Goal: Task Accomplishment & Management: Manage account settings

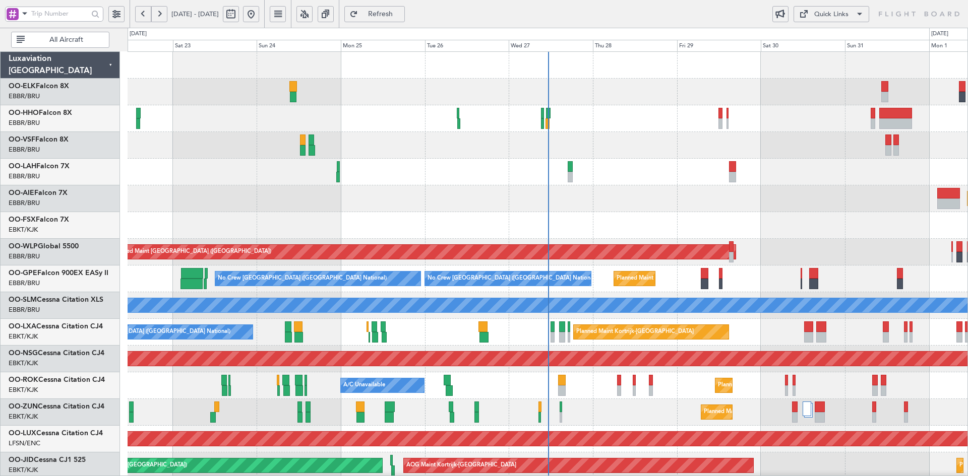
click at [443, 51] on div "Planned Maint Alton-st Louis (St Louis Regl) 14:00 Z 02:00 Z EBBR 13:30 Z KVNY …" at bounding box center [484, 252] width 968 height 449
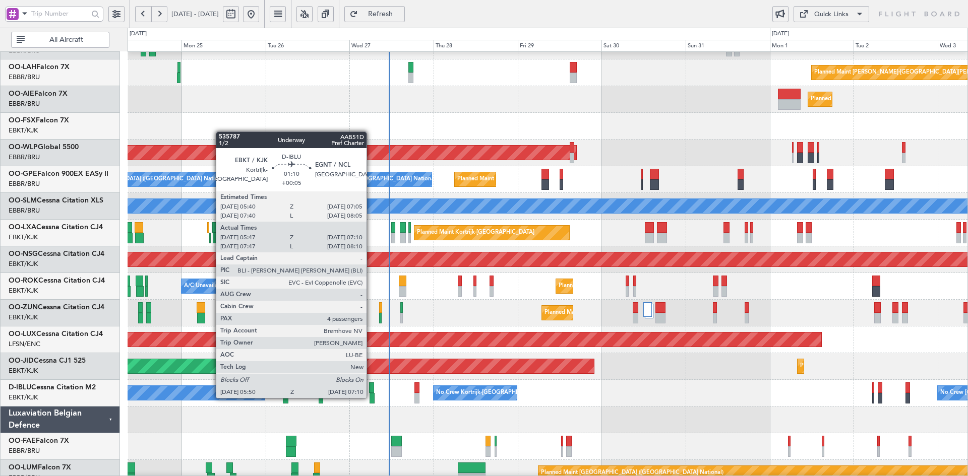
click at [371, 397] on div at bounding box center [371, 398] width 5 height 11
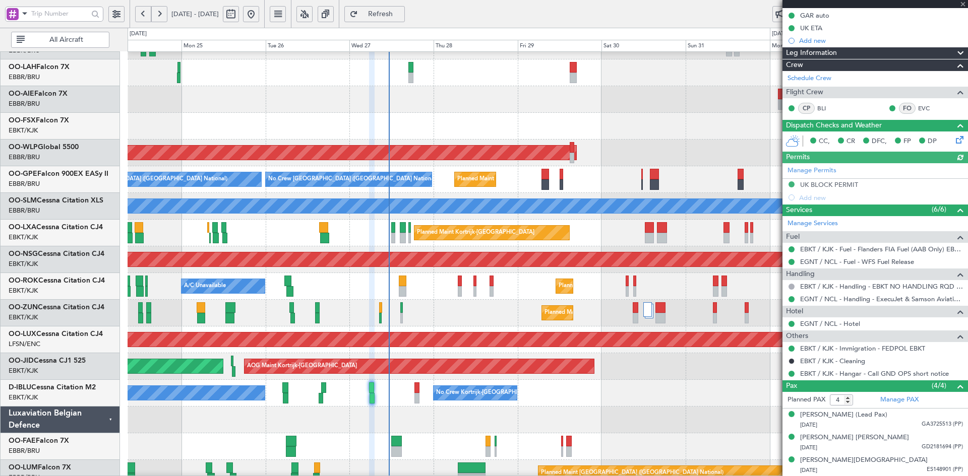
scroll to position [149, 0]
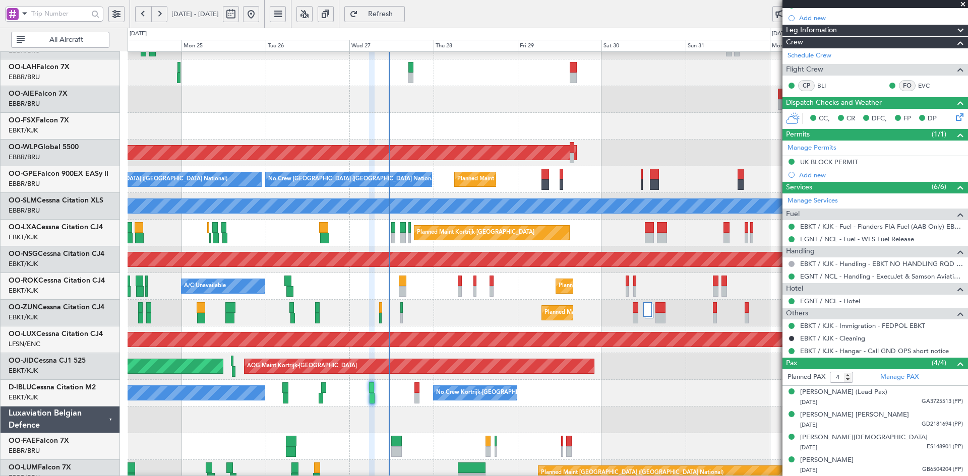
click at [964, 4] on span at bounding box center [963, 4] width 10 height 9
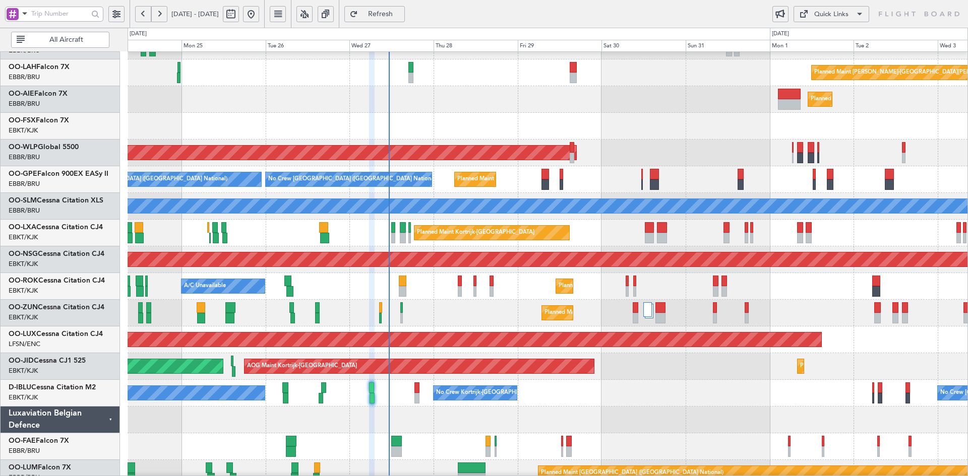
type input "0"
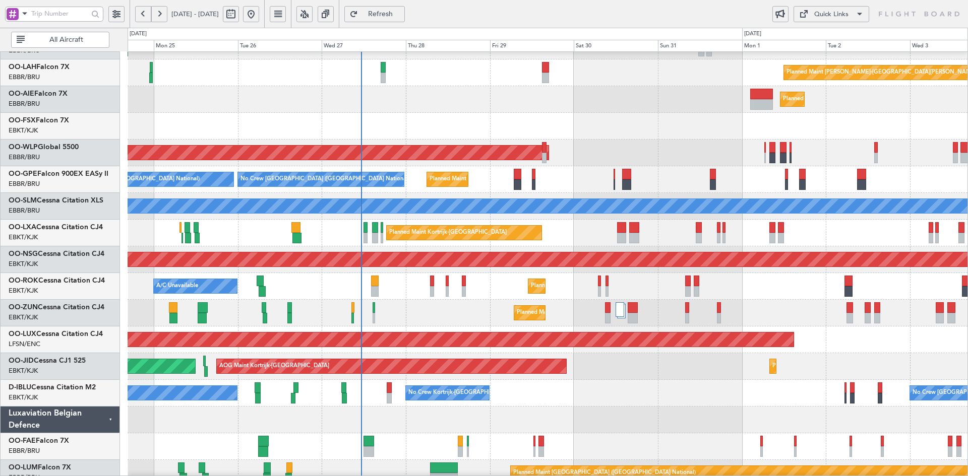
click at [636, 122] on div "Planned Maint Kortrijk-[GEOGRAPHIC_DATA]" at bounding box center [548, 126] width 840 height 27
click at [598, 140] on div "Planned Maint [GEOGRAPHIC_DATA] ([GEOGRAPHIC_DATA])" at bounding box center [548, 153] width 840 height 27
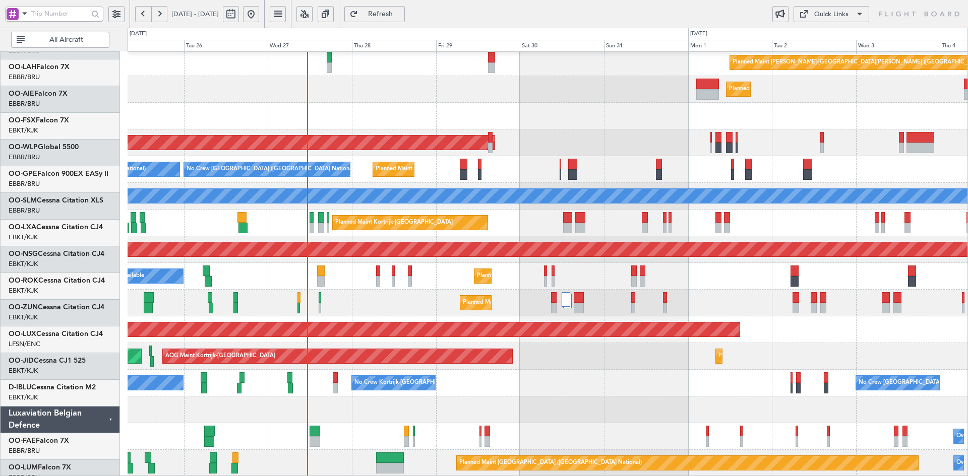
scroll to position [109, 0]
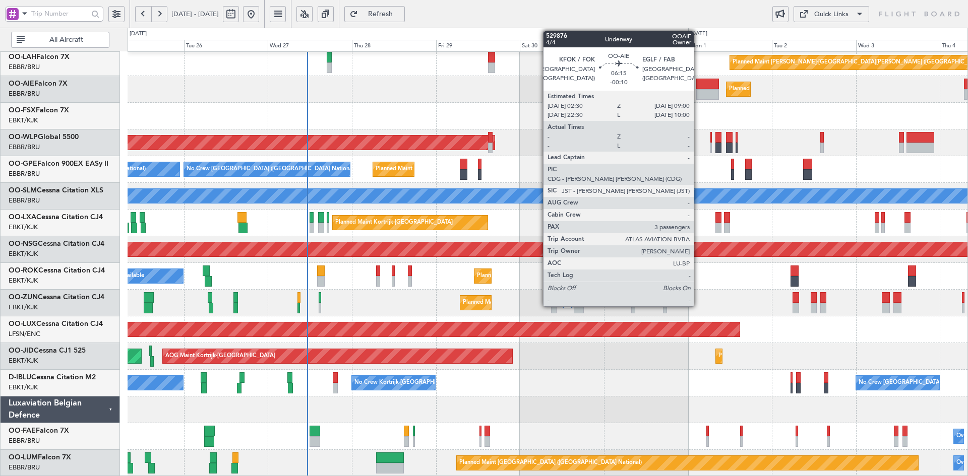
click at [656, 258] on div "Planned Maint Alton-st Louis (St Louis Regl) Planned Maint London (Farnborough)…" at bounding box center [548, 210] width 840 height 534
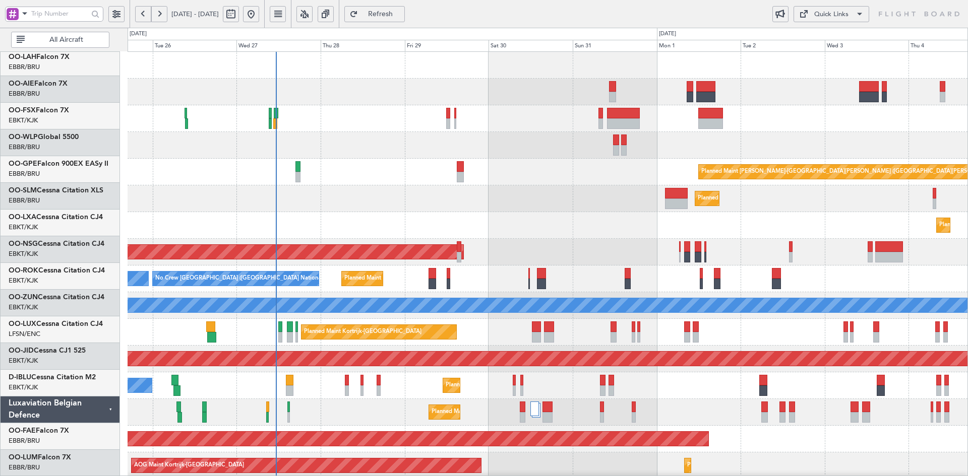
scroll to position [0, 0]
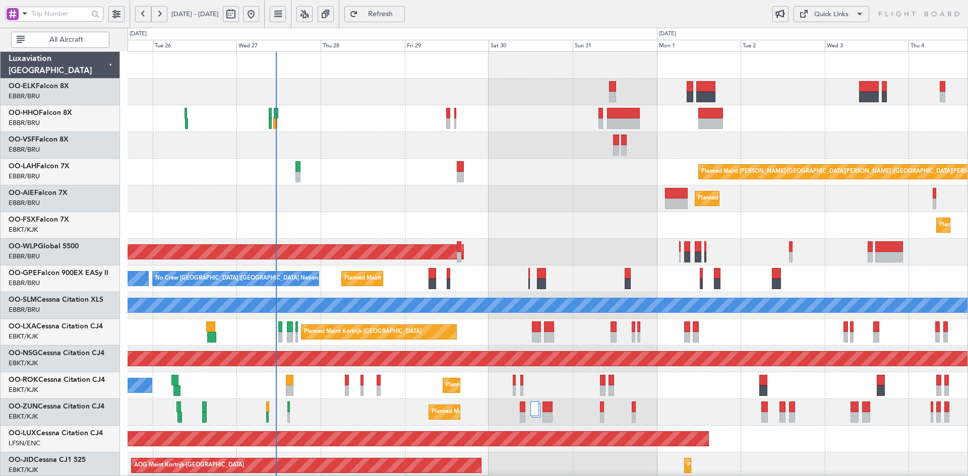
click at [532, 168] on div "Planned Maint Alton-st Louis (St Louis Regl) Planned Maint London (Farnborough)…" at bounding box center [548, 319] width 840 height 534
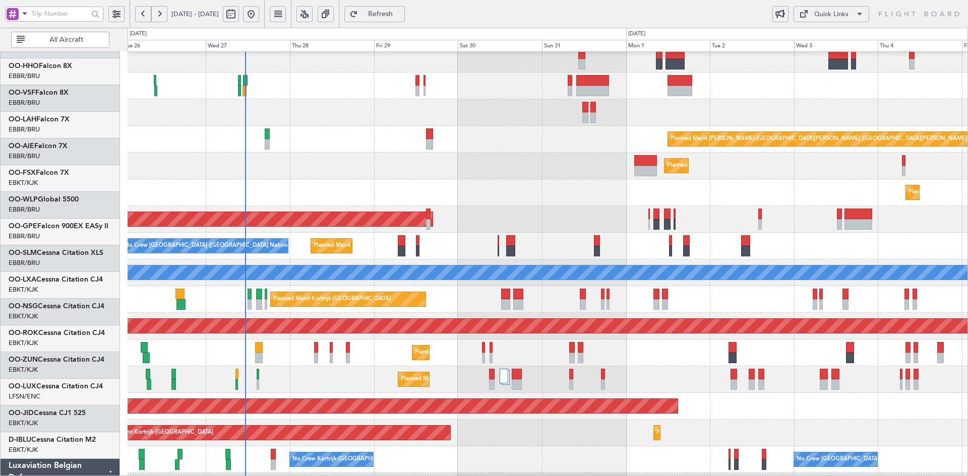
scroll to position [33, 0]
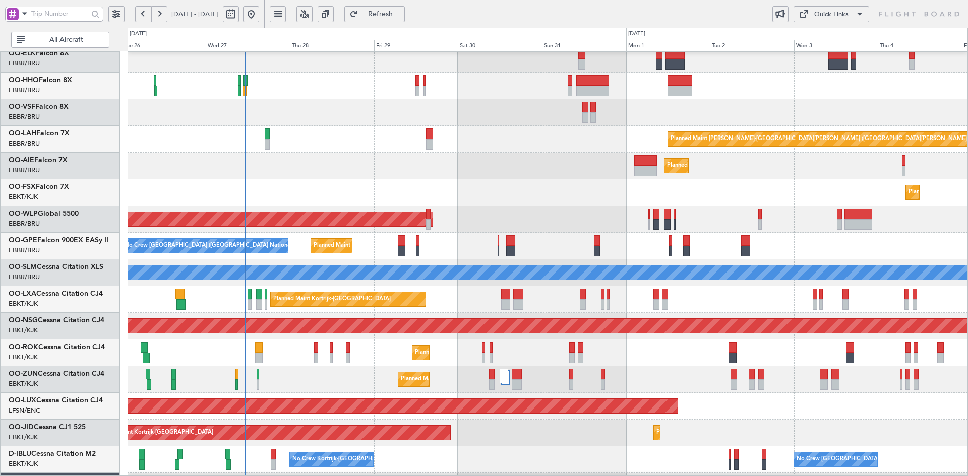
click at [522, 145] on div "Planned Maint [PERSON_NAME]-[GEOGRAPHIC_DATA][PERSON_NAME] ([GEOGRAPHIC_DATA][P…" at bounding box center [548, 139] width 840 height 27
click at [581, 237] on div "Planned Maint Alton-st Louis (St Louis Regl) Planned Maint London (Farnborough)…" at bounding box center [548, 286] width 840 height 534
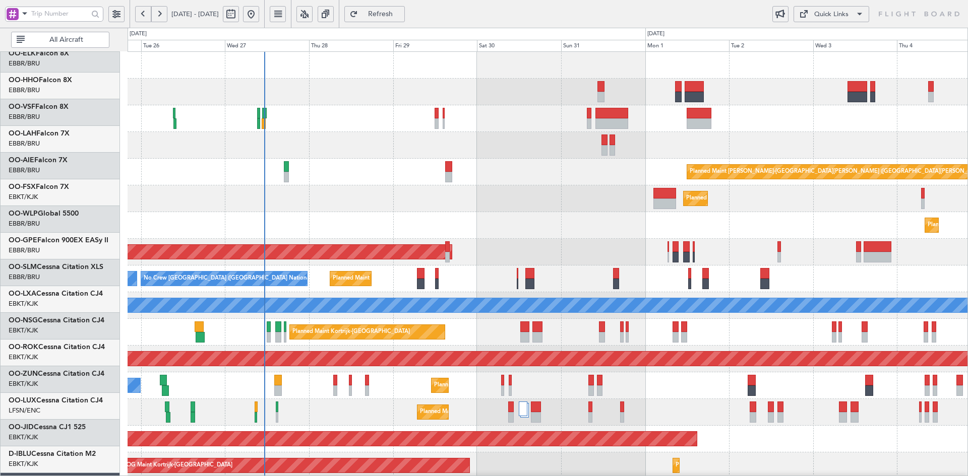
scroll to position [0, 0]
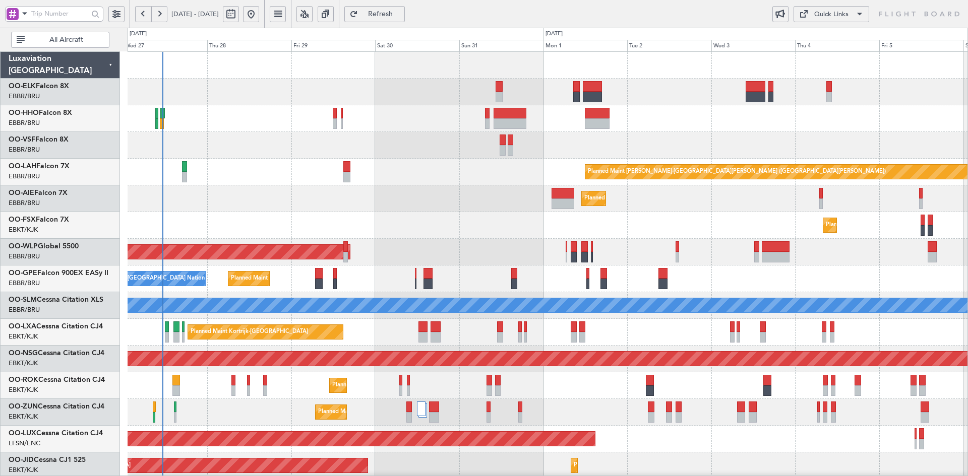
click at [648, 92] on div "Planned Maint Kortrijk-[GEOGRAPHIC_DATA]" at bounding box center [548, 92] width 840 height 27
click at [724, 87] on div "Planned Maint Kortrijk-[GEOGRAPHIC_DATA]" at bounding box center [548, 92] width 840 height 27
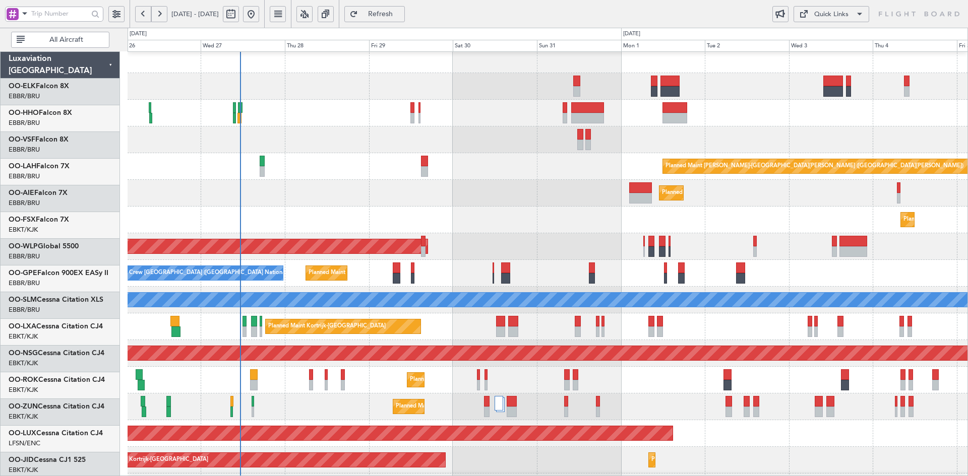
scroll to position [6, 0]
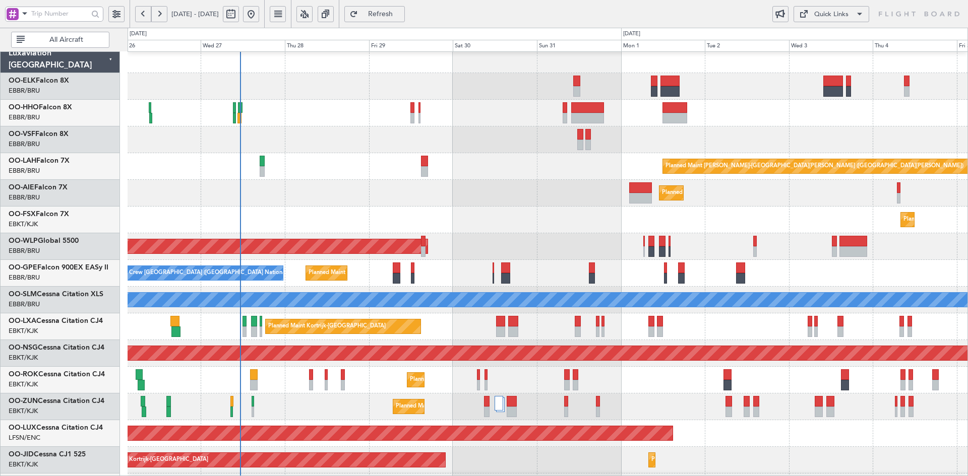
click at [712, 94] on div at bounding box center [548, 86] width 840 height 27
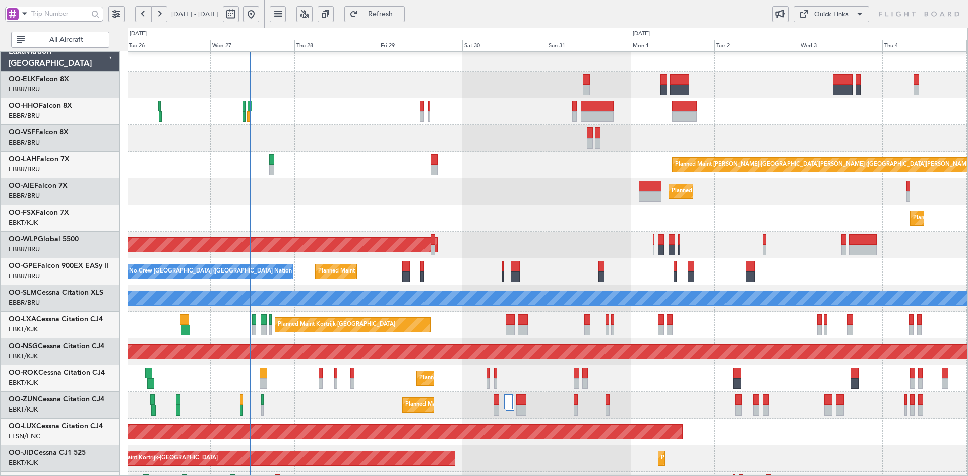
click at [788, 101] on div at bounding box center [548, 111] width 840 height 27
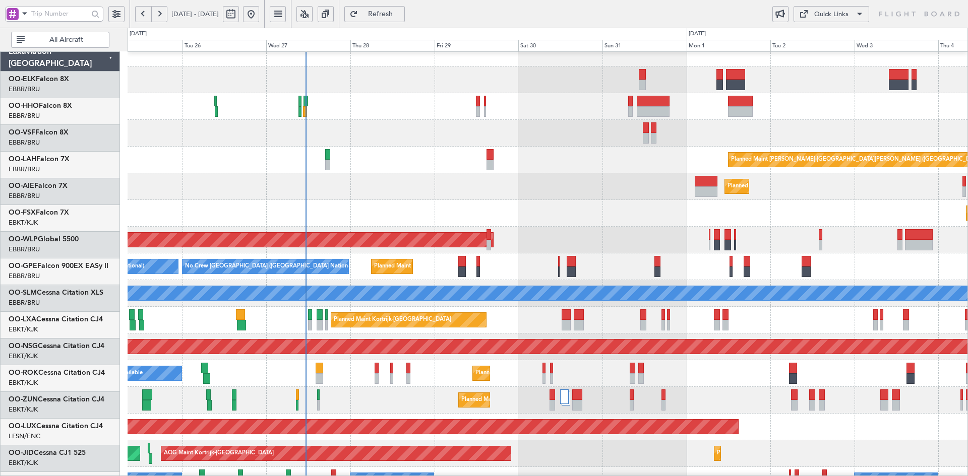
scroll to position [12, 0]
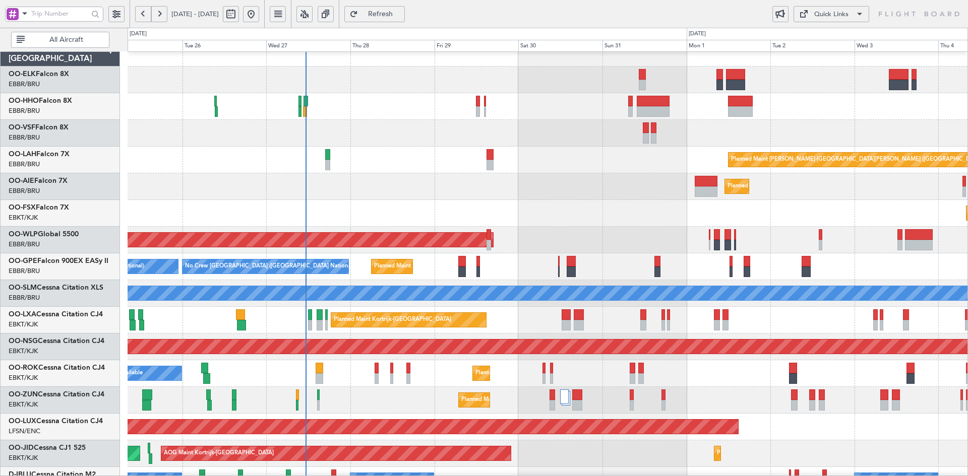
click at [752, 110] on div at bounding box center [548, 106] width 840 height 27
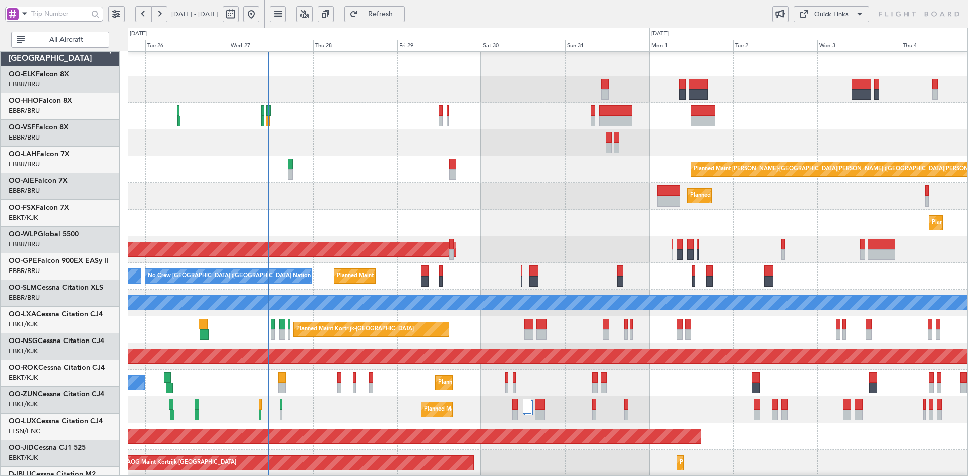
scroll to position [3, 0]
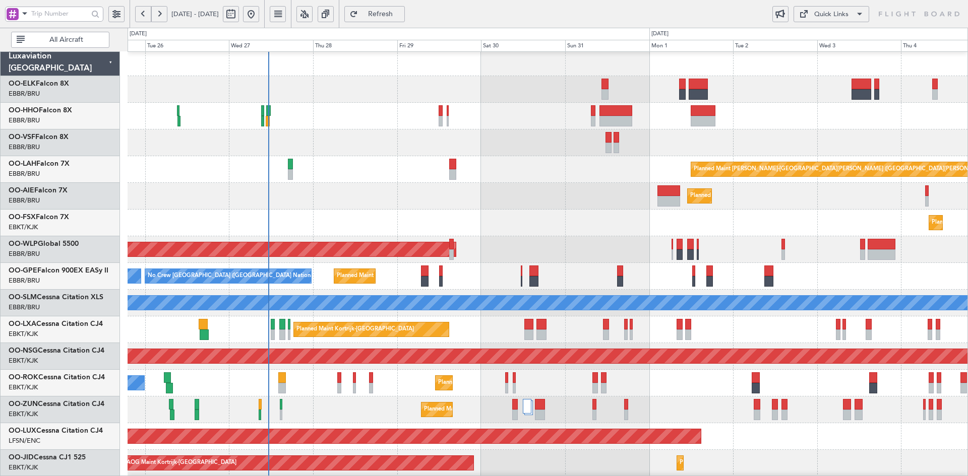
click at [622, 76] on div at bounding box center [548, 89] width 840 height 27
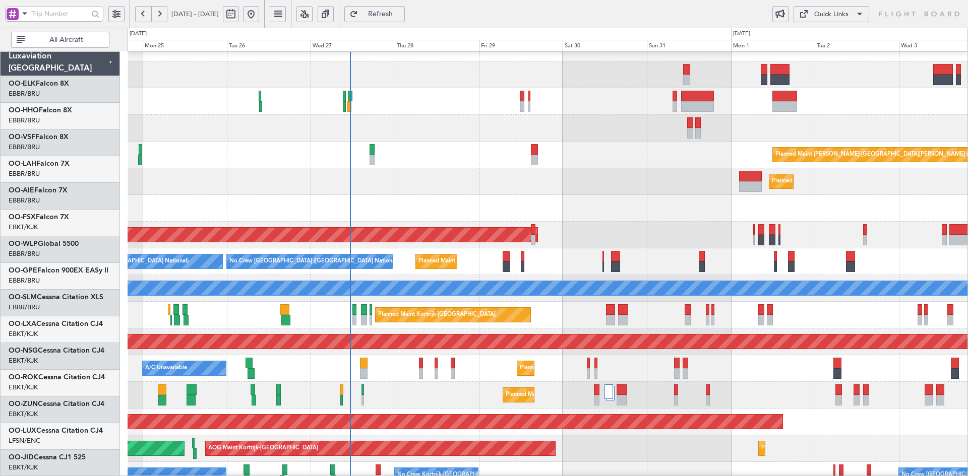
scroll to position [17, 0]
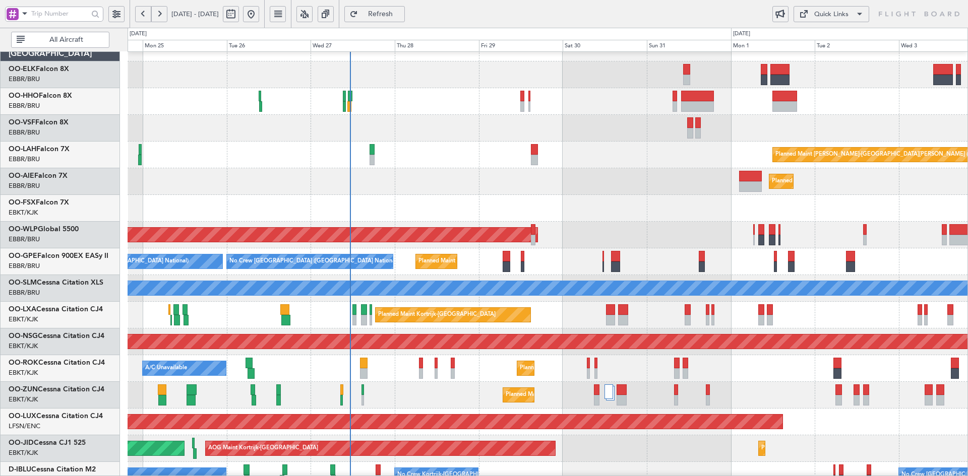
click at [632, 189] on div "Planned Maint [GEOGRAPHIC_DATA] ([GEOGRAPHIC_DATA])" at bounding box center [548, 181] width 840 height 27
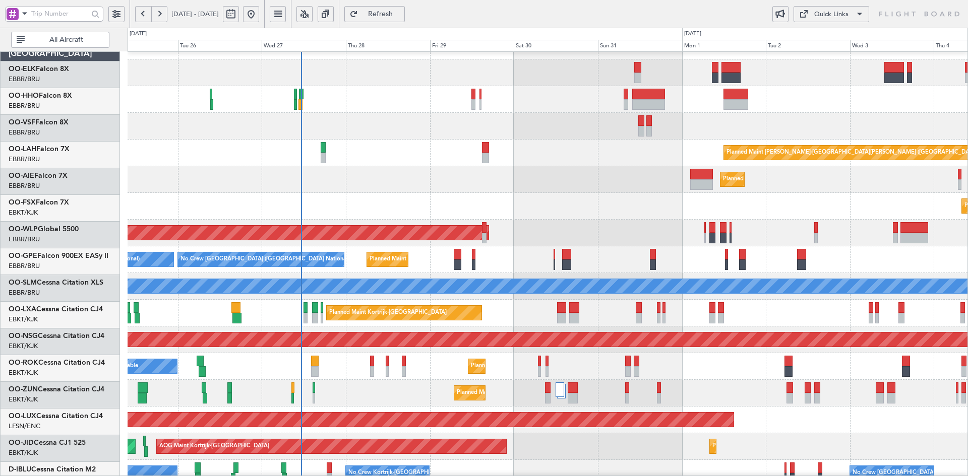
scroll to position [19, 0]
click at [423, 108] on div at bounding box center [548, 99] width 840 height 27
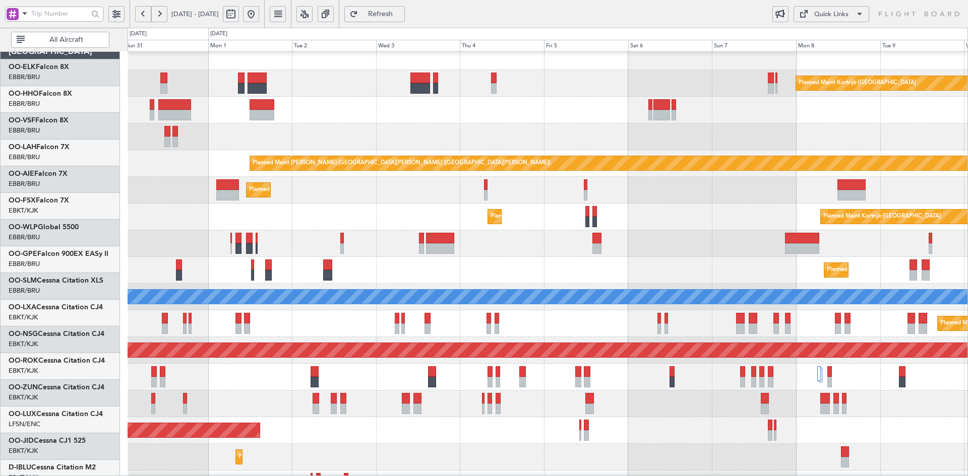
scroll to position [9, 0]
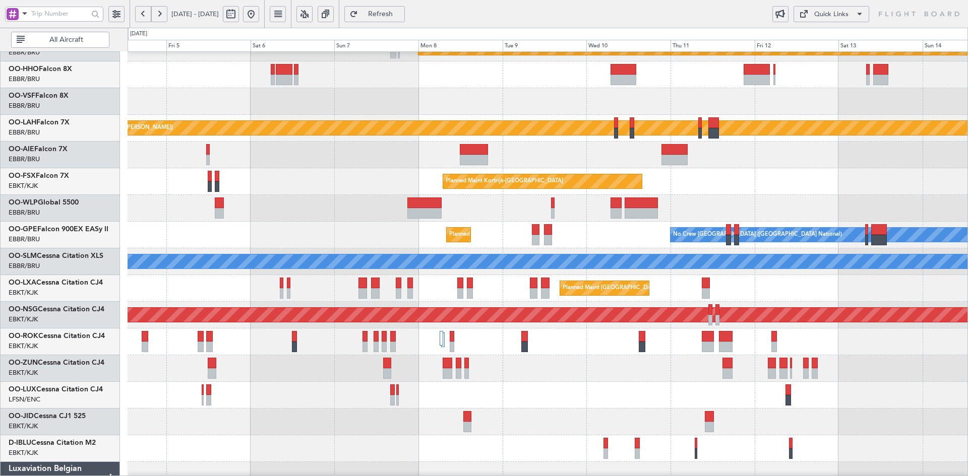
click at [475, 91] on div at bounding box center [548, 101] width 840 height 27
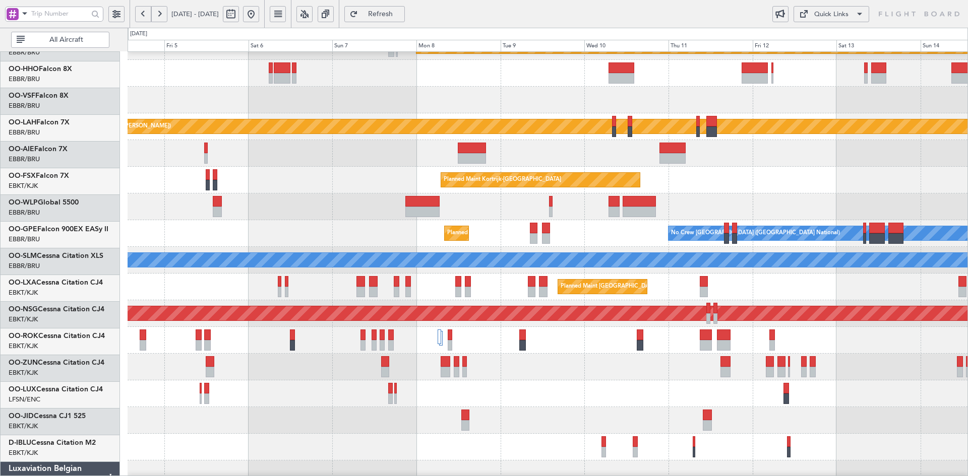
scroll to position [45, 0]
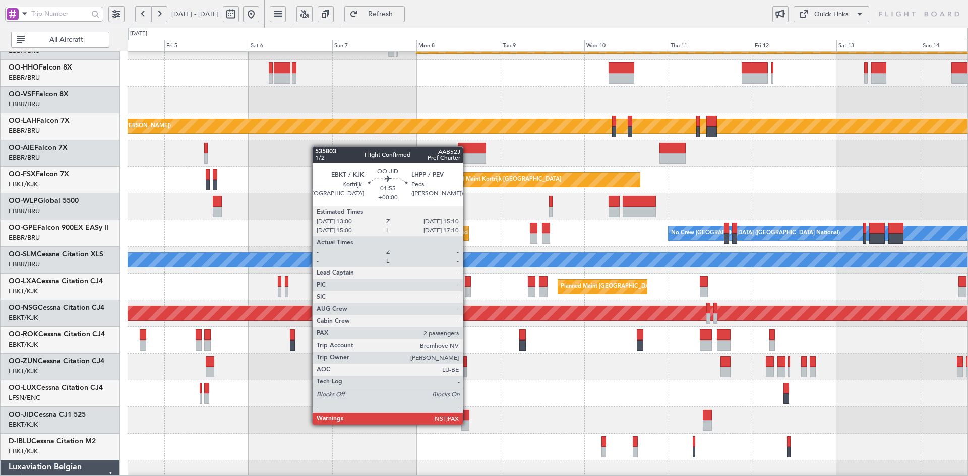
click at [467, 424] on div at bounding box center [465, 425] width 8 height 11
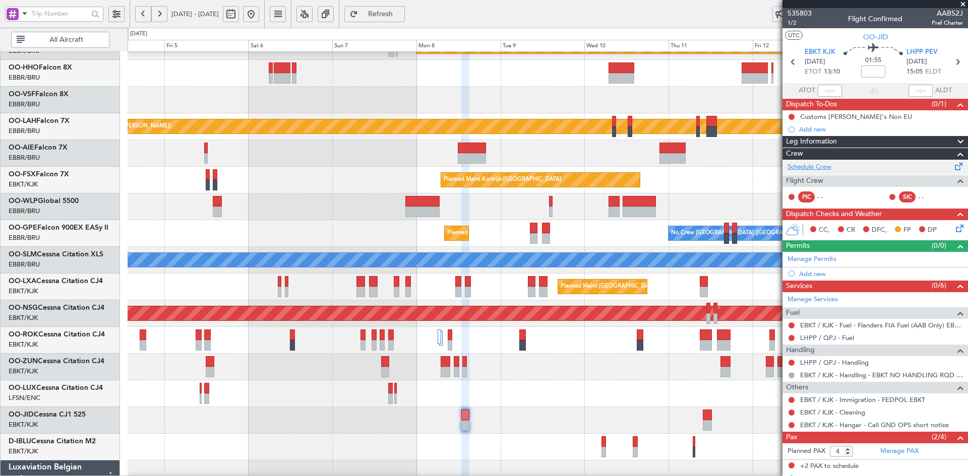
click at [810, 166] on link "Schedule Crew" at bounding box center [809, 167] width 44 height 10
click at [300, 316] on div "Planned Maint Kortrijk-Wevelgem Planned Maint Alton-st Louis (St Louis Regl) Pl…" at bounding box center [548, 274] width 840 height 534
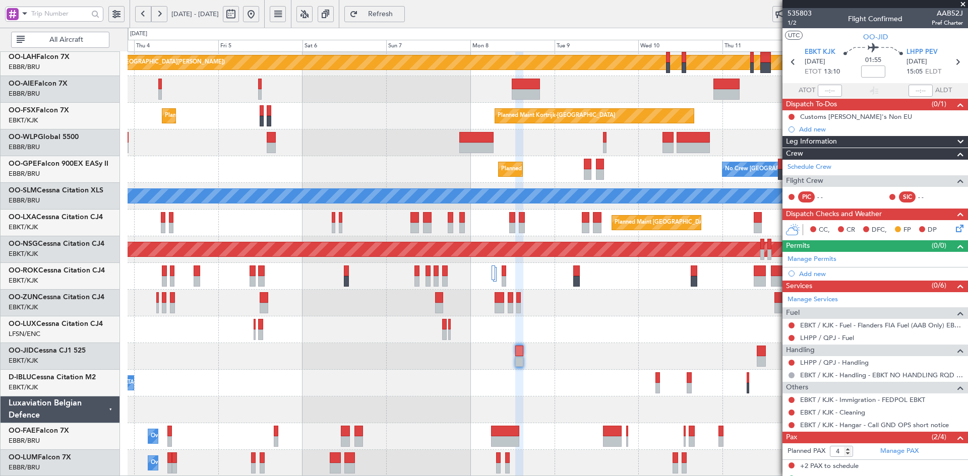
click at [588, 345] on div at bounding box center [548, 356] width 840 height 27
click at [618, 334] on div "Planned Maint [GEOGRAPHIC_DATA] ([GEOGRAPHIC_DATA])" at bounding box center [548, 330] width 840 height 27
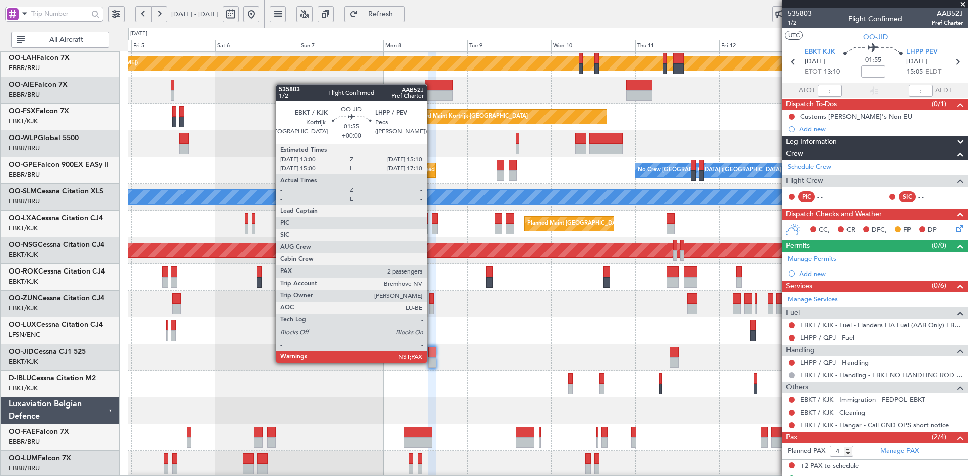
click at [431, 362] on div at bounding box center [432, 362] width 8 height 11
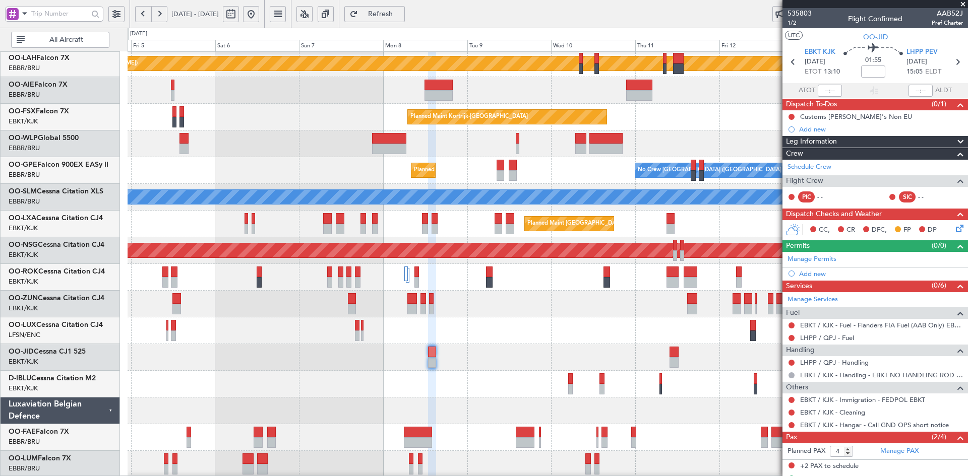
click at [523, 327] on div at bounding box center [548, 331] width 840 height 27
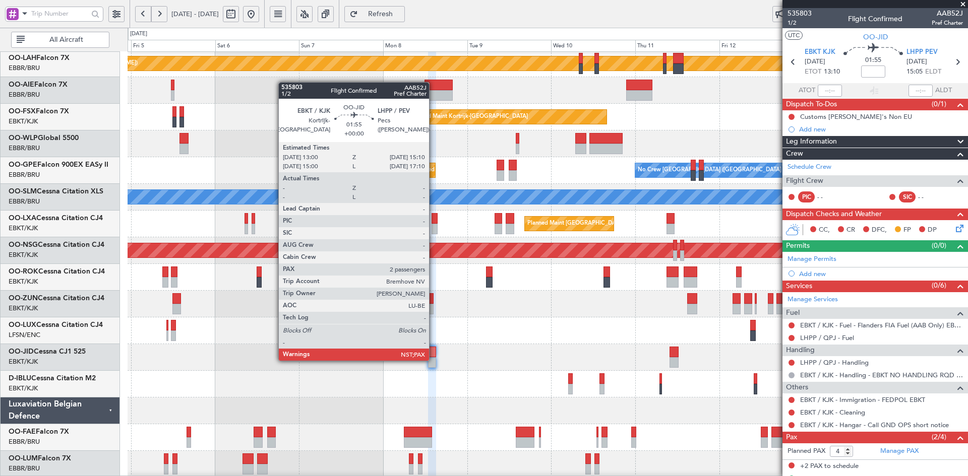
click at [433, 360] on div at bounding box center [432, 362] width 8 height 11
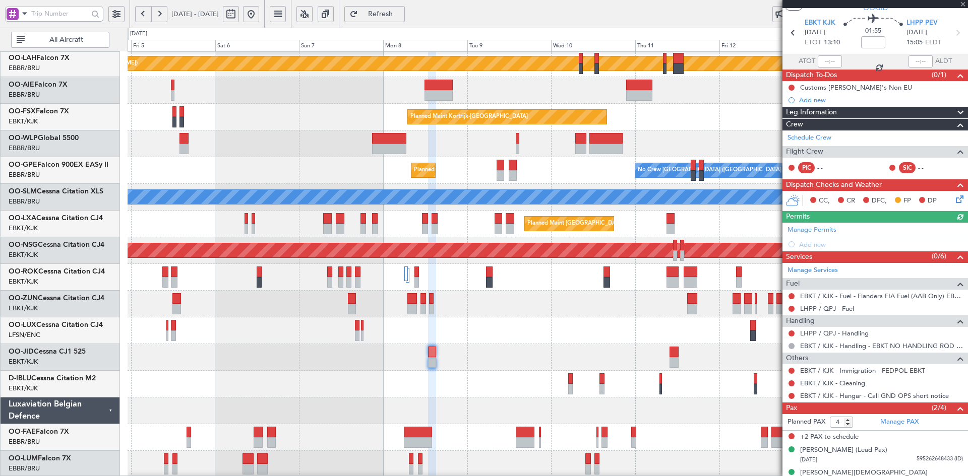
scroll to position [42, 0]
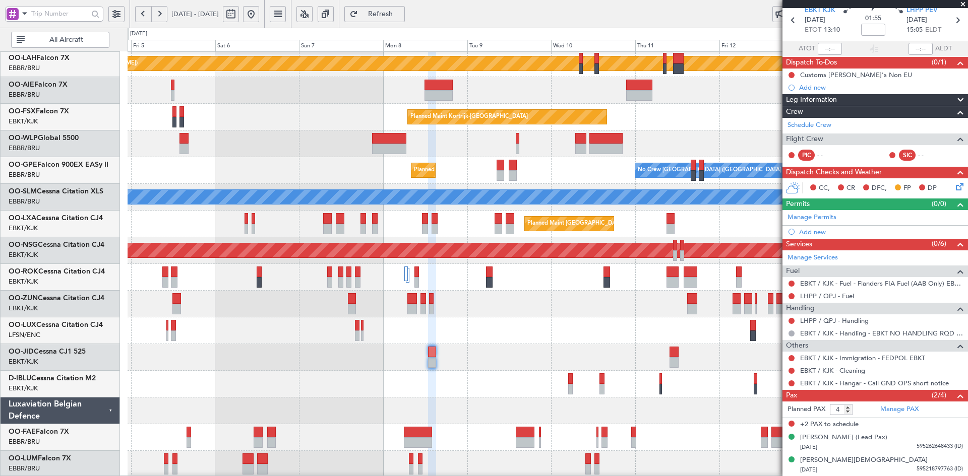
click at [961, 5] on span at bounding box center [963, 4] width 10 height 9
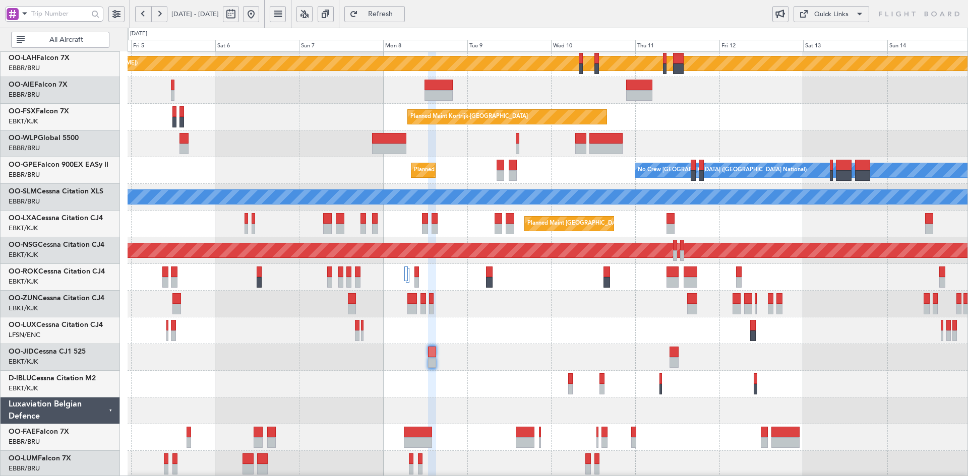
type input "0"
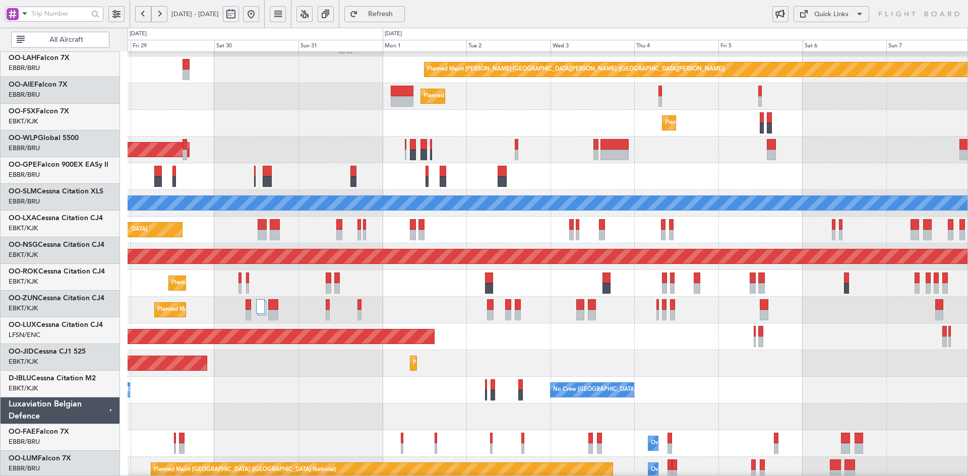
click at [885, 154] on div "Planned Maint [GEOGRAPHIC_DATA] ([GEOGRAPHIC_DATA])" at bounding box center [548, 150] width 840 height 27
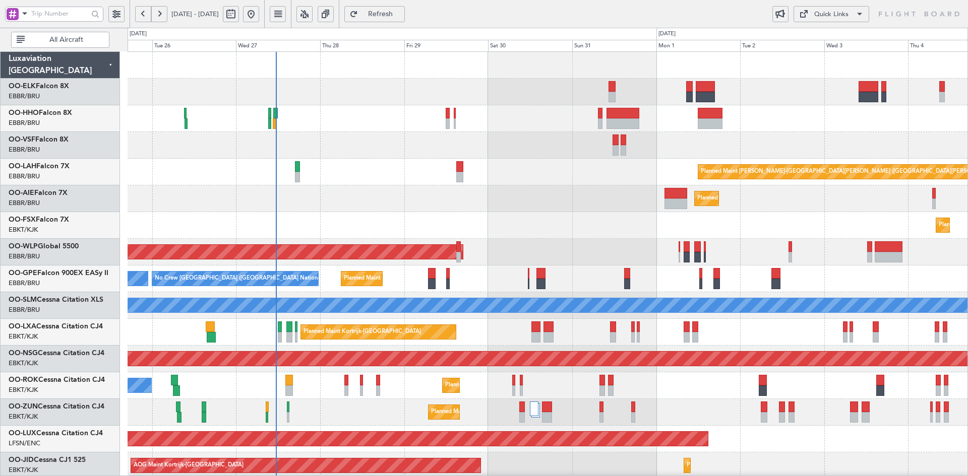
click at [755, 234] on div "Planned Maint Kortrijk-[GEOGRAPHIC_DATA]" at bounding box center [548, 225] width 840 height 27
click at [749, 134] on div "Planned Maint Alton-st Louis (St Louis Regl) Planned Maint London (Farnborough)…" at bounding box center [548, 319] width 840 height 534
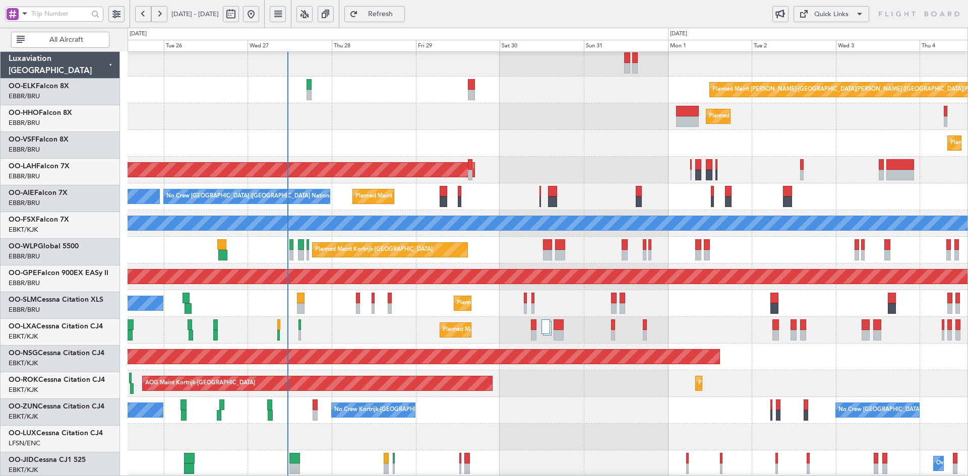
scroll to position [82, 0]
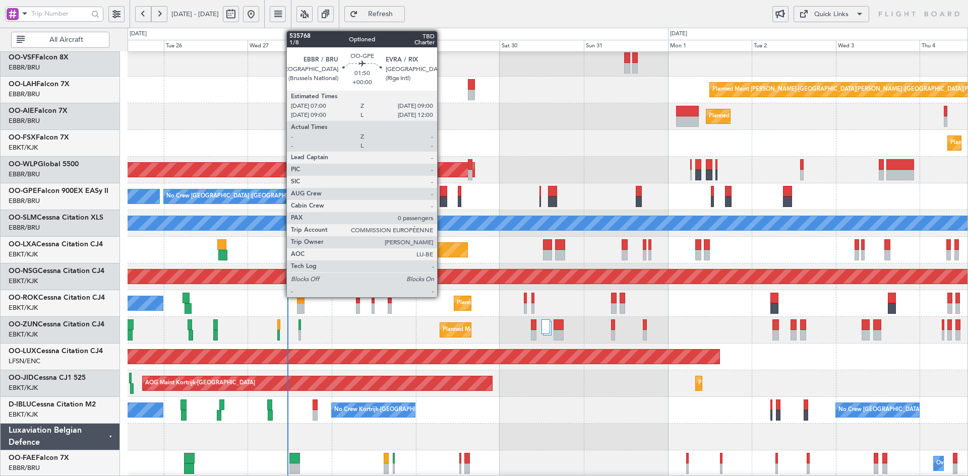
click at [442, 200] on div at bounding box center [443, 202] width 7 height 11
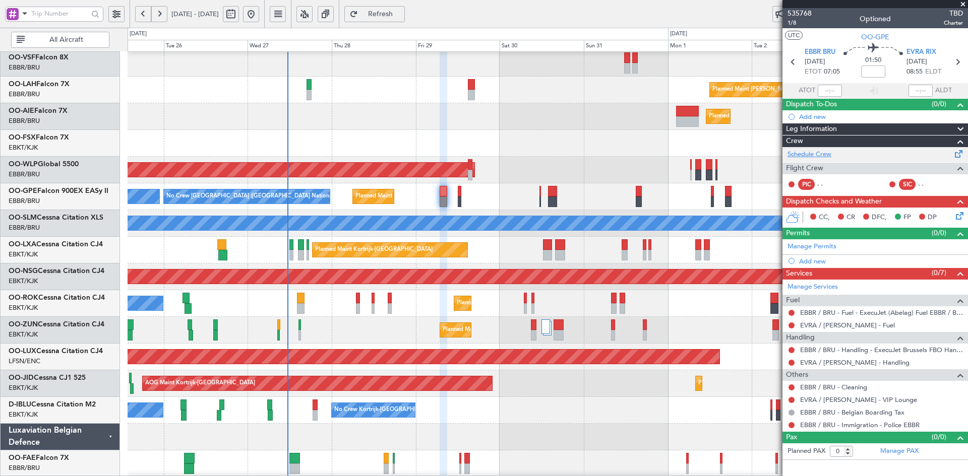
click at [808, 153] on link "Schedule Crew" at bounding box center [809, 155] width 44 height 10
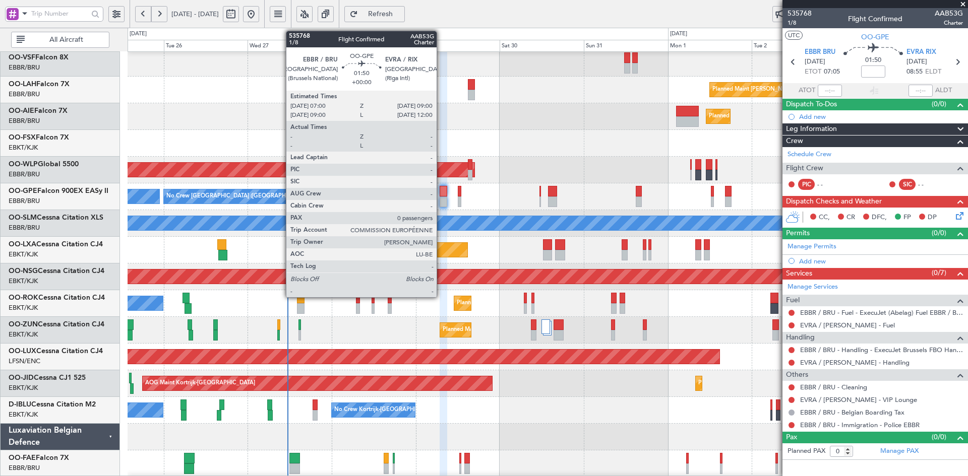
click at [441, 201] on div at bounding box center [443, 202] width 7 height 11
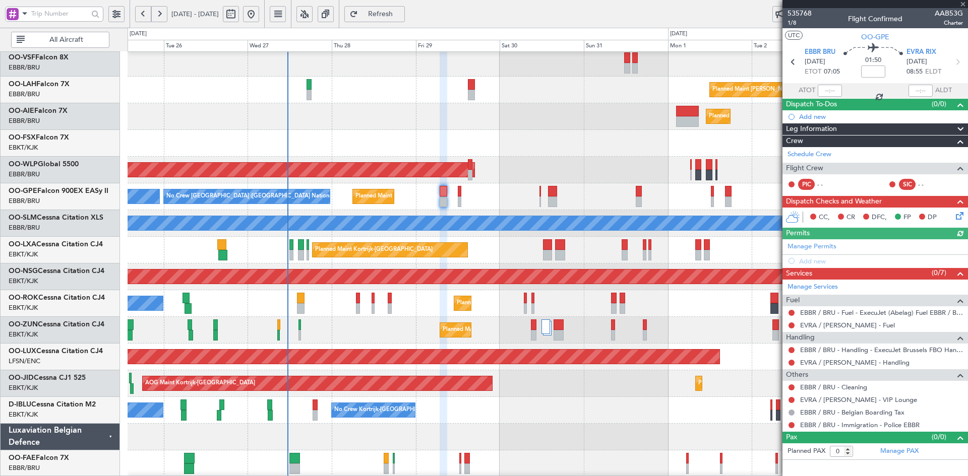
click at [463, 202] on div "Planned Maint Brussels (Brussels National) No Crew Brussels (Brussels National)…" at bounding box center [548, 196] width 840 height 27
click at [457, 201] on div "Planned Maint Brussels (Brussels National) No Crew Brussels (Brussels National)…" at bounding box center [548, 196] width 840 height 27
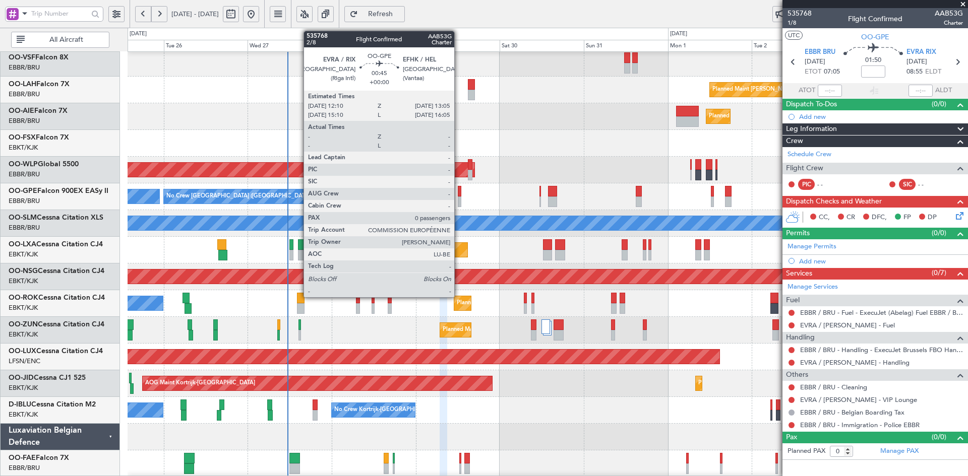
click at [459, 199] on div at bounding box center [460, 202] width 4 height 11
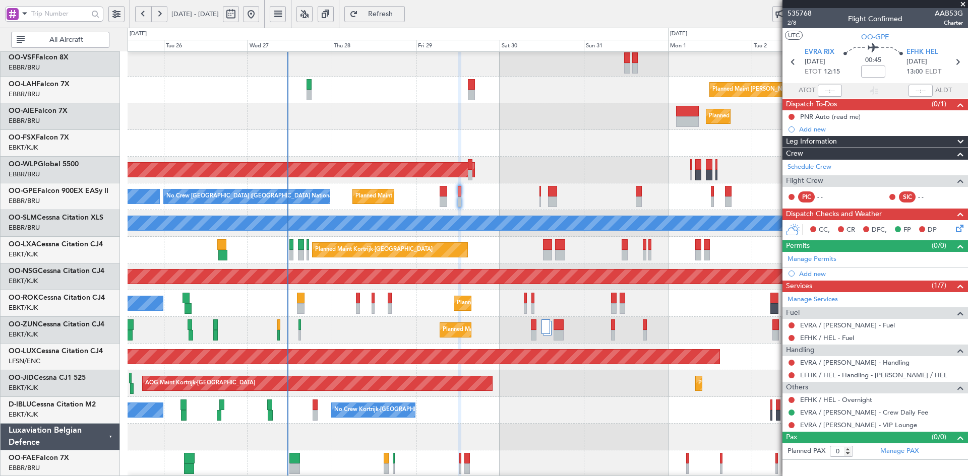
click at [962, 4] on span at bounding box center [963, 4] width 10 height 9
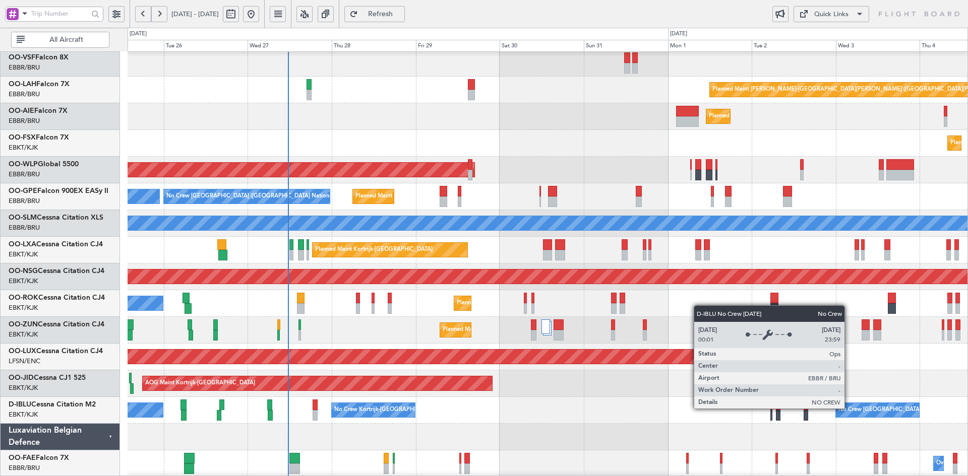
click at [838, 405] on div "No Crew [GEOGRAPHIC_DATA] ([GEOGRAPHIC_DATA] National)" at bounding box center [922, 410] width 169 height 15
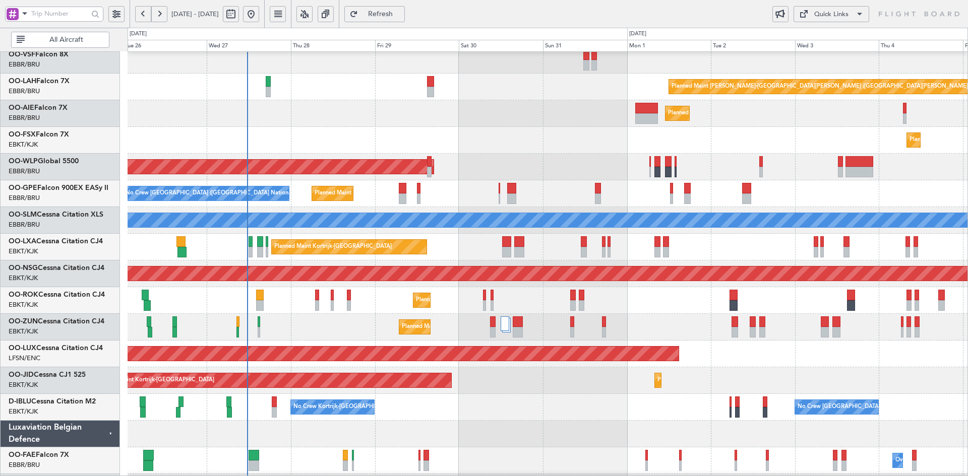
click at [392, 127] on div "Planned Maint [GEOGRAPHIC_DATA] ([GEOGRAPHIC_DATA])" at bounding box center [548, 113] width 840 height 27
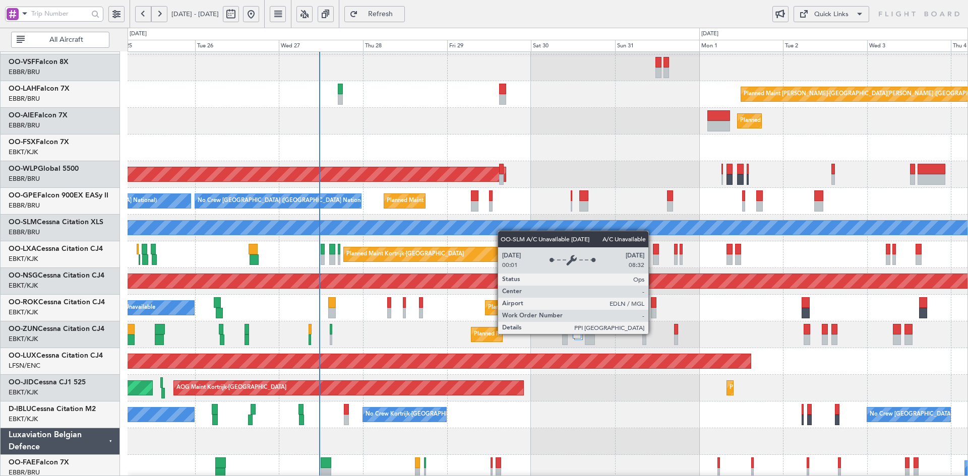
click at [498, 251] on div "Planned Maint Alton-st Louis (St Louis Regl) Planned Maint London (Farnborough)…" at bounding box center [548, 241] width 840 height 534
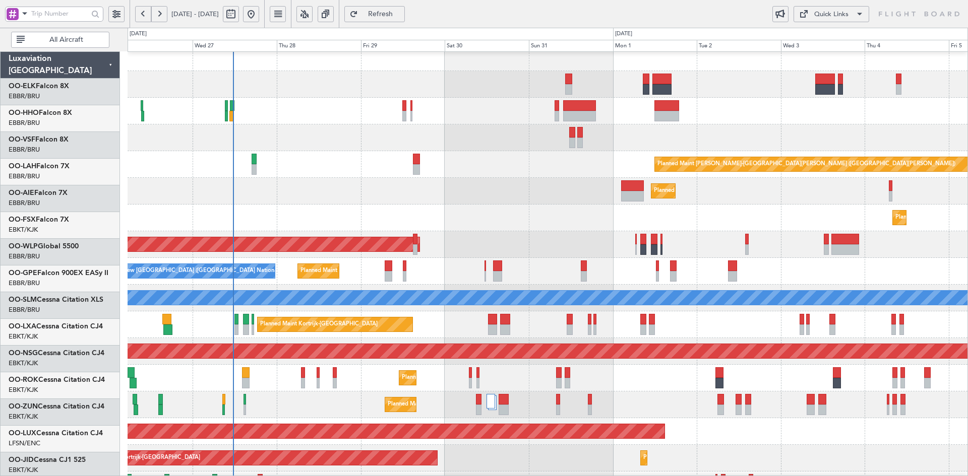
scroll to position [8, 0]
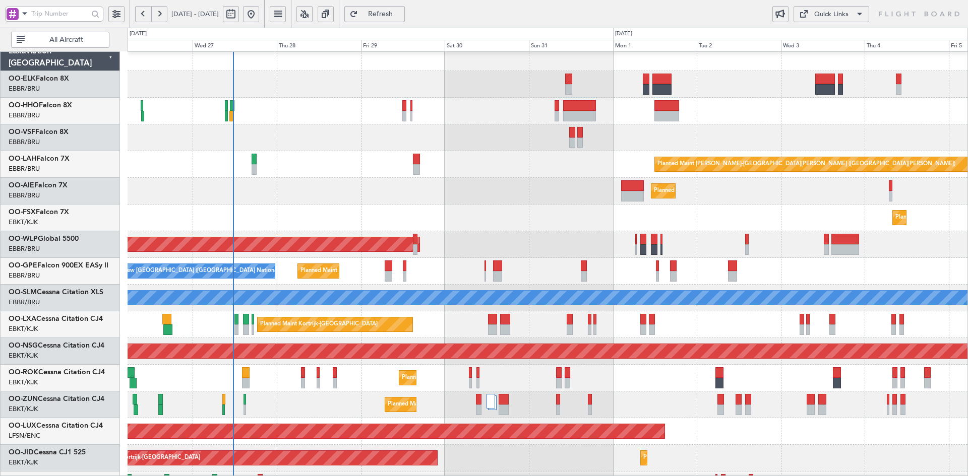
click at [715, 194] on div "Planned Maint [GEOGRAPHIC_DATA] ([GEOGRAPHIC_DATA])" at bounding box center [548, 191] width 840 height 27
click at [746, 178] on div "Planned Maint [GEOGRAPHIC_DATA] ([GEOGRAPHIC_DATA])" at bounding box center [548, 191] width 840 height 27
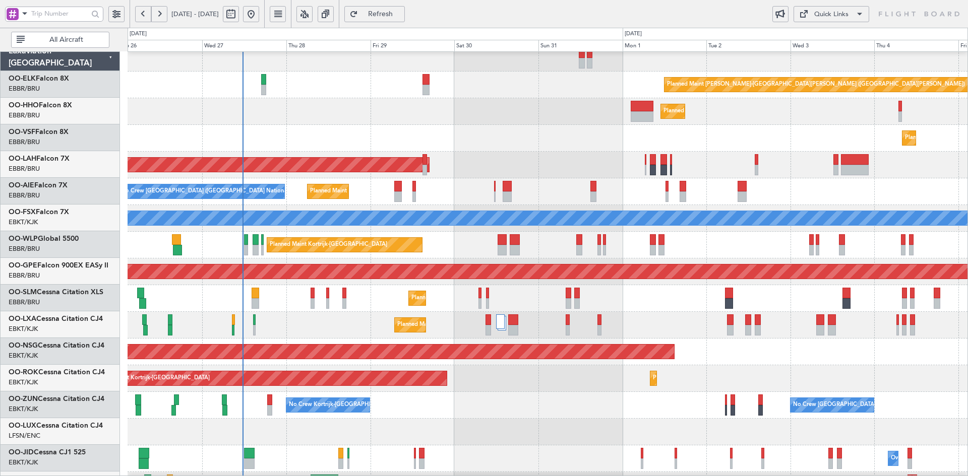
scroll to position [87, 0]
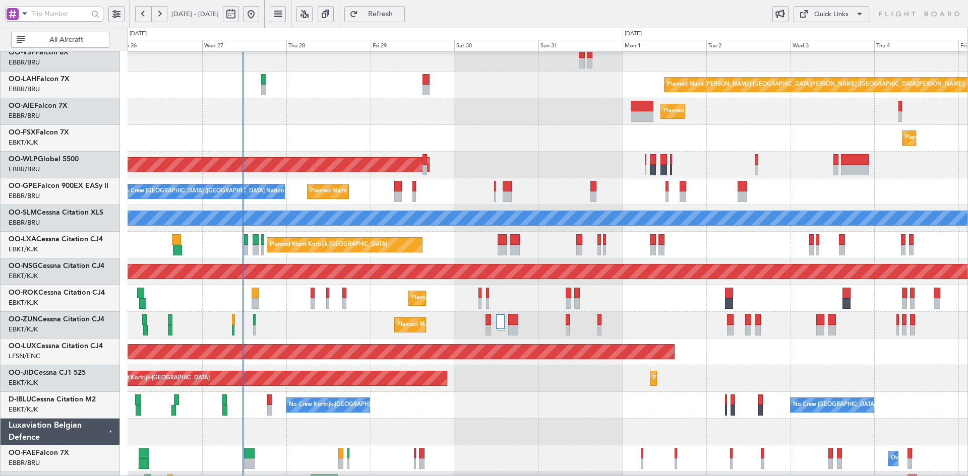
click at [930, 162] on div "Planned Maint [GEOGRAPHIC_DATA] ([GEOGRAPHIC_DATA])" at bounding box center [548, 165] width 840 height 27
click at [585, 171] on div "Planned Maint [GEOGRAPHIC_DATA] ([GEOGRAPHIC_DATA])" at bounding box center [548, 165] width 840 height 27
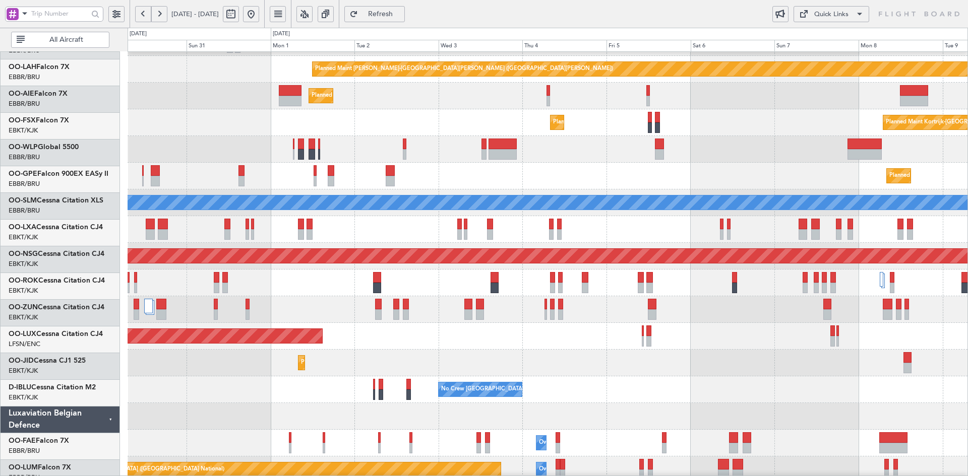
scroll to position [109, 0]
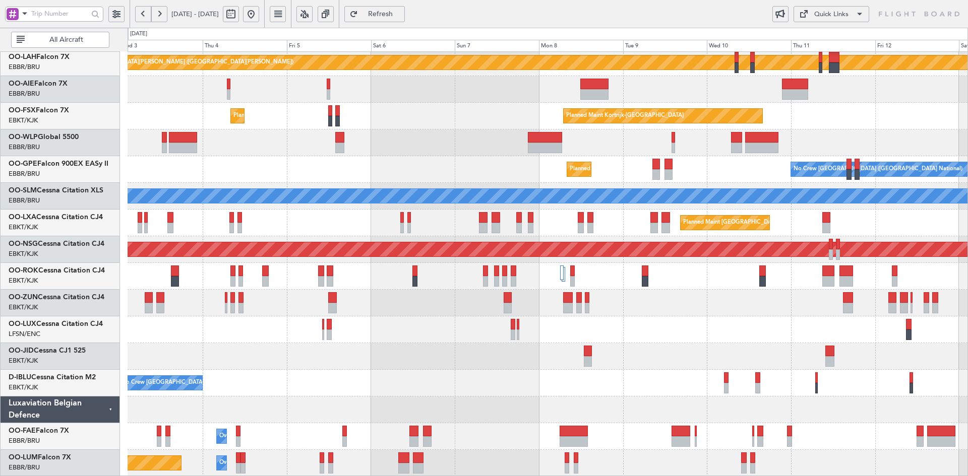
click at [357, 131] on div "Planned Maint Alton-st Louis (St Louis Regl) Planned Maint London (Farnborough)…" at bounding box center [548, 210] width 840 height 534
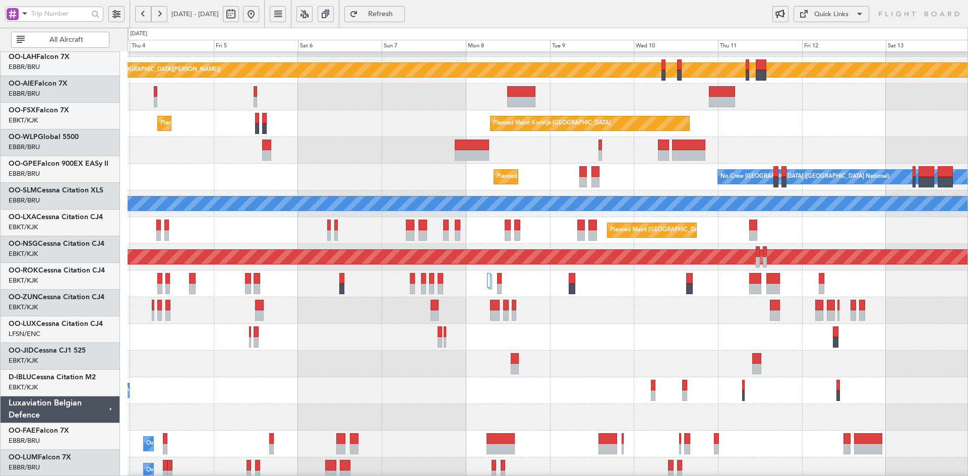
scroll to position [102, 0]
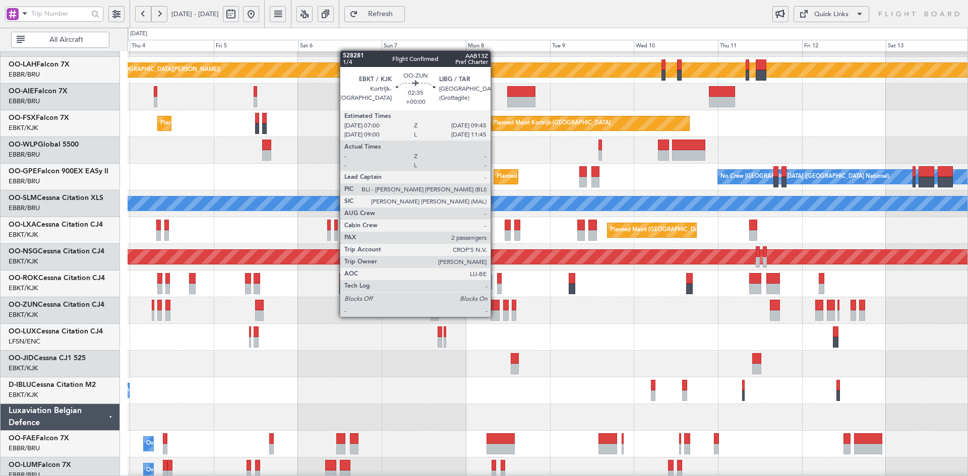
click at [495, 316] on div at bounding box center [495, 315] width 10 height 11
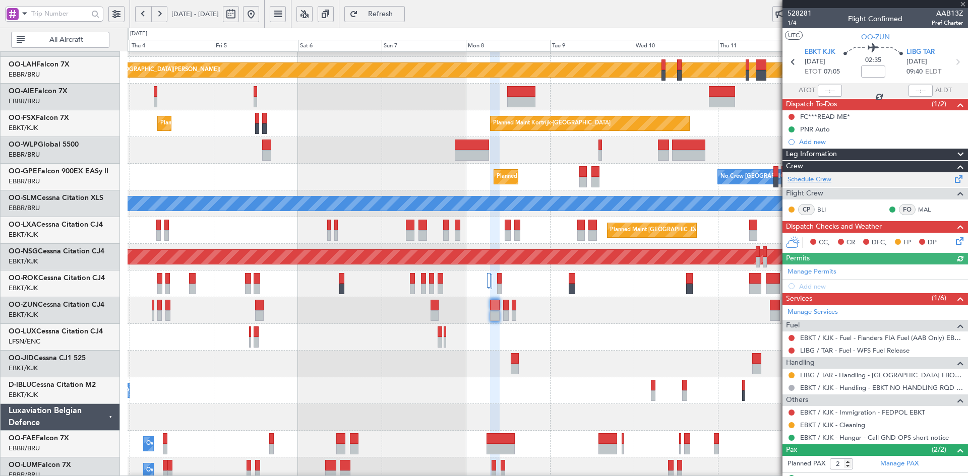
click at [820, 175] on link "Schedule Crew" at bounding box center [809, 180] width 44 height 10
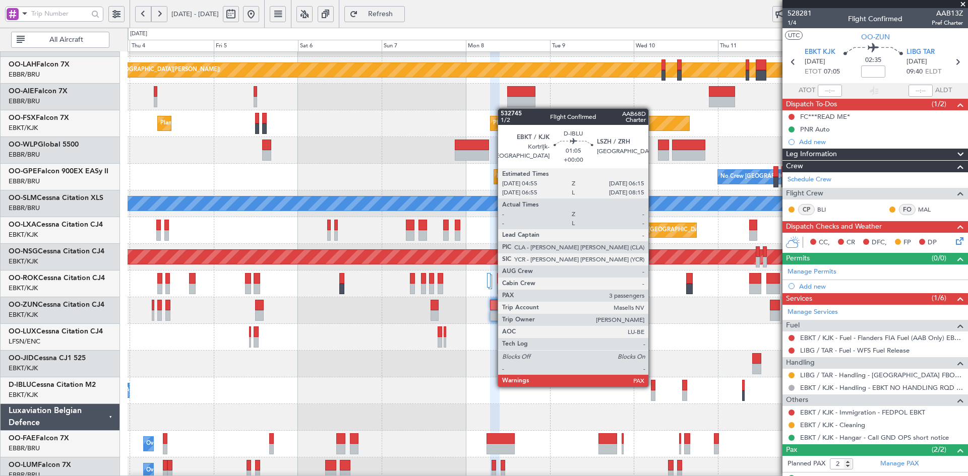
click at [651, 382] on div at bounding box center [653, 385] width 5 height 11
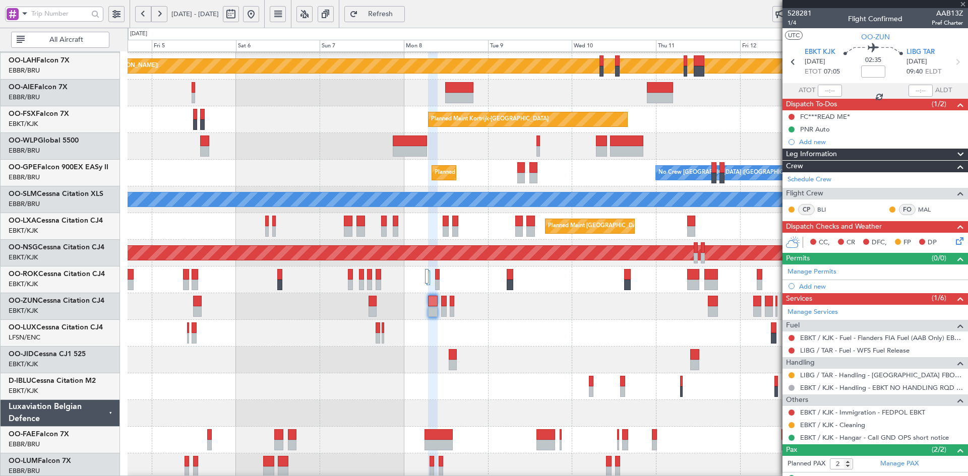
click at [503, 323] on div at bounding box center [548, 333] width 840 height 27
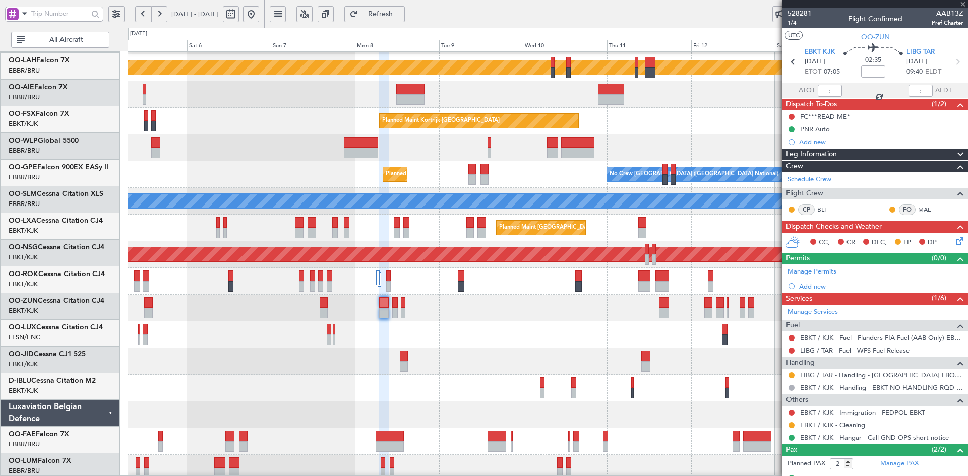
scroll to position [104, 0]
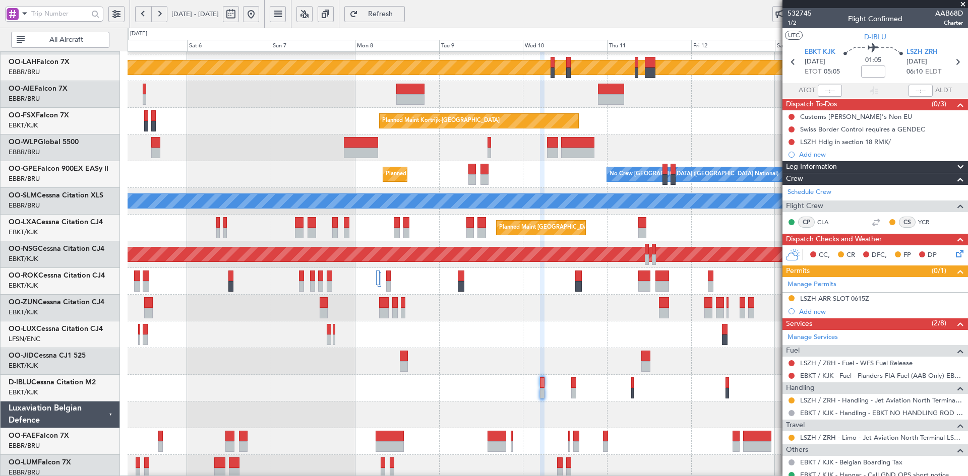
click at [572, 331] on div at bounding box center [548, 335] width 840 height 27
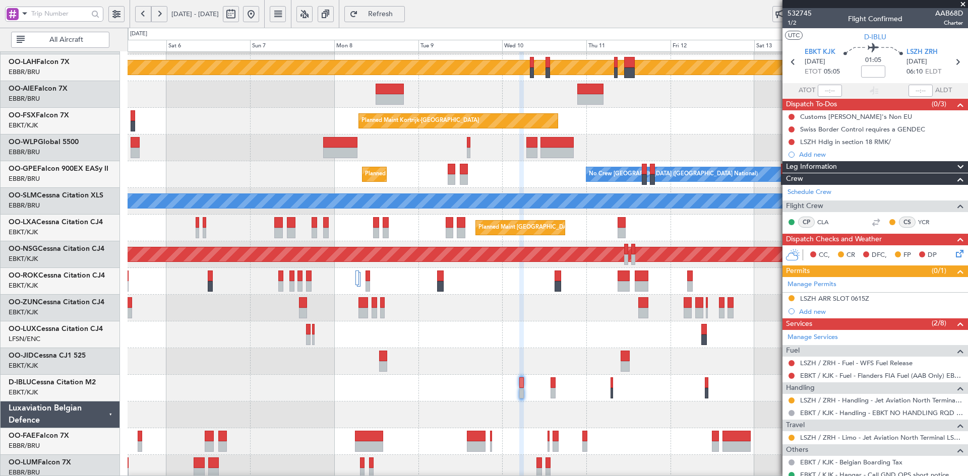
click at [382, 312] on div "Planned Maint Alton-st Louis (St Louis Regl) Planned Maint Kortrijk-Wevelgem Pl…" at bounding box center [548, 215] width 840 height 534
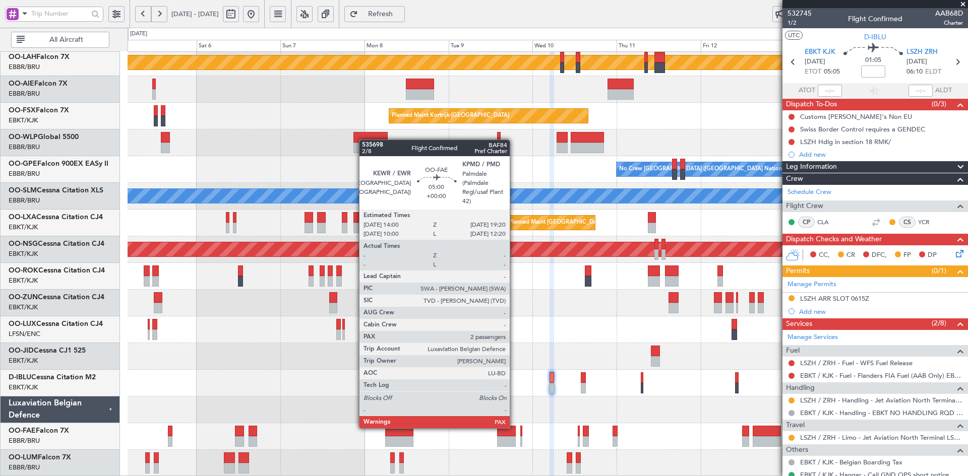
click at [527, 297] on div "Planned Maint Alton-st Louis (St Louis Regl) Planned Maint Kortrijk-Wevelgem Pl…" at bounding box center [548, 210] width 840 height 534
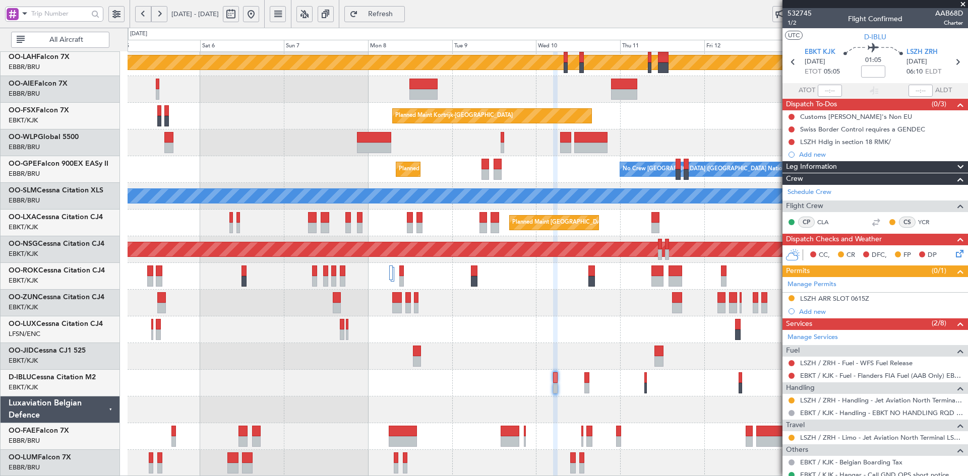
click at [613, 338] on div at bounding box center [548, 330] width 840 height 27
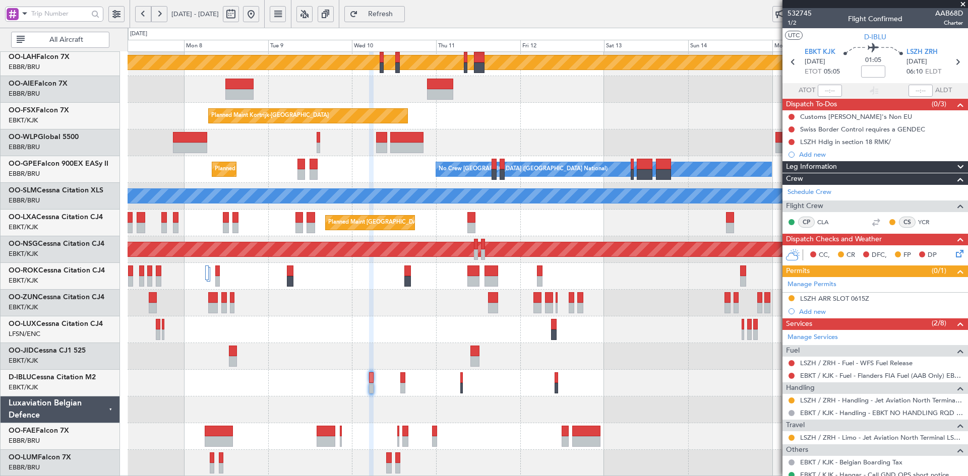
click at [510, 357] on div at bounding box center [548, 356] width 840 height 27
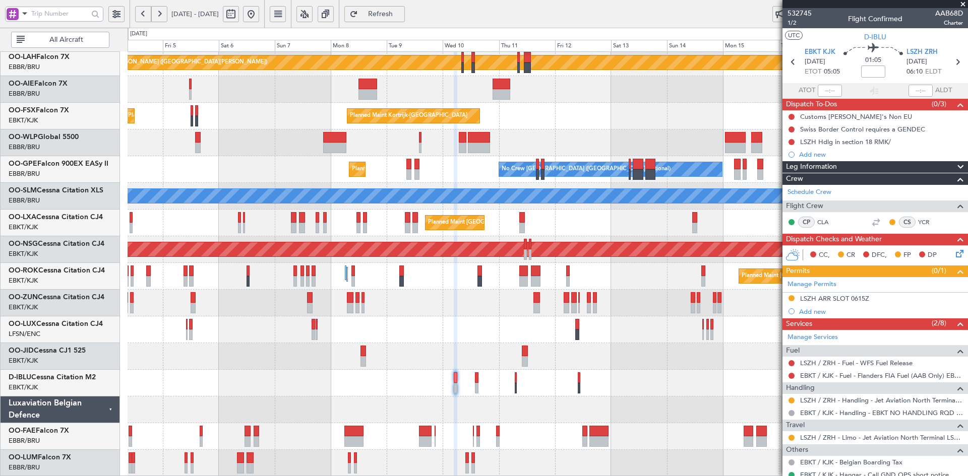
click at [626, 351] on div "Planned Maint Kortrijk-[GEOGRAPHIC_DATA]" at bounding box center [548, 356] width 840 height 27
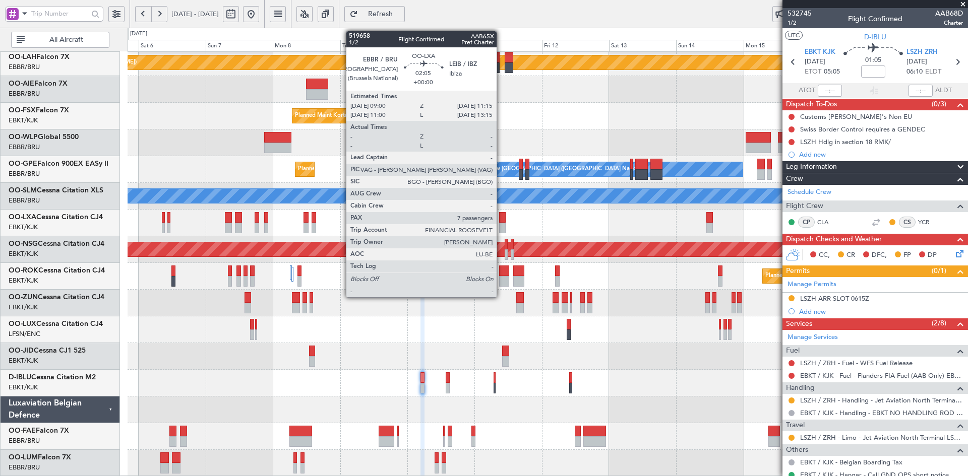
click at [501, 227] on div at bounding box center [502, 228] width 7 height 11
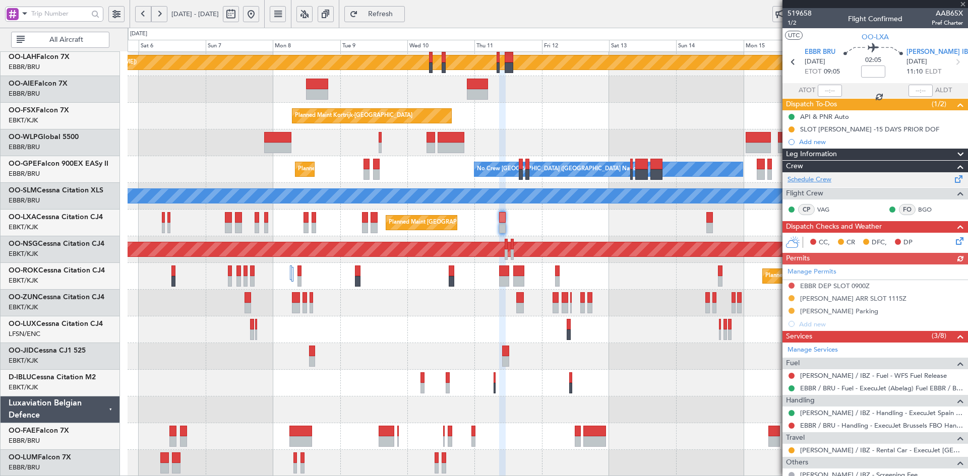
click at [815, 178] on link "Schedule Crew" at bounding box center [809, 180] width 44 height 10
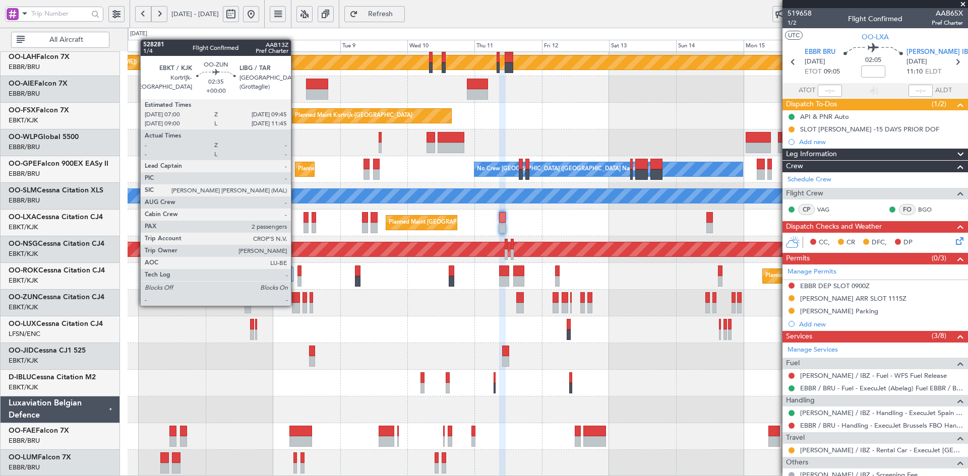
click at [295, 305] on div at bounding box center [296, 308] width 8 height 11
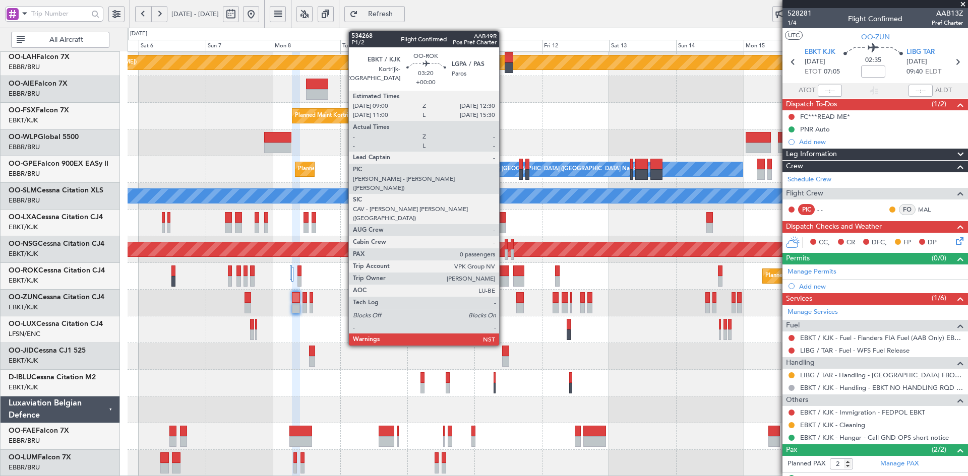
click at [504, 276] on div at bounding box center [504, 271] width 10 height 11
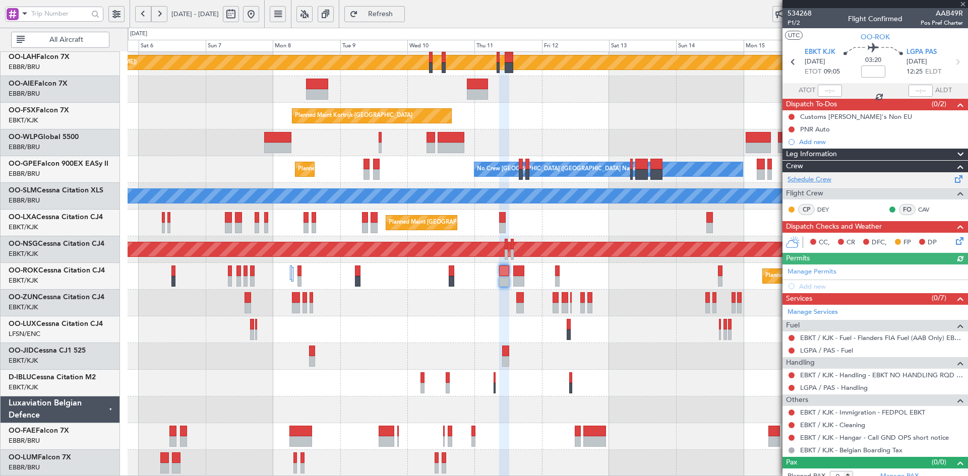
click at [815, 183] on link "Schedule Crew" at bounding box center [809, 180] width 44 height 10
click at [623, 107] on div "Planned Maint Alton-st Louis (St Louis Regl) Planned Maint Kortrijk-Wevelgem Pl…" at bounding box center [548, 210] width 840 height 534
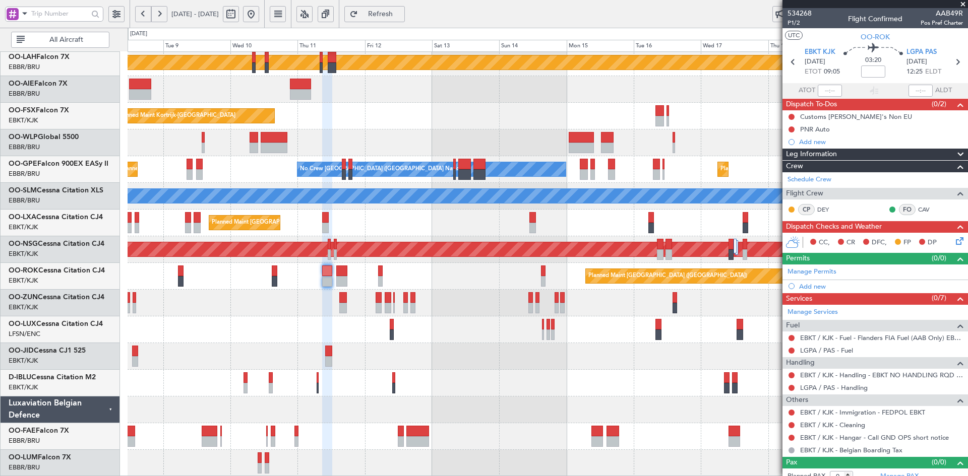
click at [486, 386] on div "Planned Maint Alton-st Louis (St Louis Regl) Planned Maint Kortrijk-Wevelgem Pl…" at bounding box center [548, 210] width 840 height 534
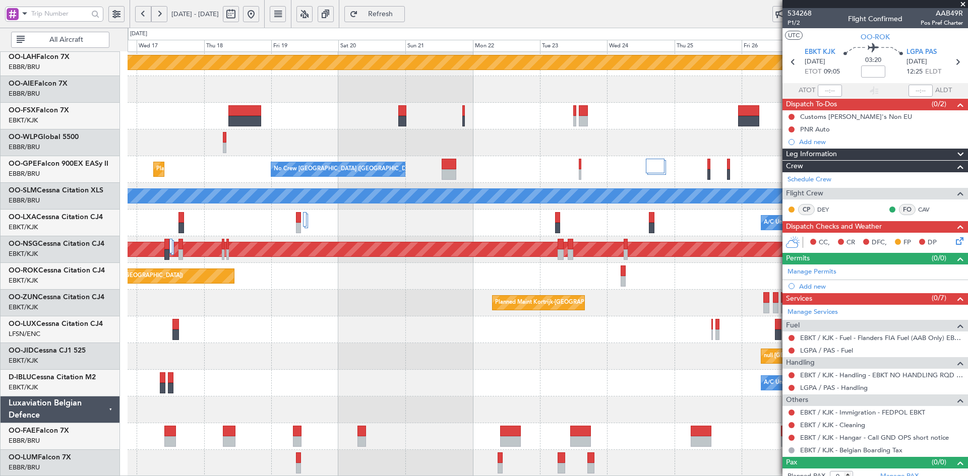
click at [333, 351] on div "Planned Maint Alton-st Louis (St Louis Regl) Planned Maint Brussels (Brussels N…" at bounding box center [548, 210] width 840 height 534
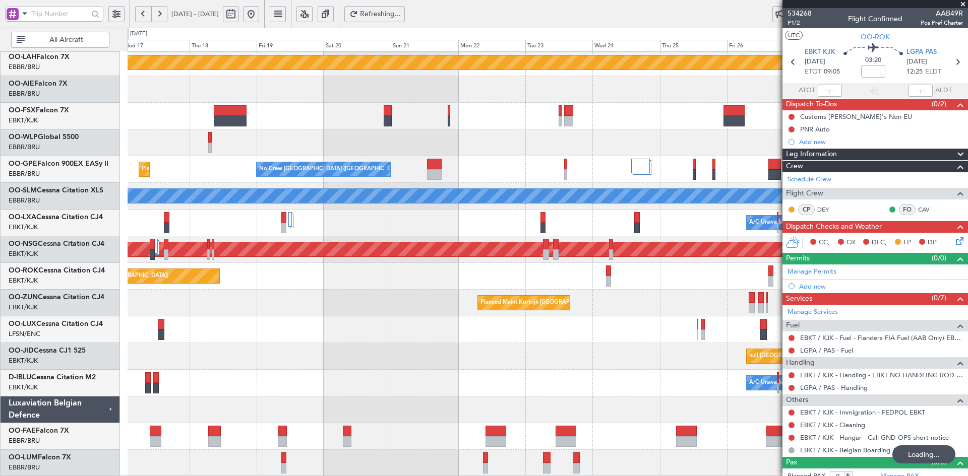
click at [480, 375] on div "A/C Unavailable Brussels (Brussels National) A/C Unavailable Kortrijk-Wevelgem" at bounding box center [548, 383] width 840 height 27
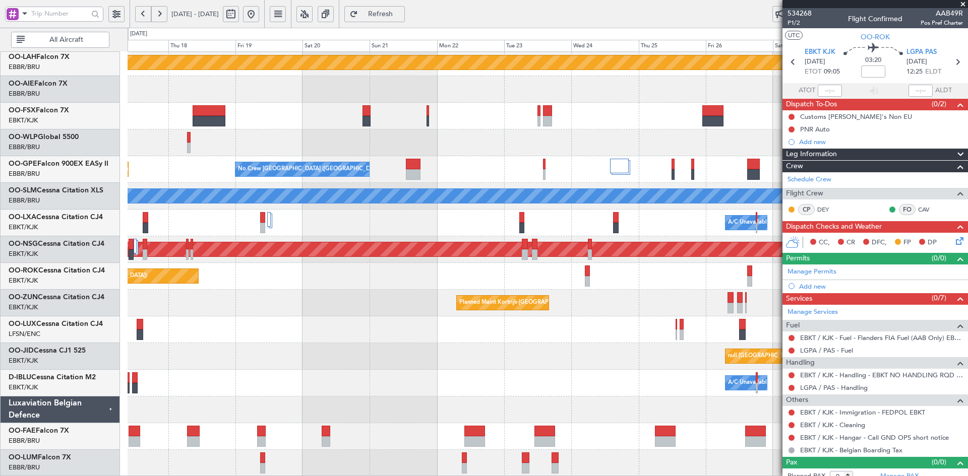
click at [567, 336] on div "Planned Maint Alton-st Louis (St Louis Regl) Planned Maint Brussels (Brussels N…" at bounding box center [548, 210] width 840 height 534
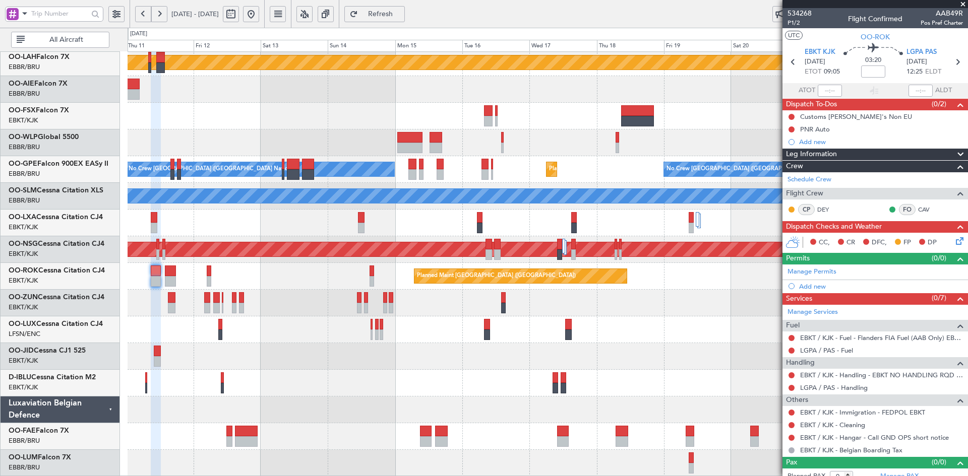
click at [451, 326] on div "Planned Maint Alton-st Louis (St Louis Regl) Planned Maint Kortrijk-Wevelgem No…" at bounding box center [548, 210] width 840 height 534
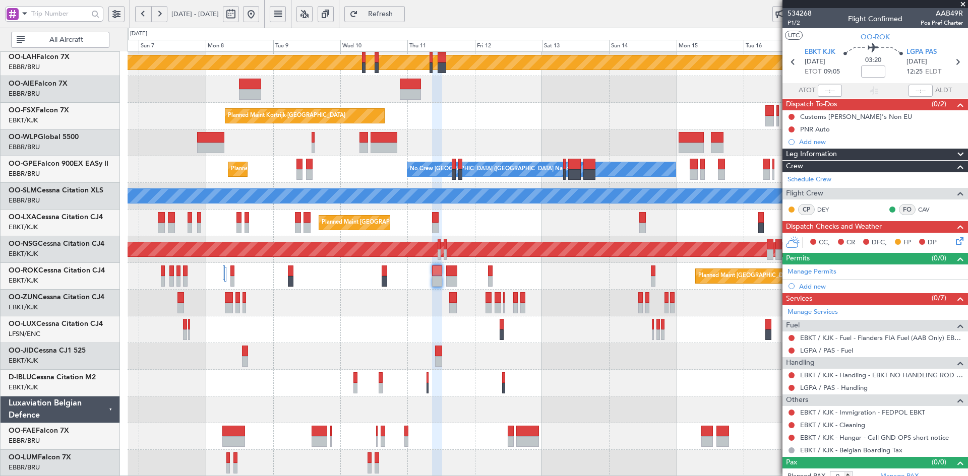
click at [603, 385] on div "Planned Maint Alton-st Louis (St Louis Regl) Planned Maint Kortrijk-Wevelgem Pl…" at bounding box center [548, 210] width 840 height 534
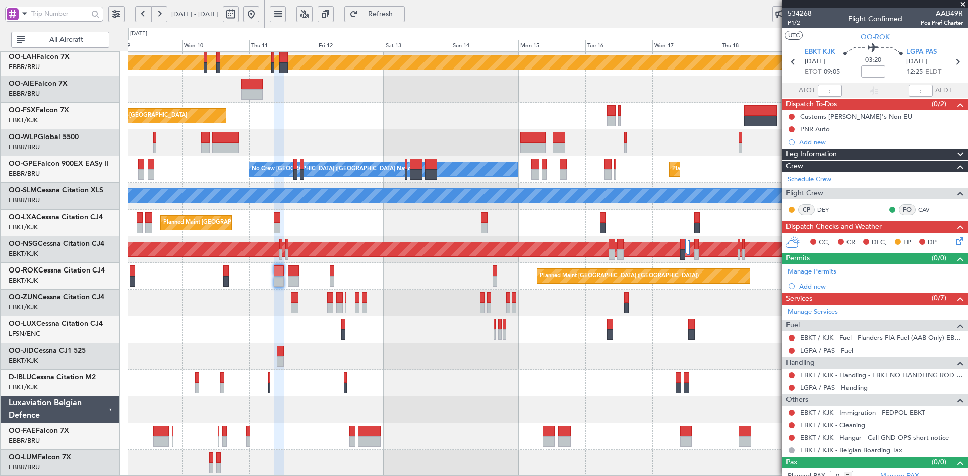
click at [343, 377] on div at bounding box center [548, 383] width 840 height 27
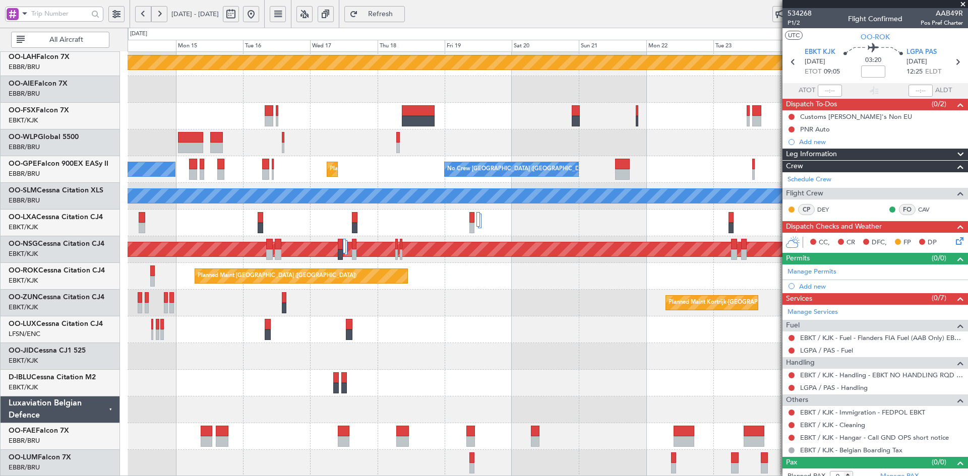
click at [620, 395] on div "A/C Unavailable Brussels (Brussels National) A/C Unavailable Kortrijk-Wevelgem" at bounding box center [548, 383] width 840 height 27
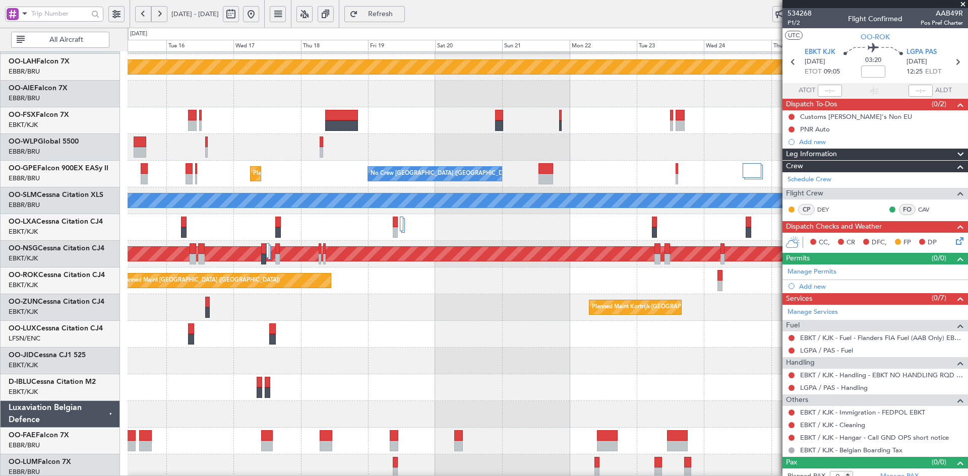
click at [639, 353] on div "Planned Maint Kortrijk-Wevelgem null Kortrijk-Wevelgem" at bounding box center [548, 361] width 840 height 27
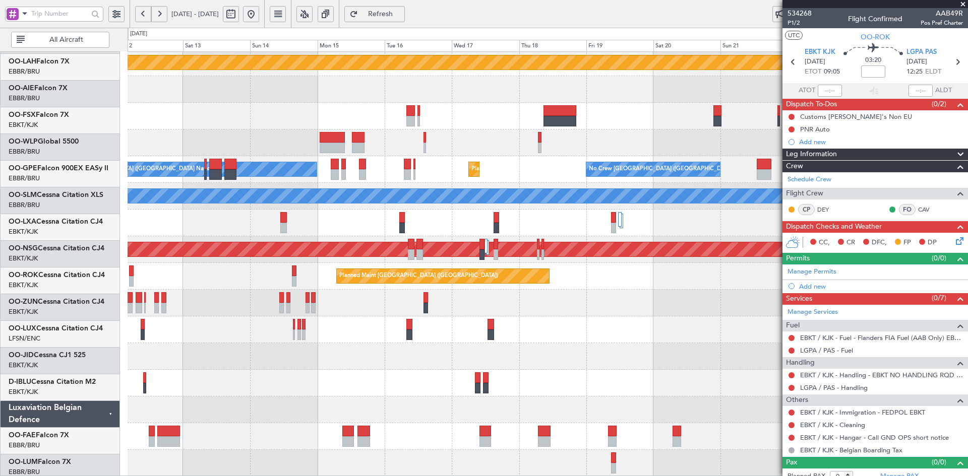
scroll to position [109, 0]
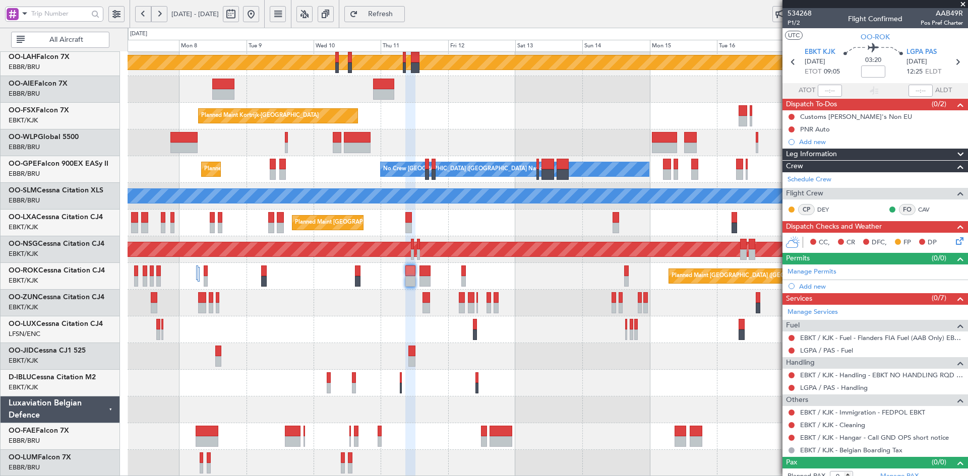
click at [679, 388] on div at bounding box center [548, 383] width 840 height 27
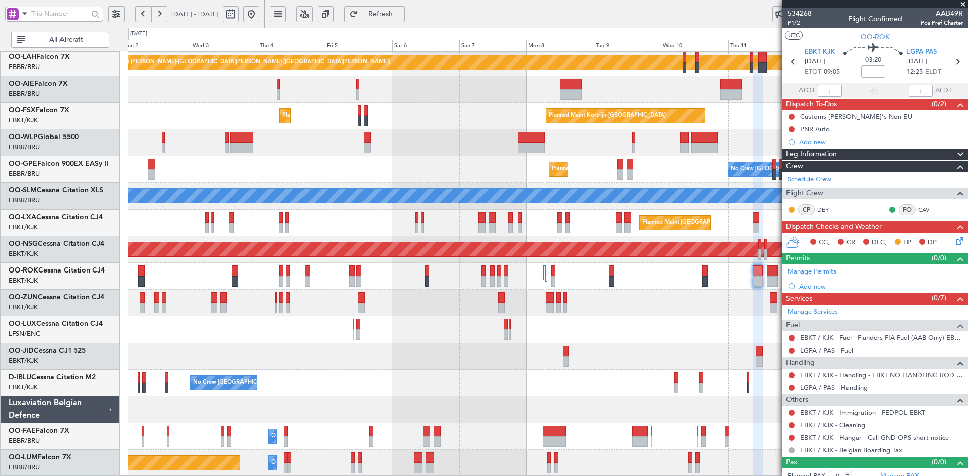
click at [576, 379] on div "No Crew [GEOGRAPHIC_DATA] ([GEOGRAPHIC_DATA] National)" at bounding box center [548, 383] width 840 height 27
click at [422, 366] on div "Planned Maint Alton-st Louis (St Louis Regl) Planned Maint London (Farnborough)…" at bounding box center [548, 210] width 840 height 534
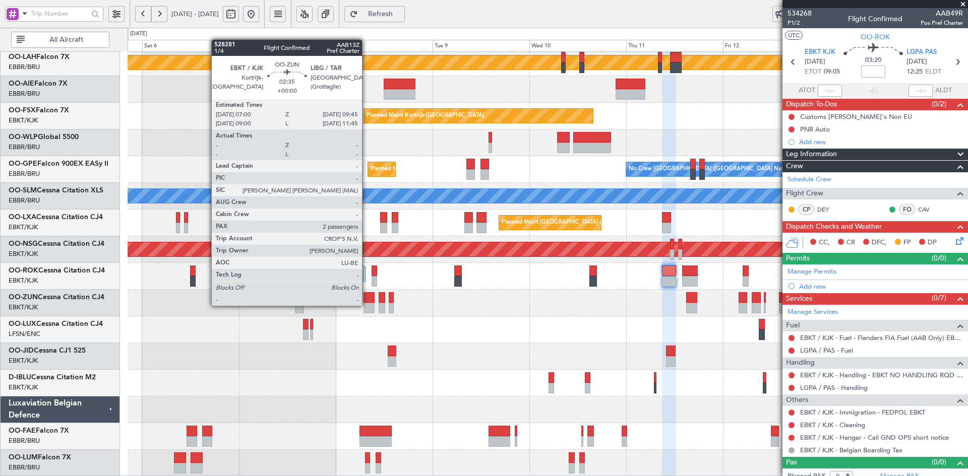
click at [366, 305] on div at bounding box center [368, 308] width 11 height 11
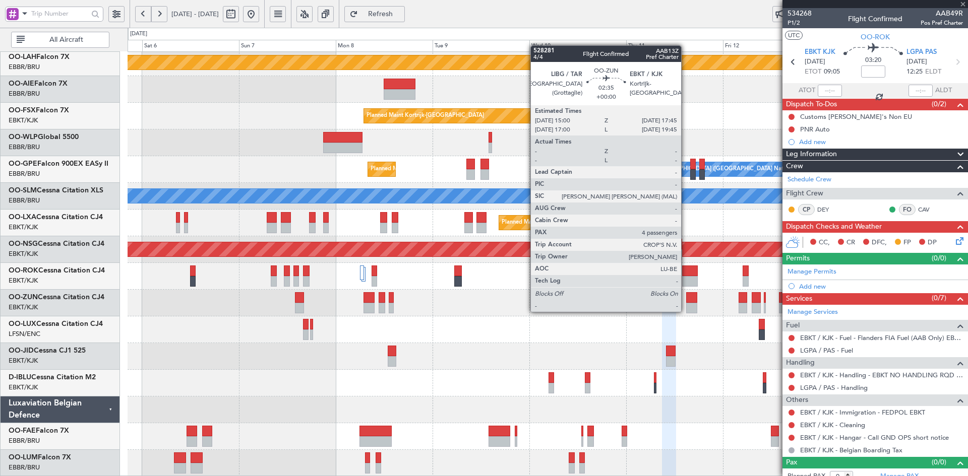
type input "2"
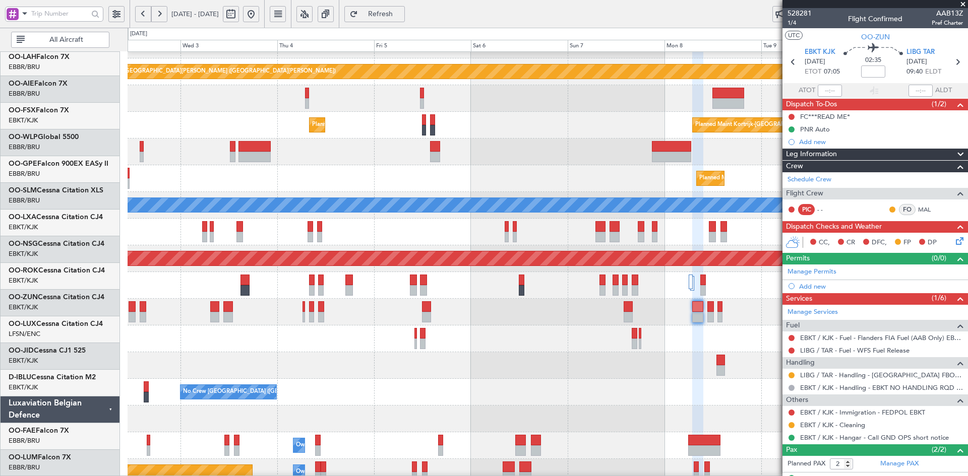
click at [663, 365] on div "Planned Maint Kortrijk-[GEOGRAPHIC_DATA]" at bounding box center [548, 365] width 840 height 27
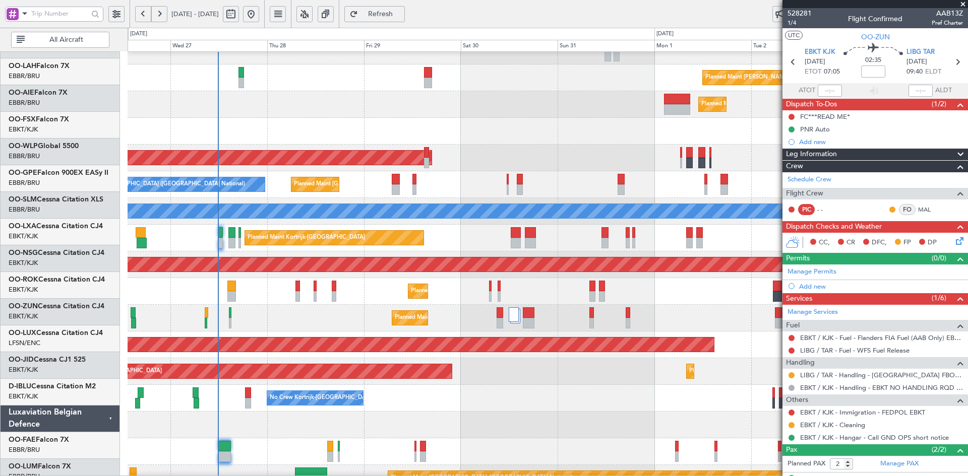
scroll to position [94, 0]
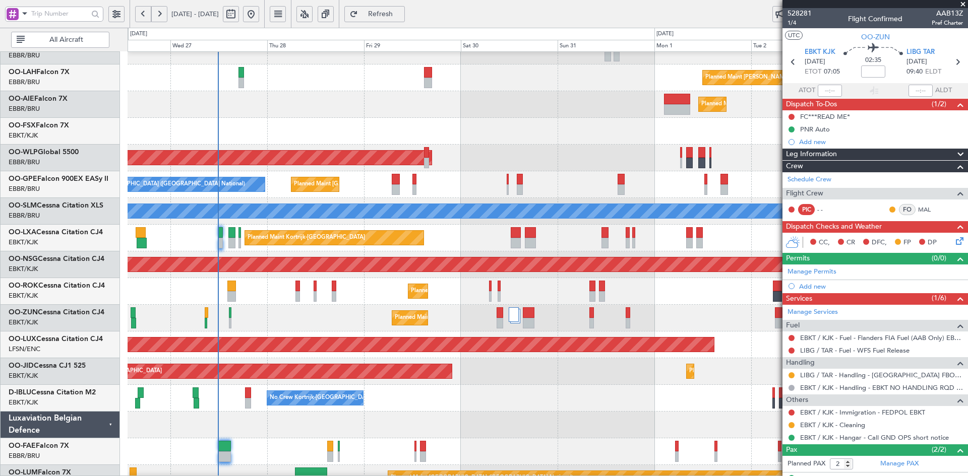
click at [798, 370] on fb-app "30 Aug 2025 - 07 Sep 2025 Refresh Quick Links All Aircraft Planned Maint Alton-…" at bounding box center [484, 245] width 968 height 464
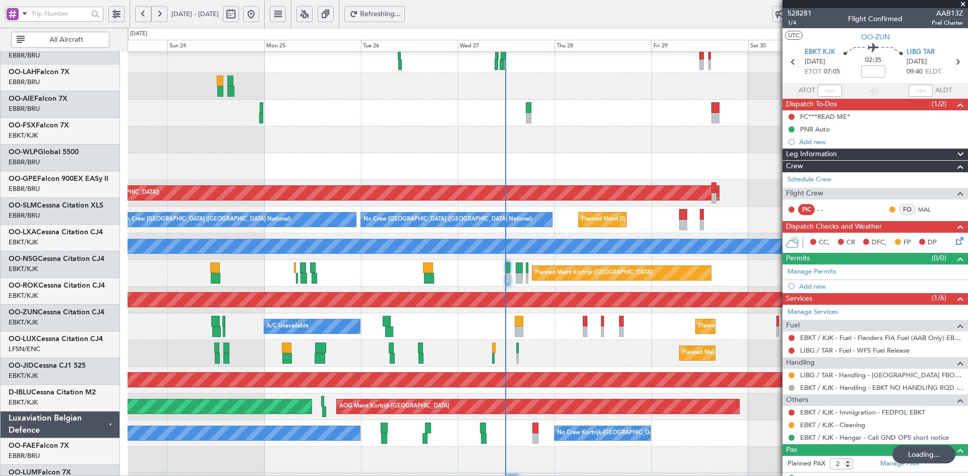
scroll to position [59, 0]
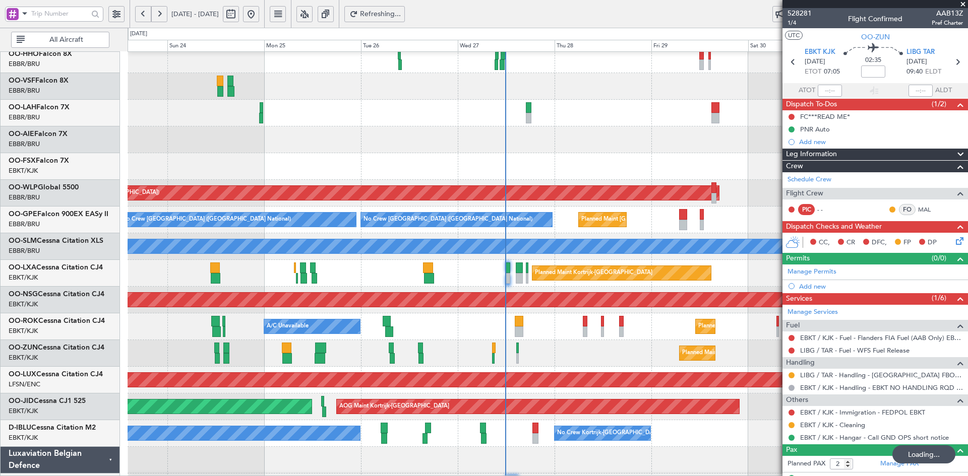
click at [753, 431] on div "No Crew Kortrijk-Wevelgem No Crew Kortrijk-Wevelgem No Crew Brussels (Brussels …" at bounding box center [548, 433] width 840 height 27
click at [481, 321] on div "Planned Maint Alton-st Louis (St Louis Regl) Planned Maint London (Farnborough)…" at bounding box center [548, 260] width 840 height 534
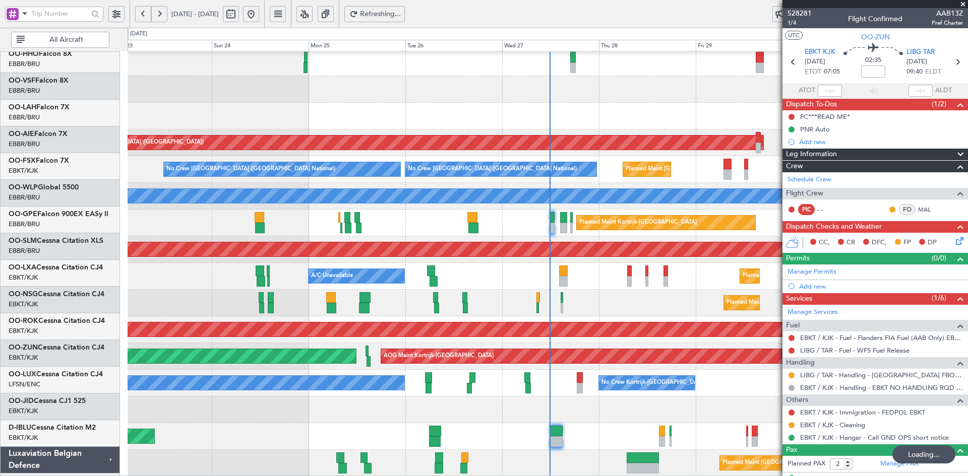
scroll to position [109, 0]
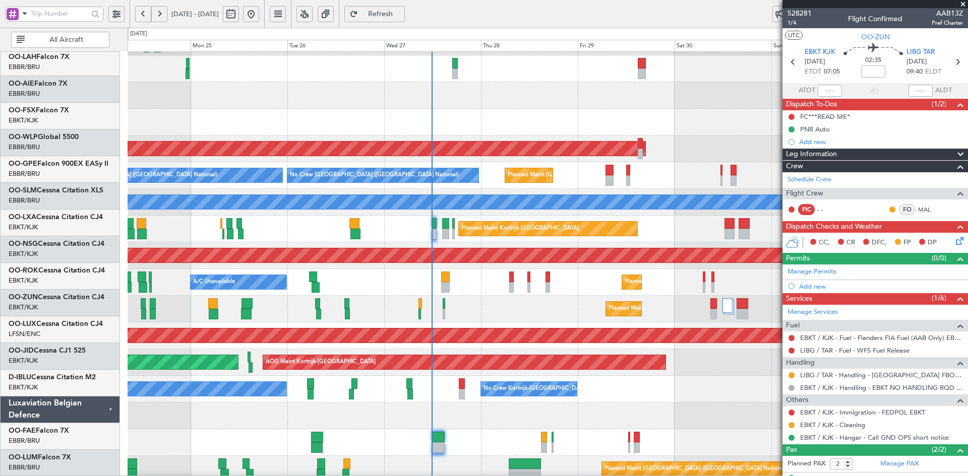
scroll to position [63, 0]
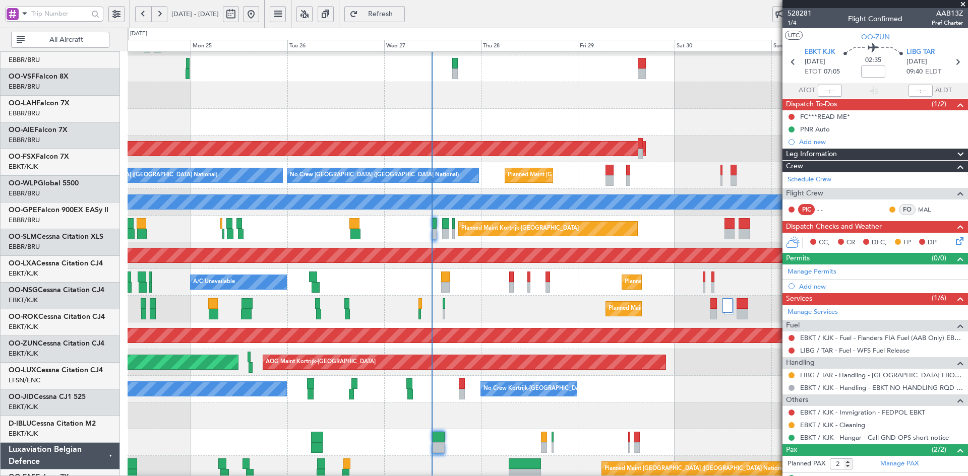
click at [450, 109] on div "Planned Maint [GEOGRAPHIC_DATA] ([GEOGRAPHIC_DATA])" at bounding box center [548, 95] width 840 height 27
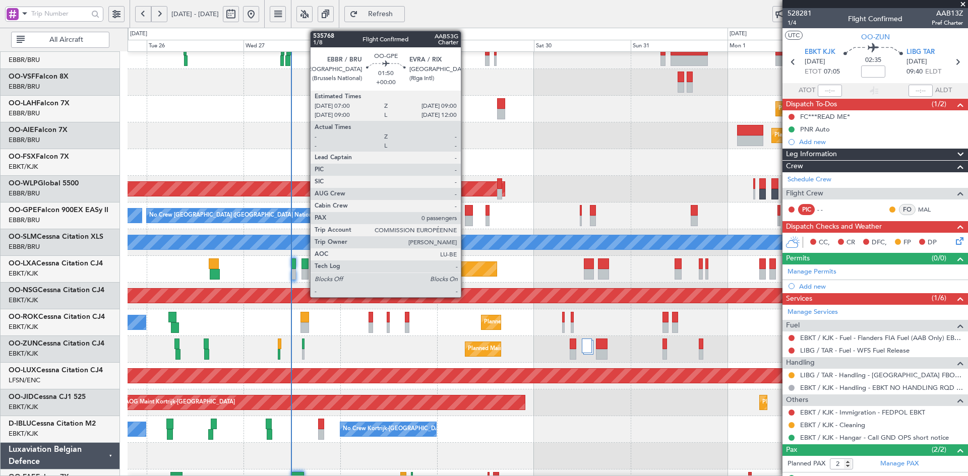
click at [465, 212] on div at bounding box center [469, 210] width 8 height 11
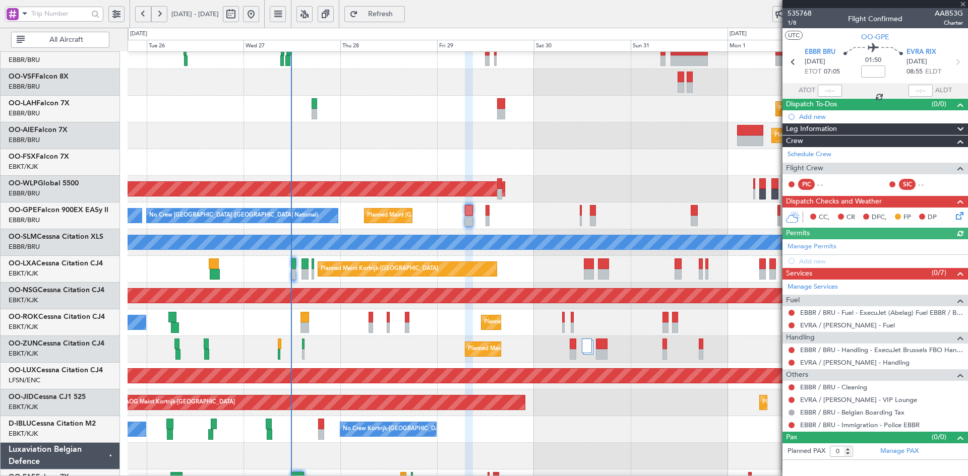
click at [601, 159] on div "Planned Maint Kortrijk-[GEOGRAPHIC_DATA]" at bounding box center [548, 162] width 840 height 27
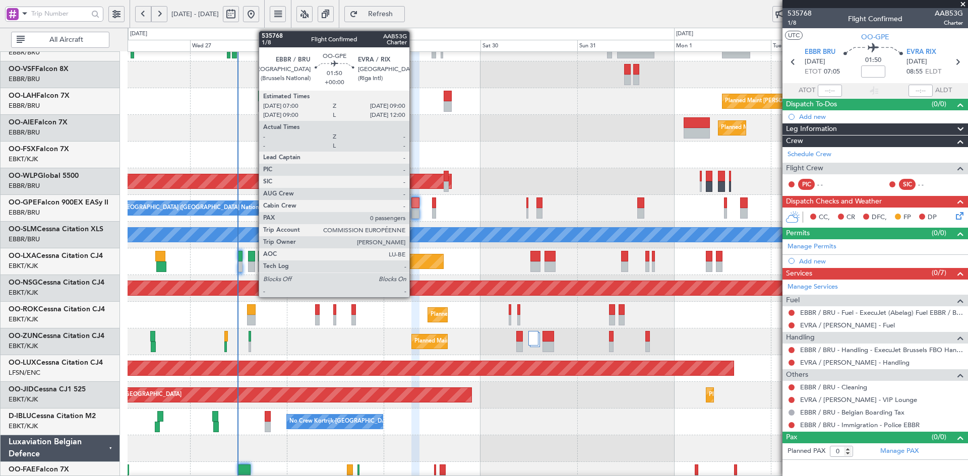
click at [414, 210] on div at bounding box center [415, 213] width 8 height 11
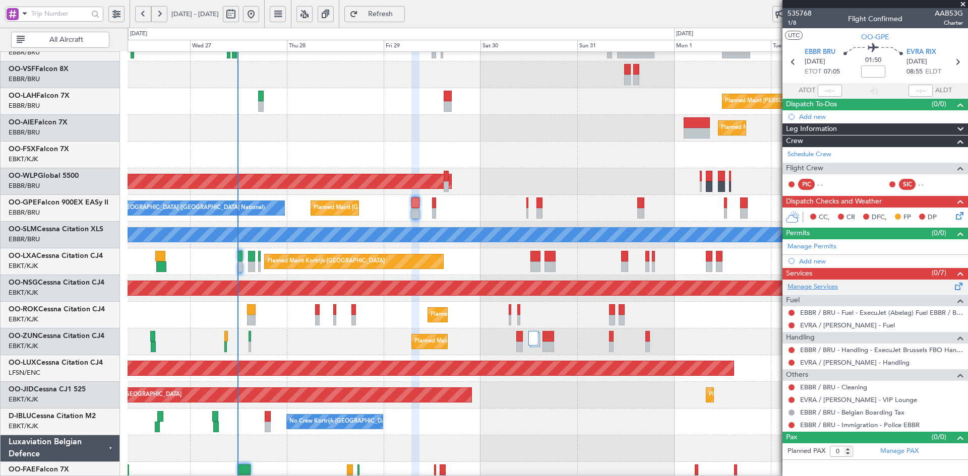
click at [833, 290] on link "Manage Services" at bounding box center [812, 287] width 50 height 10
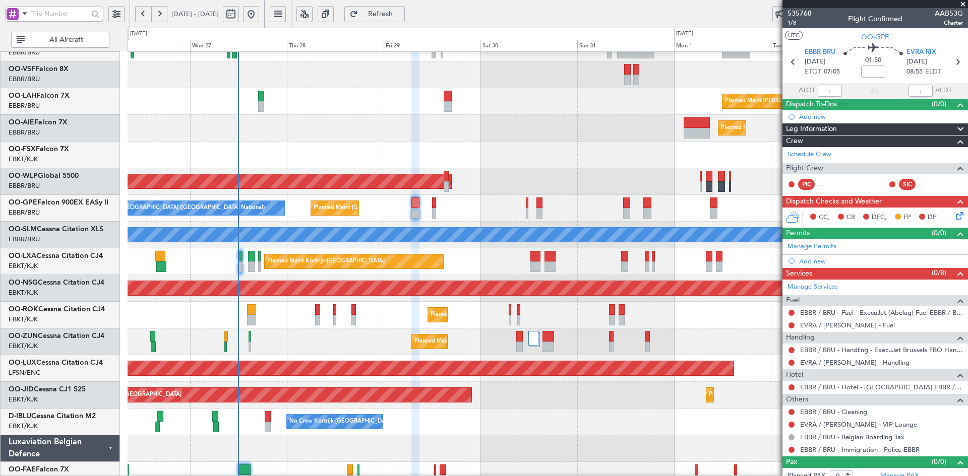
click at [535, 164] on div "Planned Maint Kortrijk-[GEOGRAPHIC_DATA]" at bounding box center [548, 155] width 840 height 27
click at [529, 164] on div "Planned Maint Kortrijk-[GEOGRAPHIC_DATA]" at bounding box center [548, 155] width 840 height 27
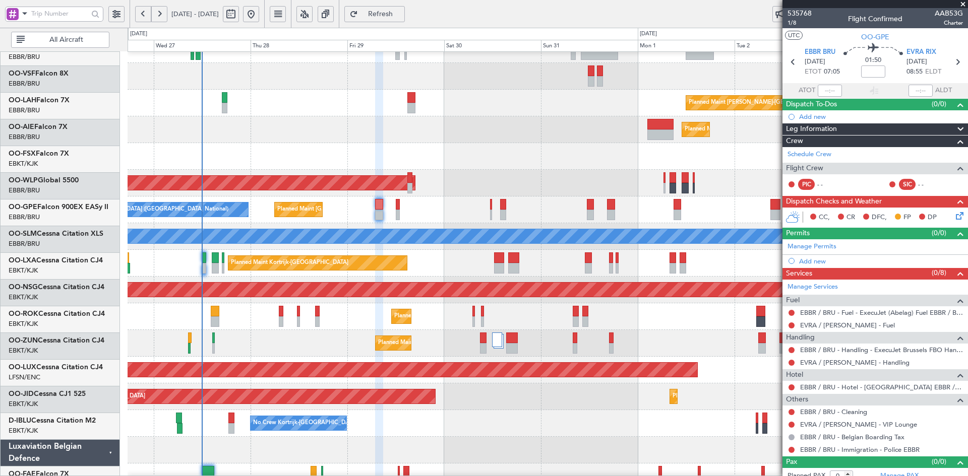
click at [386, 153] on div "Planned Maint Kortrijk-[GEOGRAPHIC_DATA]" at bounding box center [548, 156] width 840 height 27
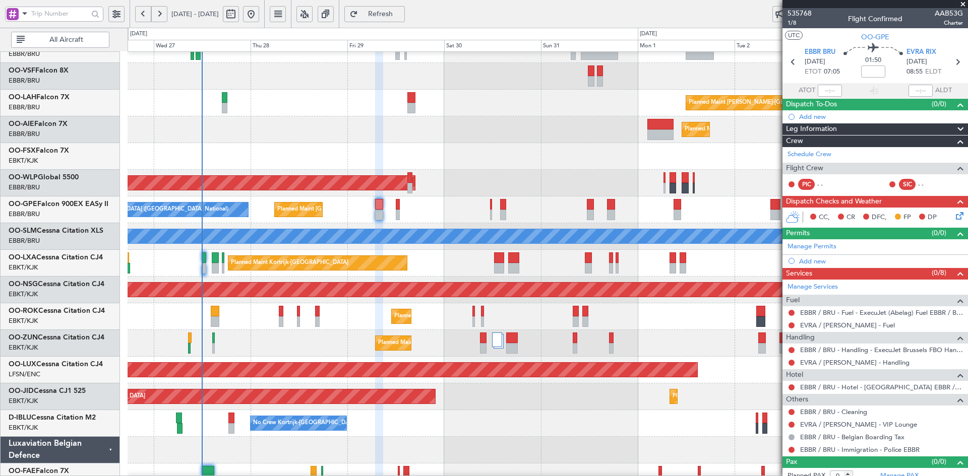
click at [472, 85] on div at bounding box center [548, 76] width 840 height 27
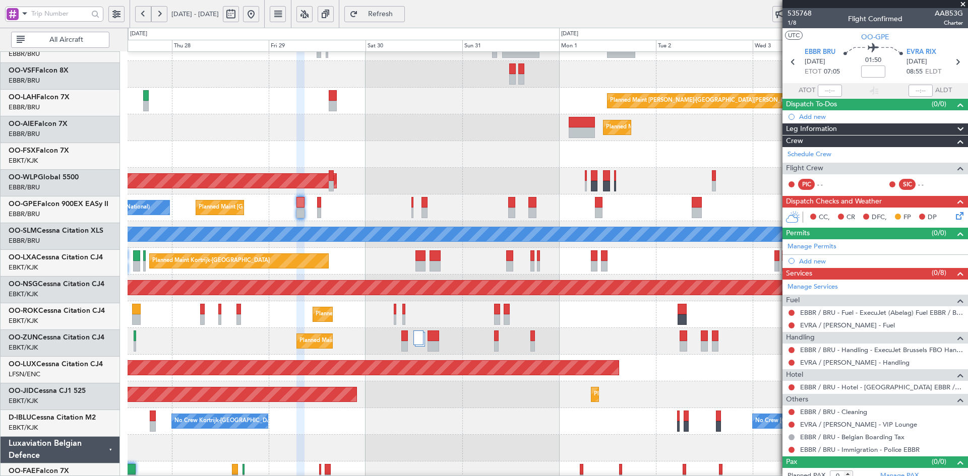
scroll to position [71, 0]
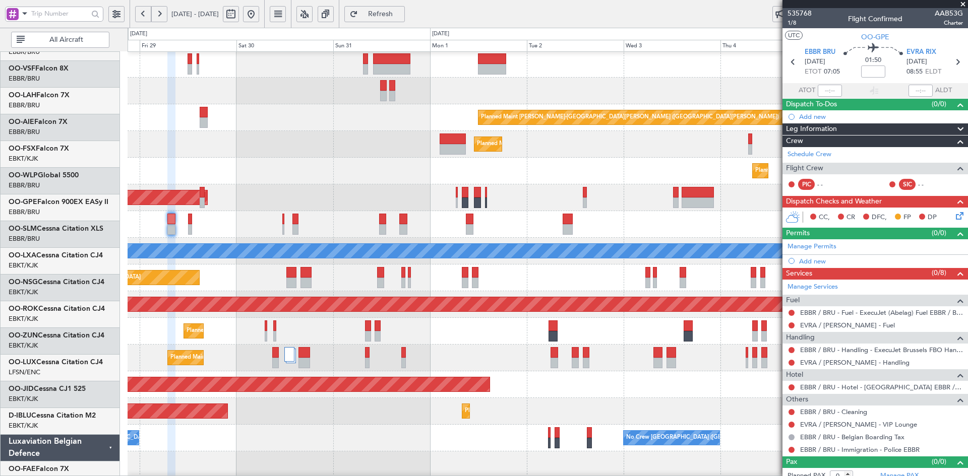
click at [513, 170] on div "Planned Maint Kortrijk-Wevelgem Planned Maint Kortrijk-Wevelgem" at bounding box center [548, 171] width 840 height 27
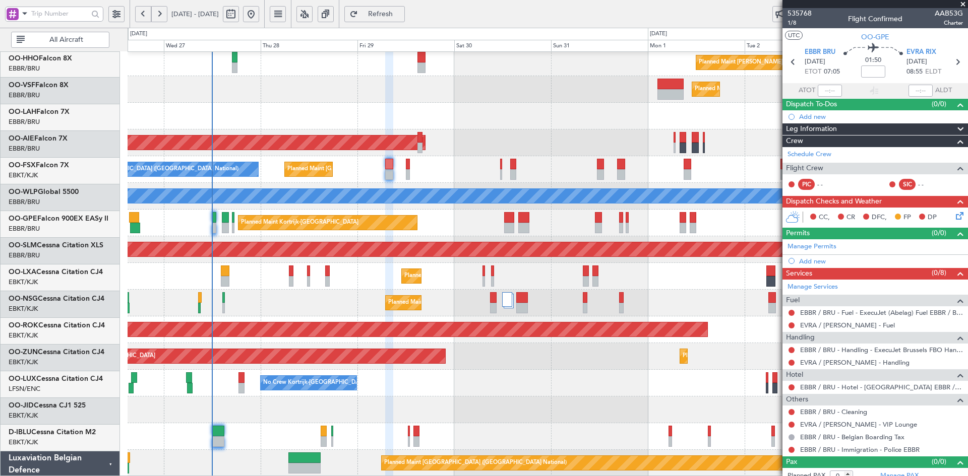
click at [652, 131] on div "Planned Maint [GEOGRAPHIC_DATA] ([GEOGRAPHIC_DATA])" at bounding box center [548, 143] width 840 height 27
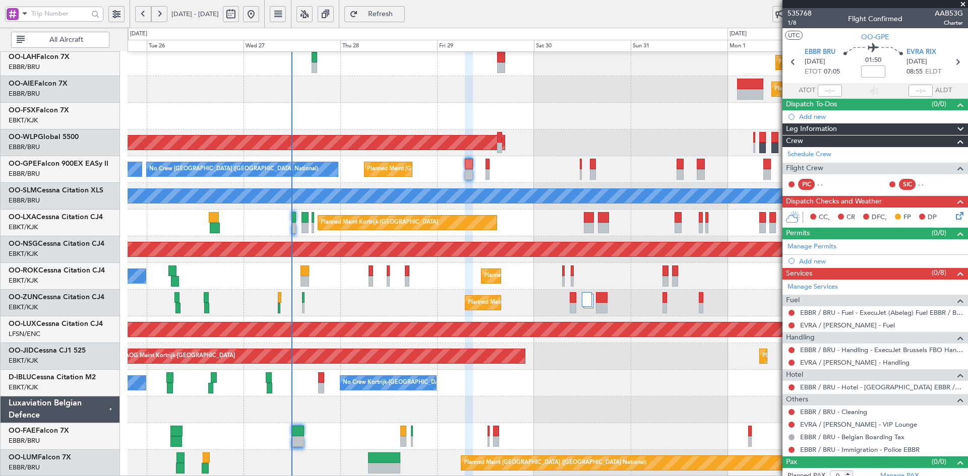
click at [360, 284] on div "Planned Maint Alton-st Louis (St Louis Regl) Planned Maint London (Farnborough)…" at bounding box center [548, 210] width 840 height 534
click at [497, 102] on div "Planned Maint [GEOGRAPHIC_DATA] ([GEOGRAPHIC_DATA])" at bounding box center [548, 89] width 840 height 27
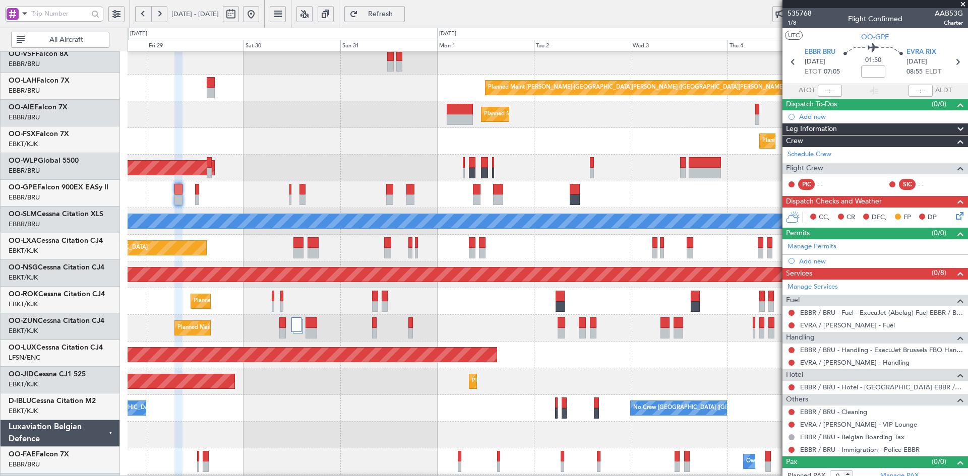
scroll to position [84, 0]
click at [547, 161] on div "Planned Maint [GEOGRAPHIC_DATA] ([GEOGRAPHIC_DATA])" at bounding box center [548, 168] width 840 height 27
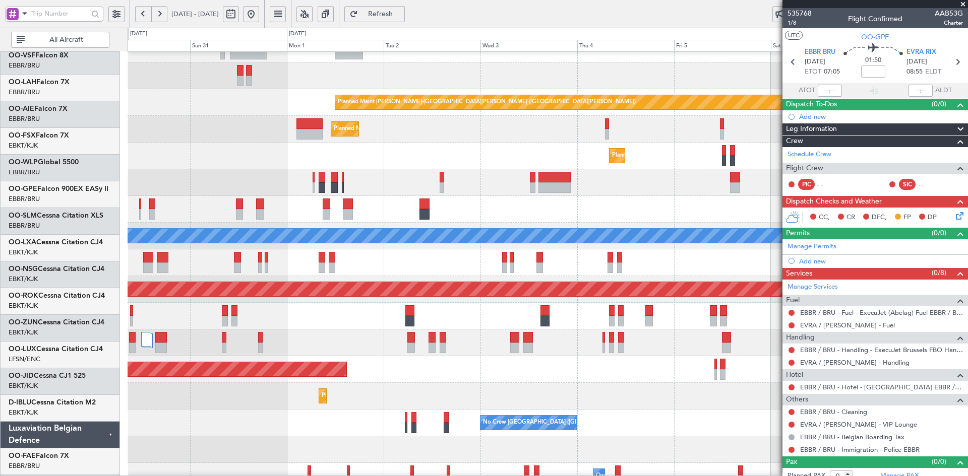
scroll to position [69, 0]
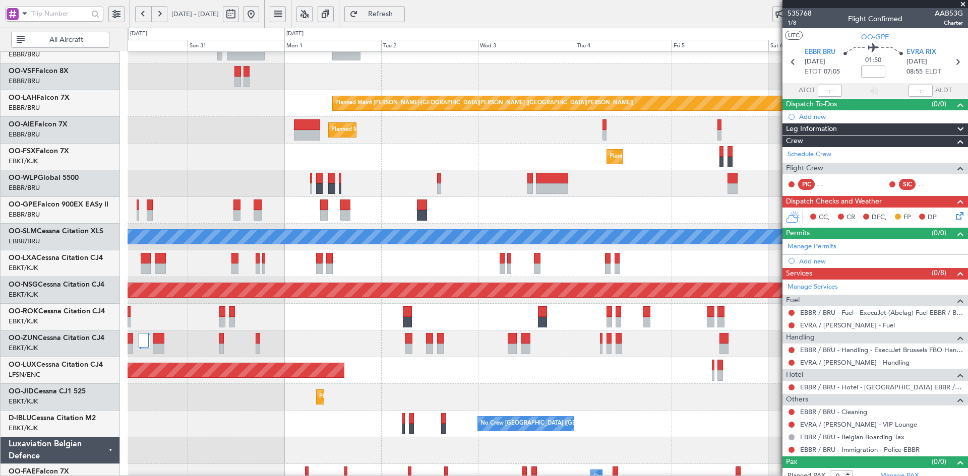
click at [486, 138] on div "Planned Maint [GEOGRAPHIC_DATA] ([GEOGRAPHIC_DATA])" at bounding box center [548, 130] width 840 height 27
click at [607, 259] on div "Planned Maint Brussels (Brussels National) Planned Maint Kortrijk-Wevelgem" at bounding box center [548, 264] width 840 height 27
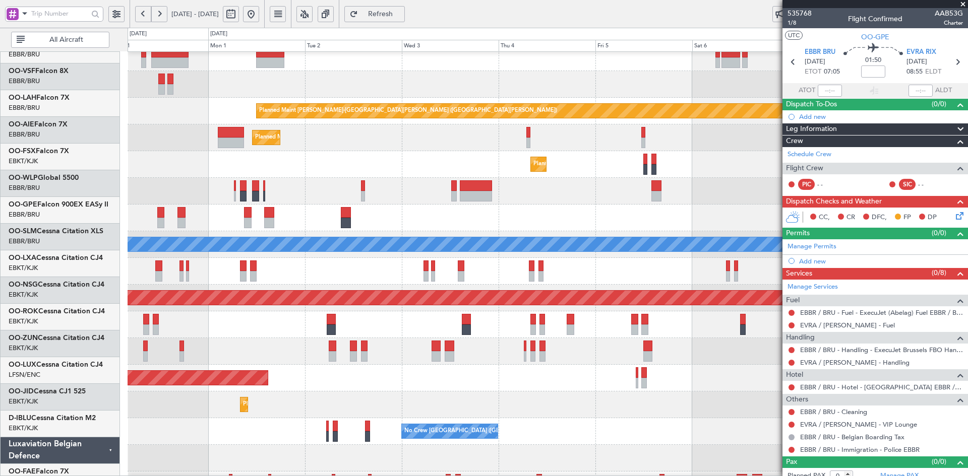
scroll to position [61, 0]
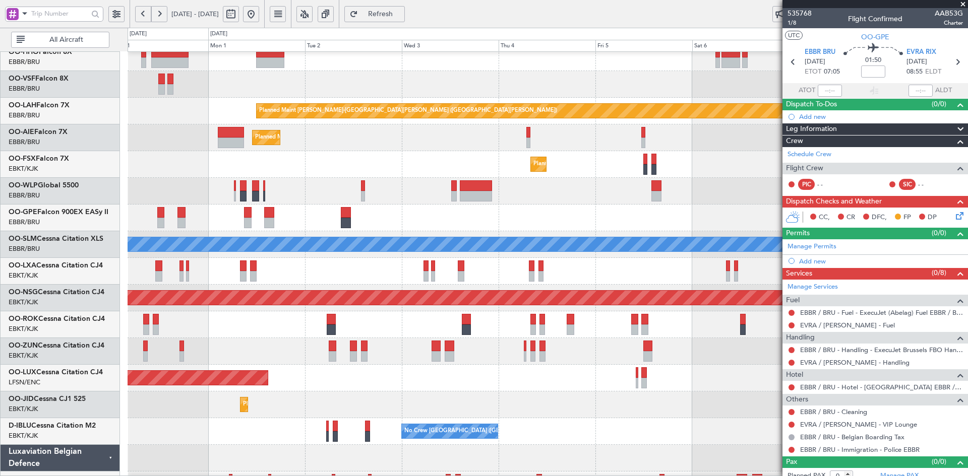
click at [492, 233] on div "A/C Unavailable [GEOGRAPHIC_DATA]" at bounding box center [548, 244] width 840 height 27
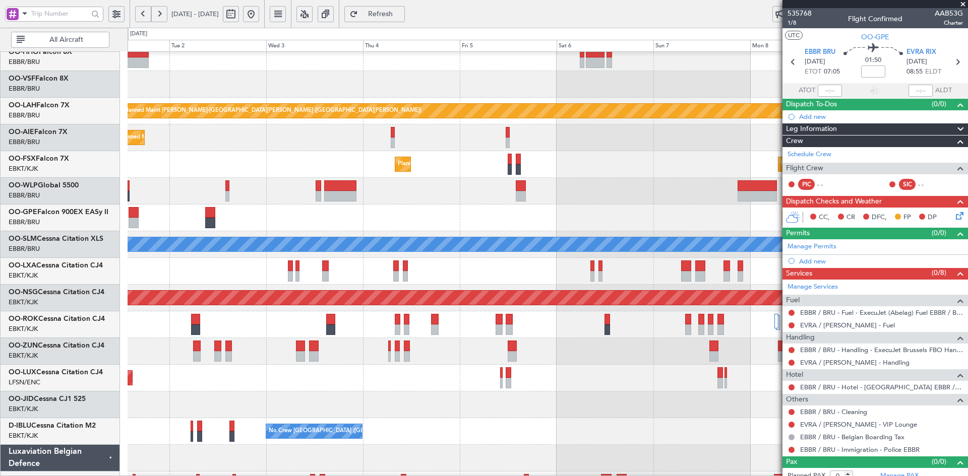
click at [530, 257] on div "A/C Unavailable [GEOGRAPHIC_DATA]" at bounding box center [548, 244] width 840 height 27
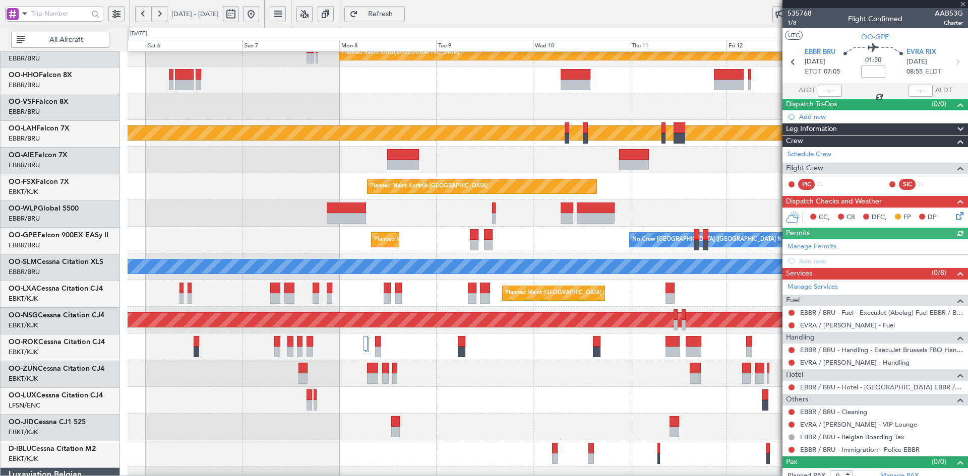
scroll to position [39, 0]
click at [461, 385] on div at bounding box center [548, 373] width 840 height 27
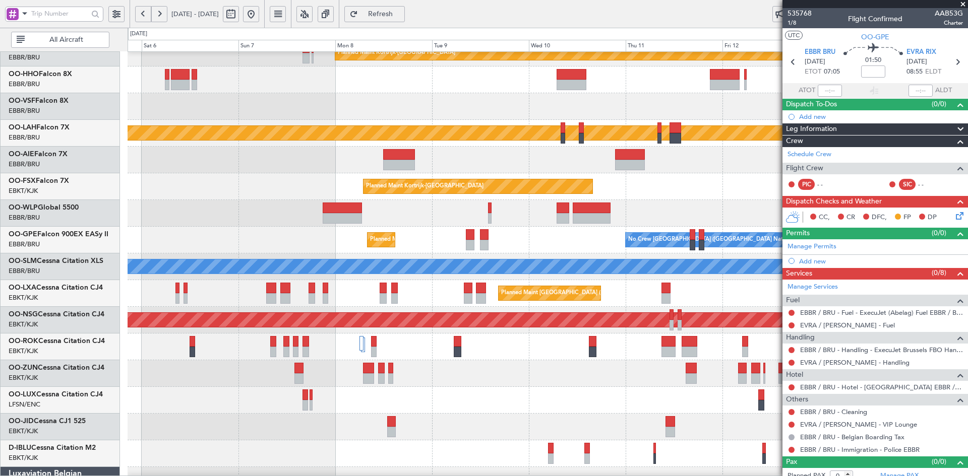
scroll to position [34, 0]
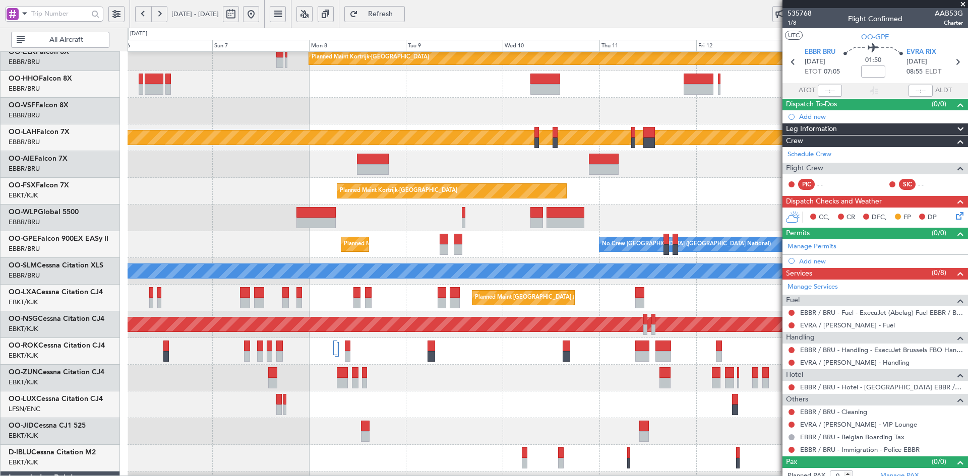
click at [695, 344] on div "Planned Maint [GEOGRAPHIC_DATA] ([GEOGRAPHIC_DATA])" at bounding box center [548, 351] width 840 height 27
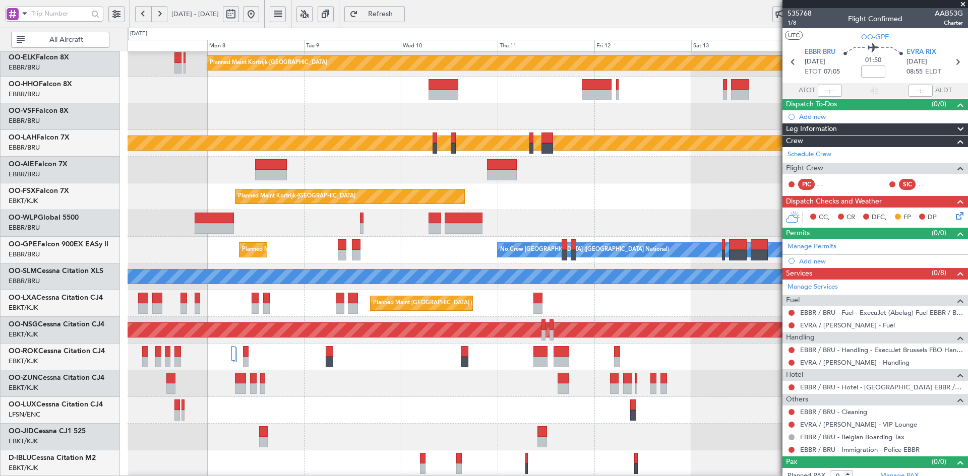
click at [675, 356] on div "Planned Maint [GEOGRAPHIC_DATA] ([GEOGRAPHIC_DATA])" at bounding box center [548, 357] width 840 height 27
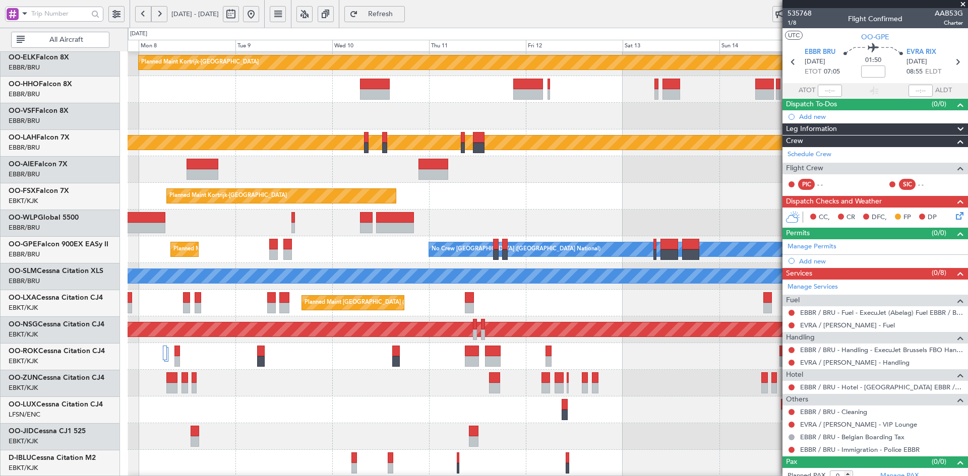
scroll to position [36, 0]
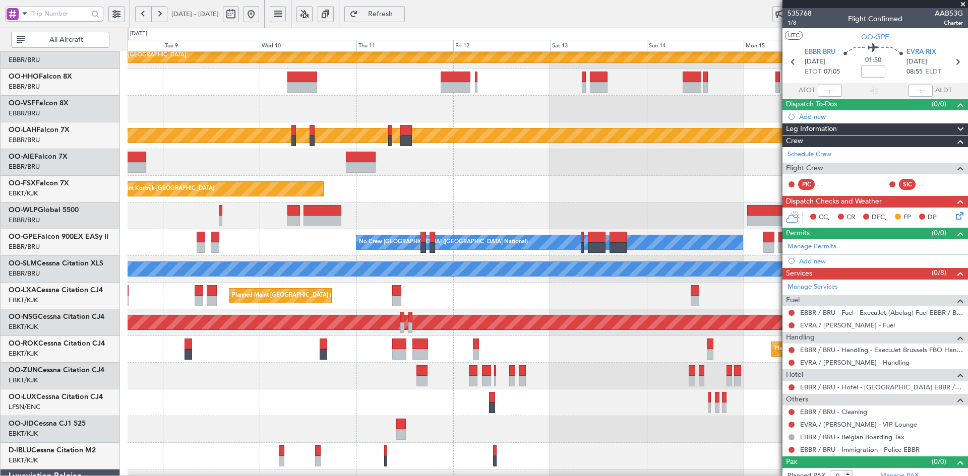
click at [574, 400] on div at bounding box center [548, 403] width 840 height 27
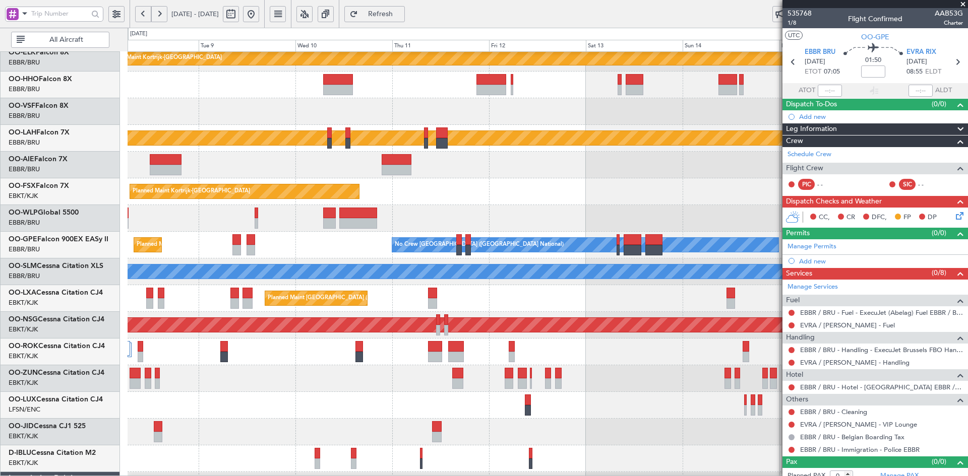
click at [350, 384] on div at bounding box center [548, 378] width 840 height 27
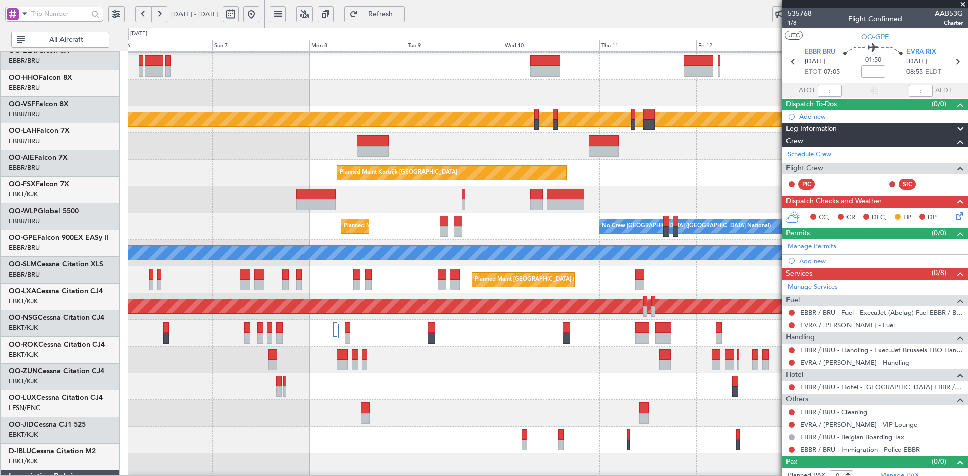
scroll to position [52, 0]
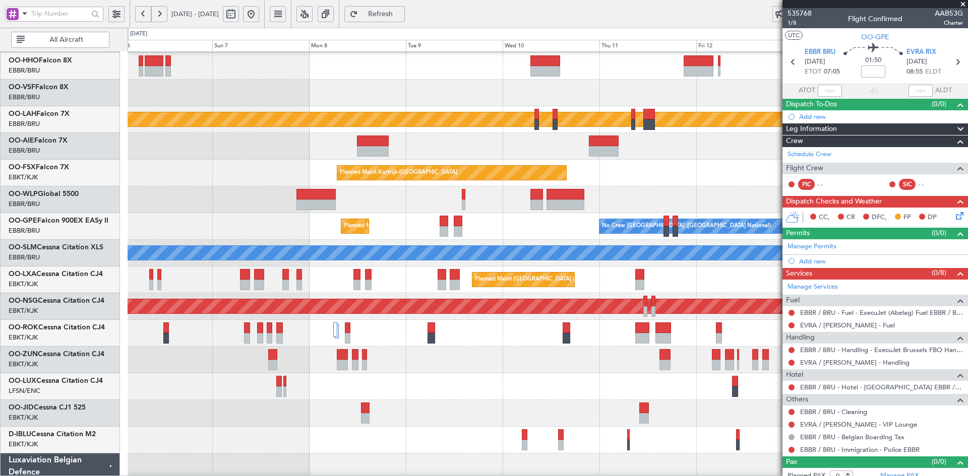
click at [618, 367] on div at bounding box center [548, 360] width 840 height 27
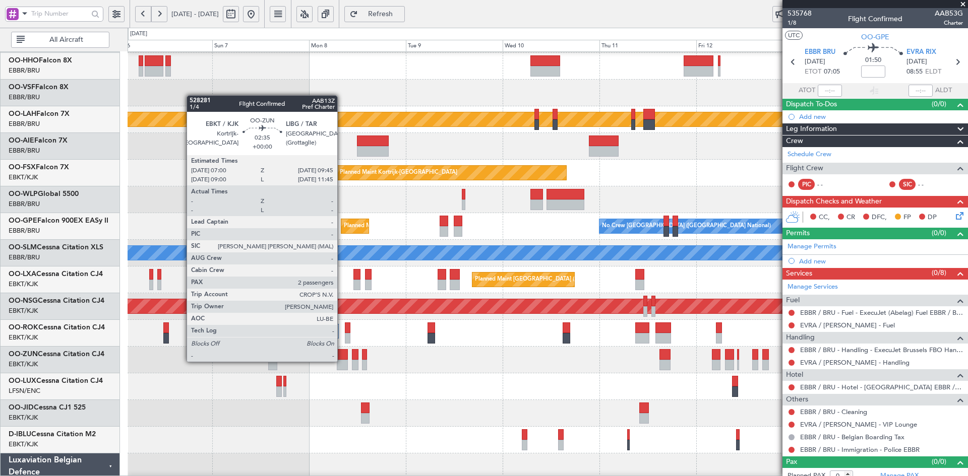
click at [342, 361] on div at bounding box center [342, 365] width 11 height 11
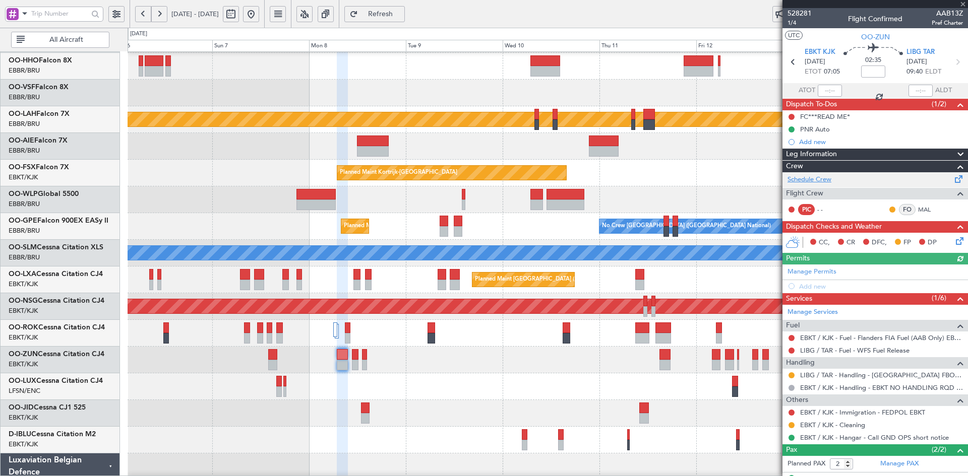
click at [818, 180] on link "Schedule Crew" at bounding box center [809, 180] width 44 height 10
click at [748, 157] on div "Planned Maint Kortrijk-Wevelgem Planned Maint Alton-st Louis (St Louis Regl) Pl…" at bounding box center [548, 266] width 840 height 534
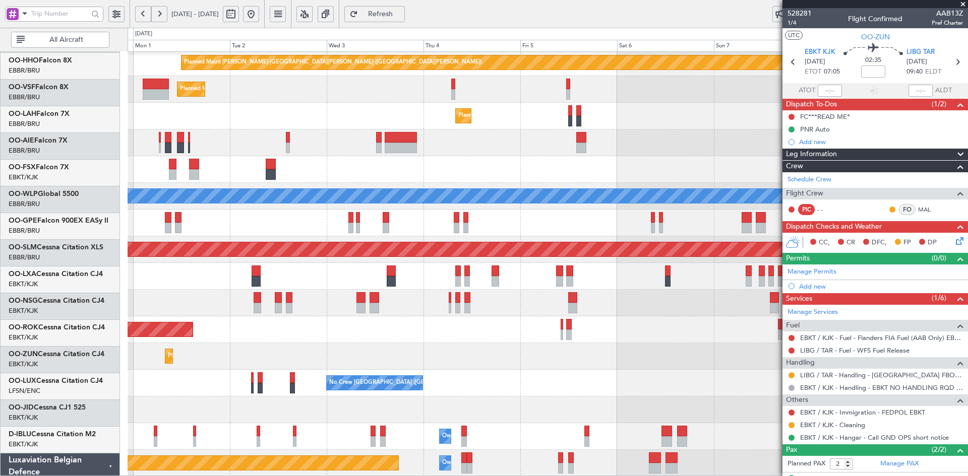
scroll to position [109, 0]
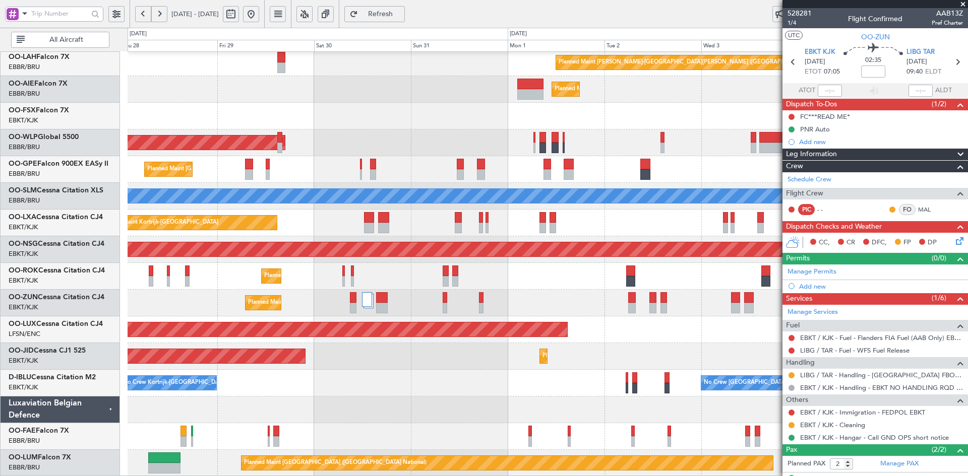
click at [964, 1] on span at bounding box center [963, 4] width 10 height 9
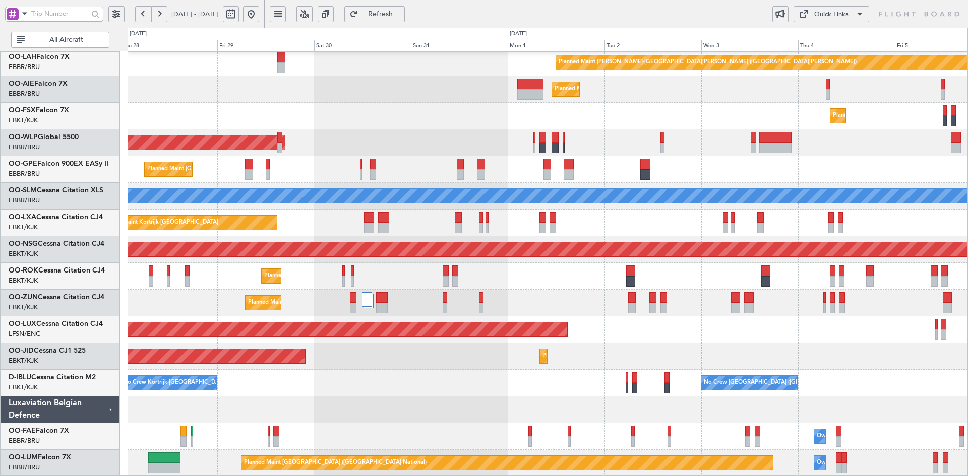
type input "0"
click at [345, 129] on div "Planned Maint Kortrijk-[GEOGRAPHIC_DATA]" at bounding box center [548, 116] width 840 height 27
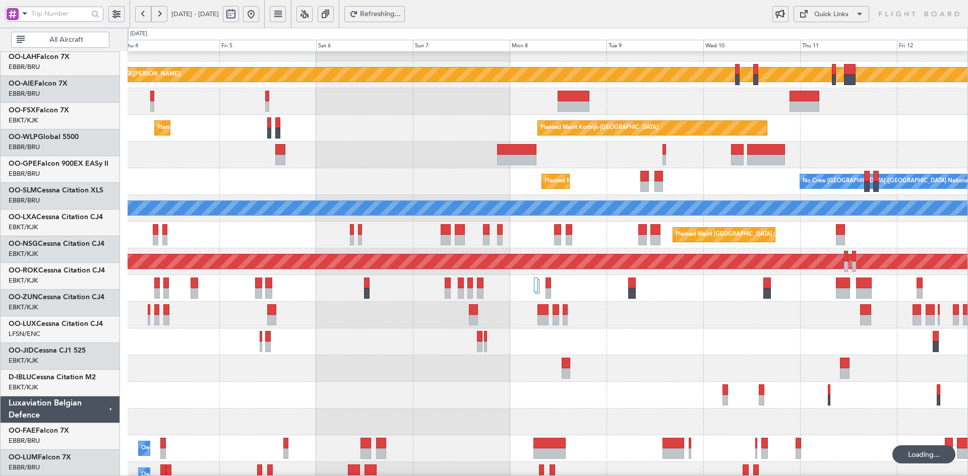
click at [510, 329] on div at bounding box center [548, 342] width 840 height 27
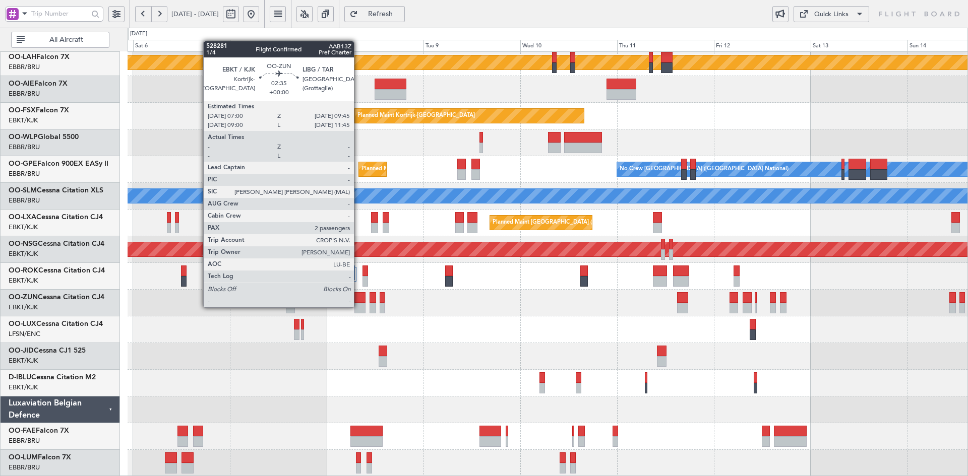
click at [358, 306] on div at bounding box center [359, 308] width 11 height 11
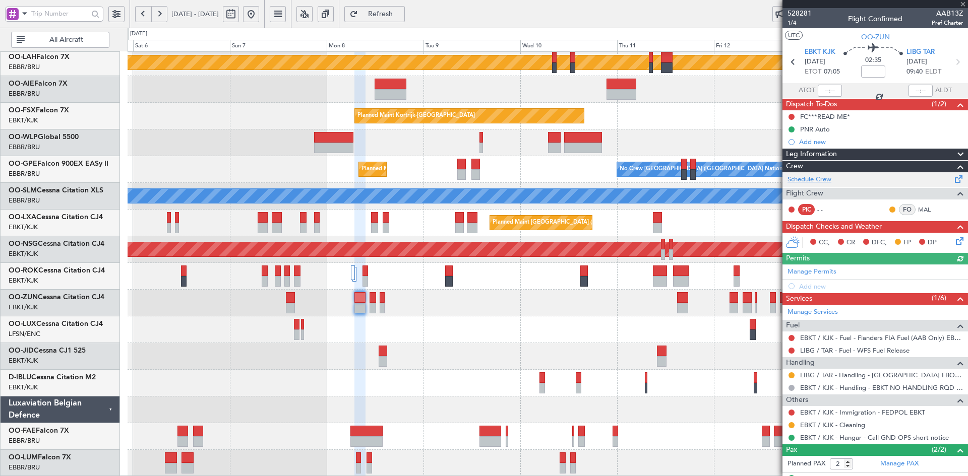
click at [827, 177] on link "Schedule Crew" at bounding box center [809, 180] width 44 height 10
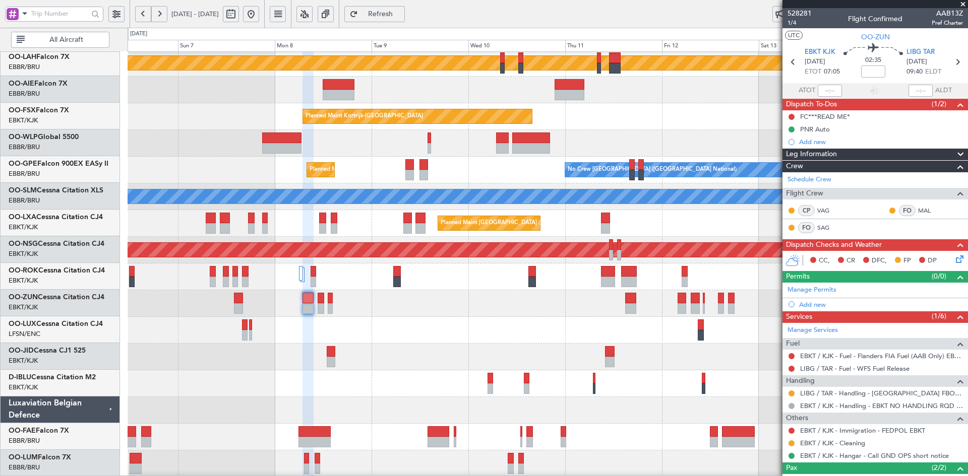
scroll to position [109, 0]
click at [381, 304] on div at bounding box center [548, 303] width 840 height 27
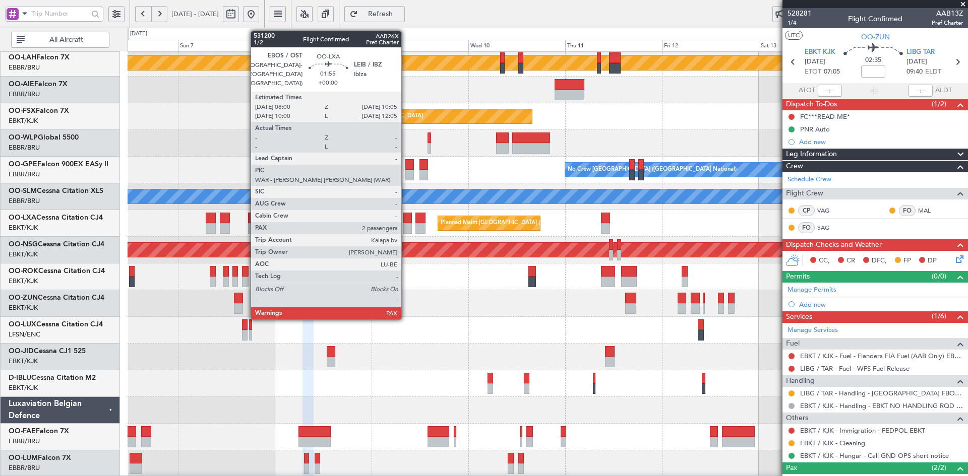
click at [406, 223] on div at bounding box center [407, 218] width 9 height 11
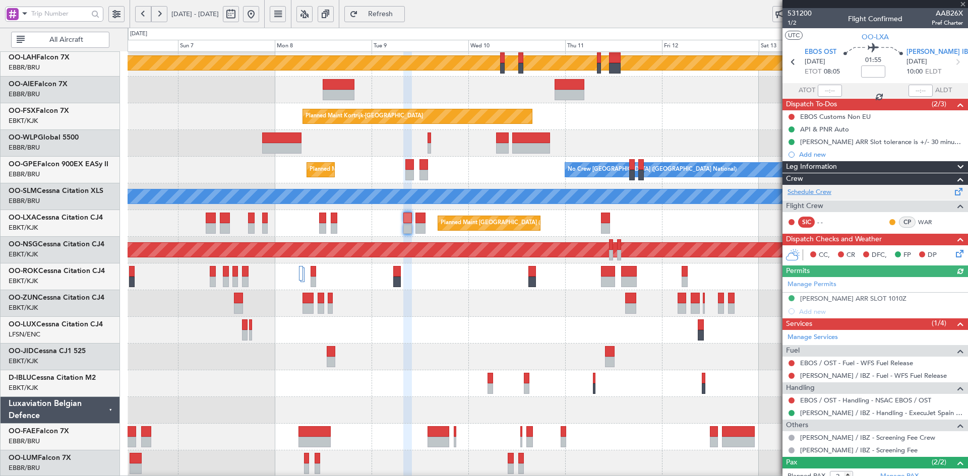
click at [815, 194] on link "Schedule Crew" at bounding box center [809, 192] width 44 height 10
click at [259, 16] on button at bounding box center [251, 14] width 16 height 16
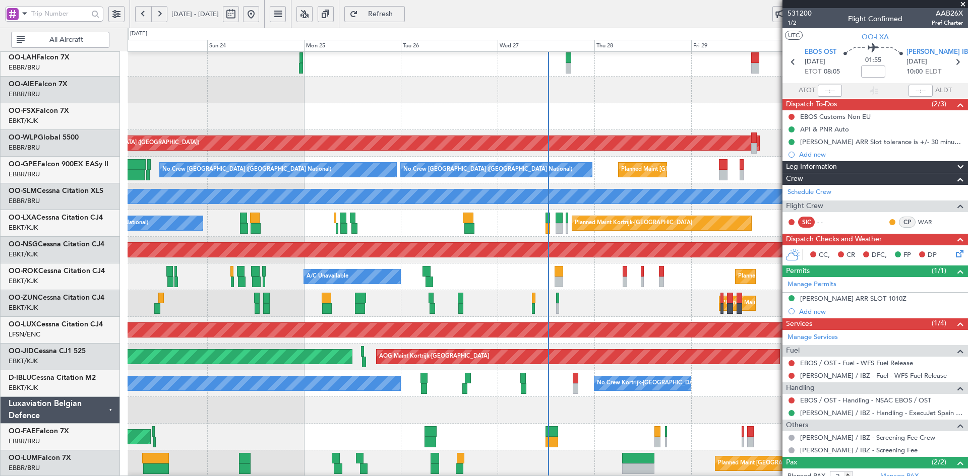
click at [575, 315] on div "Planned Maint Kortrijk-[GEOGRAPHIC_DATA]" at bounding box center [548, 303] width 840 height 27
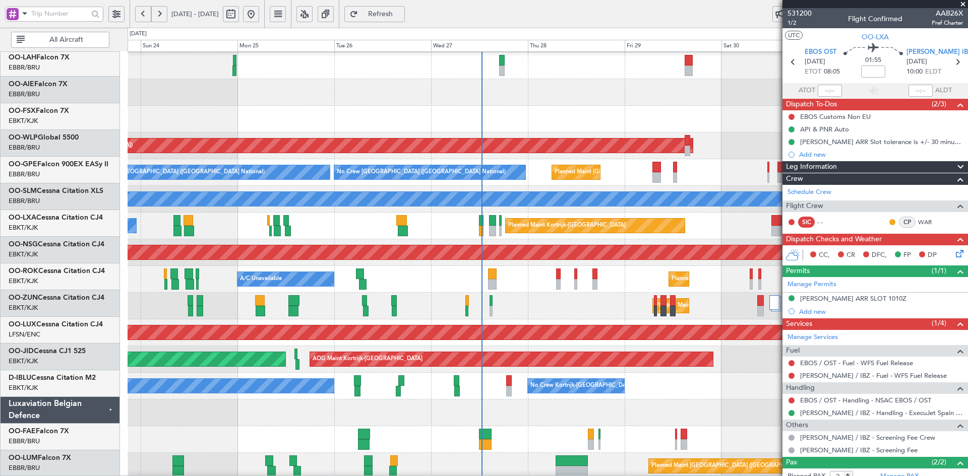
scroll to position [106, 0]
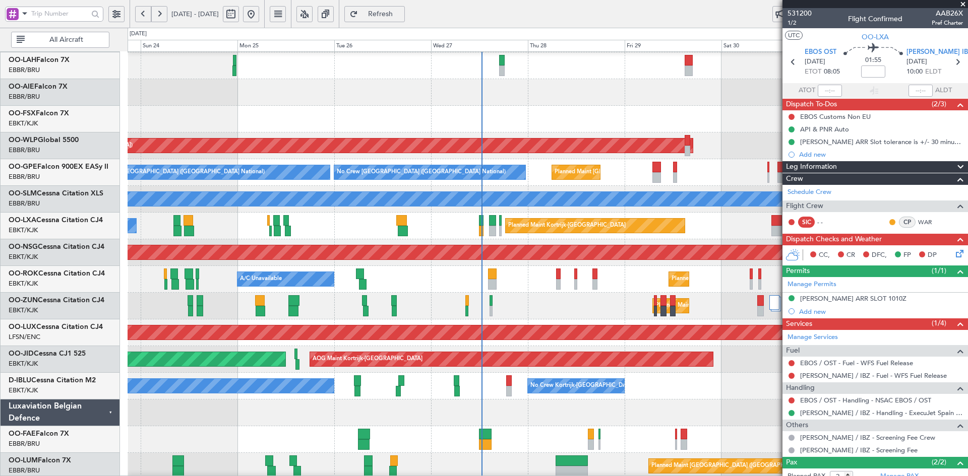
click at [513, 159] on div "Planned Maint [GEOGRAPHIC_DATA] ([GEOGRAPHIC_DATA])" at bounding box center [548, 146] width 840 height 27
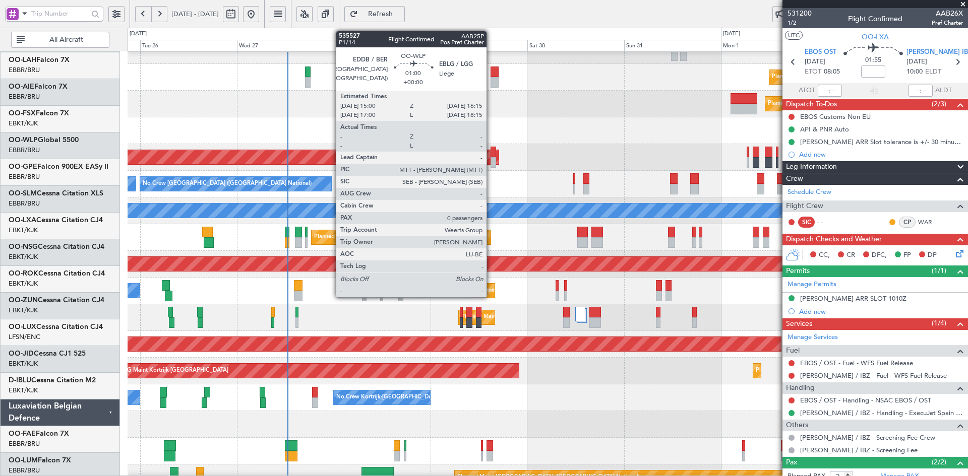
scroll to position [95, 0]
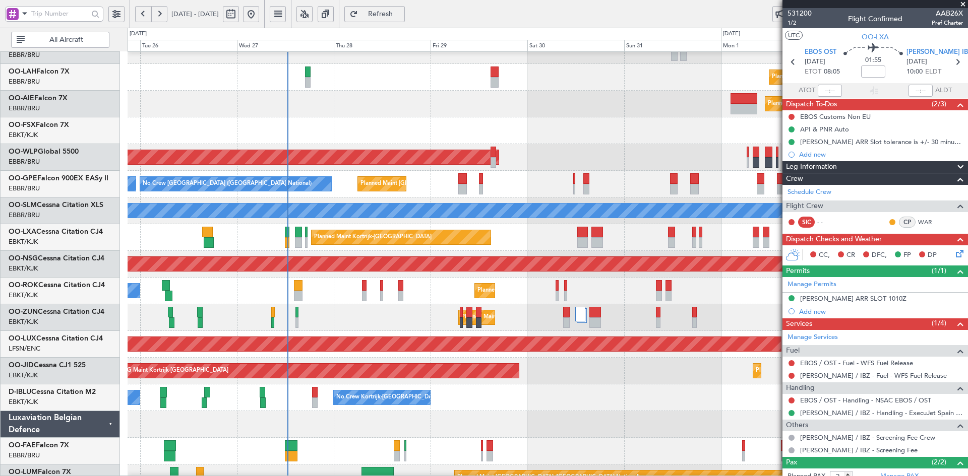
click at [556, 293] on div "Planned Maint Alton-st Louis (St Louis Regl) Planned Maint London (Farnborough)…" at bounding box center [548, 224] width 840 height 534
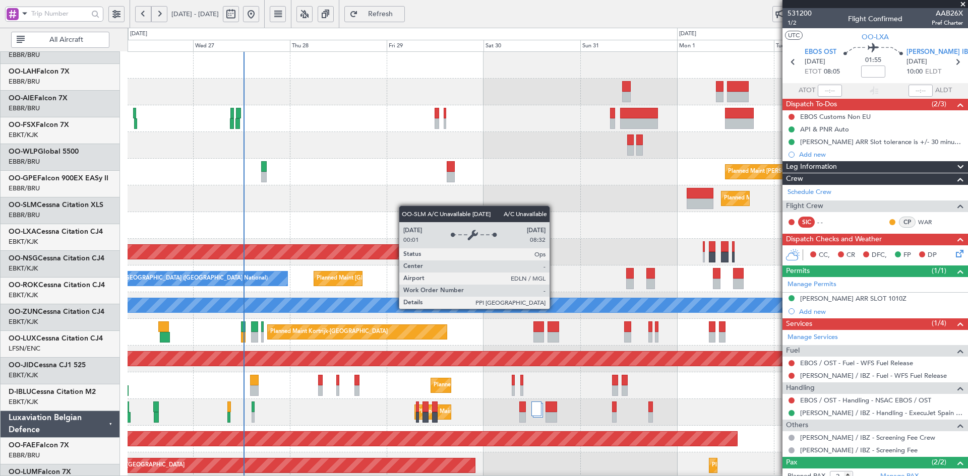
scroll to position [0, 0]
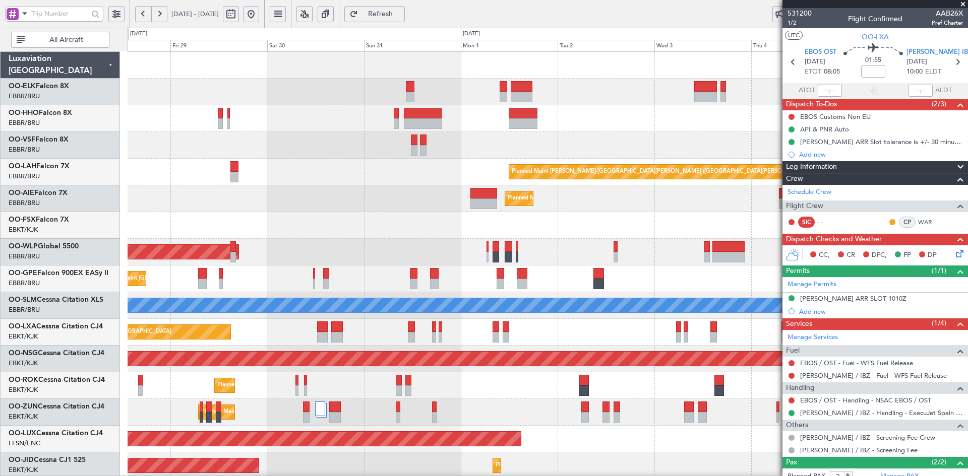
click at [490, 68] on div at bounding box center [548, 65] width 840 height 27
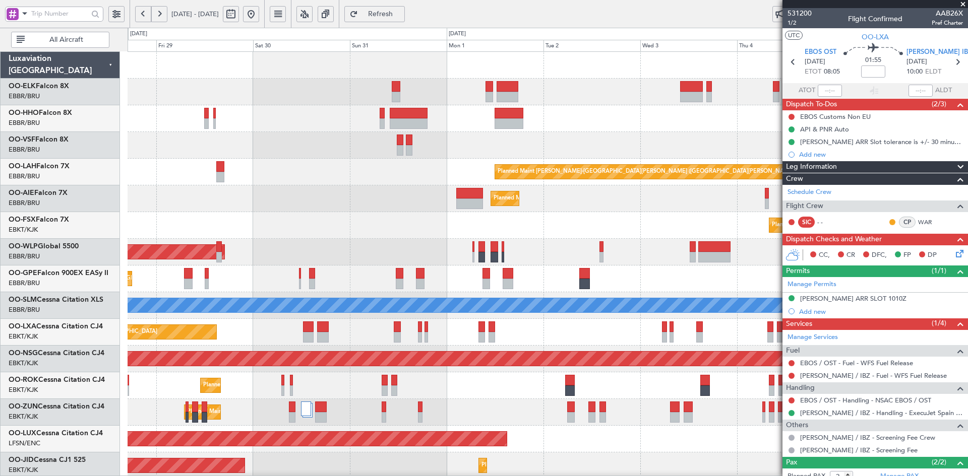
click at [615, 147] on div at bounding box center [548, 145] width 840 height 27
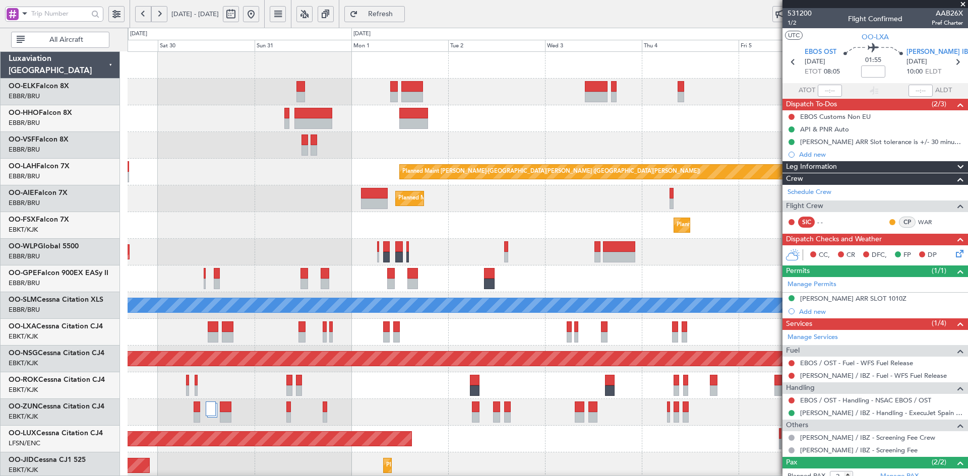
click at [631, 120] on div "Planned Maint Kortrijk-Wevelgem Planned Maint Alton-st Louis (St Louis Regl) Pl…" at bounding box center [548, 319] width 840 height 534
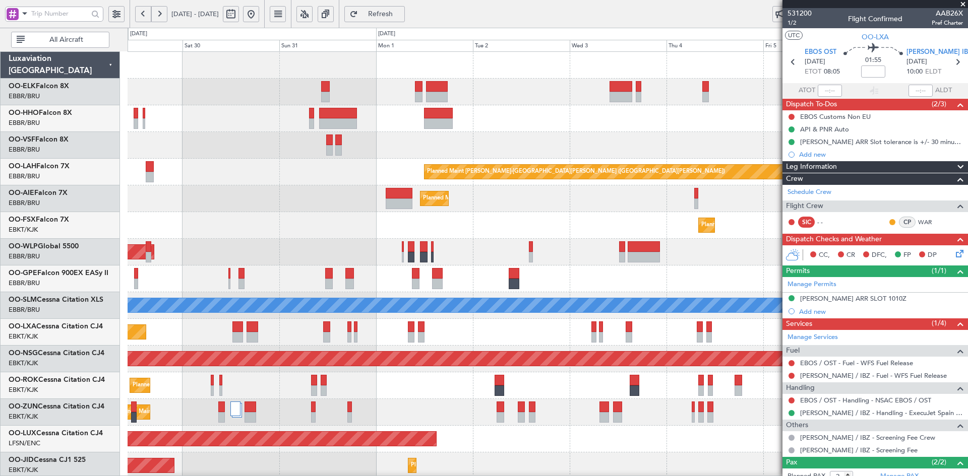
click at [515, 120] on div at bounding box center [548, 118] width 840 height 27
click at [611, 145] on div at bounding box center [548, 145] width 840 height 27
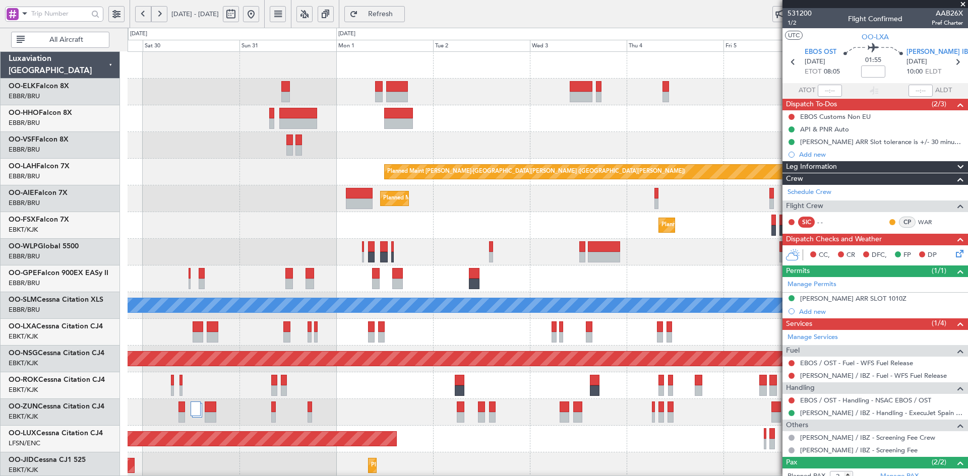
click at [648, 130] on div at bounding box center [548, 118] width 840 height 27
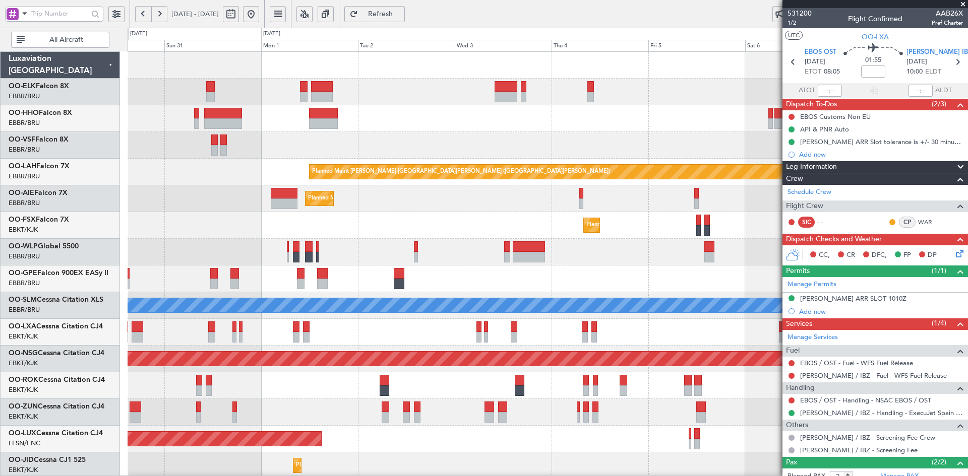
click at [644, 131] on div at bounding box center [548, 118] width 840 height 27
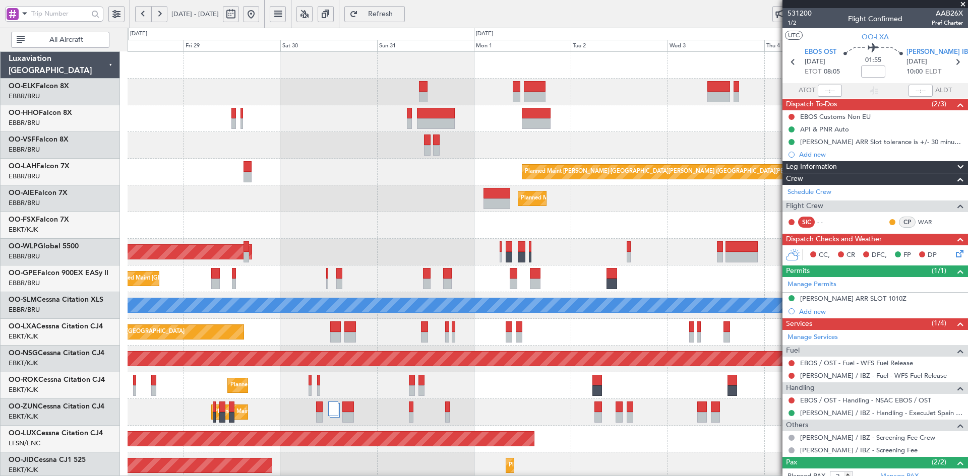
click at [528, 112] on div at bounding box center [548, 118] width 840 height 27
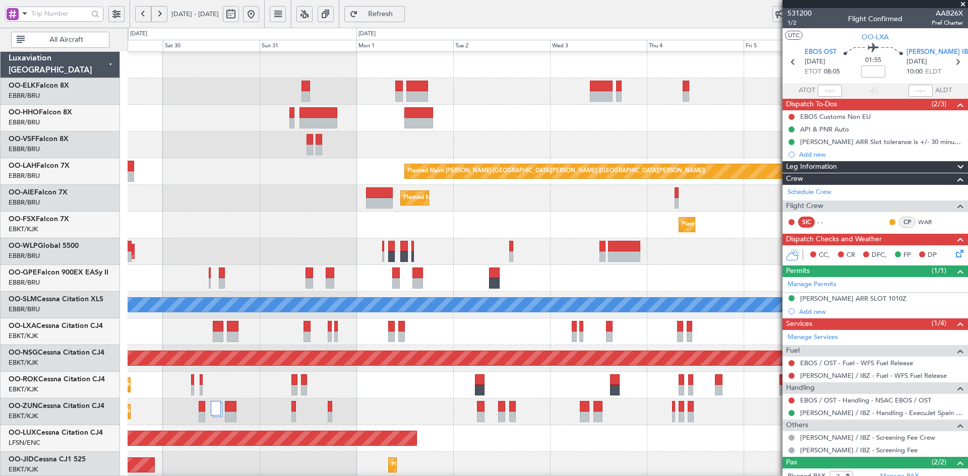
click at [540, 110] on div at bounding box center [548, 118] width 840 height 27
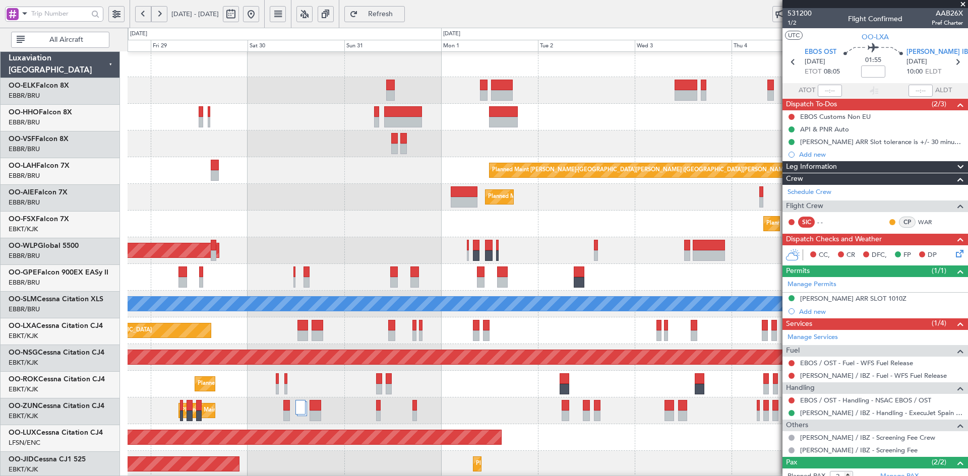
scroll to position [2, 0]
click at [635, 129] on div at bounding box center [548, 117] width 840 height 27
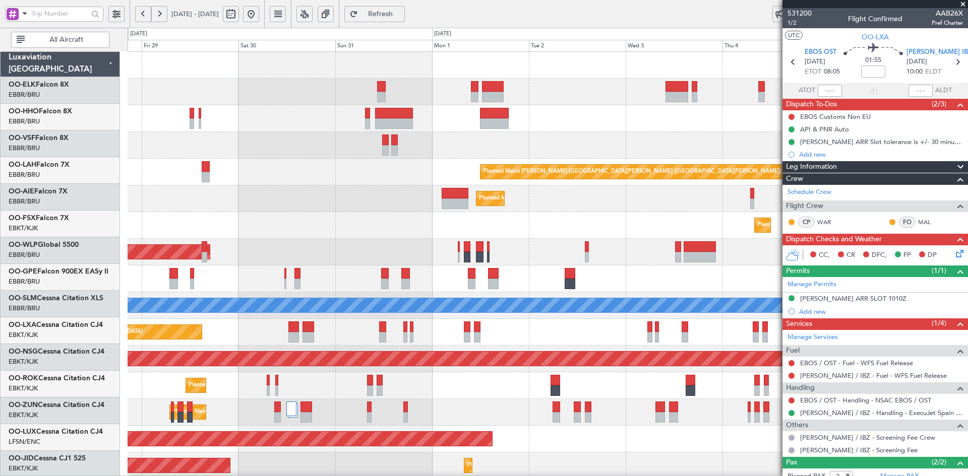
scroll to position [0, 0]
click at [497, 159] on div "Planned Maint [PERSON_NAME]-[GEOGRAPHIC_DATA][PERSON_NAME] ([GEOGRAPHIC_DATA][P…" at bounding box center [548, 172] width 840 height 27
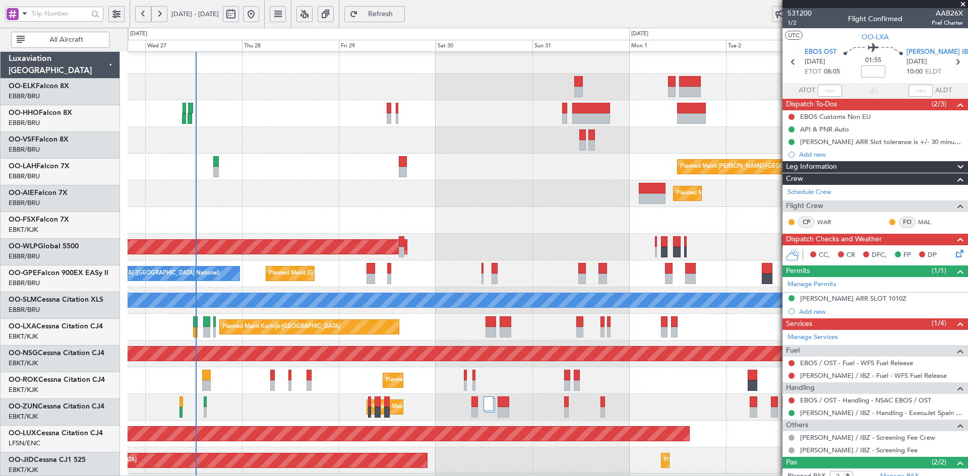
scroll to position [5, 0]
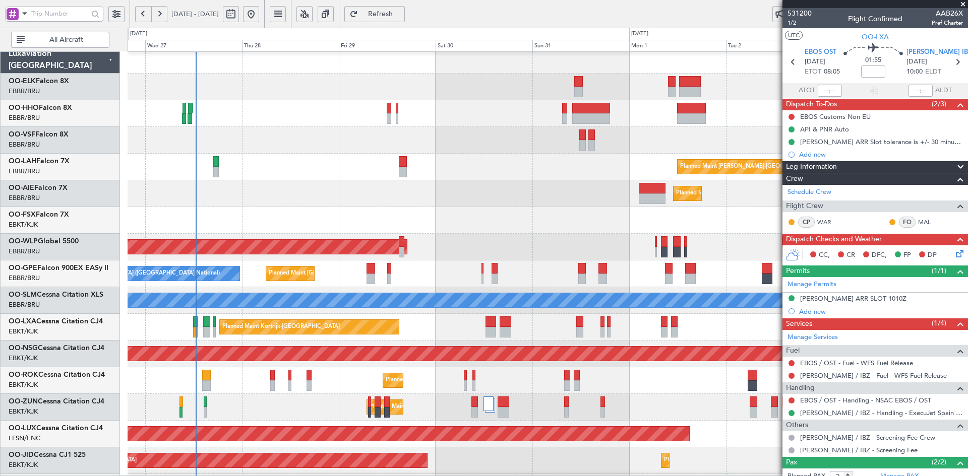
click at [444, 122] on div at bounding box center [548, 113] width 840 height 27
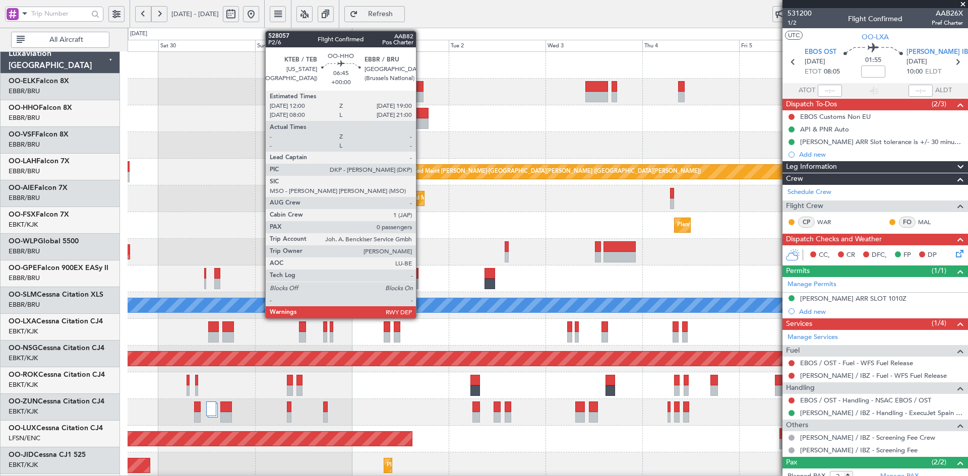
scroll to position [0, 0]
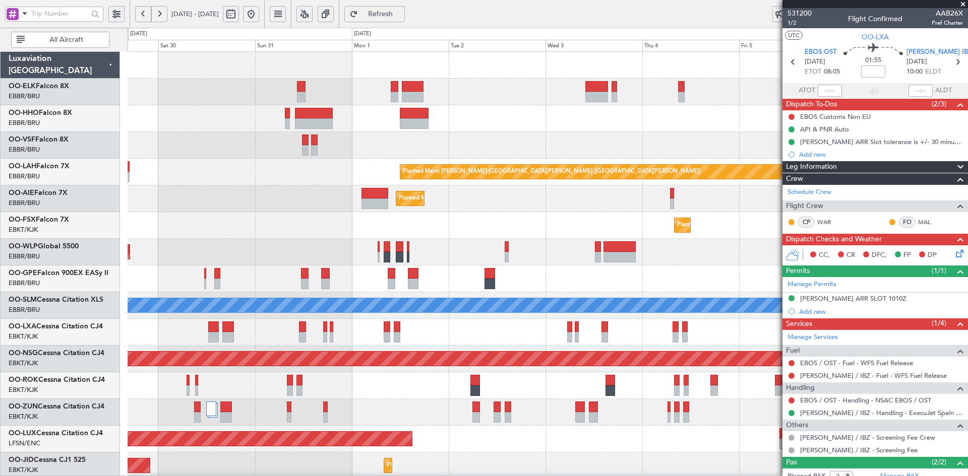
click at [254, 206] on div "Planned Maint [GEOGRAPHIC_DATA] ([GEOGRAPHIC_DATA])" at bounding box center [548, 198] width 840 height 27
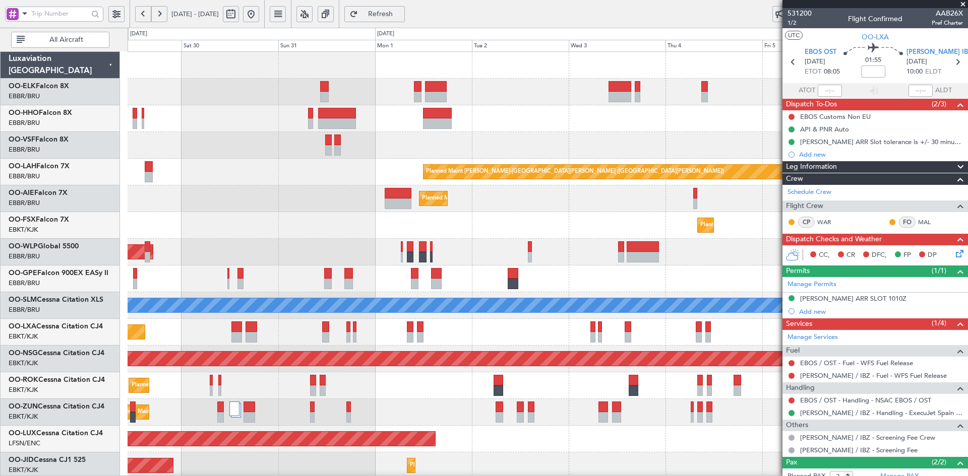
click at [393, 209] on div "Planned Maint [GEOGRAPHIC_DATA] ([GEOGRAPHIC_DATA])" at bounding box center [548, 198] width 840 height 27
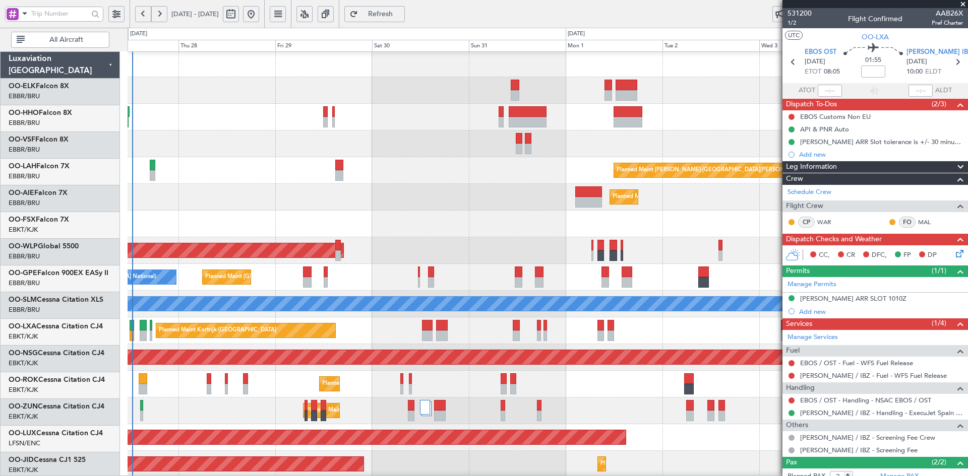
scroll to position [2, 0]
click at [490, 103] on div at bounding box center [548, 90] width 840 height 27
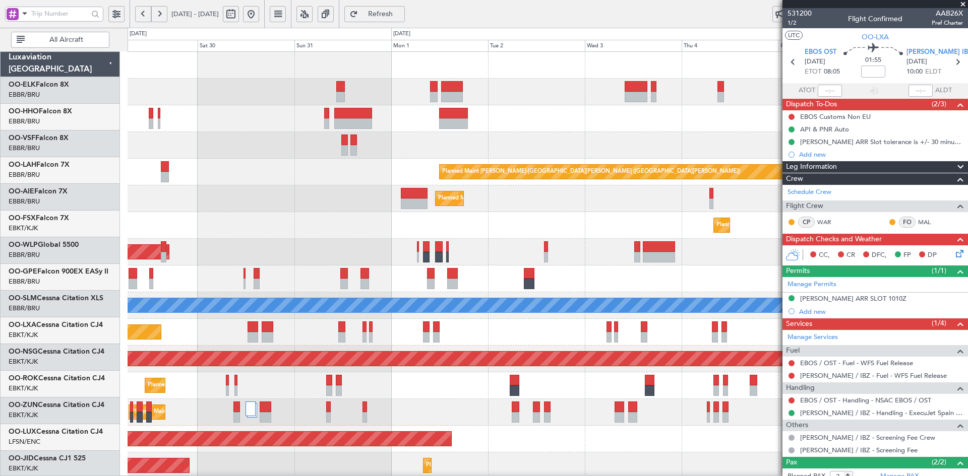
scroll to position [0, 0]
click at [571, 103] on div "Planned Maint Kortrijk-[GEOGRAPHIC_DATA]" at bounding box center [548, 92] width 840 height 27
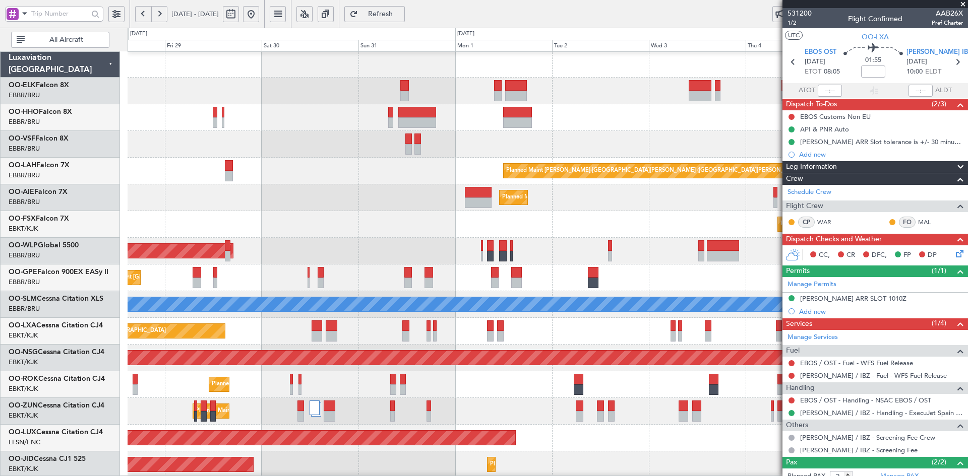
scroll to position [1, 0]
click at [484, 220] on div "Planned Maint Kortrijk-Wevelgem Planned Maint Kortrijk-Wevelgem" at bounding box center [548, 224] width 840 height 27
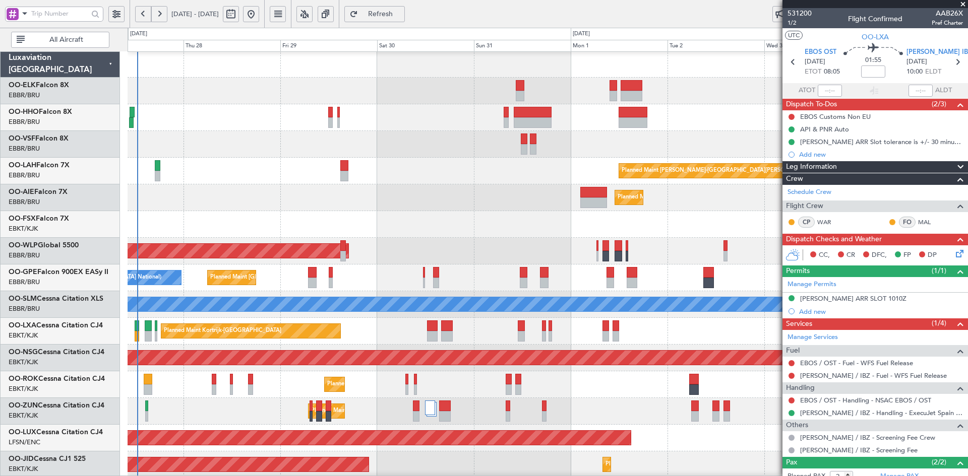
click at [494, 142] on div "Planned Maint Alton-st Louis (St Louis Regl) Planned Maint London (Farnborough)…" at bounding box center [548, 318] width 840 height 534
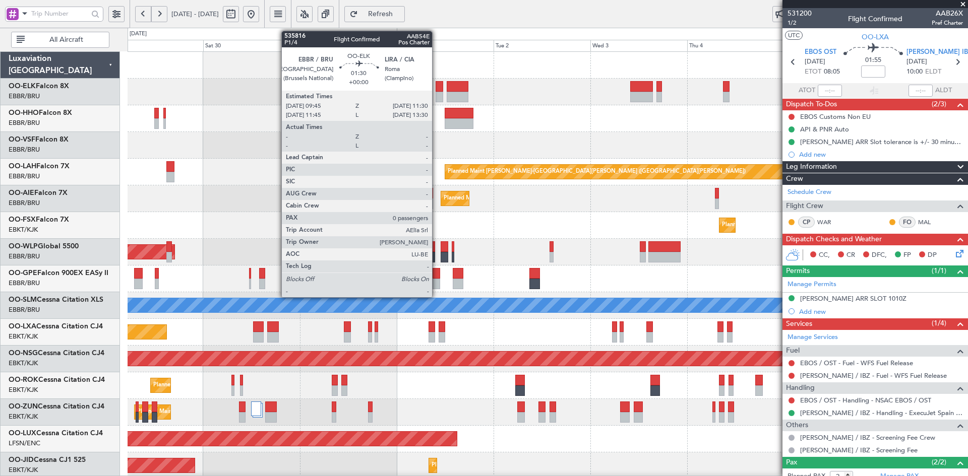
click at [436, 98] on div at bounding box center [438, 97] width 7 height 11
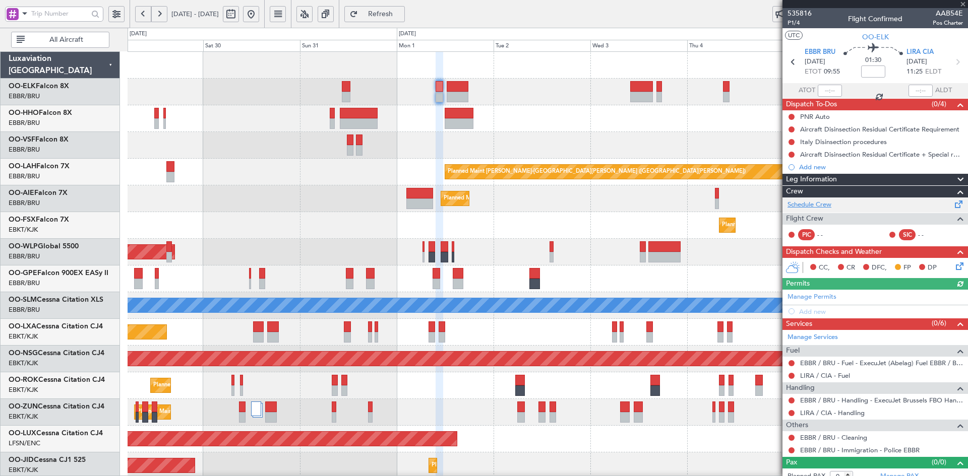
click at [828, 201] on link "Schedule Crew" at bounding box center [809, 205] width 44 height 10
click at [343, 218] on div "Planned Maint Kortrijk-Wevelgem Planned Maint Kortrijk-Wevelgem" at bounding box center [548, 225] width 840 height 27
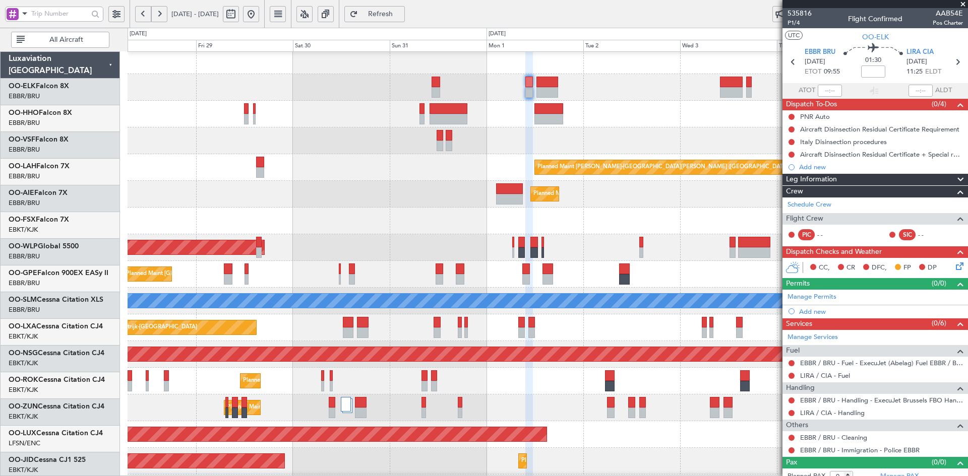
scroll to position [5, 0]
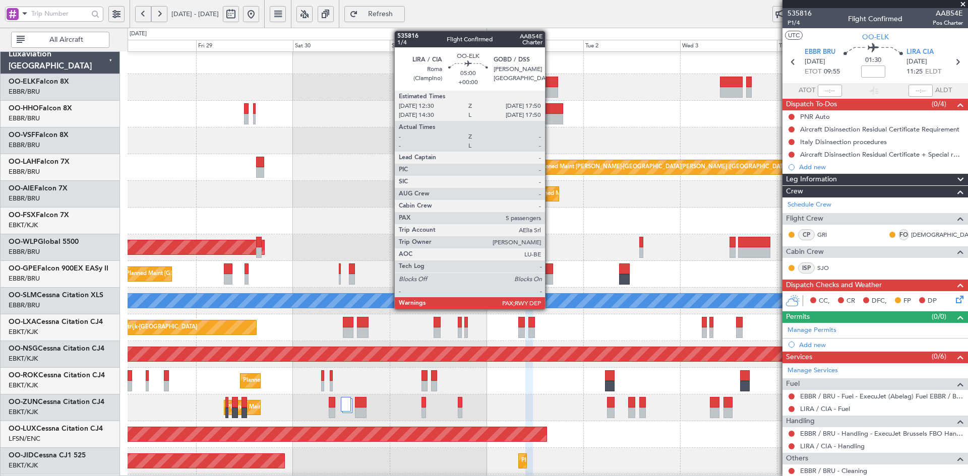
click at [549, 88] on div at bounding box center [547, 92] width 22 height 11
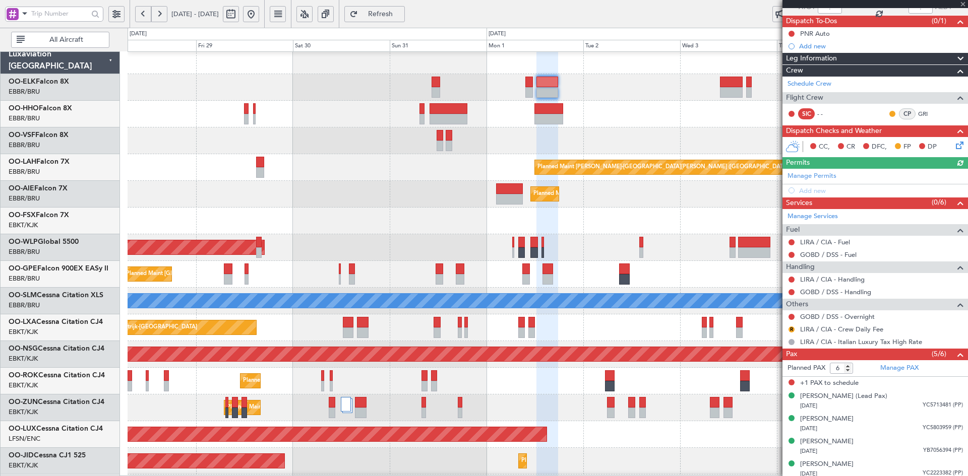
scroll to position [110, 0]
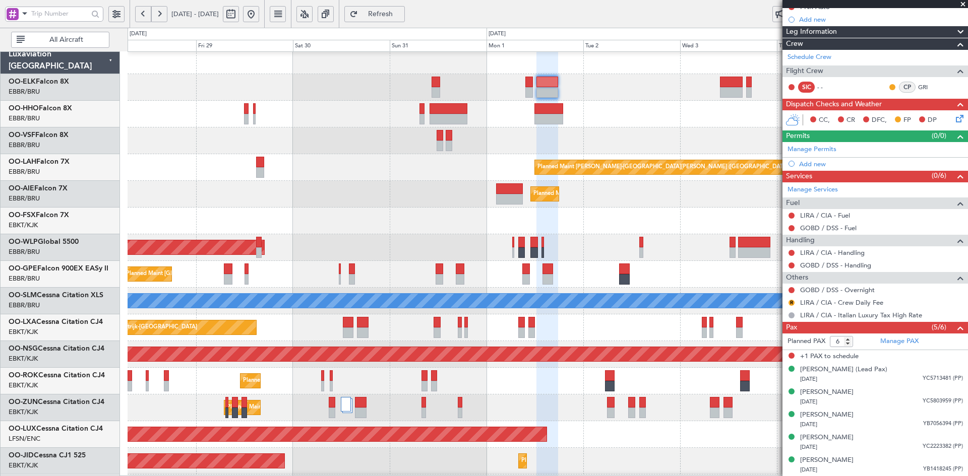
click at [962, 6] on span at bounding box center [963, 4] width 10 height 9
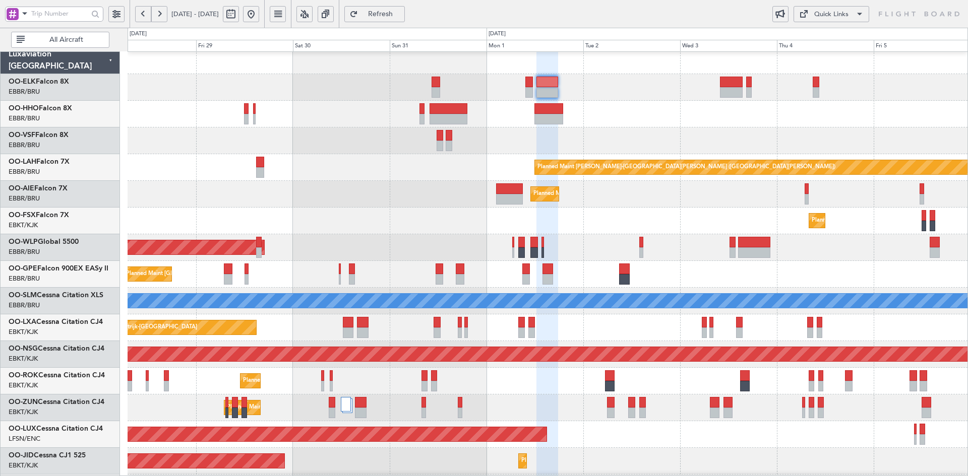
type input "0"
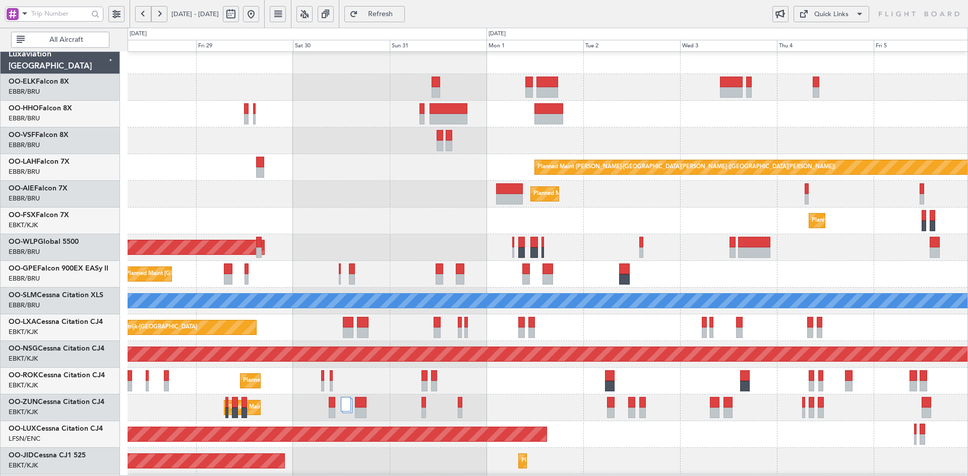
scroll to position [0, 0]
click at [459, 163] on div "Planned Maint [PERSON_NAME]-[GEOGRAPHIC_DATA][PERSON_NAME] ([GEOGRAPHIC_DATA][P…" at bounding box center [548, 167] width 840 height 27
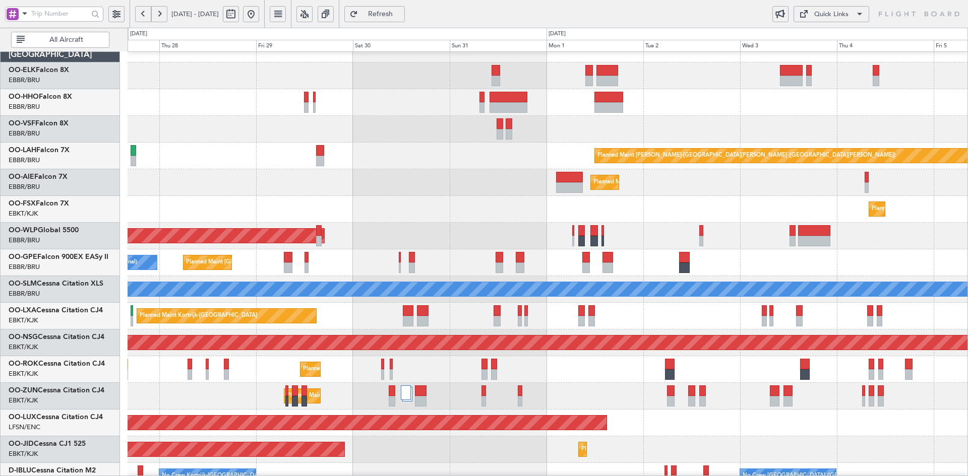
click at [722, 168] on div "Planned Maint Alton-st Louis (St Louis Regl) Planned Maint London (Farnborough)…" at bounding box center [548, 303] width 840 height 534
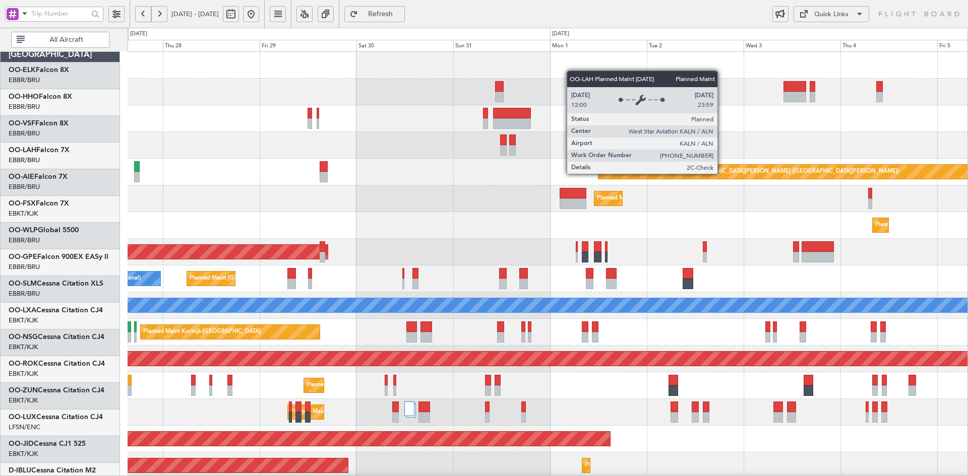
scroll to position [0, 0]
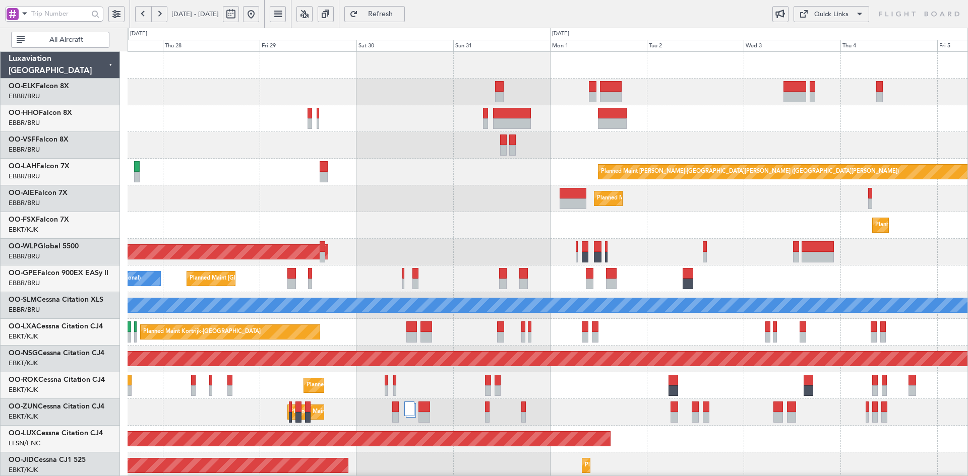
click at [704, 114] on div "Planned Maint Alton-st Louis (St Louis Regl) Planned Maint London (Farnborough)…" at bounding box center [548, 319] width 840 height 534
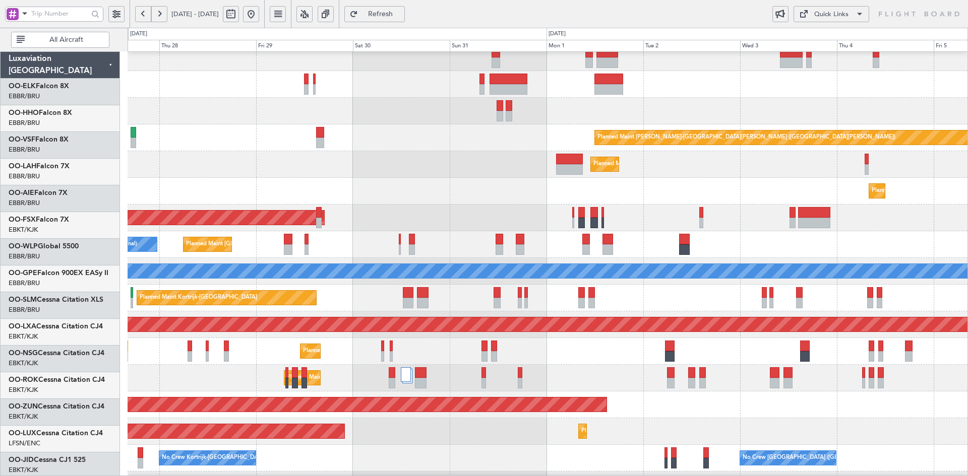
scroll to position [34, 0]
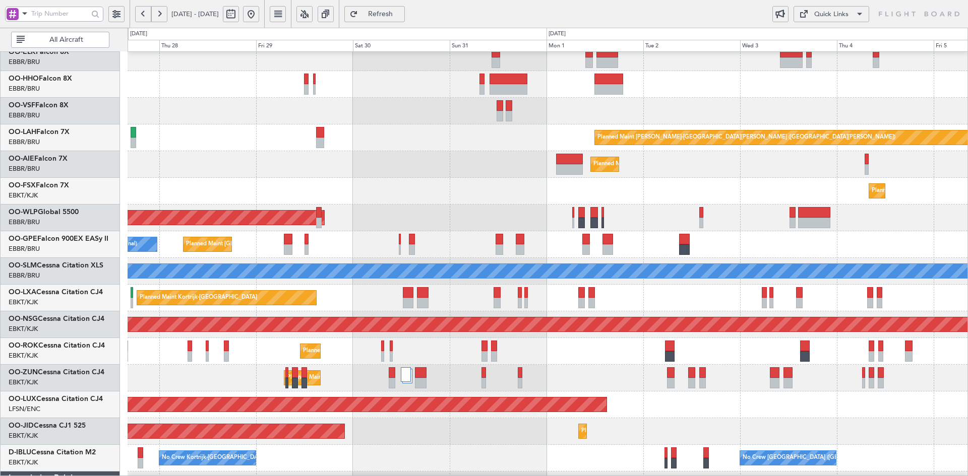
click at [777, 124] on div at bounding box center [548, 111] width 840 height 27
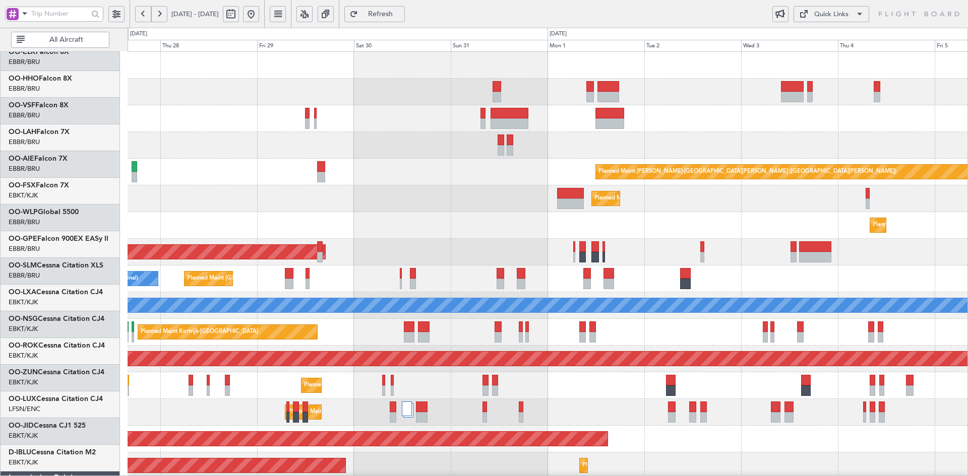
scroll to position [0, 0]
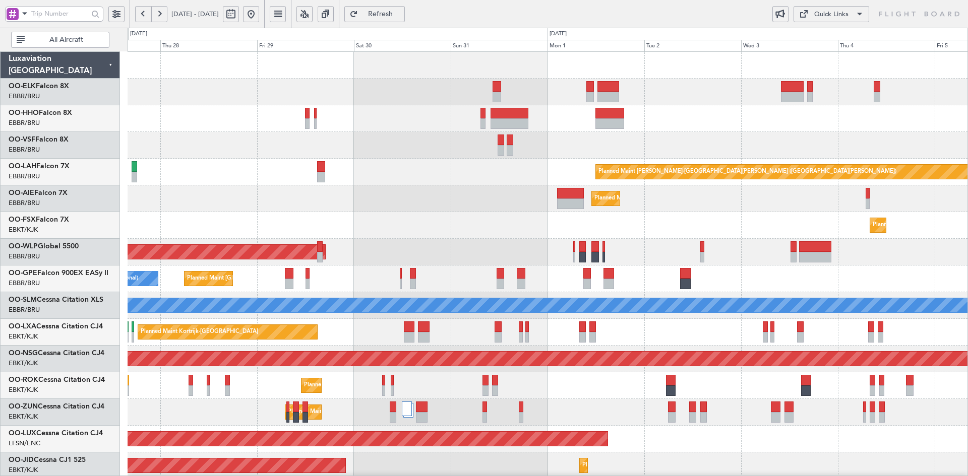
click at [732, 102] on div "Planned Maint Alton-st Louis (St Louis Regl) Planned Maint London (Farnborough)…" at bounding box center [548, 319] width 840 height 534
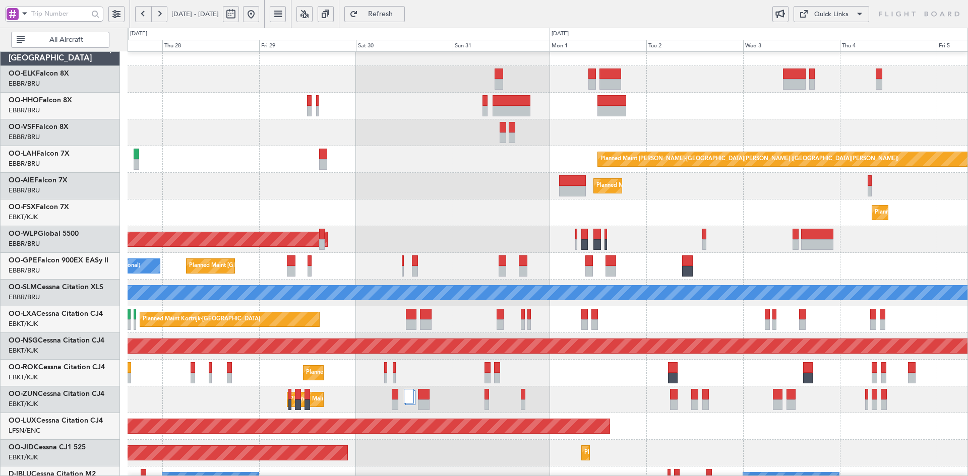
click at [711, 181] on div "Planned Maint Alton-st Louis (St Louis Regl) Planned Maint London (Farnborough)…" at bounding box center [548, 306] width 840 height 534
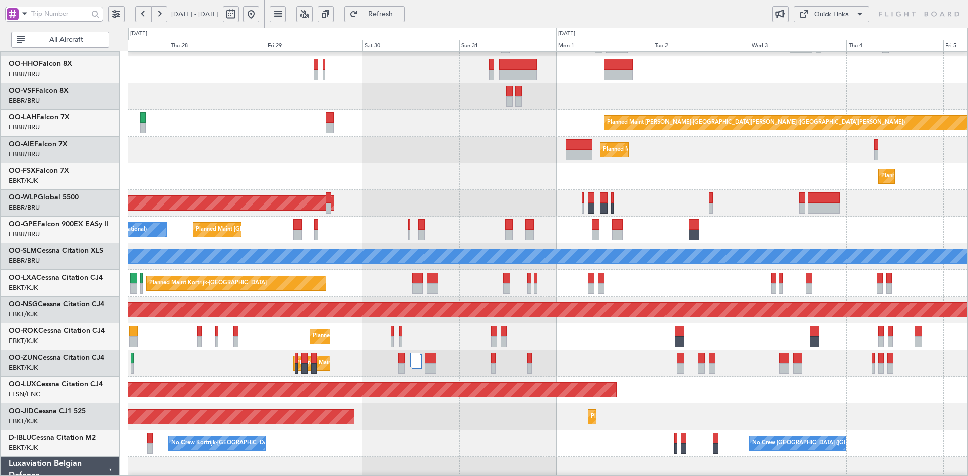
click at [634, 196] on div "Planned Maint [GEOGRAPHIC_DATA] ([GEOGRAPHIC_DATA])" at bounding box center [548, 203] width 840 height 27
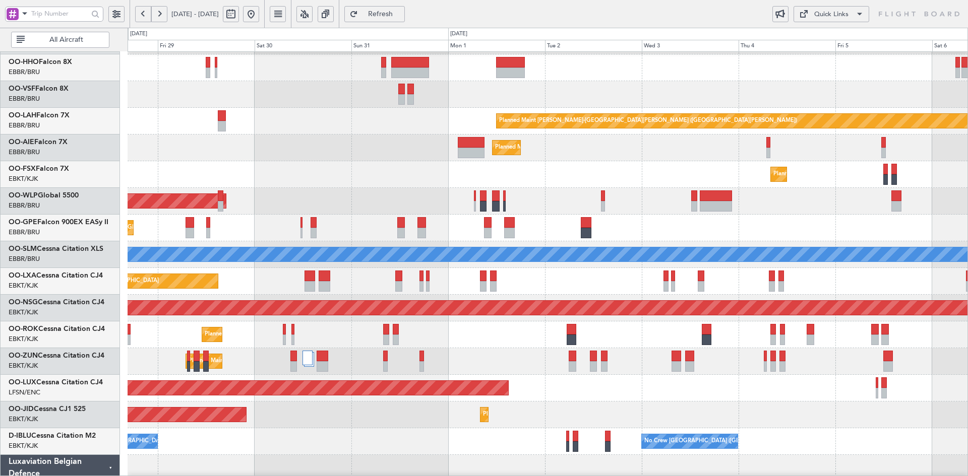
click at [761, 201] on div "Planned Maint [GEOGRAPHIC_DATA] ([GEOGRAPHIC_DATA])" at bounding box center [548, 201] width 840 height 27
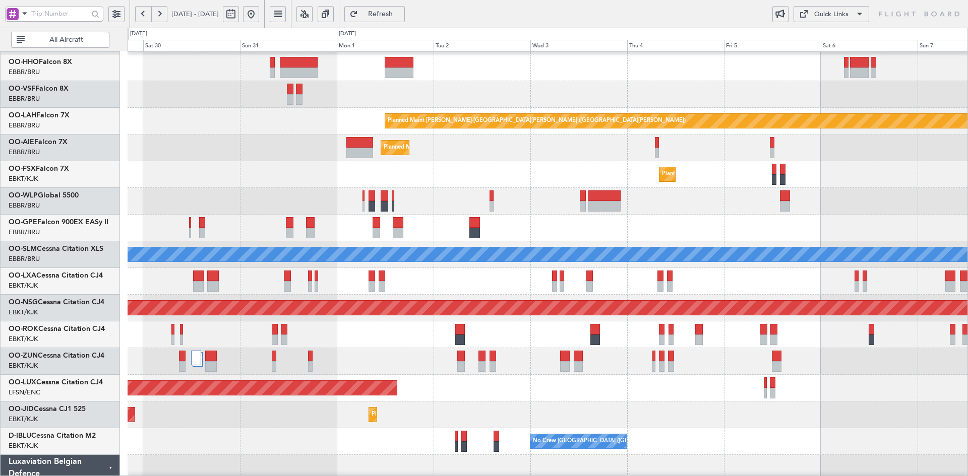
click at [561, 188] on div "Planned Maint [GEOGRAPHIC_DATA] ([GEOGRAPHIC_DATA])" at bounding box center [548, 201] width 840 height 27
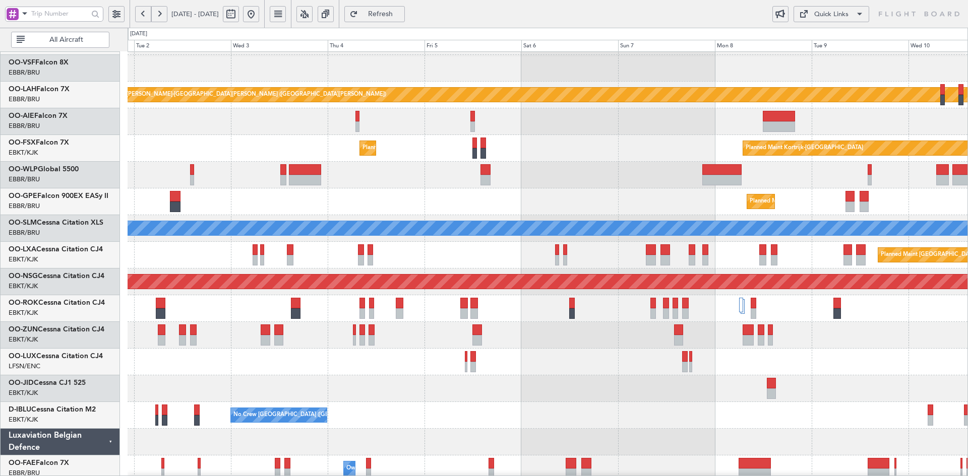
click at [466, 156] on div "Planned Maint Kortrijk-Wevelgem Planned Maint Kortrijk-Wevelgem" at bounding box center [548, 148] width 840 height 27
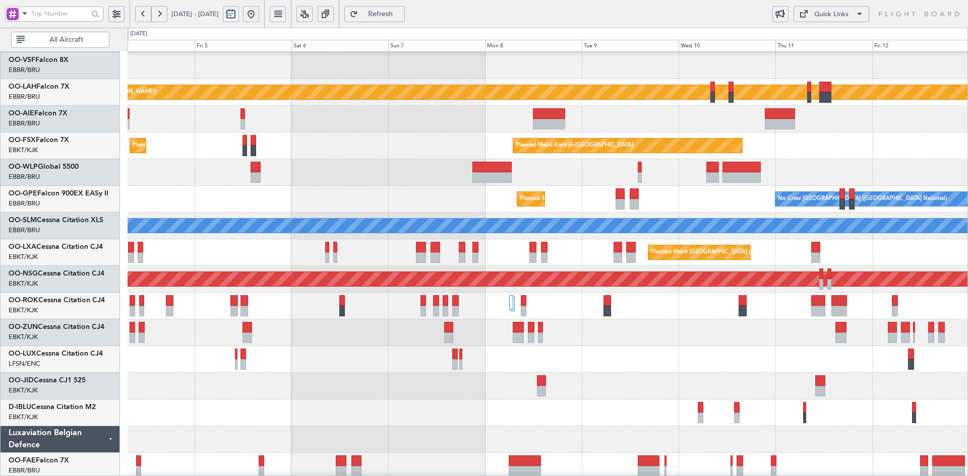
click at [690, 326] on div at bounding box center [548, 333] width 840 height 27
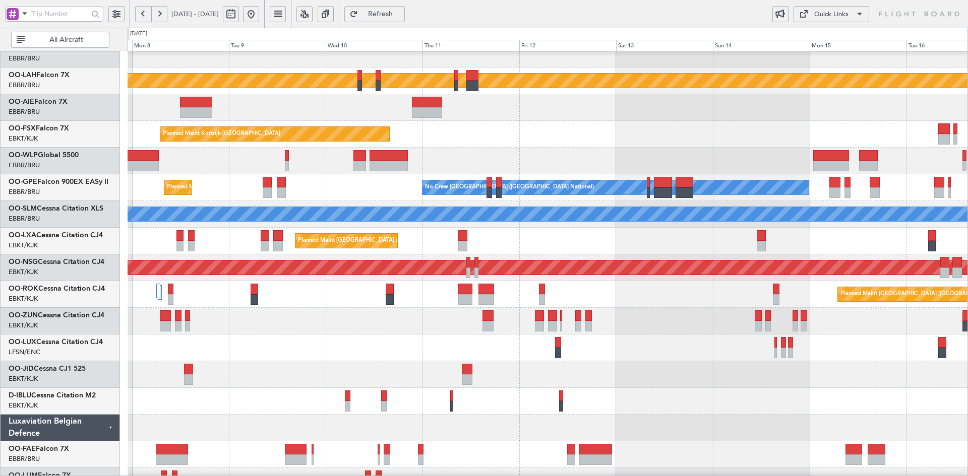
click at [594, 251] on div "Planned Maint [GEOGRAPHIC_DATA] ([GEOGRAPHIC_DATA] National)" at bounding box center [548, 241] width 840 height 27
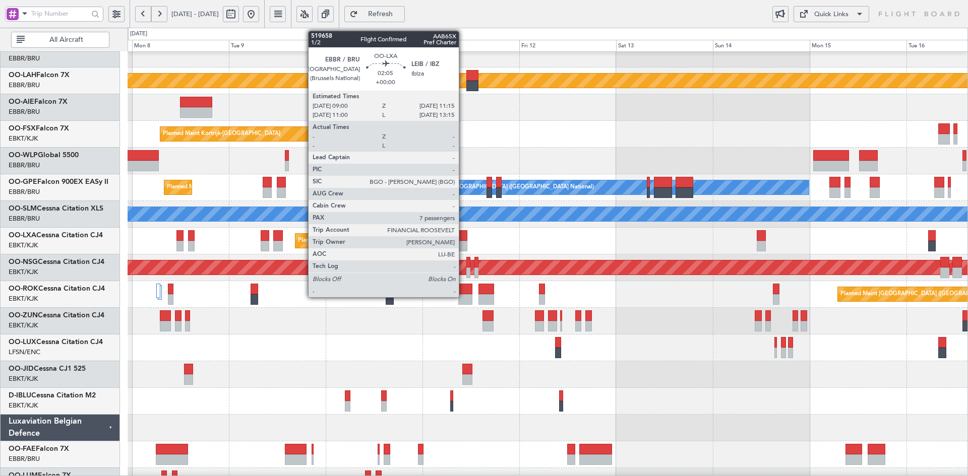
click at [463, 238] on div at bounding box center [462, 235] width 9 height 11
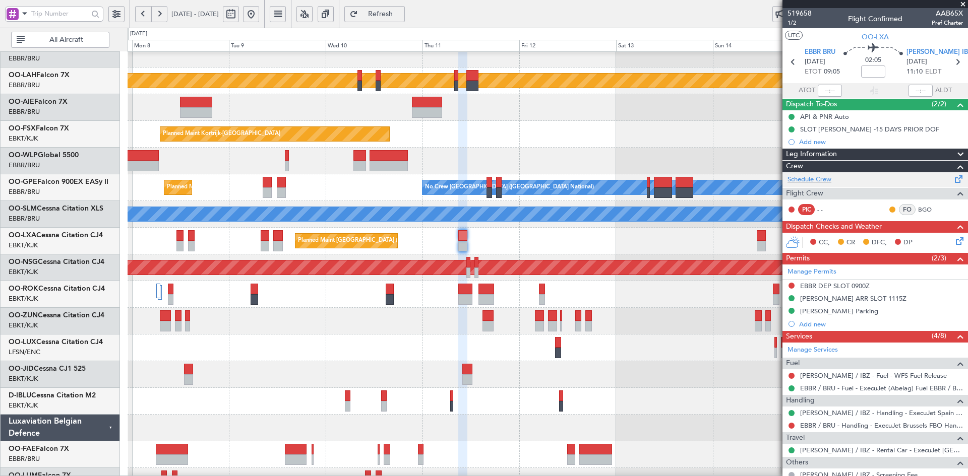
click at [833, 181] on div "Schedule Crew" at bounding box center [874, 179] width 185 height 15
click at [964, 3] on span at bounding box center [963, 4] width 10 height 9
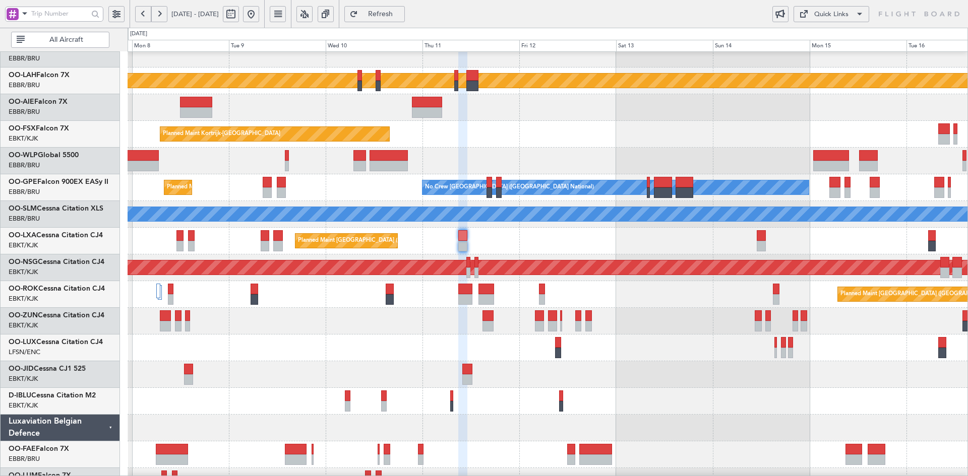
type input "0"
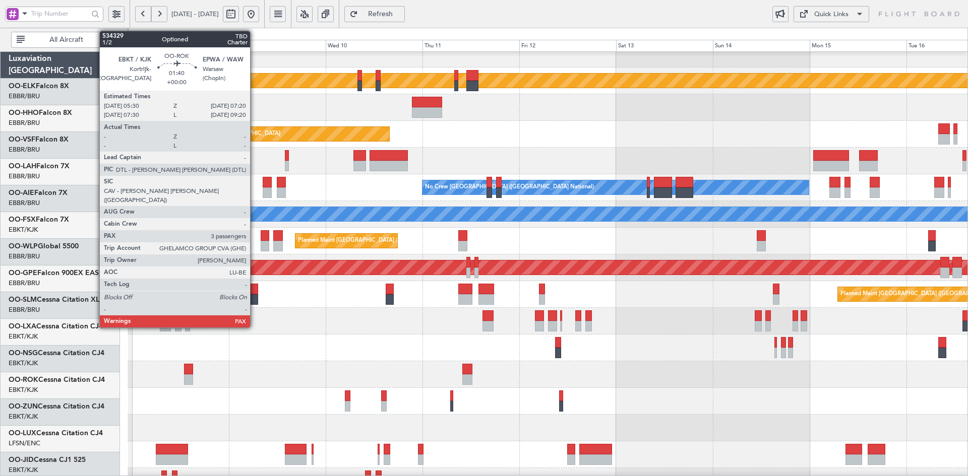
scroll to position [91, 0]
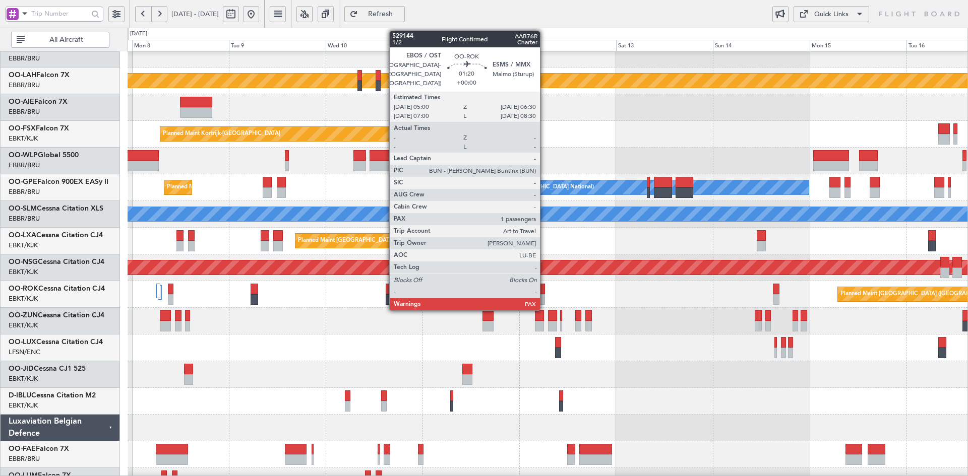
click at [544, 298] on div at bounding box center [542, 299] width 6 height 11
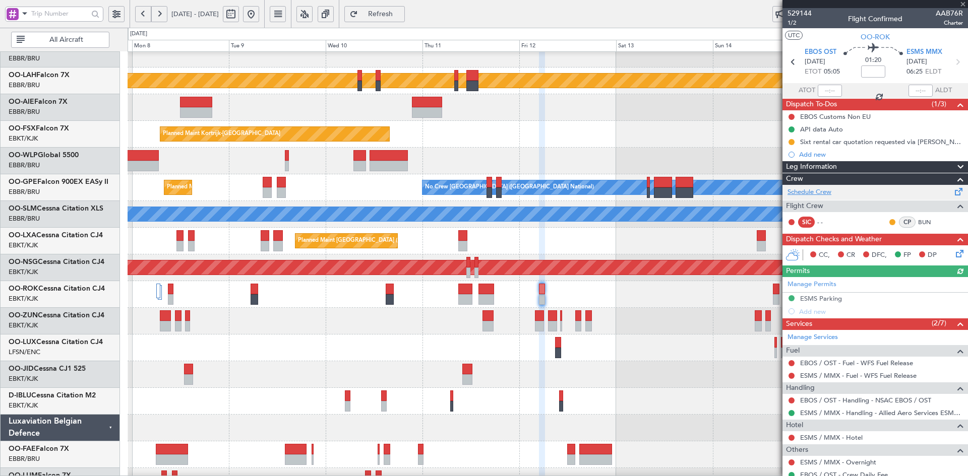
click at [817, 193] on link "Schedule Crew" at bounding box center [809, 192] width 44 height 10
click at [962, 4] on span at bounding box center [963, 4] width 10 height 9
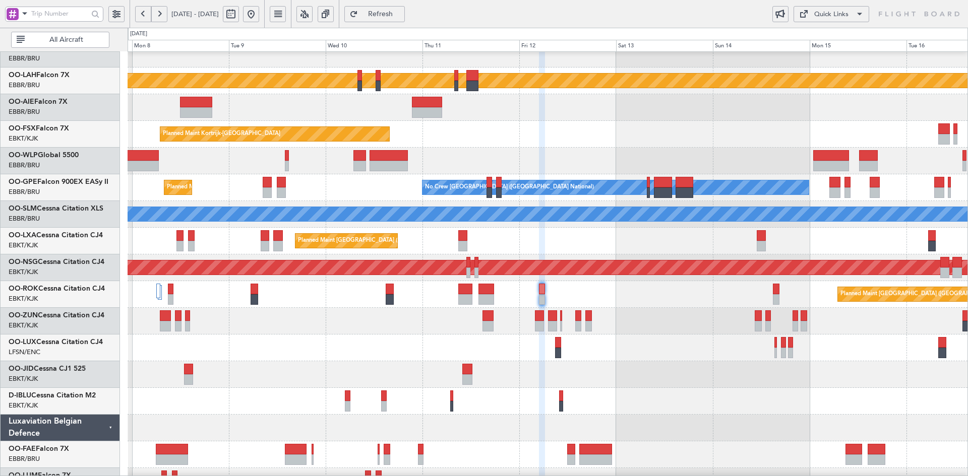
type input "0"
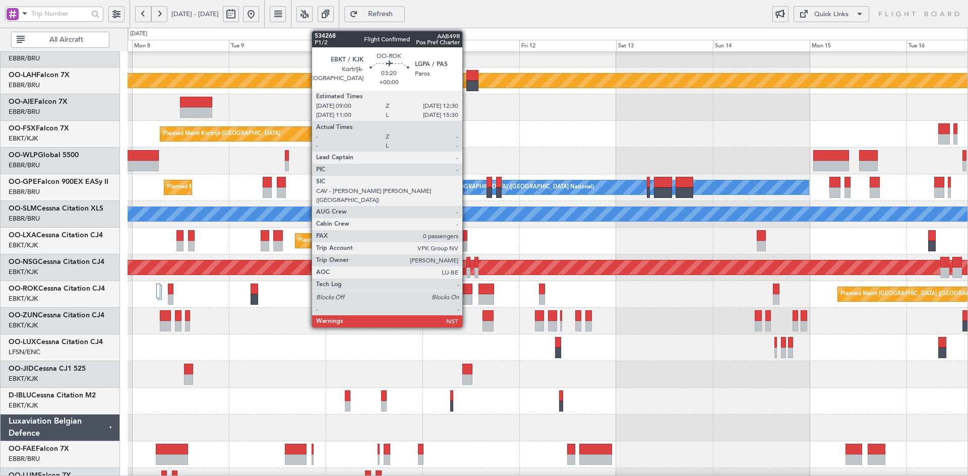
click at [467, 296] on div at bounding box center [465, 299] width 14 height 11
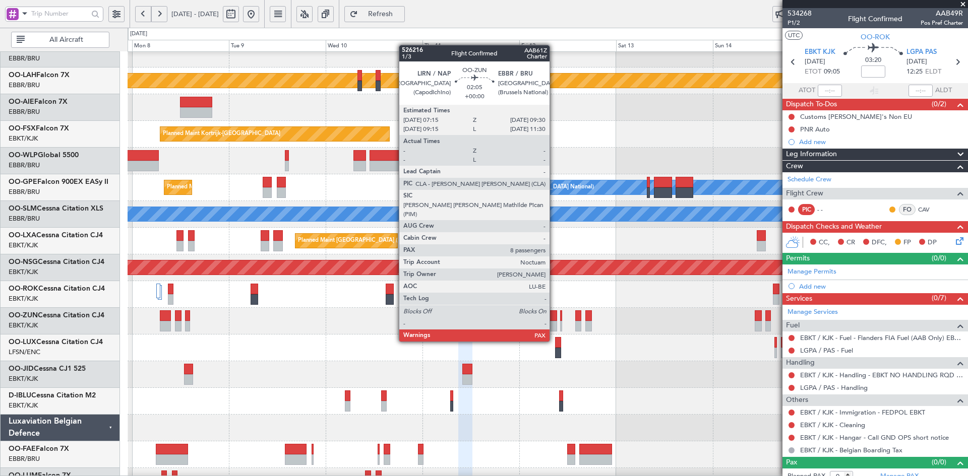
click at [554, 324] on div at bounding box center [552, 326] width 9 height 11
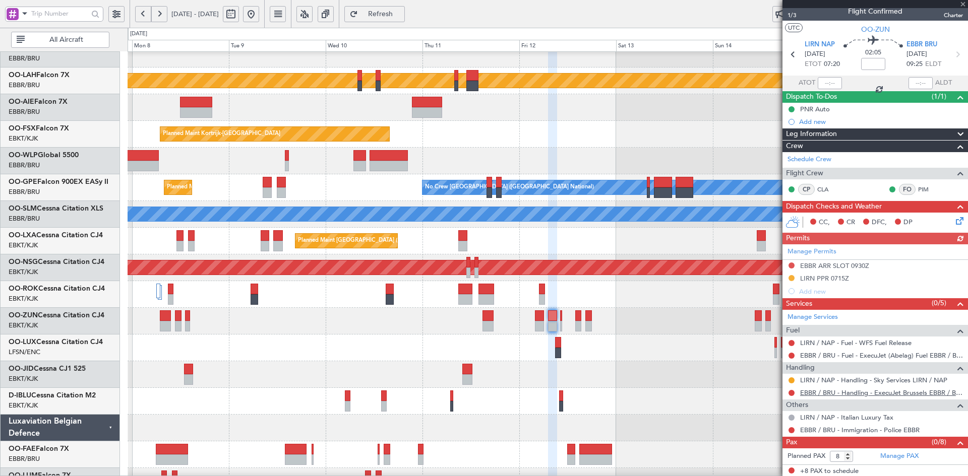
scroll to position [9, 0]
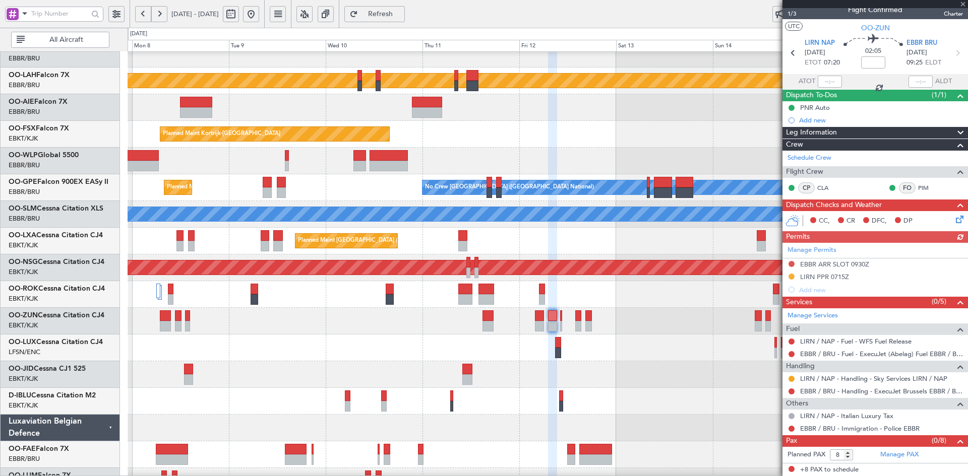
click at [964, 2] on div at bounding box center [874, 4] width 185 height 8
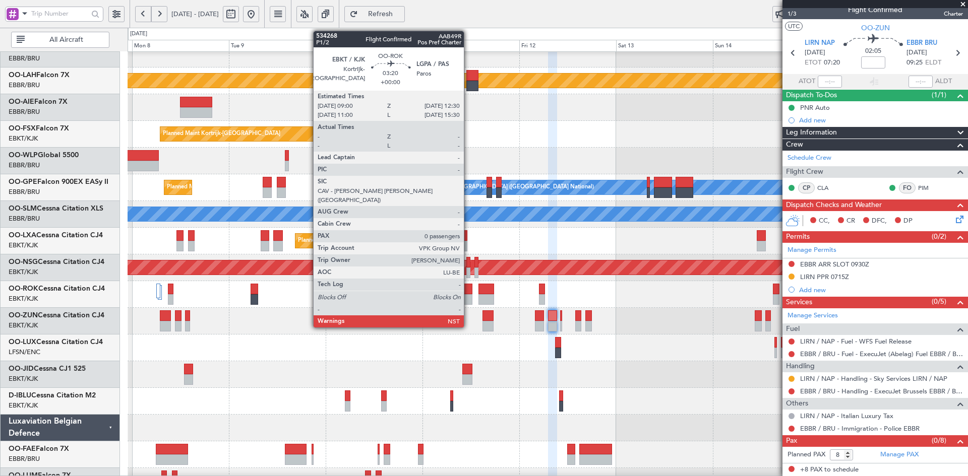
click at [468, 292] on div at bounding box center [465, 289] width 14 height 11
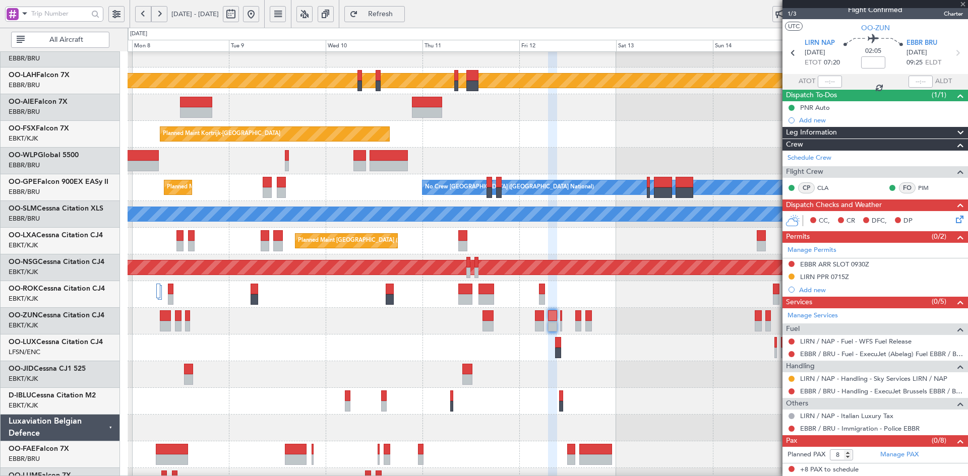
type input "0"
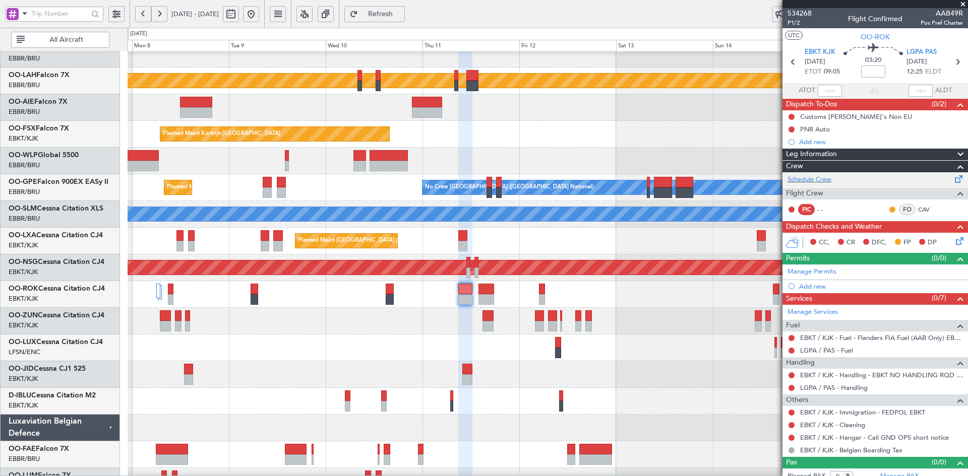
click at [823, 174] on div "Schedule Crew" at bounding box center [874, 179] width 185 height 15
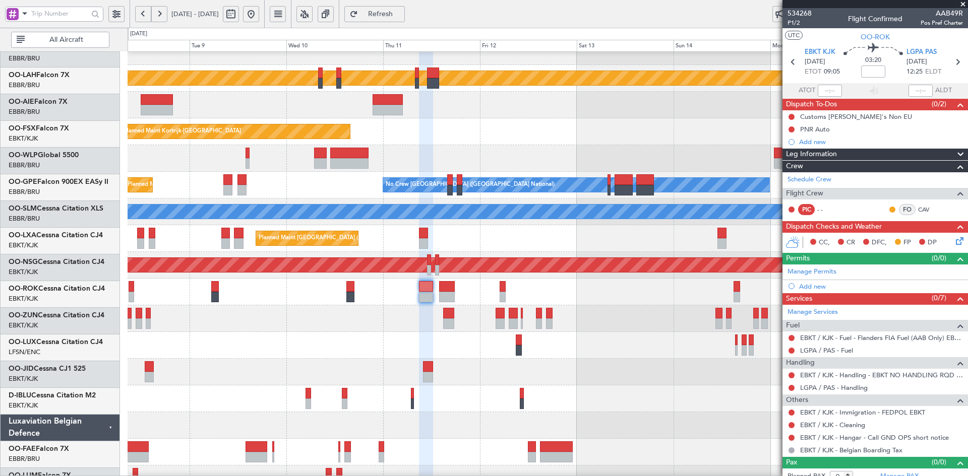
click at [584, 382] on div at bounding box center [548, 372] width 840 height 27
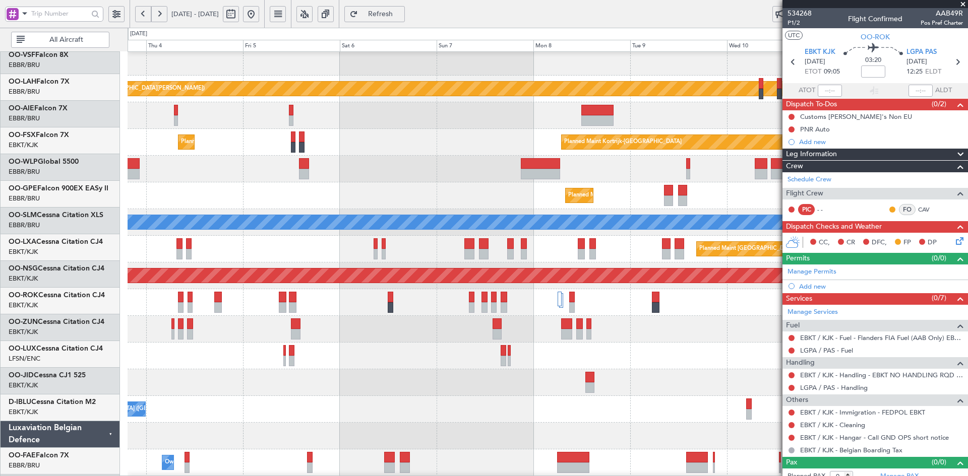
click at [800, 388] on fb-app "08 Sep 2025 - 17 Sep 2025 Refresh Quick Links All Aircraft Planned Maint Alton-…" at bounding box center [484, 245] width 968 height 464
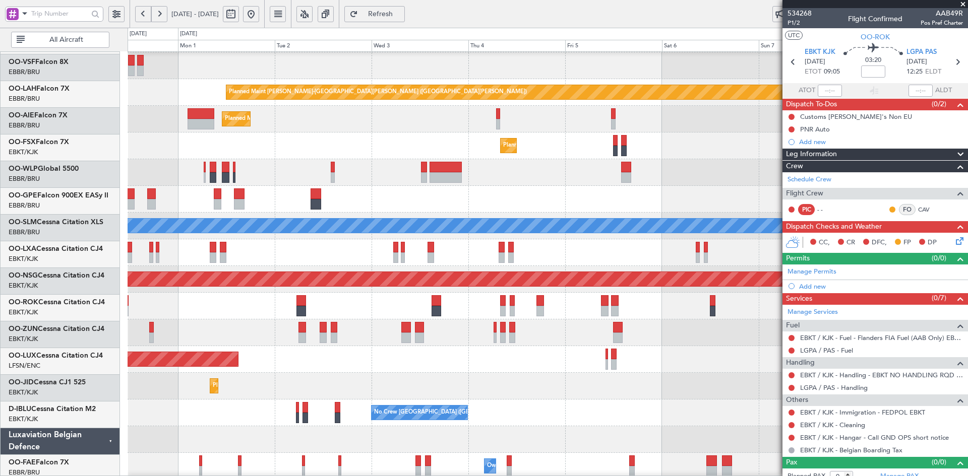
scroll to position [80, 0]
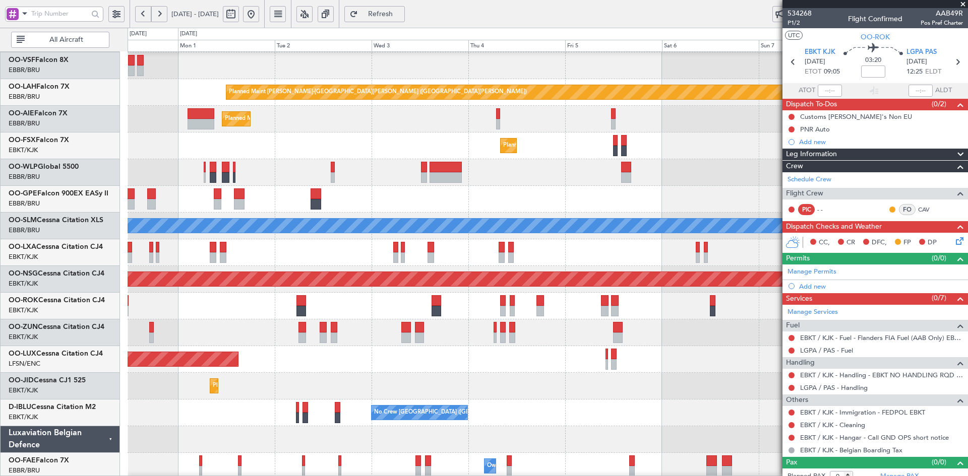
click at [547, 402] on div "No Crew [GEOGRAPHIC_DATA] ([GEOGRAPHIC_DATA] National)" at bounding box center [548, 413] width 840 height 27
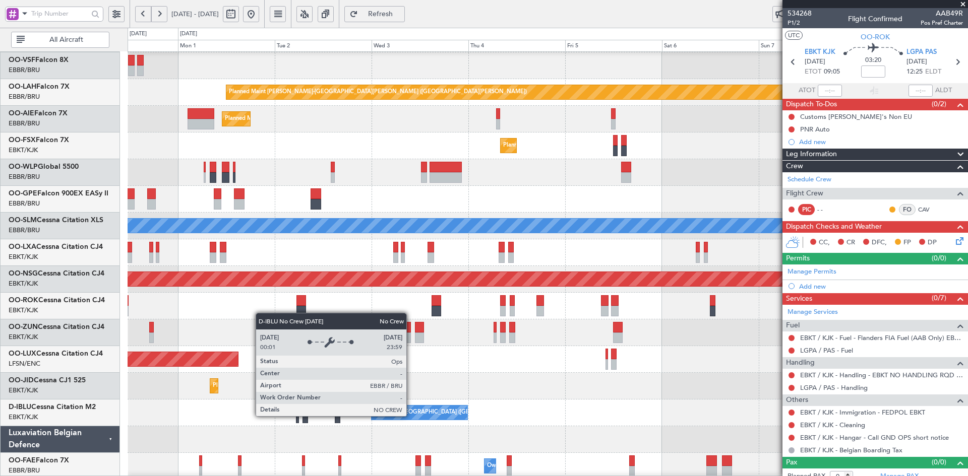
click at [411, 416] on div "No Crew [GEOGRAPHIC_DATA] ([GEOGRAPHIC_DATA] National)" at bounding box center [458, 412] width 169 height 15
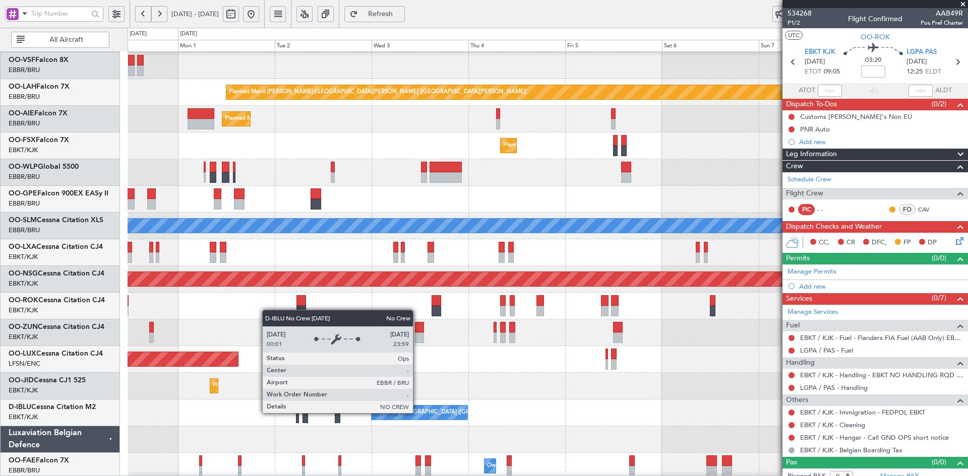
click at [418, 413] on div "No Crew [GEOGRAPHIC_DATA] ([GEOGRAPHIC_DATA] National)" at bounding box center [458, 412] width 169 height 15
click at [418, 414] on div "No Crew [GEOGRAPHIC_DATA] ([GEOGRAPHIC_DATA] National)" at bounding box center [458, 412] width 169 height 15
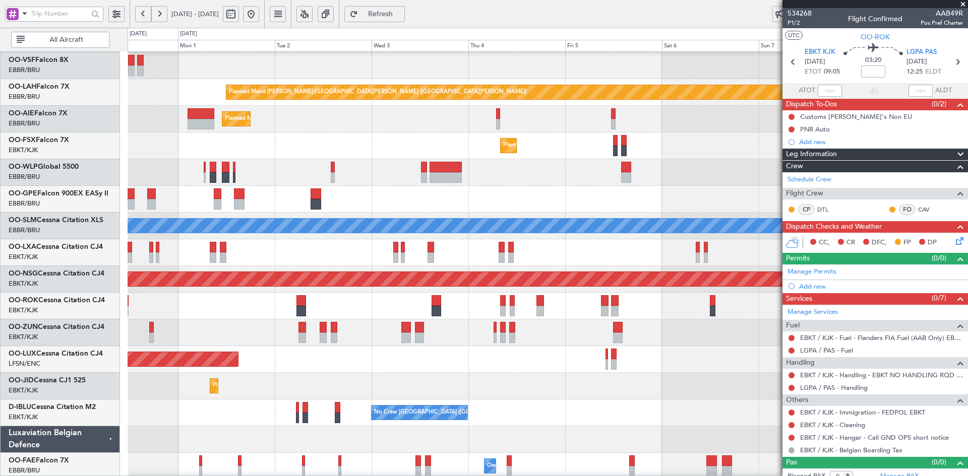
click at [155, 14] on button at bounding box center [159, 14] width 16 height 16
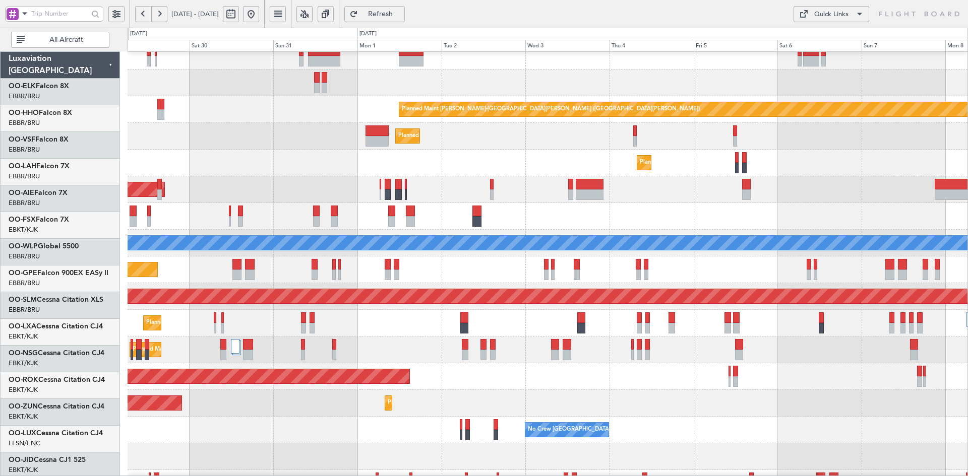
scroll to position [62, 0]
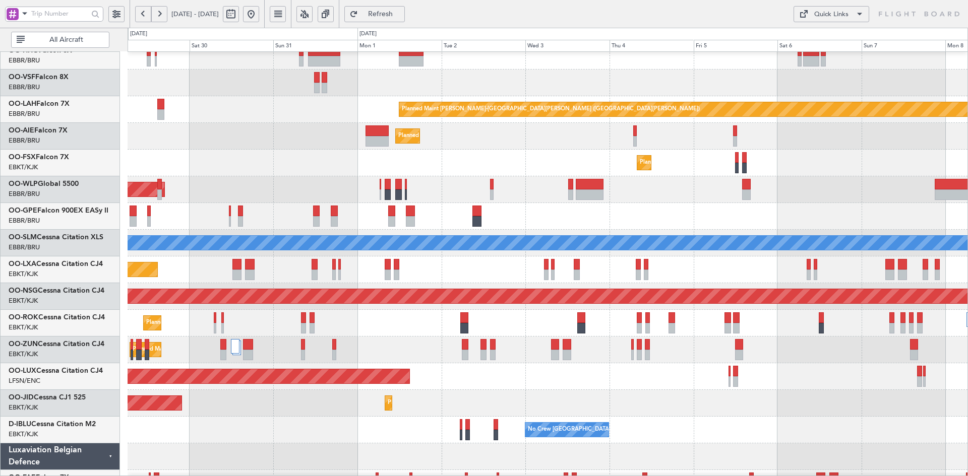
click at [251, 180] on div "Planned Maint [GEOGRAPHIC_DATA] ([GEOGRAPHIC_DATA])" at bounding box center [548, 189] width 840 height 27
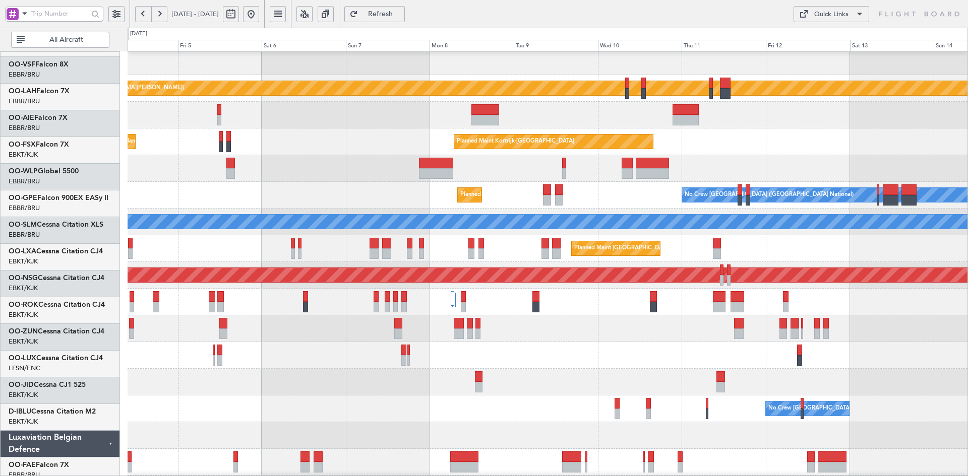
scroll to position [84, 0]
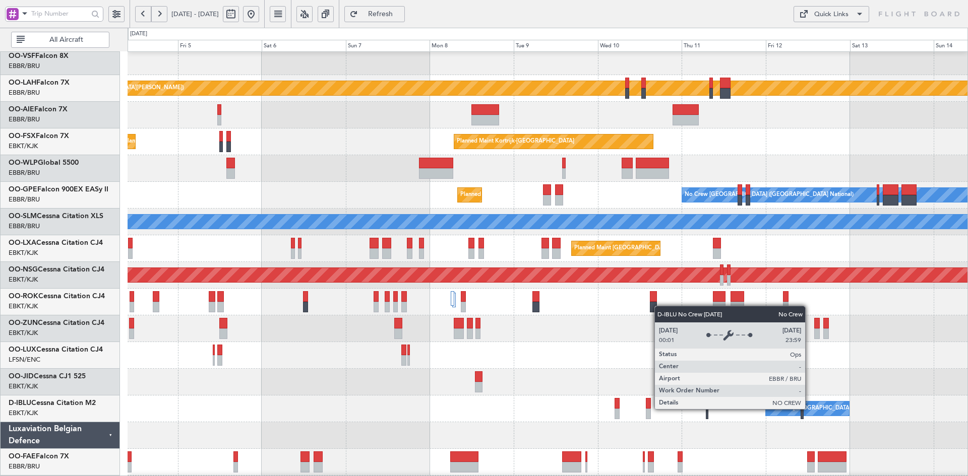
click at [809, 409] on div "No Crew [GEOGRAPHIC_DATA] ([GEOGRAPHIC_DATA] National)" at bounding box center [852, 408] width 169 height 15
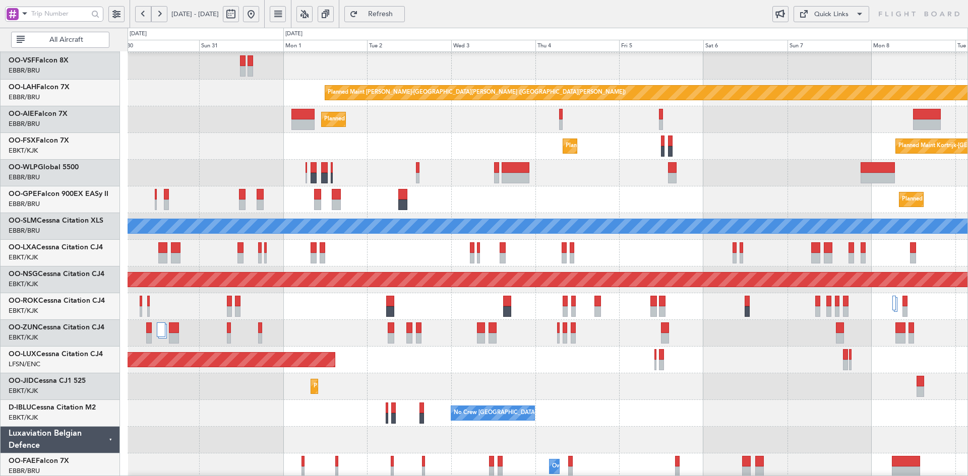
click at [225, 126] on div "Planned Maint [GEOGRAPHIC_DATA] ([GEOGRAPHIC_DATA])" at bounding box center [548, 119] width 840 height 27
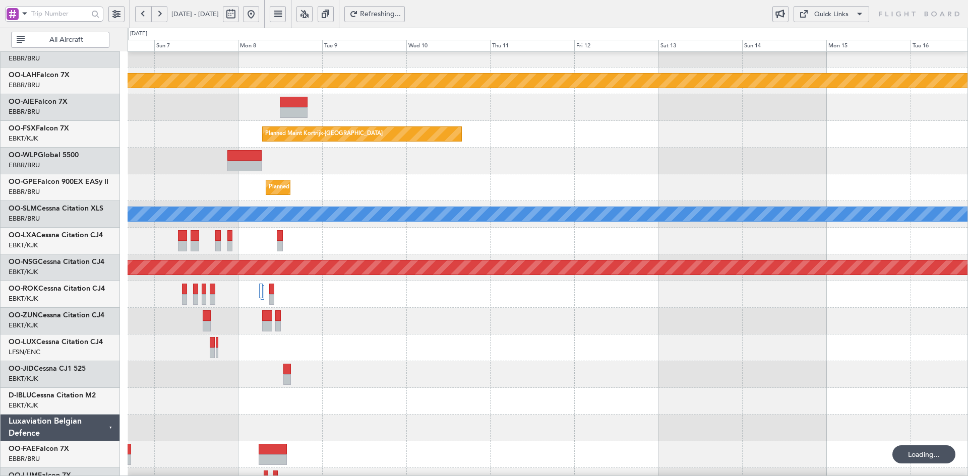
click at [292, 283] on div "Planned Maint [PERSON_NAME]-[GEOGRAPHIC_DATA][PERSON_NAME] ([GEOGRAPHIC_DATA][P…" at bounding box center [548, 228] width 840 height 534
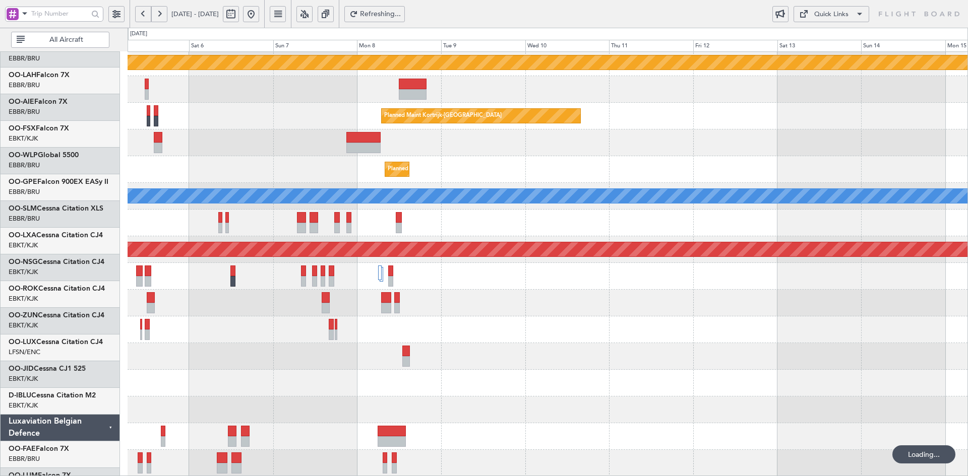
scroll to position [109, 0]
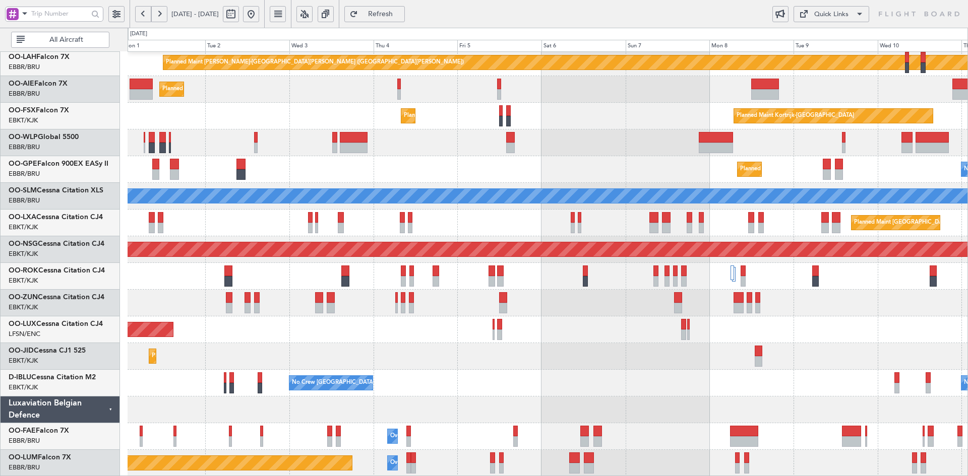
click at [599, 331] on div "Planned Maint [PERSON_NAME]-[GEOGRAPHIC_DATA][PERSON_NAME] ([GEOGRAPHIC_DATA][P…" at bounding box center [548, 210] width 840 height 534
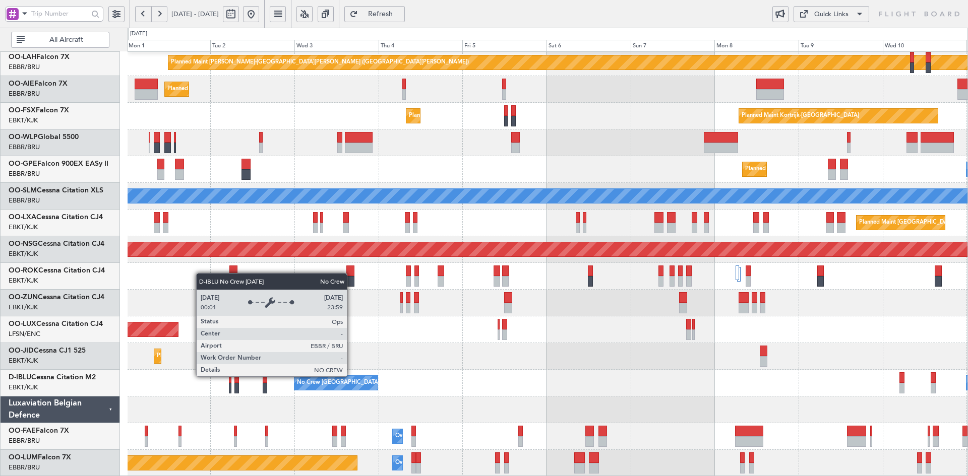
click at [491, 348] on div "Planned Maint [PERSON_NAME]-[GEOGRAPHIC_DATA][PERSON_NAME] ([GEOGRAPHIC_DATA][P…" at bounding box center [548, 210] width 840 height 534
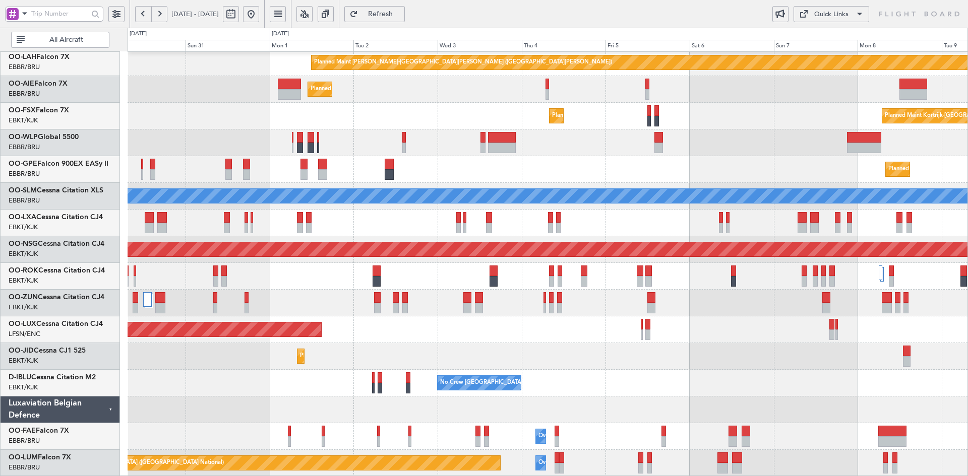
click at [602, 145] on div "Planned Maint [GEOGRAPHIC_DATA] ([GEOGRAPHIC_DATA])" at bounding box center [548, 143] width 840 height 27
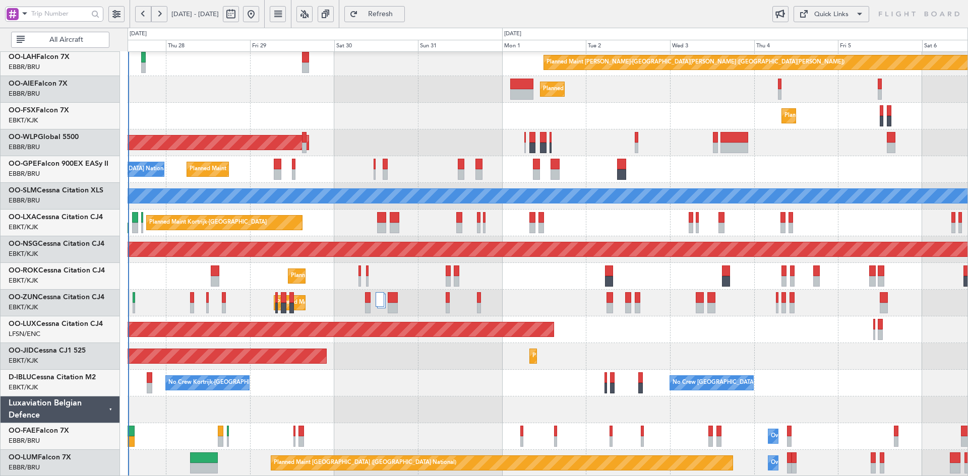
click at [723, 156] on div "Planned Maint [GEOGRAPHIC_DATA] ([GEOGRAPHIC_DATA])" at bounding box center [548, 143] width 840 height 27
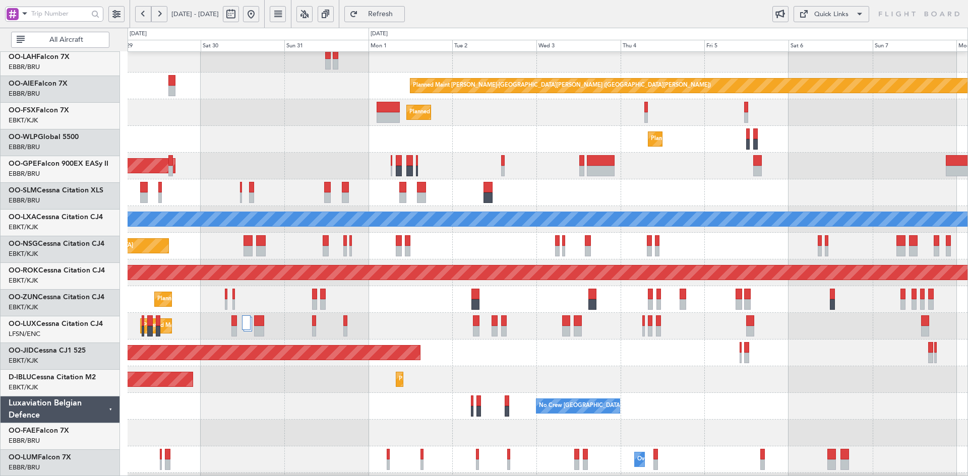
scroll to position [86, 0]
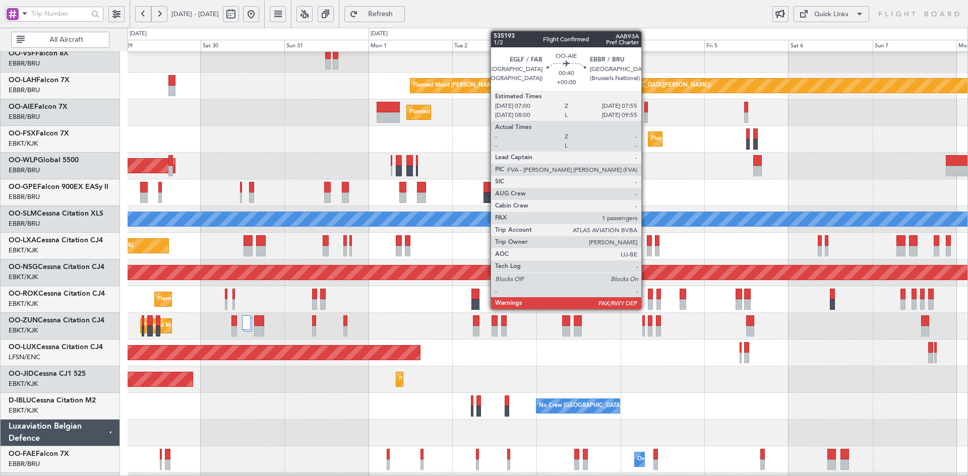
click at [646, 117] on div at bounding box center [646, 117] width 4 height 11
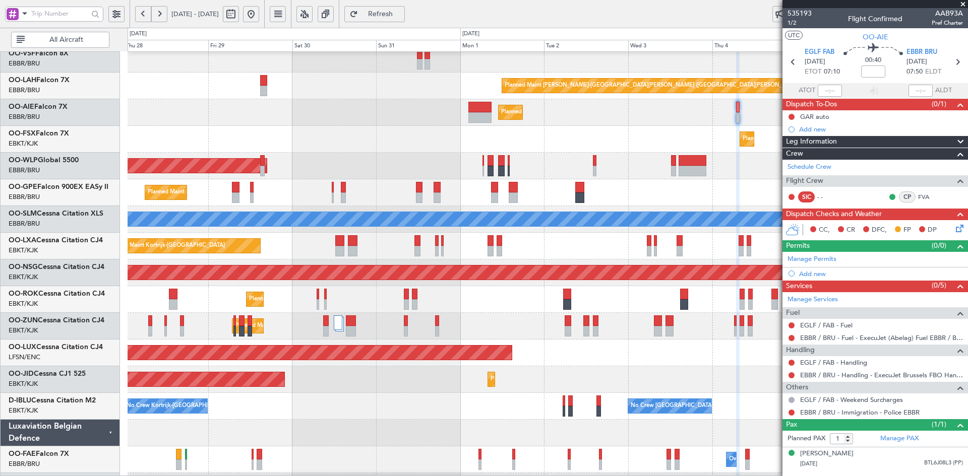
click at [590, 115] on div "Planned Maint [GEOGRAPHIC_DATA] ([GEOGRAPHIC_DATA])" at bounding box center [548, 112] width 840 height 27
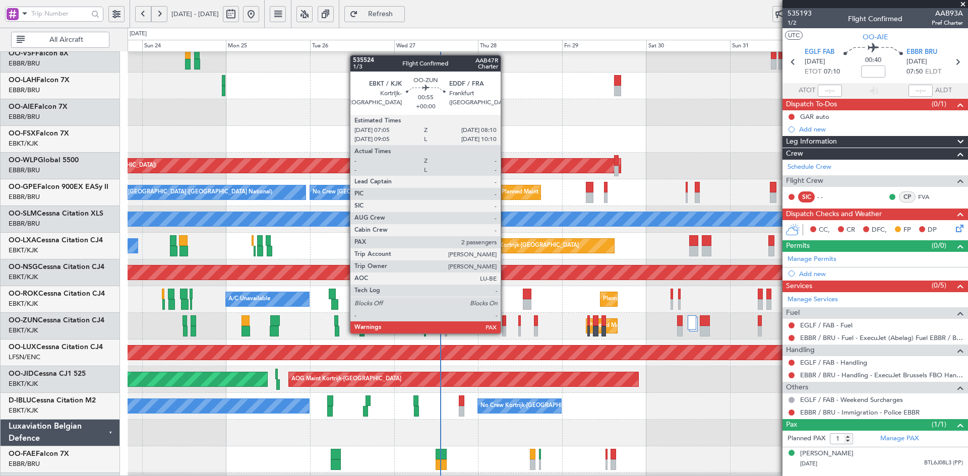
click at [505, 333] on div at bounding box center [504, 331] width 4 height 11
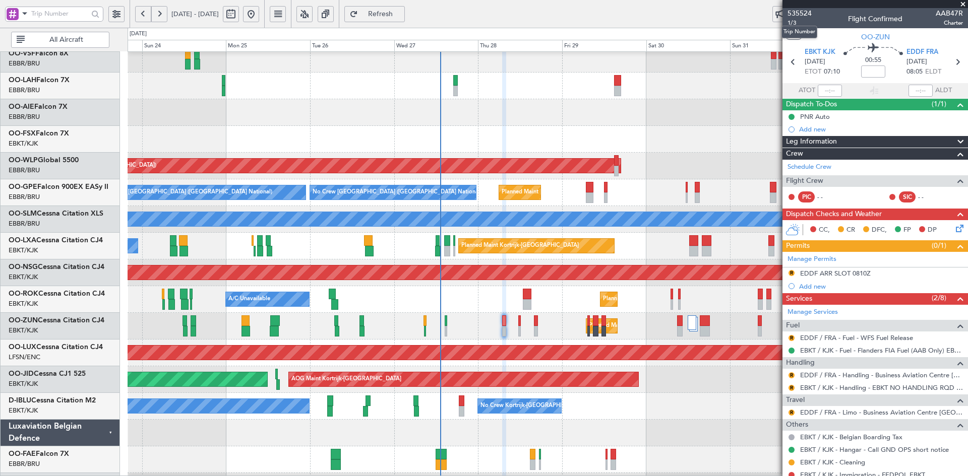
click at [794, 22] on mat-tooltip-component "Trip Number" at bounding box center [799, 32] width 50 height 27
click at [790, 22] on span "1/3" at bounding box center [799, 23] width 24 height 9
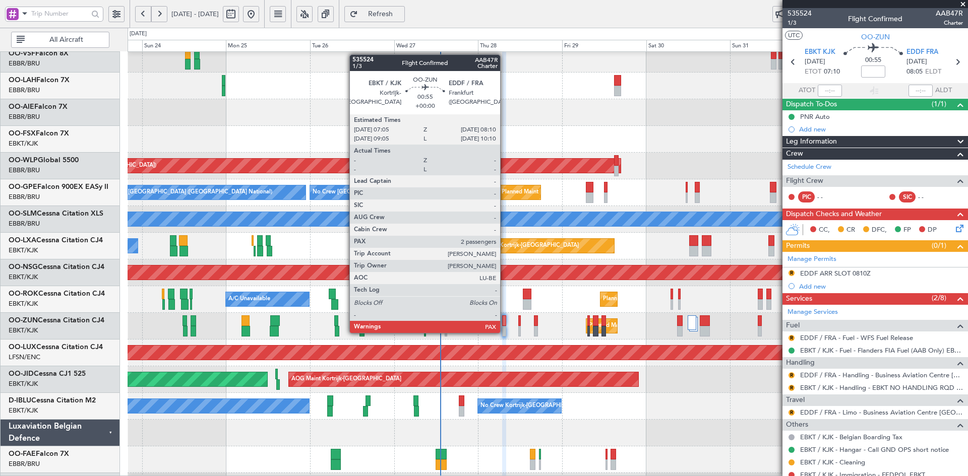
click at [505, 332] on div at bounding box center [504, 331] width 4 height 11
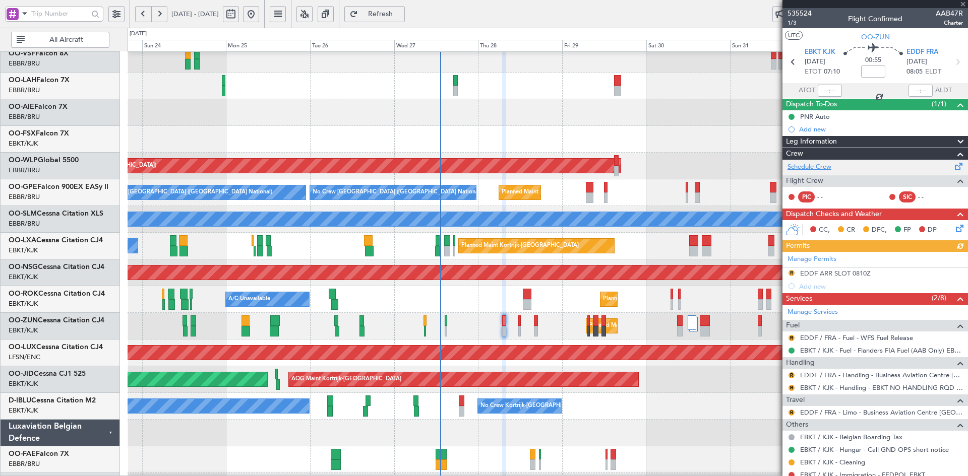
click at [824, 166] on link "Schedule Crew" at bounding box center [809, 167] width 44 height 10
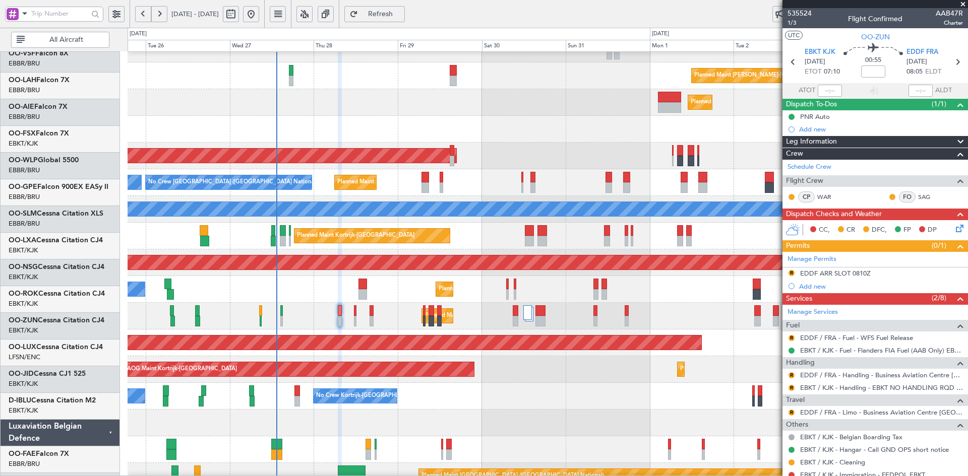
scroll to position [97, 0]
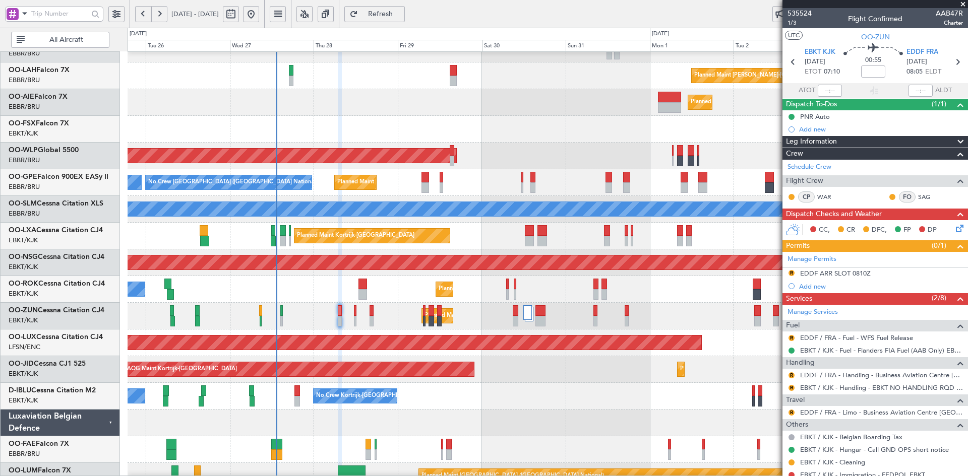
click at [527, 401] on div "No Crew Kortrijk-[GEOGRAPHIC_DATA] No Crew Kortrijk-[GEOGRAPHIC_DATA] No Crew […" at bounding box center [548, 396] width 840 height 27
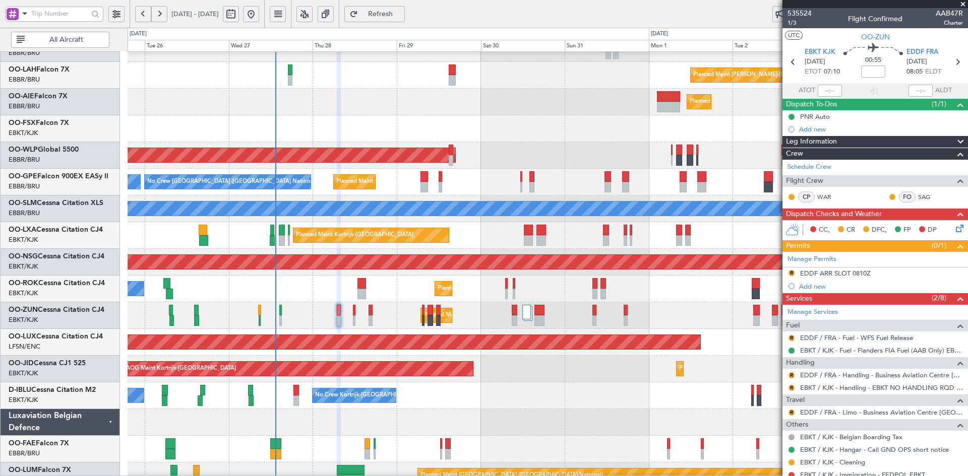
click at [534, 298] on div "Planned Maint Kortrijk-[GEOGRAPHIC_DATA] A/C Unavailable" at bounding box center [548, 289] width 840 height 27
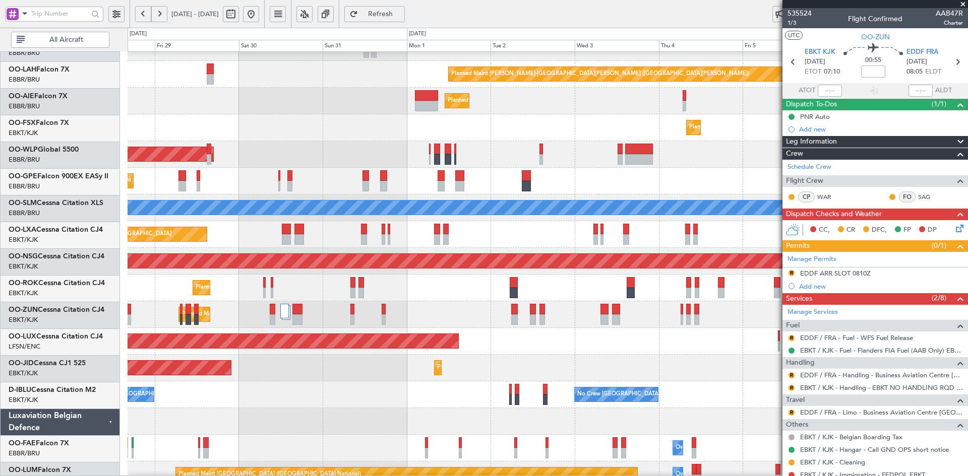
click at [591, 349] on div "Planned Maint [GEOGRAPHIC_DATA] ([GEOGRAPHIC_DATA])" at bounding box center [548, 341] width 840 height 27
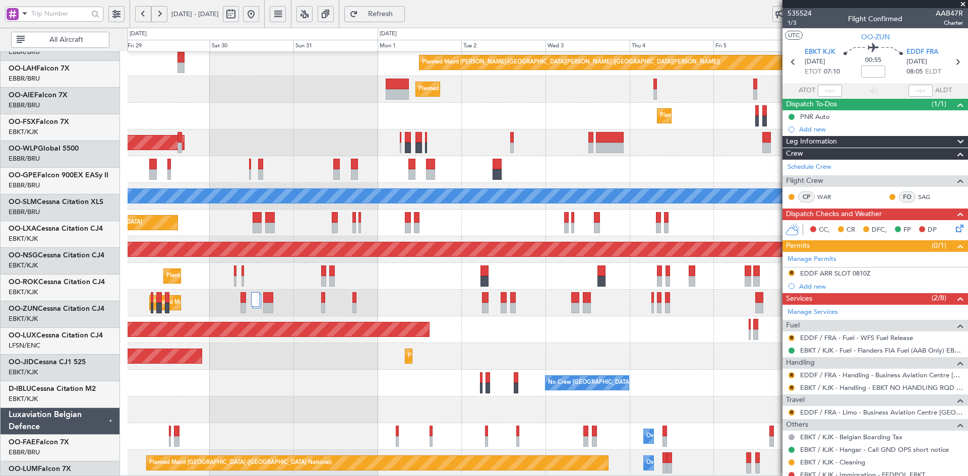
scroll to position [109, 0]
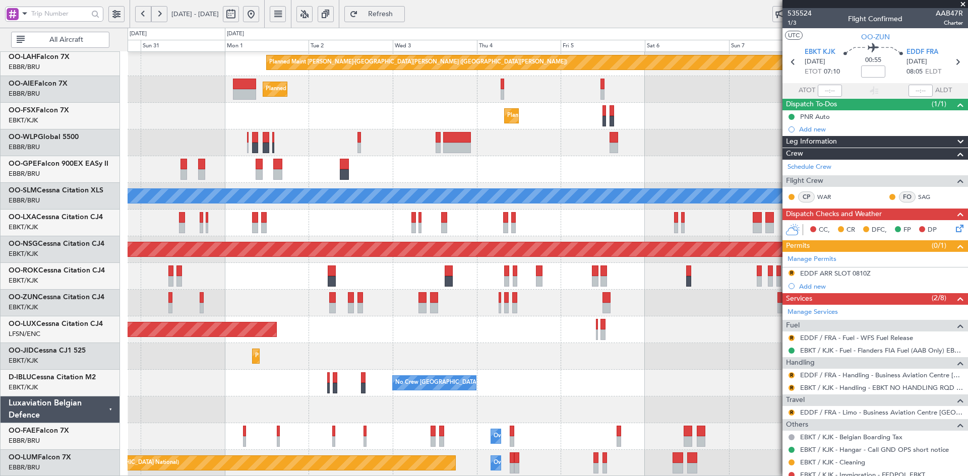
click at [540, 316] on div "Planned Maint [PERSON_NAME]-[GEOGRAPHIC_DATA][PERSON_NAME] ([GEOGRAPHIC_DATA][P…" at bounding box center [548, 210] width 840 height 534
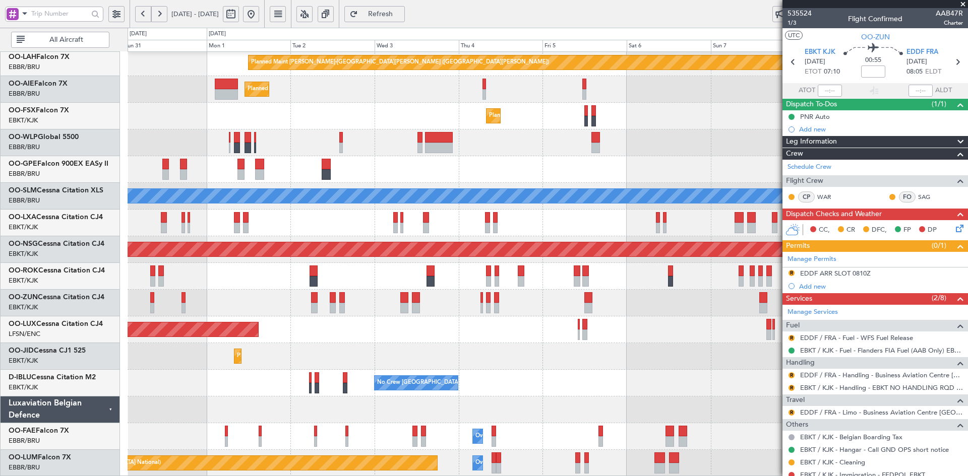
click at [559, 325] on div "Planned Maint [GEOGRAPHIC_DATA] ([GEOGRAPHIC_DATA])" at bounding box center [548, 330] width 840 height 27
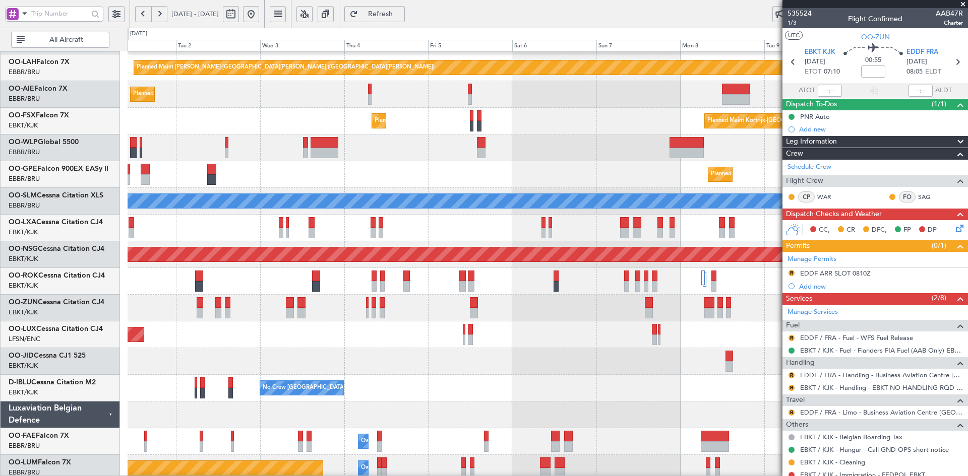
click at [556, 380] on div "No Crew [GEOGRAPHIC_DATA] ([GEOGRAPHIC_DATA] National) No Crew [GEOGRAPHIC_DATA…" at bounding box center [548, 388] width 840 height 27
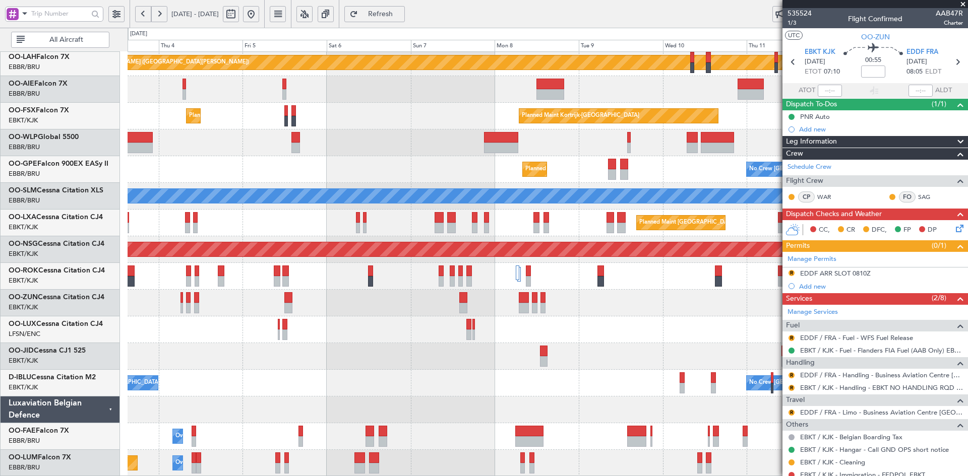
click at [363, 314] on div at bounding box center [548, 303] width 840 height 27
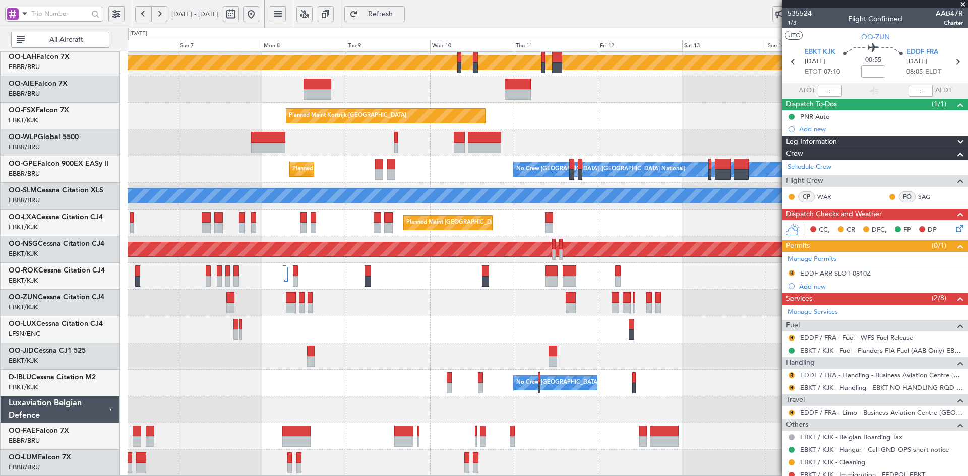
click at [306, 358] on div at bounding box center [548, 356] width 840 height 27
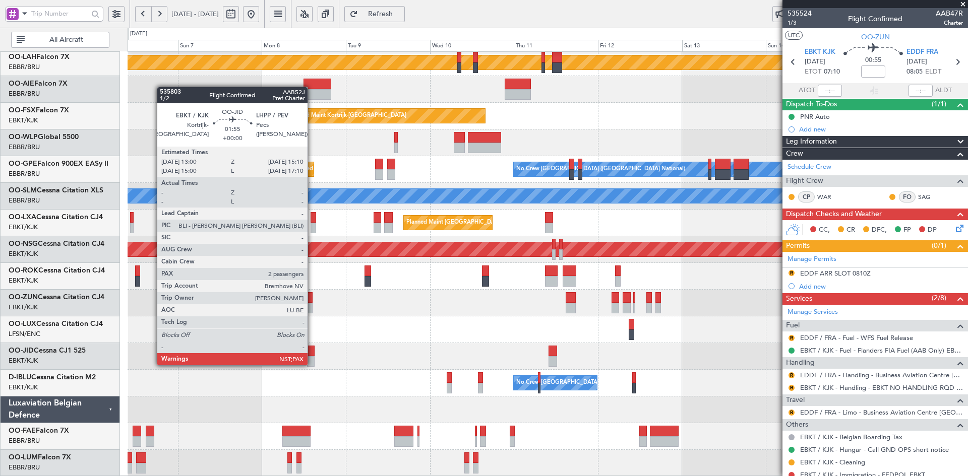
click at [312, 364] on div at bounding box center [311, 361] width 8 height 11
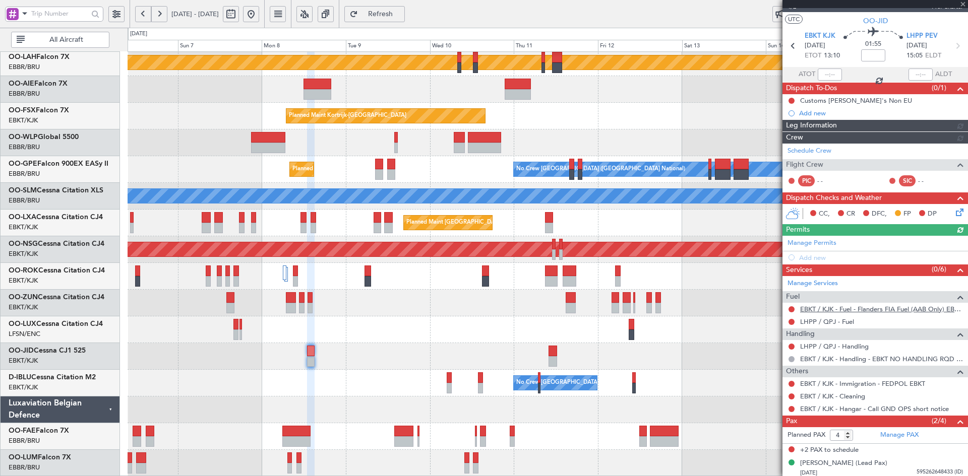
scroll to position [42, 0]
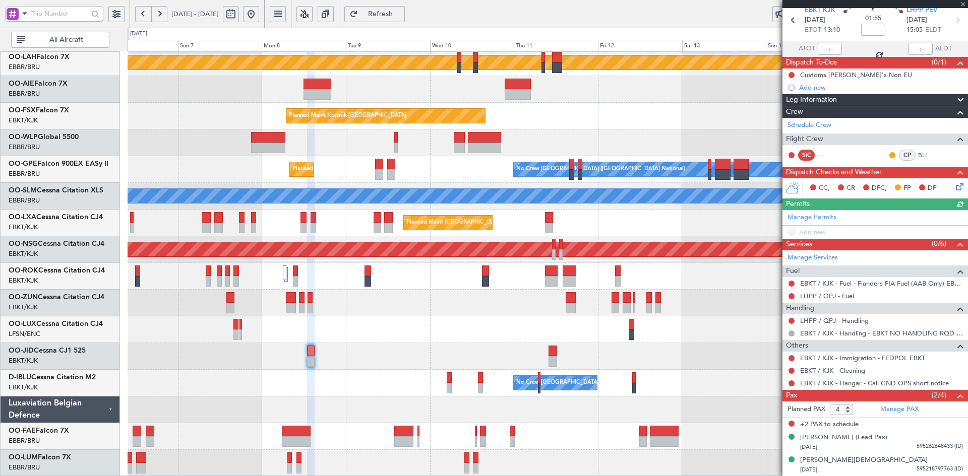
click at [965, 7] on div at bounding box center [874, 4] width 185 height 8
click at [964, 6] on span at bounding box center [963, 4] width 10 height 9
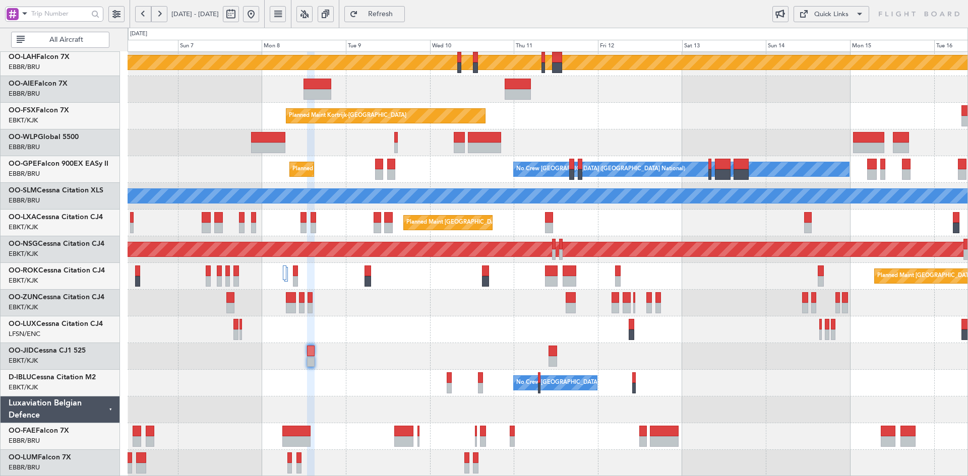
type input "0"
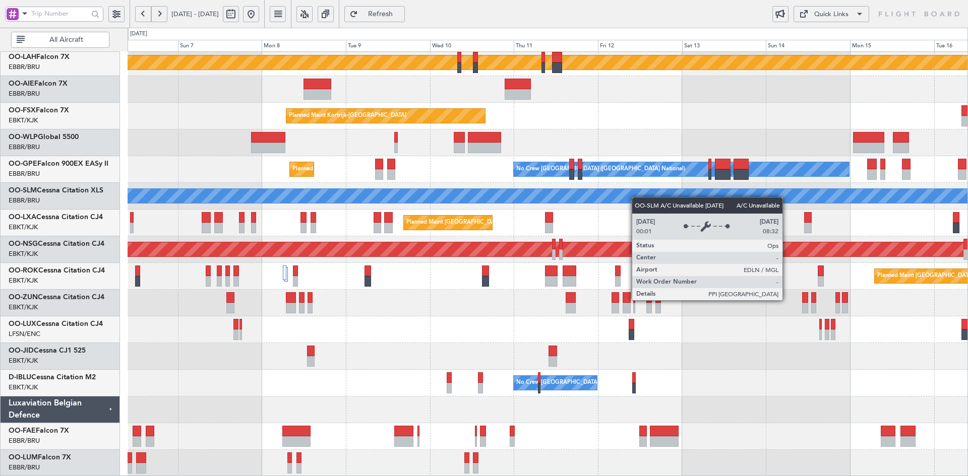
scroll to position [7, 0]
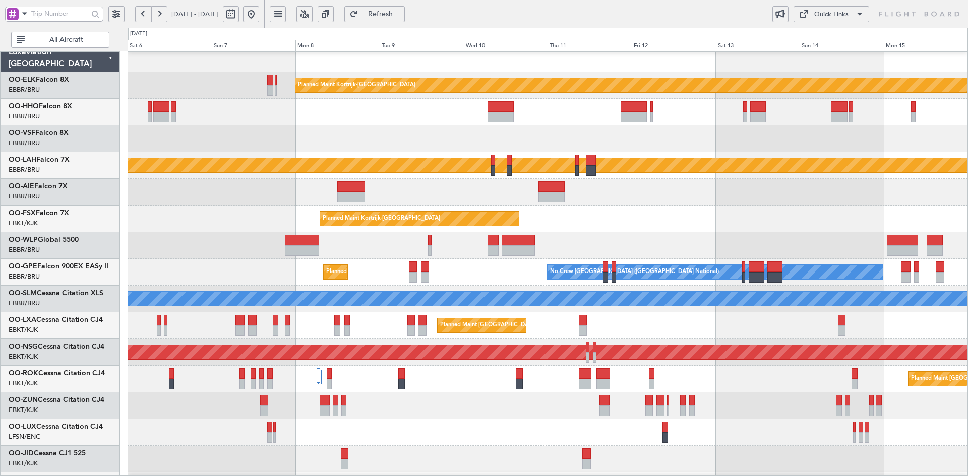
click at [654, 258] on div at bounding box center [548, 245] width 840 height 27
click at [672, 175] on div "Planned Maint Kortrijk-Wevelgem Planned Maint Alton-st Louis (St Louis Regl) Pl…" at bounding box center [548, 312] width 840 height 534
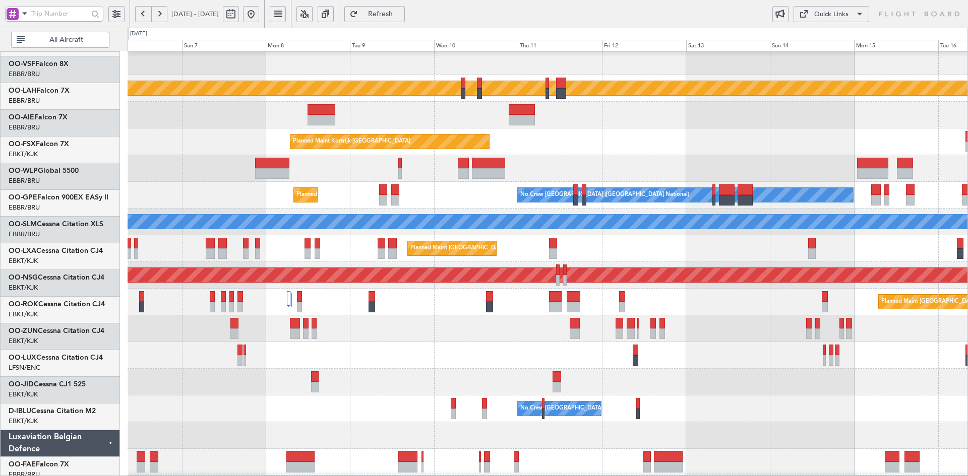
click at [736, 338] on div at bounding box center [548, 329] width 840 height 27
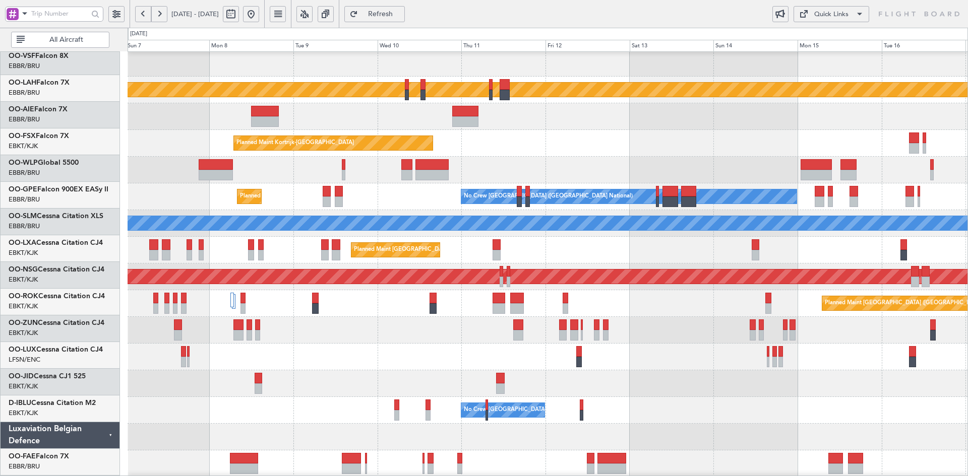
click at [823, 352] on div at bounding box center [548, 357] width 840 height 27
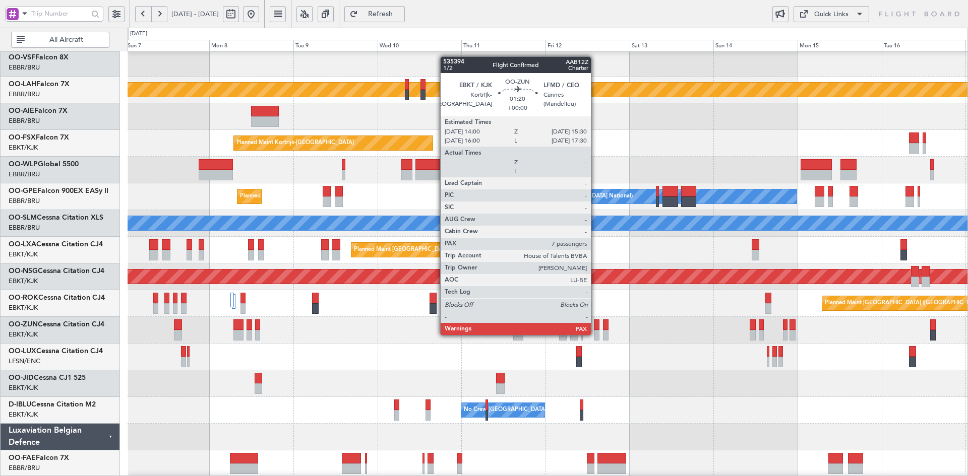
click at [595, 334] on div at bounding box center [597, 335] width 6 height 11
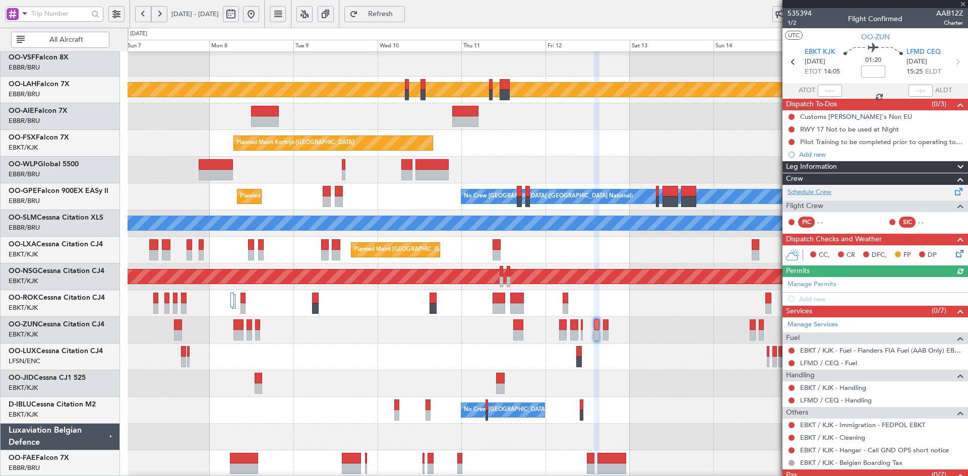
click at [806, 193] on link "Schedule Crew" at bounding box center [809, 192] width 44 height 10
click at [962, 0] on span at bounding box center [963, 4] width 10 height 9
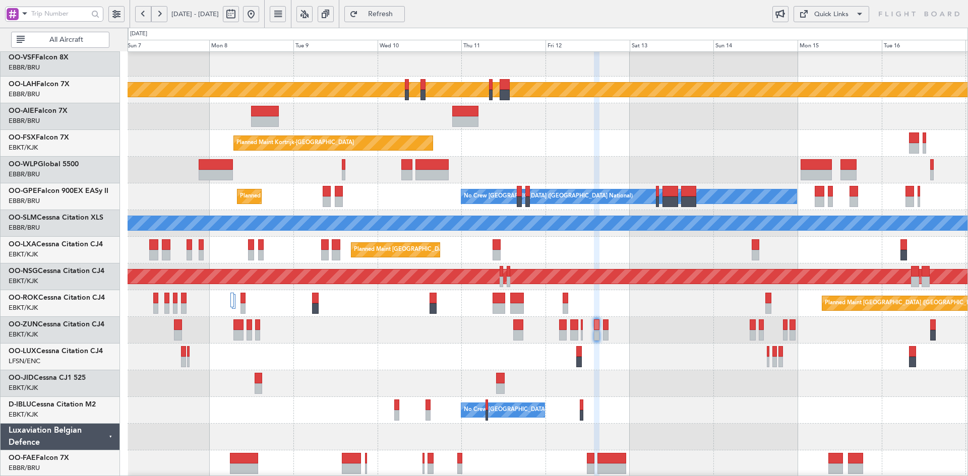
type input "0"
click at [630, 130] on div "Planned Maint Kortrijk-Wevelgem EBKT 08:50 Z KLAS 20:30 Z" at bounding box center [548, 143] width 840 height 27
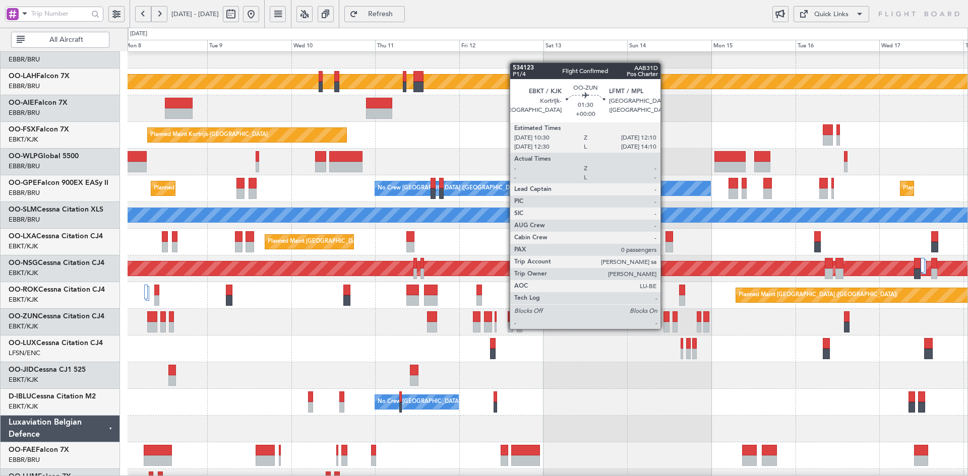
click at [665, 328] on div at bounding box center [666, 327] width 6 height 11
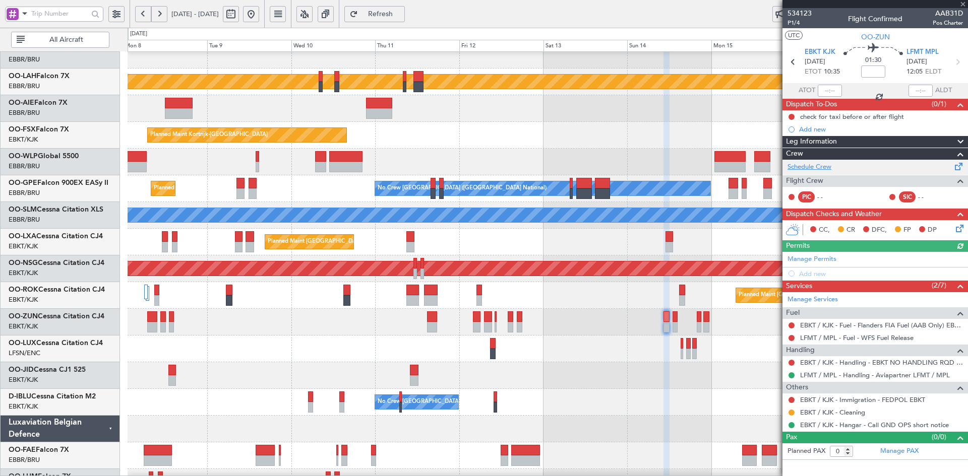
click at [803, 166] on link "Schedule Crew" at bounding box center [809, 167] width 44 height 10
click at [964, 6] on span at bounding box center [963, 4] width 10 height 9
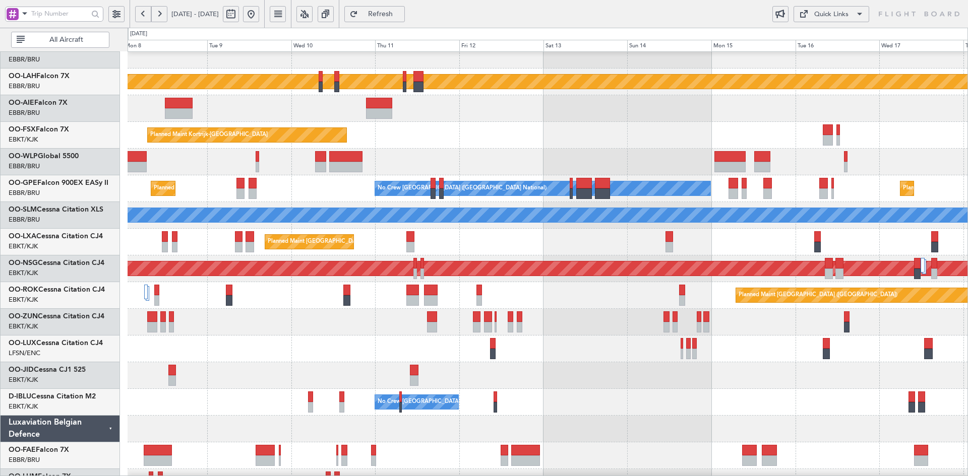
scroll to position [109, 0]
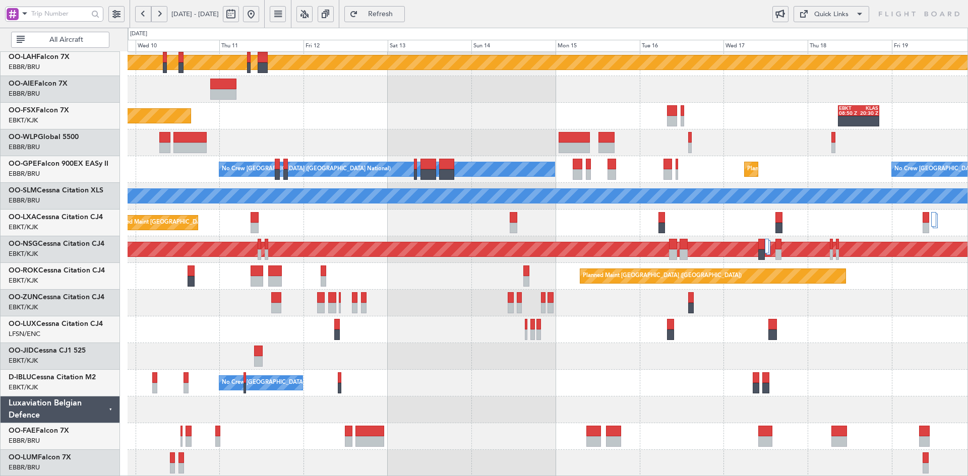
click at [574, 325] on div "Planned Maint Alton-st Louis (St Louis Regl) Planned Maint Kortrijk-Wevelgem EB…" at bounding box center [548, 210] width 840 height 534
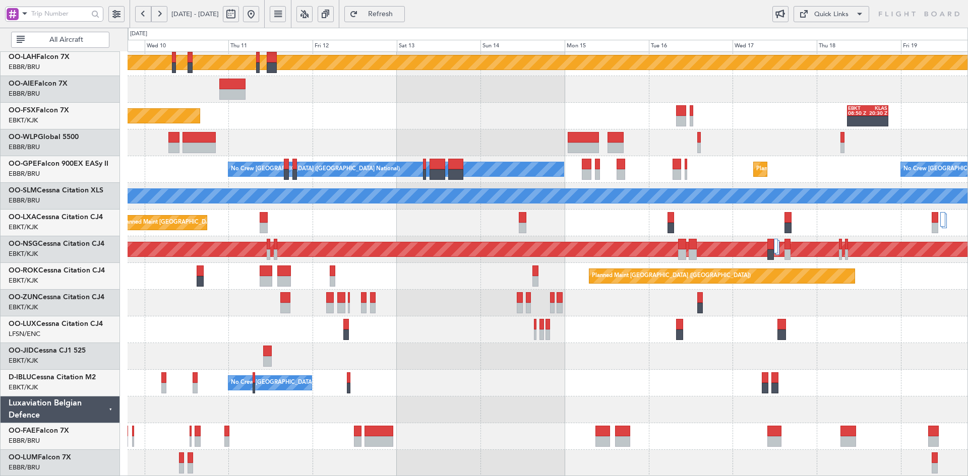
click at [339, 345] on div "Planned Maint Alton-st Louis (St Louis Regl) Planned Maint Kortrijk-Wevelgem EB…" at bounding box center [548, 210] width 840 height 534
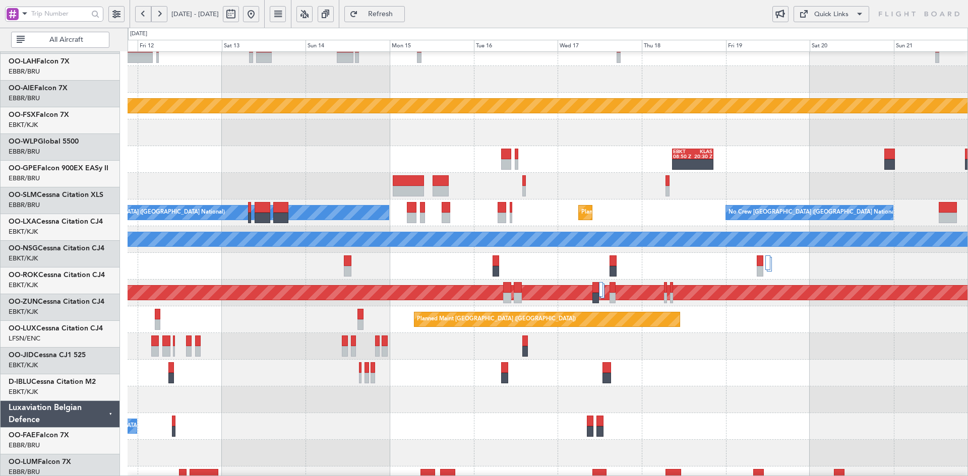
scroll to position [66, 0]
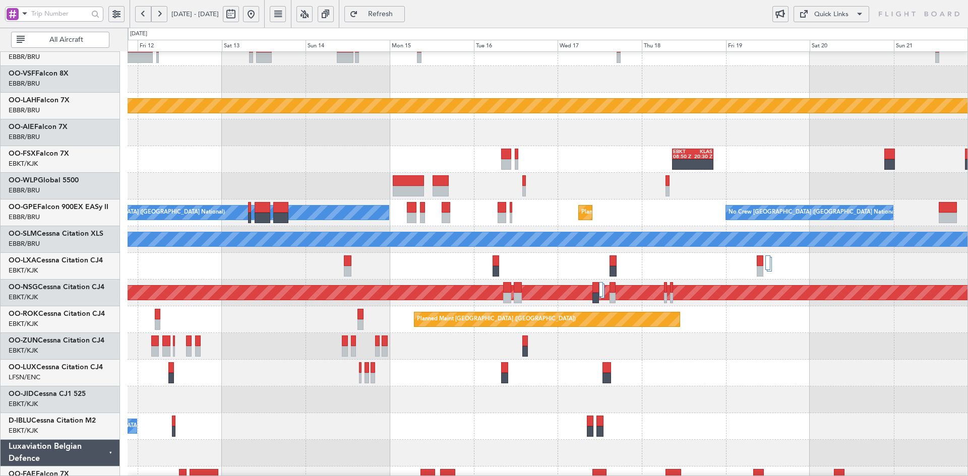
click at [659, 343] on div "Planned Maint Kortrijk-[GEOGRAPHIC_DATA]" at bounding box center [548, 346] width 840 height 27
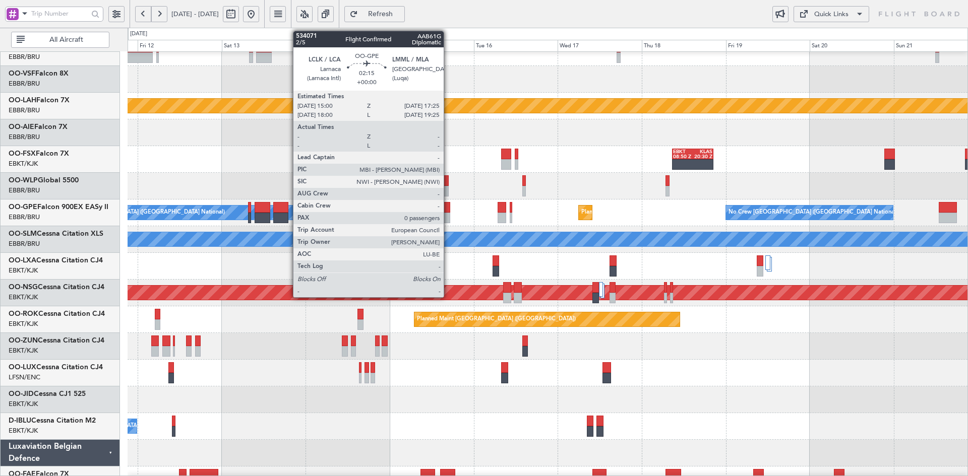
click at [448, 216] on div at bounding box center [446, 218] width 9 height 11
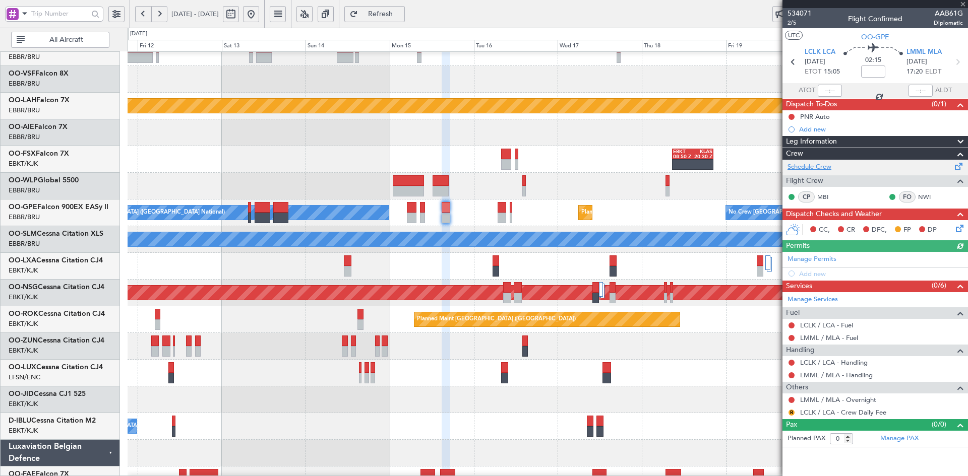
click at [820, 166] on link "Schedule Crew" at bounding box center [809, 167] width 44 height 10
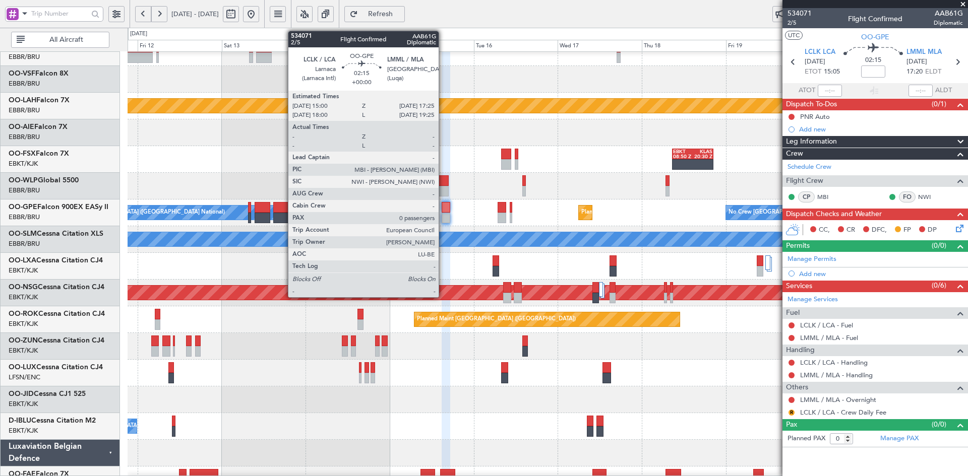
click at [443, 217] on div at bounding box center [446, 218] width 9 height 11
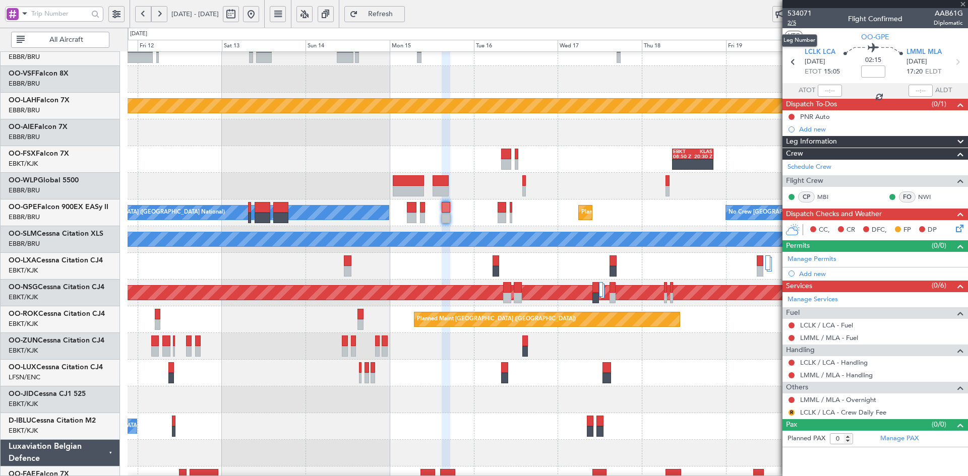
click at [796, 25] on span "2/5" at bounding box center [799, 23] width 24 height 9
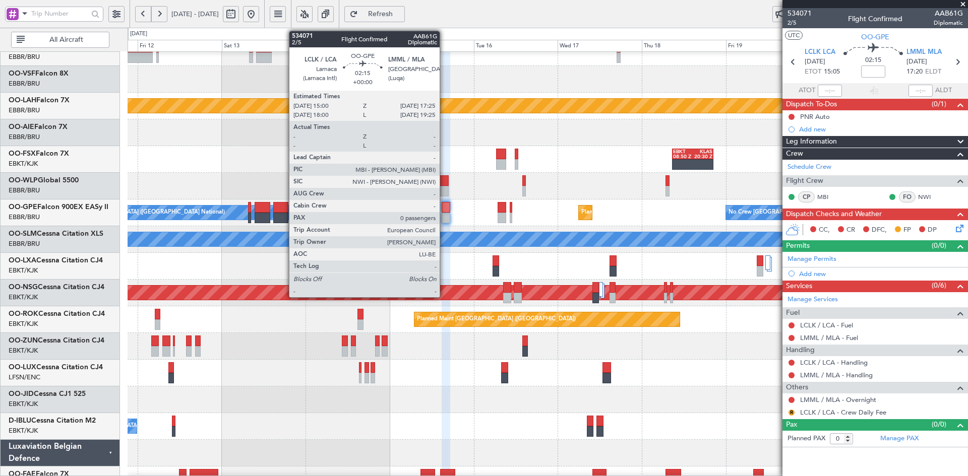
click at [444, 216] on div at bounding box center [446, 218] width 9 height 11
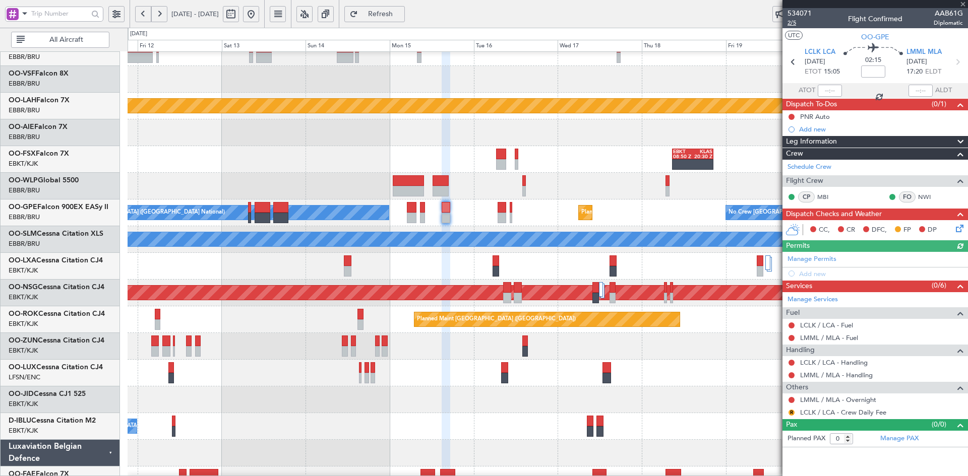
click at [790, 24] on span "2/5" at bounding box center [799, 23] width 24 height 9
click at [642, 173] on div at bounding box center [548, 186] width 840 height 27
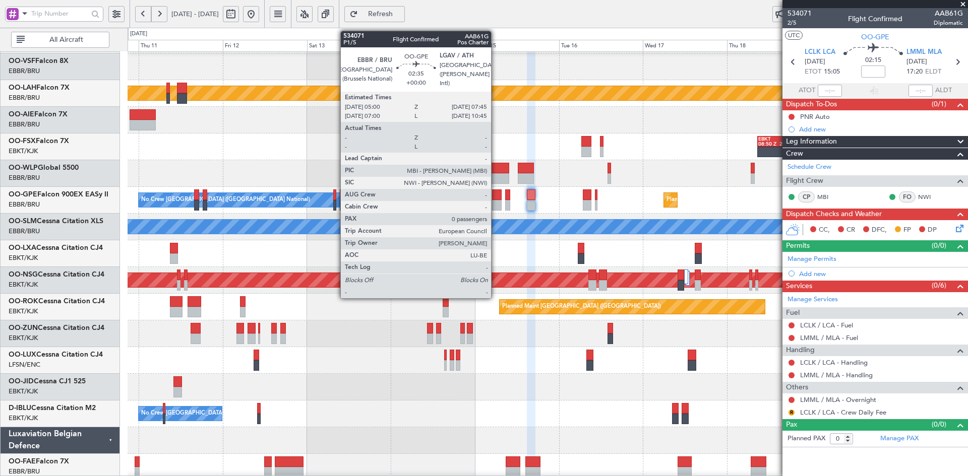
click at [495, 206] on div at bounding box center [497, 205] width 10 height 11
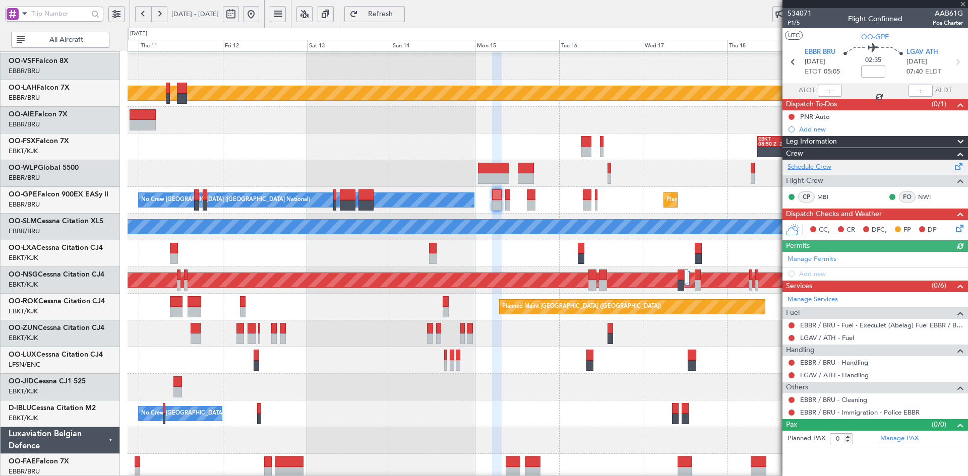
click at [815, 168] on link "Schedule Crew" at bounding box center [809, 167] width 44 height 10
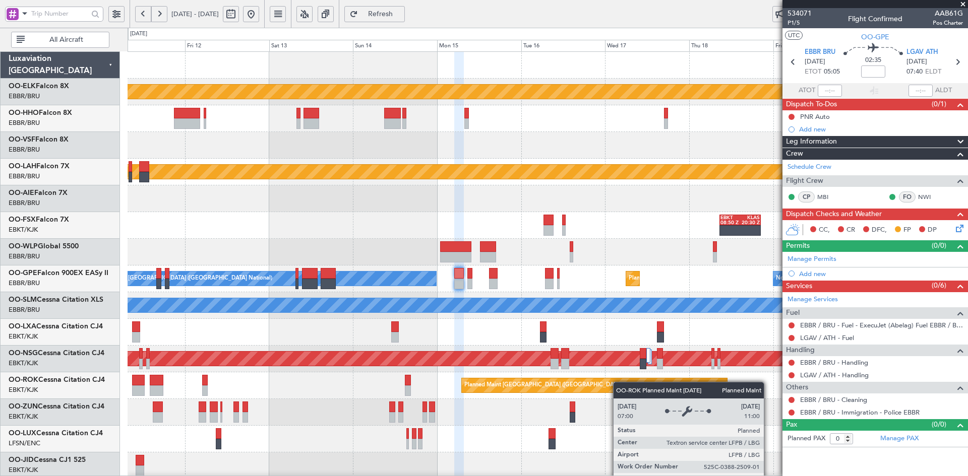
click at [617, 385] on div "Planned Maint Kortrijk-Wevelgem Planned Maint Alton-st Louis (St Louis Regl) EB…" at bounding box center [548, 319] width 840 height 534
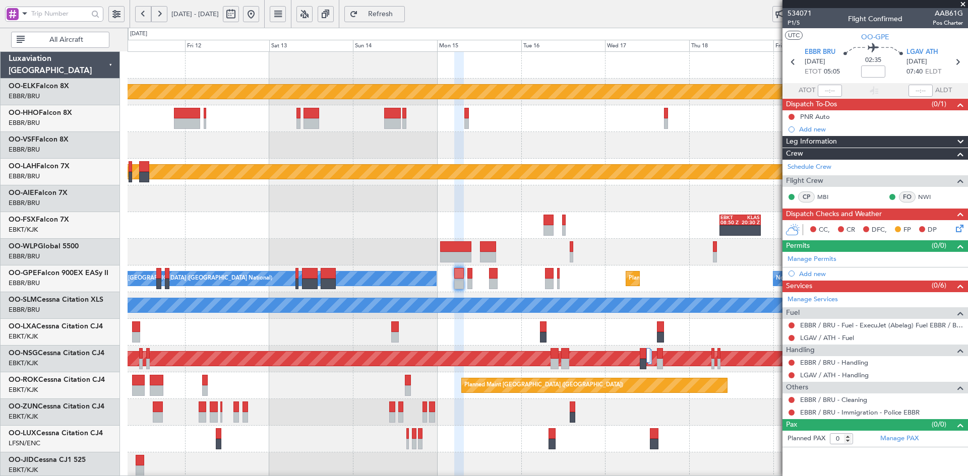
click at [393, 131] on div at bounding box center [548, 118] width 840 height 27
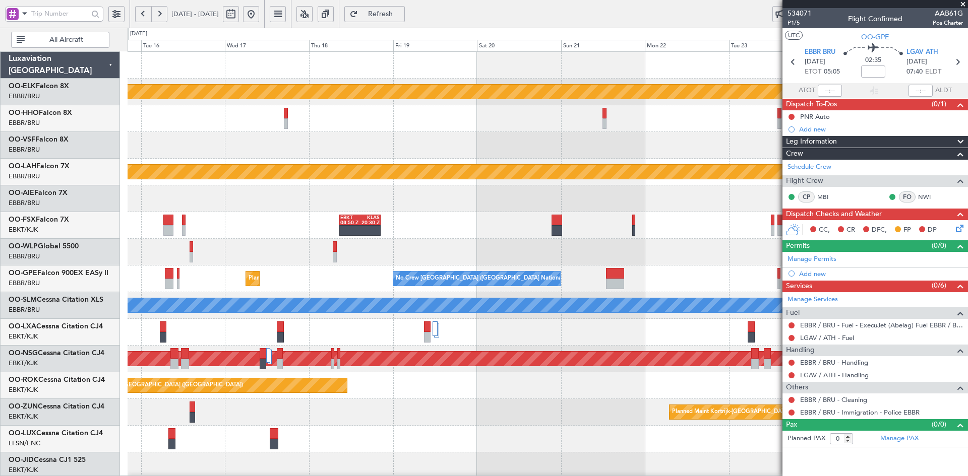
click at [454, 141] on div "Planned Maint Kortrijk-Wevelgem Planned Maint Alton-st Louis (St Louis Regl) EB…" at bounding box center [548, 319] width 840 height 534
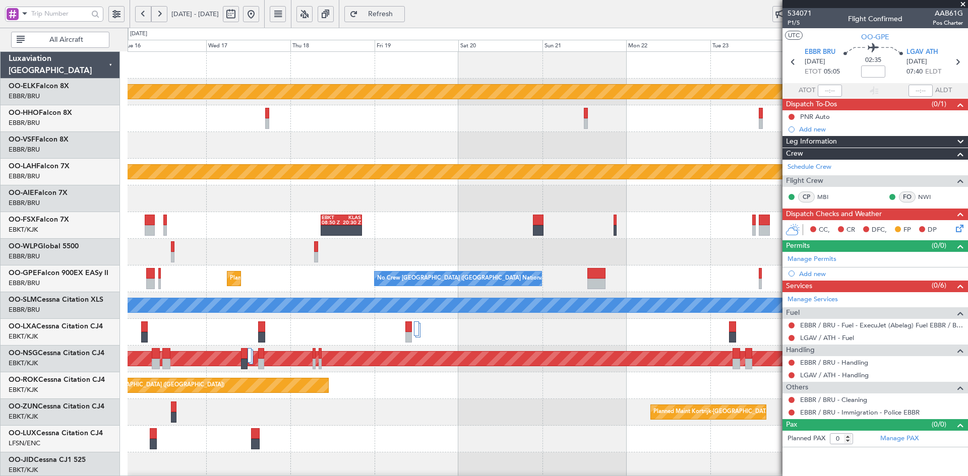
click at [650, 159] on div "Planned Maint Kortrijk-Wevelgem Planned Maint Alton-st Louis (St Louis Regl) EB…" at bounding box center [548, 319] width 840 height 534
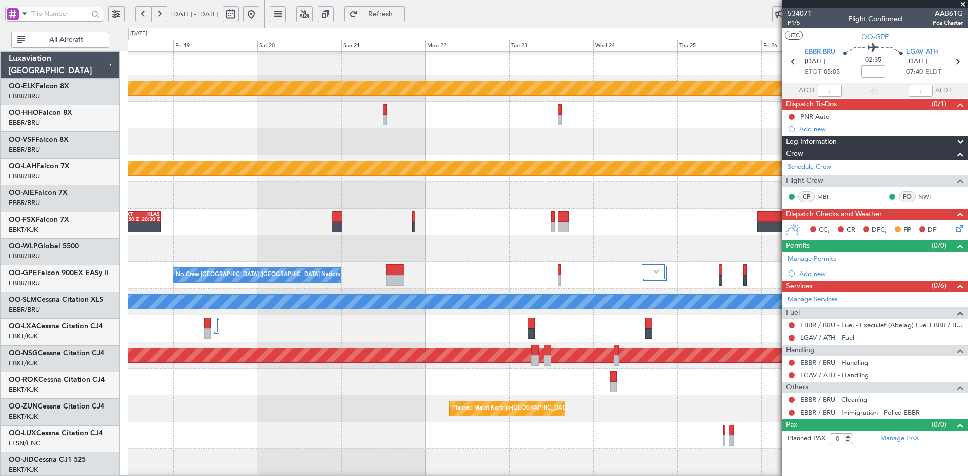
scroll to position [4, 0]
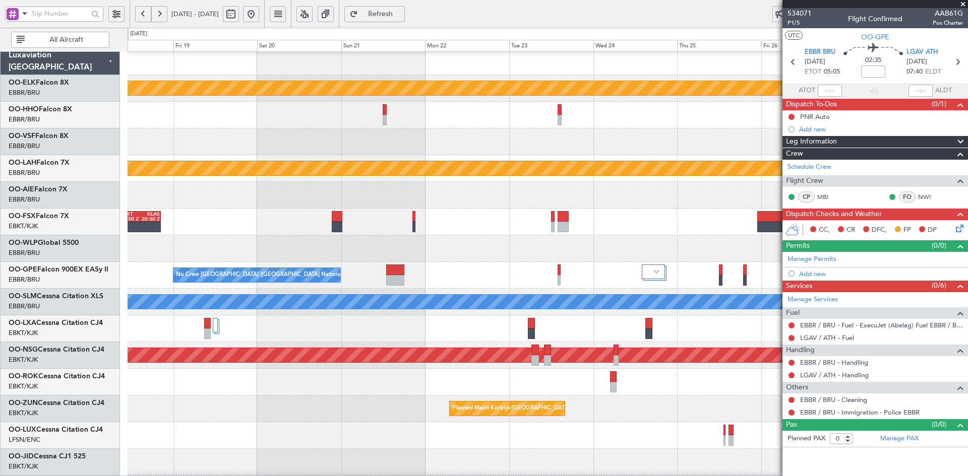
click at [574, 204] on div at bounding box center [548, 195] width 840 height 27
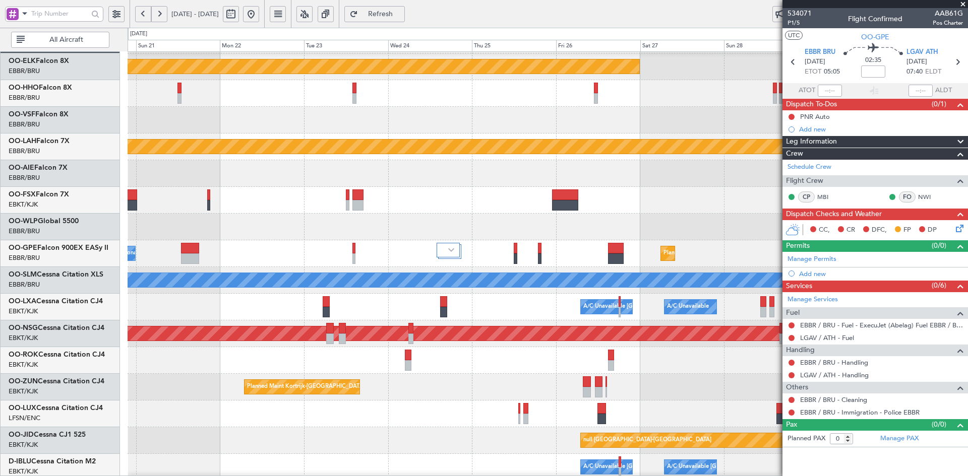
scroll to position [0, 0]
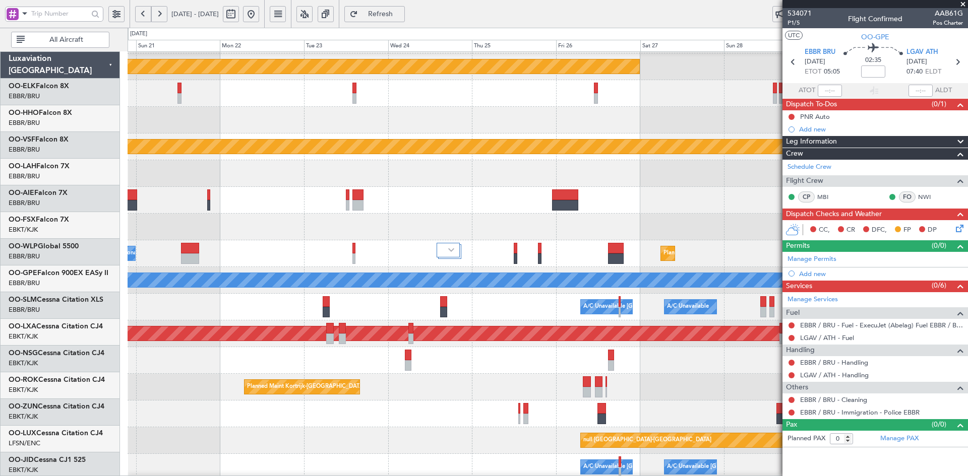
click at [457, 179] on div "Planned Maint Kortrijk-Wevelgem Planned Maint Alton-st Louis (St Louis Regl) EB…" at bounding box center [548, 294] width 840 height 534
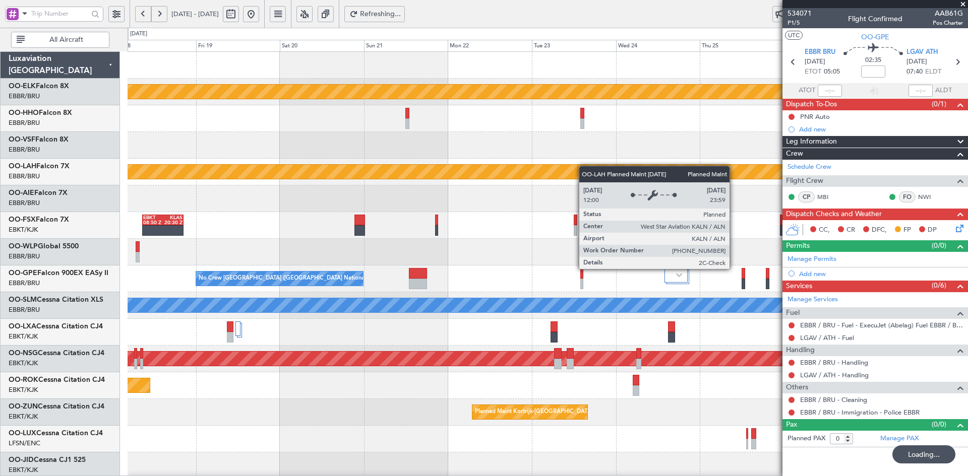
click at [613, 171] on div "Planned Maint Kortrijk-Wevelgem Planned Maint Alton-st Louis (St Louis Regl) EB…" at bounding box center [548, 319] width 840 height 534
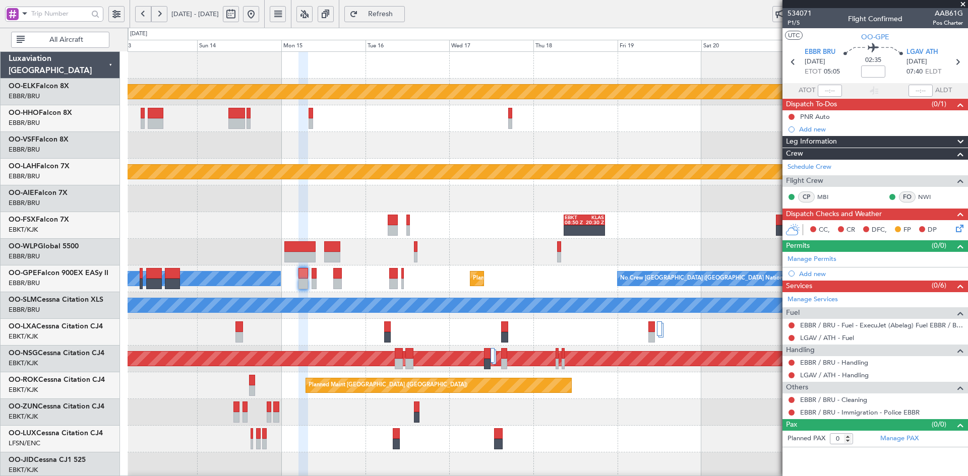
click at [809, 178] on fb-app "18 Sep 2025 - 28 Sep 2025 Refresh Quick Links All Aircraft Planned Maint Kortri…" at bounding box center [484, 245] width 968 height 464
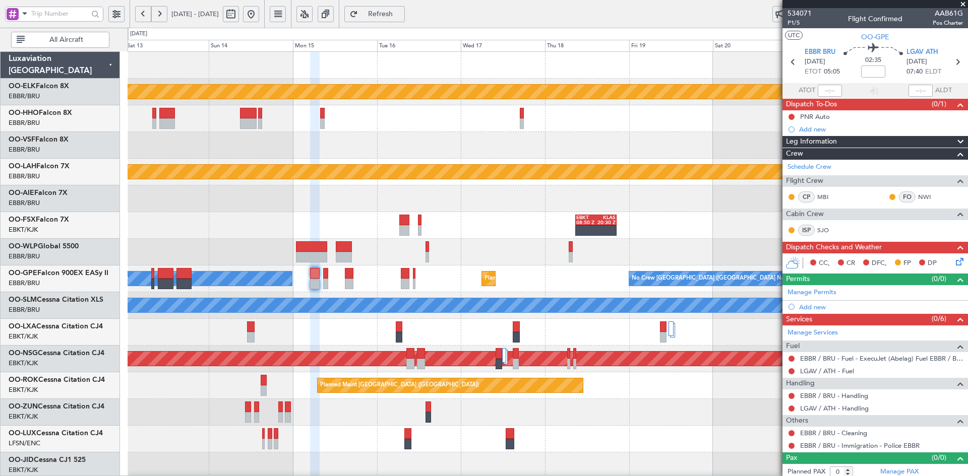
click at [450, 138] on div at bounding box center [548, 145] width 840 height 27
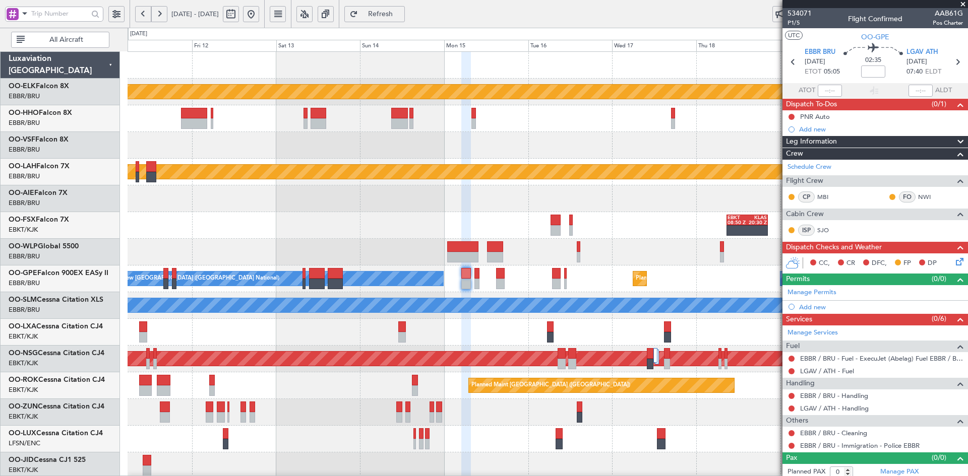
click at [614, 215] on div "EBKT 08:50 Z KLAS 20:30 Z Planned Maint Kortrijk-Wevelgem" at bounding box center [548, 225] width 840 height 27
click at [516, 205] on div at bounding box center [548, 198] width 840 height 27
click at [945, 222] on fb-app "11 Sep 2025 - 21 Sep 2025 Refresh Quick Links All Aircraft Planned Maint Kortri…" at bounding box center [484, 245] width 968 height 464
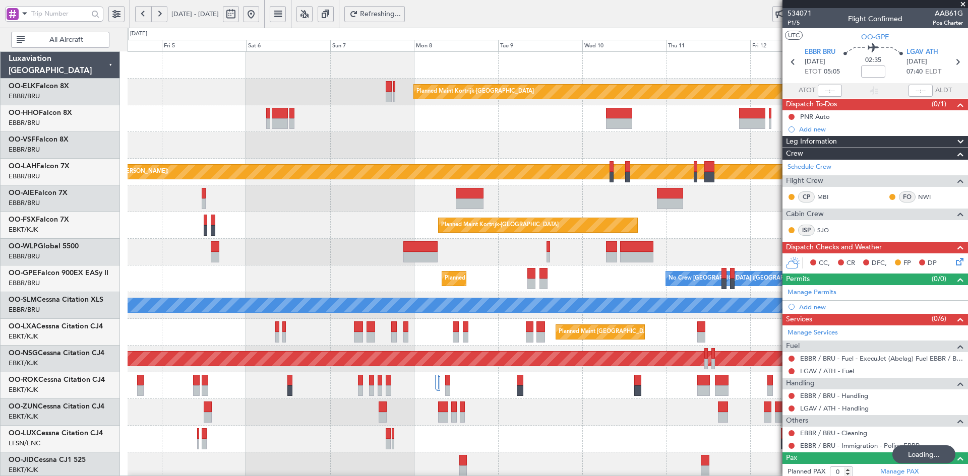
click at [967, 276] on html "04 Sep 2025 - 14 Sep 2025 Refreshing... Quick Links All Aircraft Planned Maint …" at bounding box center [484, 238] width 968 height 476
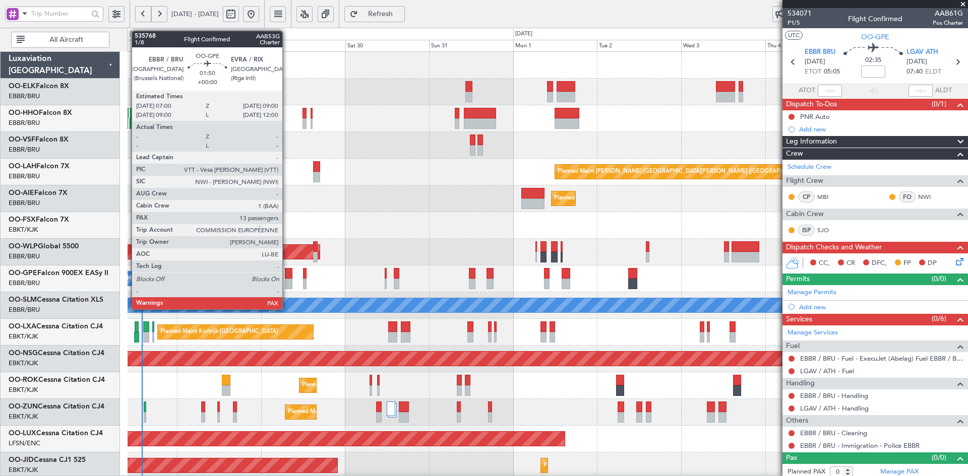
click at [287, 280] on div at bounding box center [288, 284] width 7 height 11
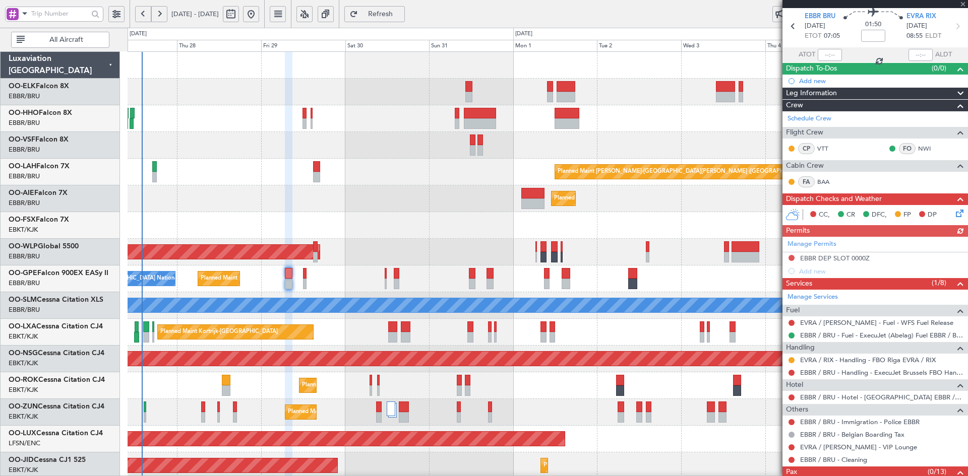
scroll to position [67, 0]
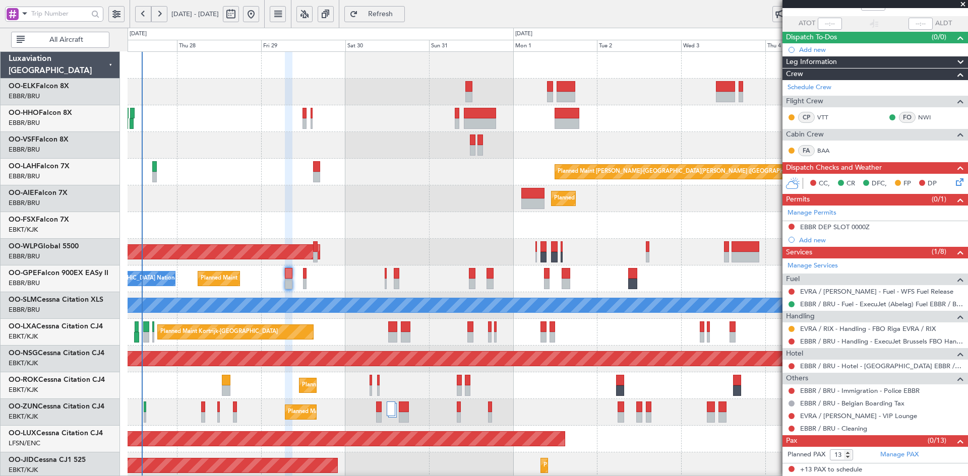
click at [511, 228] on div "Planned Maint Kortrijk-Wevelgem Planned Maint Alton-st Louis (St Louis Regl) Pl…" at bounding box center [548, 319] width 840 height 534
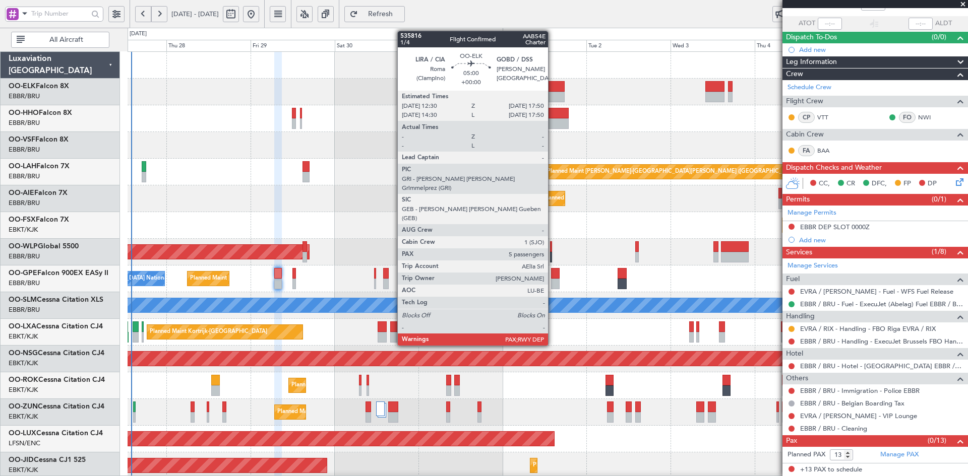
click at [552, 95] on div at bounding box center [555, 97] width 19 height 11
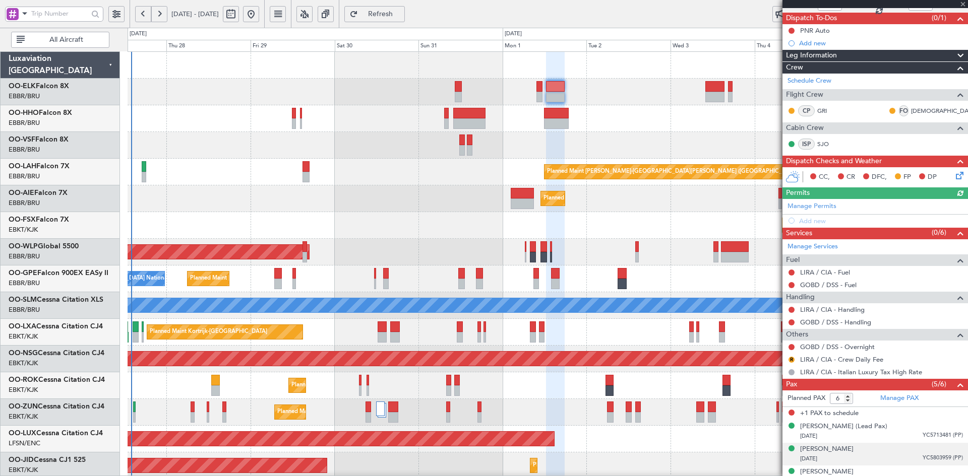
scroll to position [143, 0]
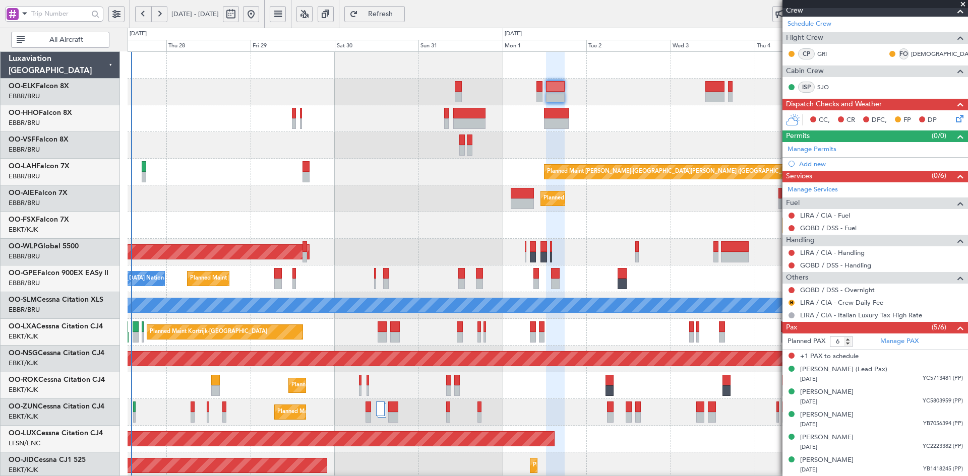
click at [961, 6] on span at bounding box center [963, 4] width 10 height 9
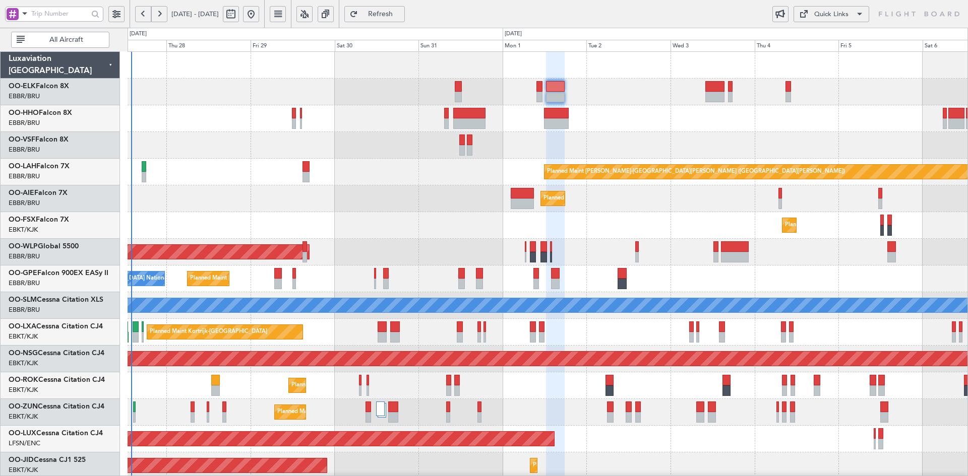
type input "0"
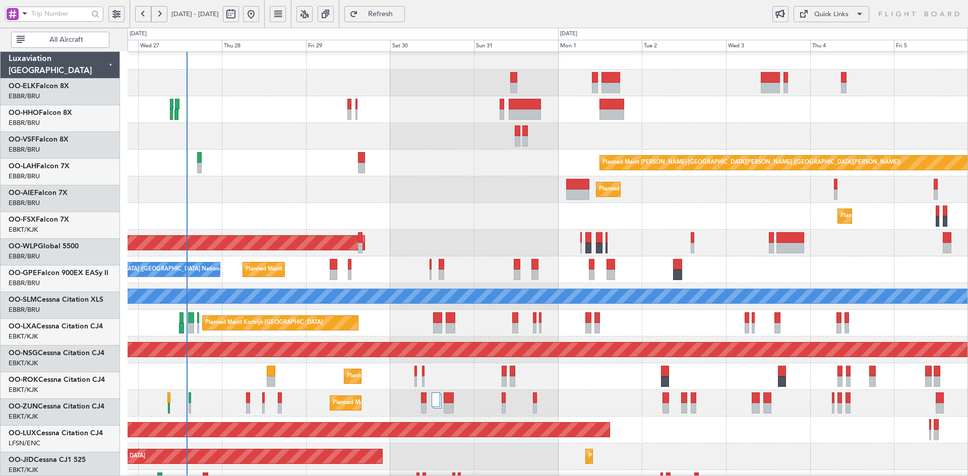
scroll to position [9, 0]
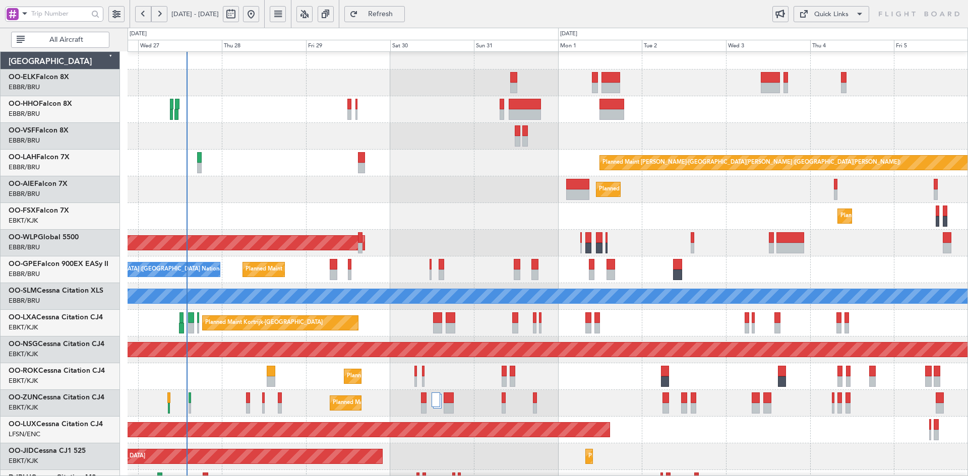
click at [607, 138] on div at bounding box center [548, 136] width 840 height 27
click at [753, 230] on div "Planned Maint [GEOGRAPHIC_DATA] ([GEOGRAPHIC_DATA])" at bounding box center [548, 243] width 840 height 27
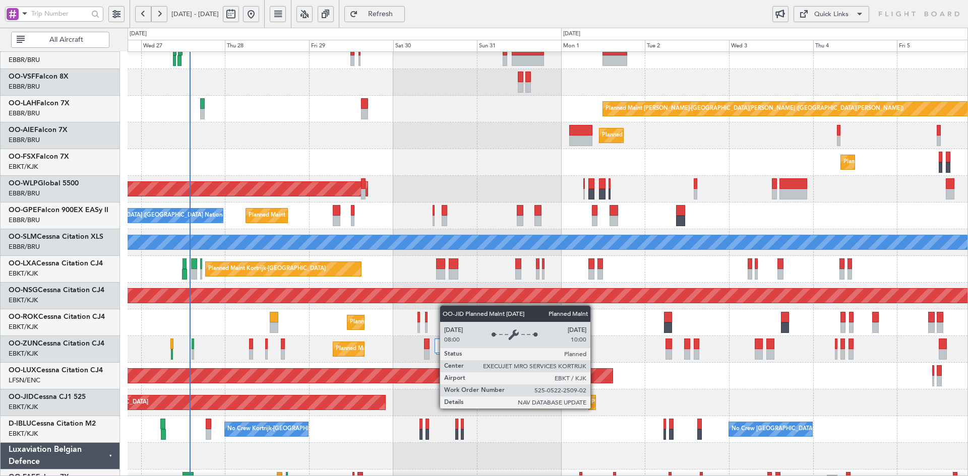
click at [709, 390] on div "AOG Maint Kortrijk-Wevelgem Planned Maint Kortrijk-Wevelgem Planned Maint Paris…" at bounding box center [548, 403] width 840 height 27
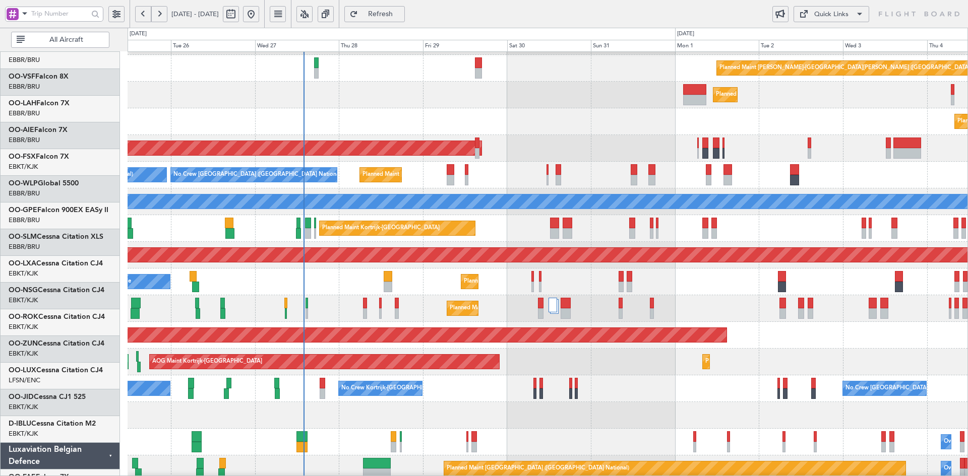
scroll to position [104, 0]
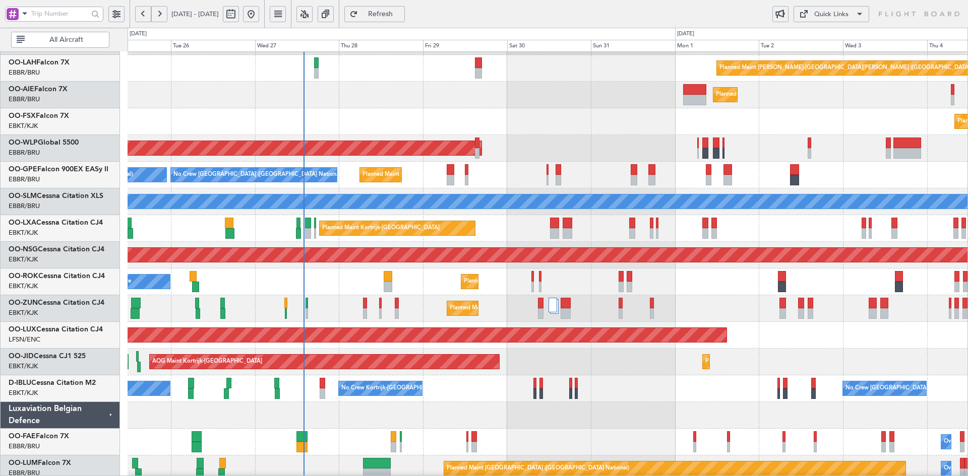
click at [729, 135] on div "Planned Maint Kortrijk-[GEOGRAPHIC_DATA]" at bounding box center [548, 121] width 840 height 27
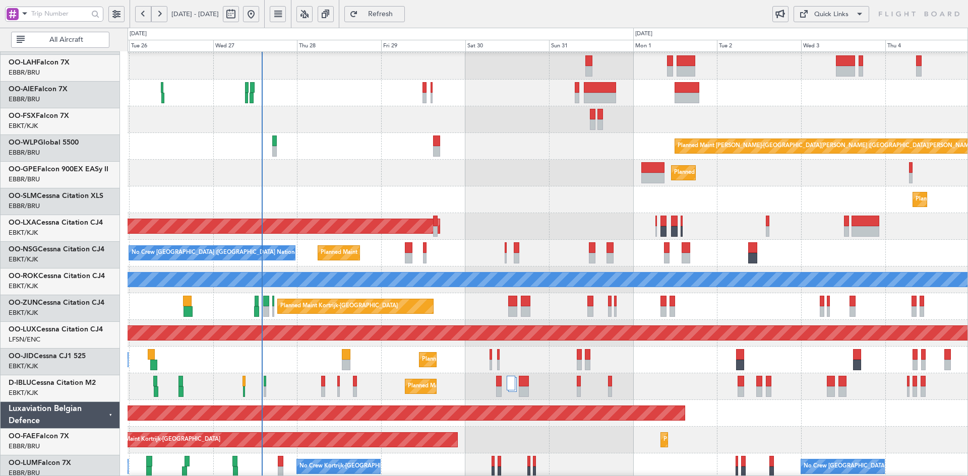
scroll to position [26, 0]
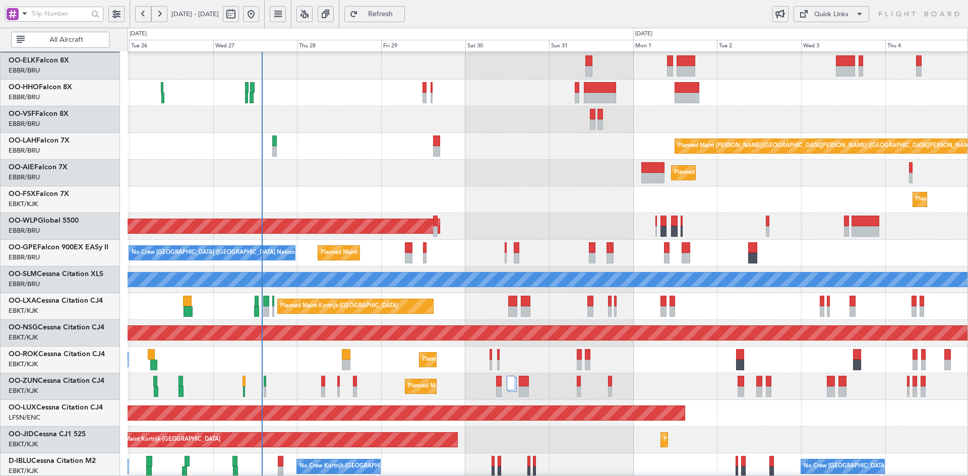
click at [766, 204] on div "Planned Maint Alton-st Louis (St Louis Regl) Planned Maint London (Farnborough)…" at bounding box center [548, 293] width 840 height 534
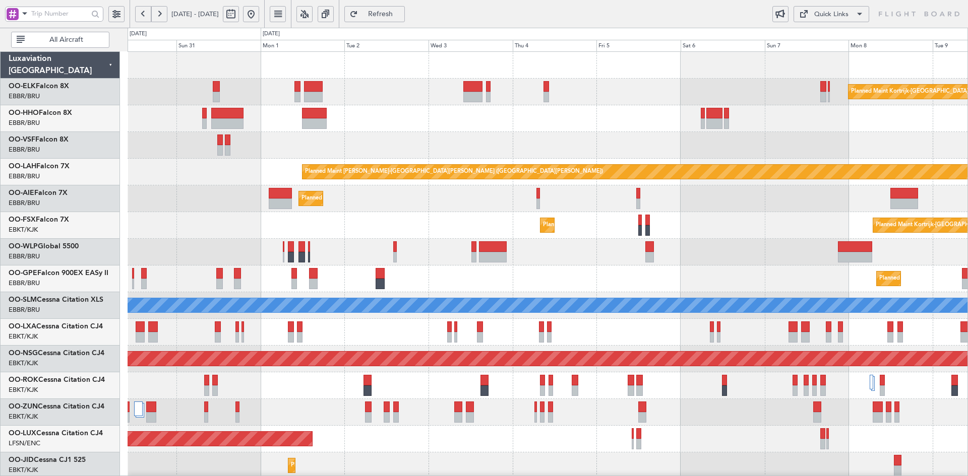
click at [478, 154] on div at bounding box center [548, 145] width 840 height 27
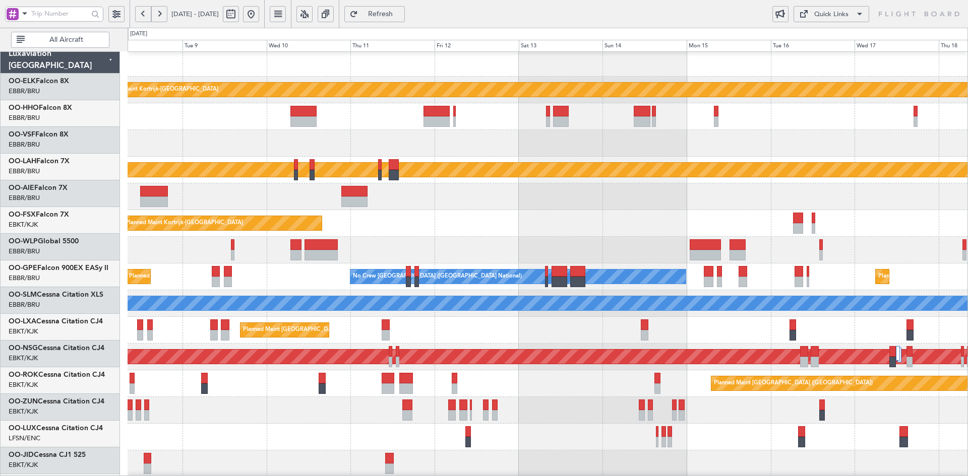
scroll to position [18, 0]
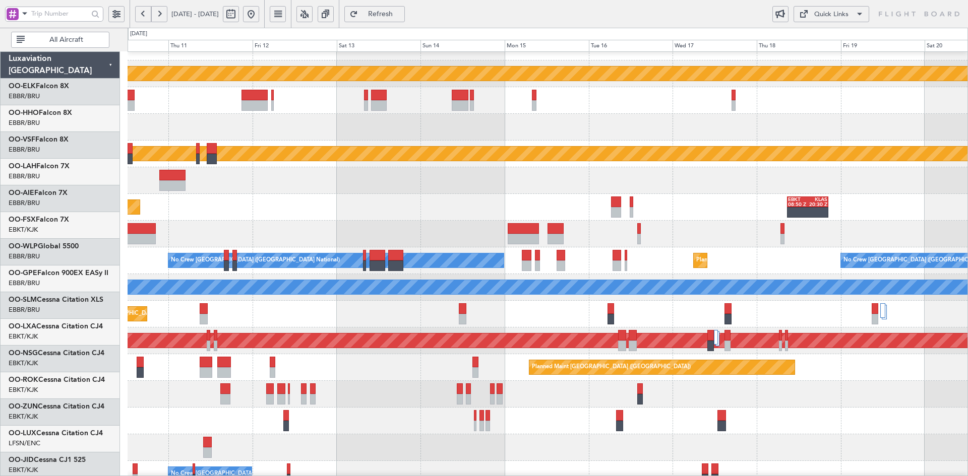
scroll to position [18, 0]
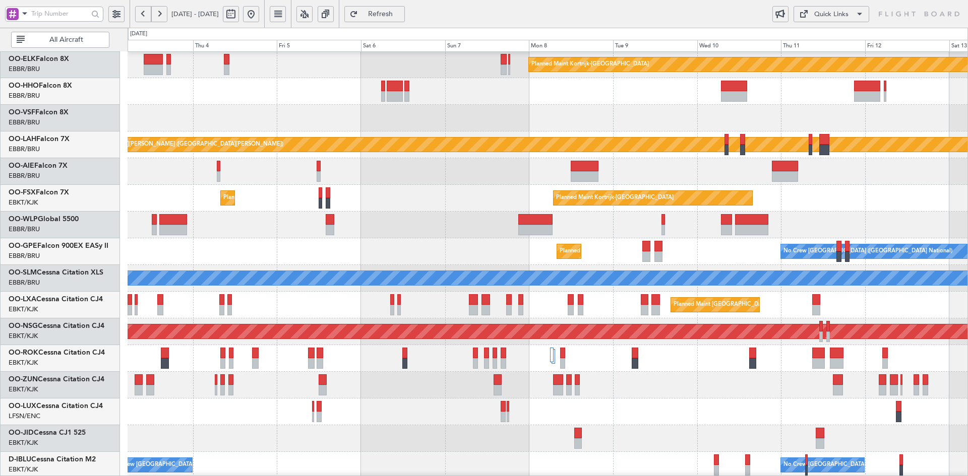
click at [883, 194] on div "Planned Maint Kortrijk-[GEOGRAPHIC_DATA] Planned Maint [GEOGRAPHIC_DATA]-[GEOGR…" at bounding box center [548, 198] width 840 height 27
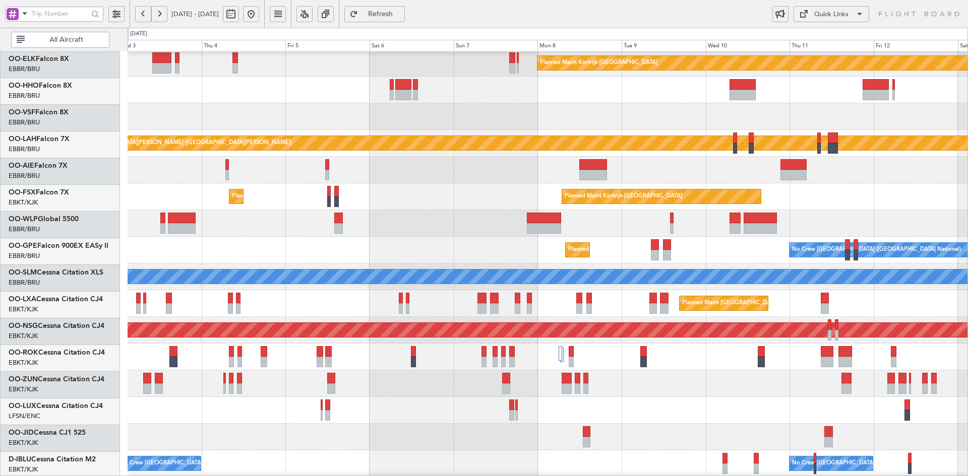
scroll to position [29, 0]
click at [652, 205] on div "Planned Maint Kortrijk-[GEOGRAPHIC_DATA] Planned Maint [GEOGRAPHIC_DATA]-[GEOGR…" at bounding box center [548, 196] width 840 height 27
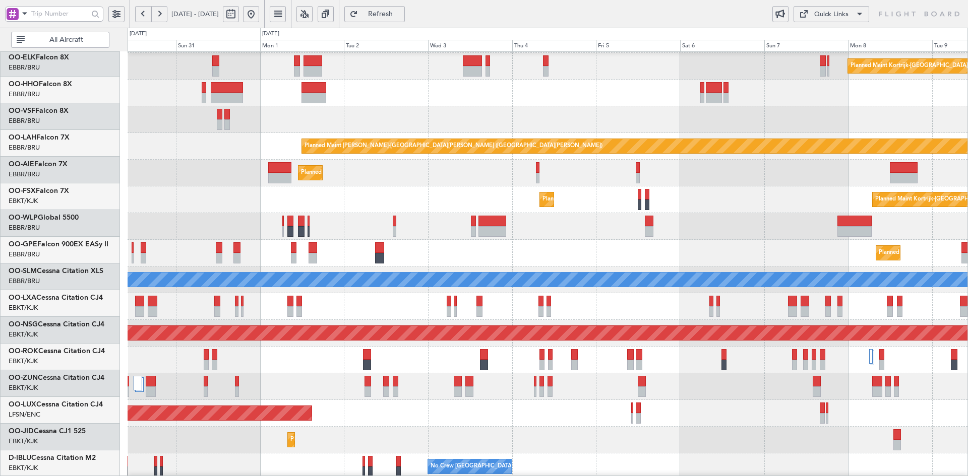
scroll to position [26, 0]
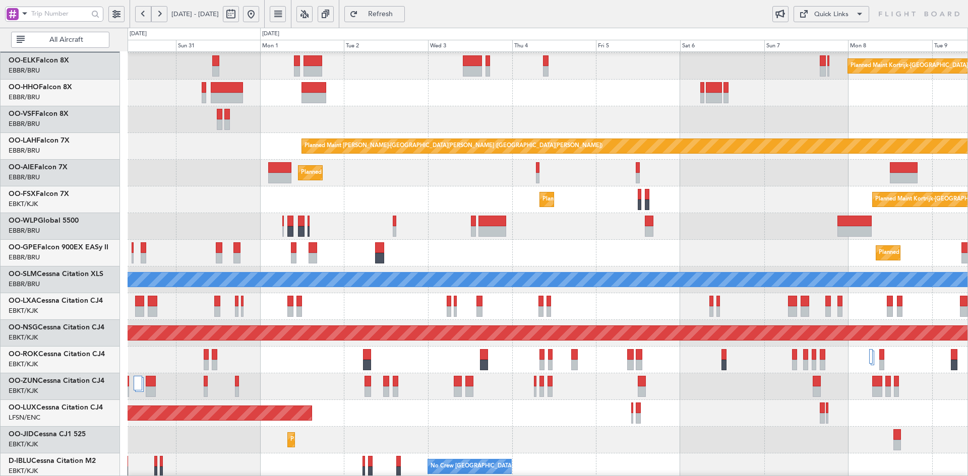
click at [460, 199] on div "Planned Maint Kortrijk-[GEOGRAPHIC_DATA] Planned [GEOGRAPHIC_DATA][PERSON_NAME]…" at bounding box center [548, 293] width 840 height 534
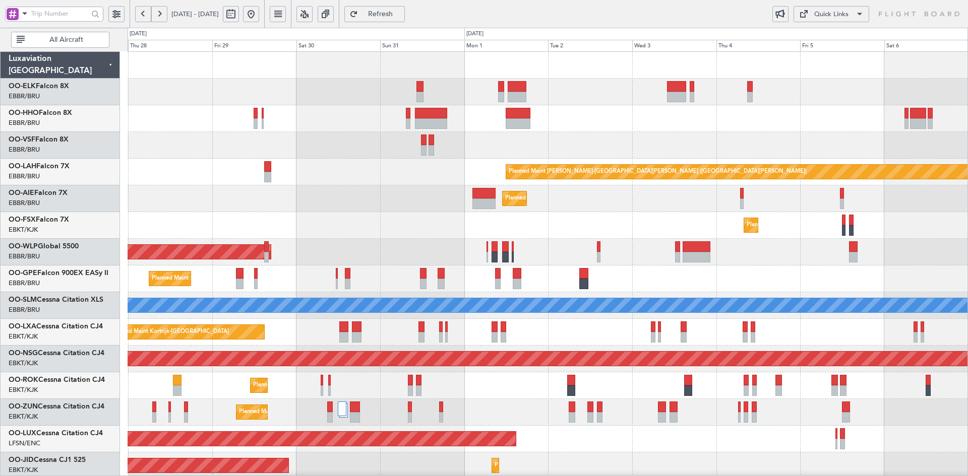
click at [580, 101] on div "Planned Maint Kortrijk-[GEOGRAPHIC_DATA]" at bounding box center [548, 92] width 840 height 27
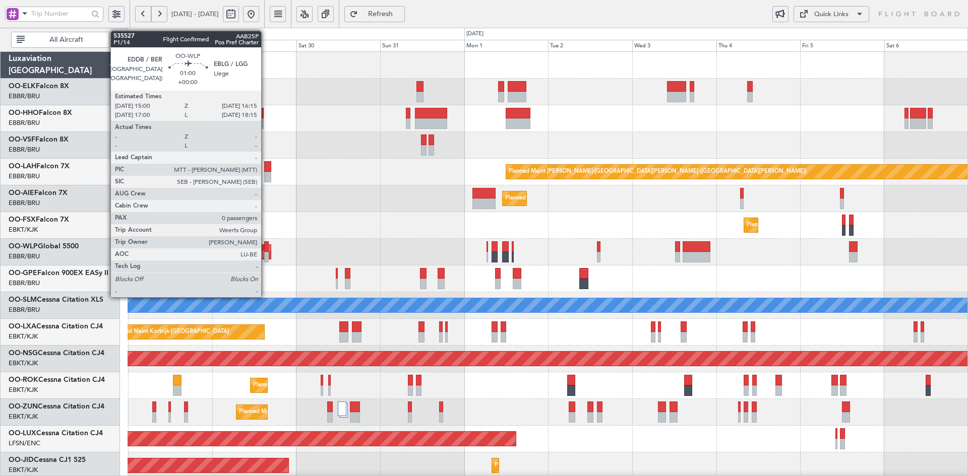
click at [266, 255] on div at bounding box center [266, 257] width 5 height 11
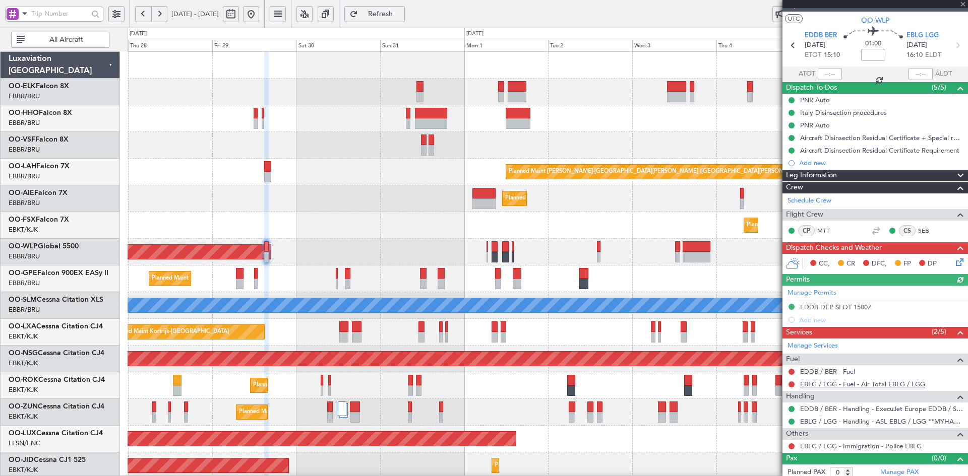
scroll to position [21, 0]
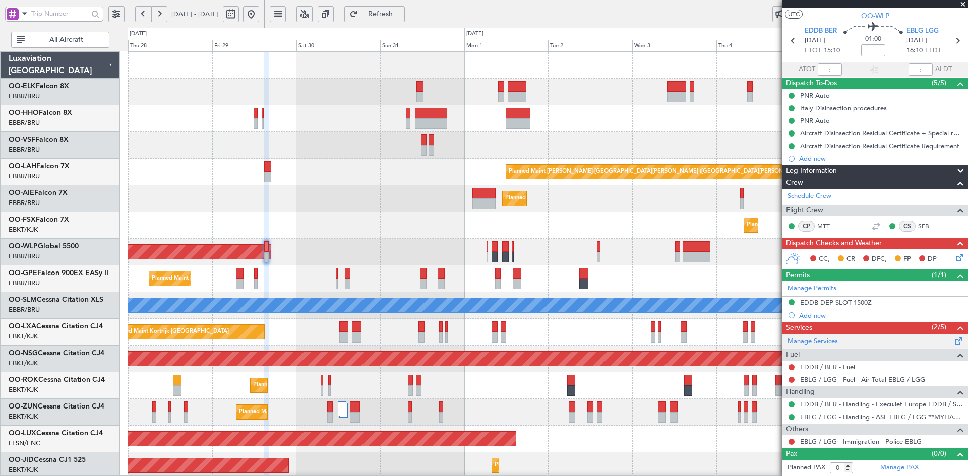
click at [828, 344] on link "Manage Services" at bounding box center [812, 342] width 50 height 10
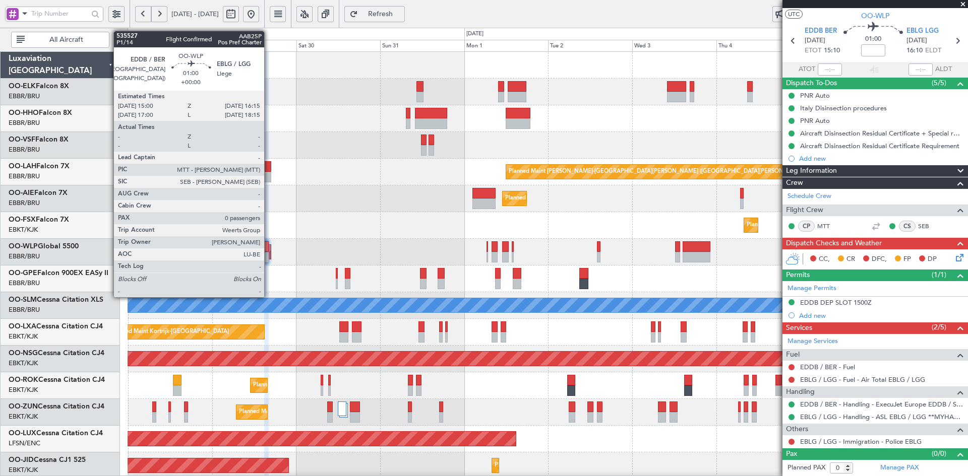
click at [269, 255] on div at bounding box center [266, 257] width 5 height 11
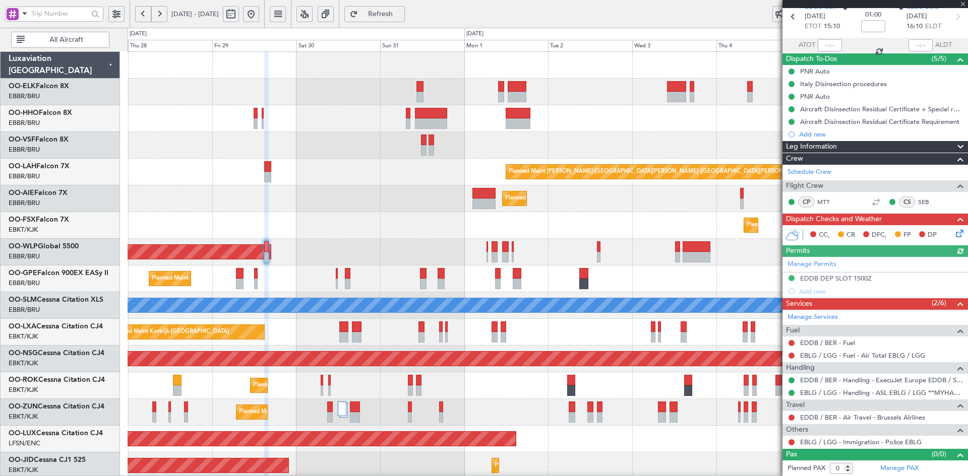
scroll to position [46, 0]
click at [859, 416] on link "EDDB / BER - Air Travel - Brussels Airlines" at bounding box center [862, 417] width 125 height 9
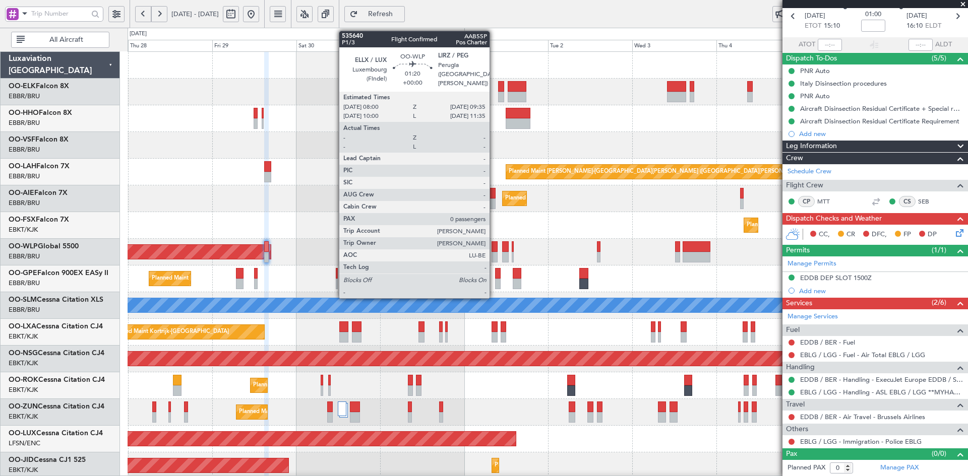
click at [494, 260] on div at bounding box center [494, 257] width 6 height 11
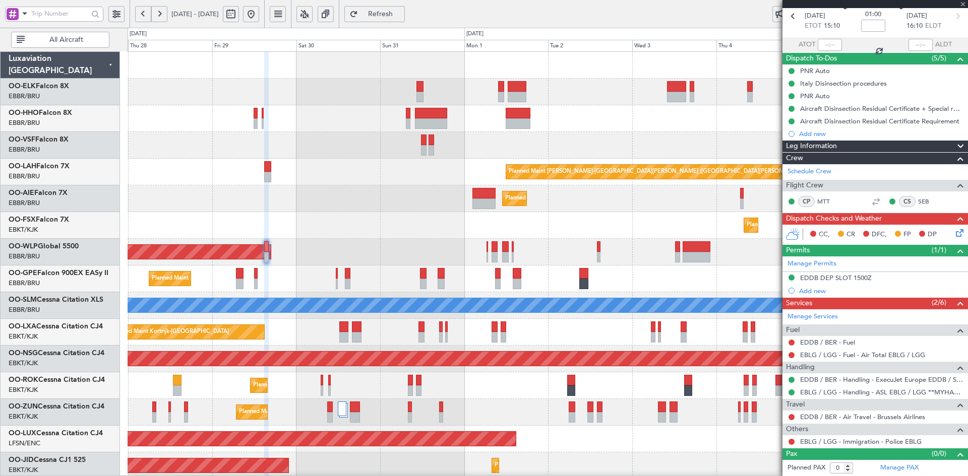
scroll to position [0, 0]
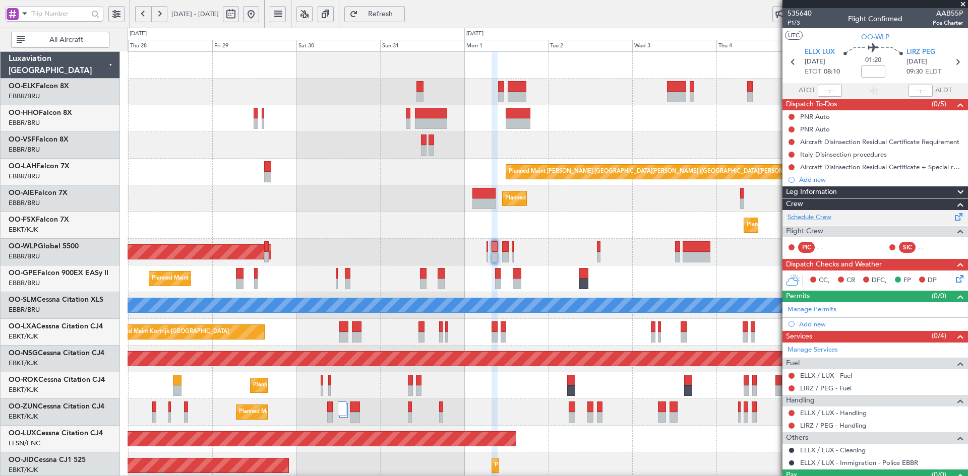
click at [817, 218] on link "Schedule Crew" at bounding box center [809, 218] width 44 height 10
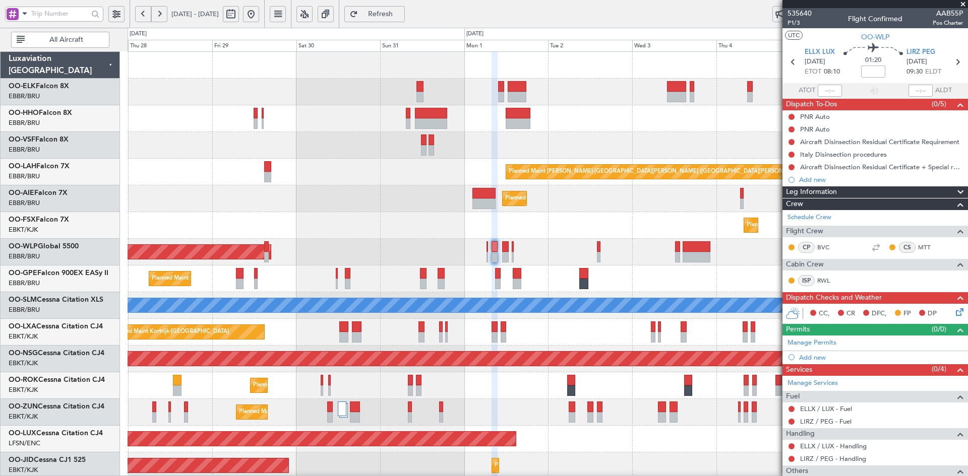
click at [963, 5] on span at bounding box center [963, 4] width 10 height 9
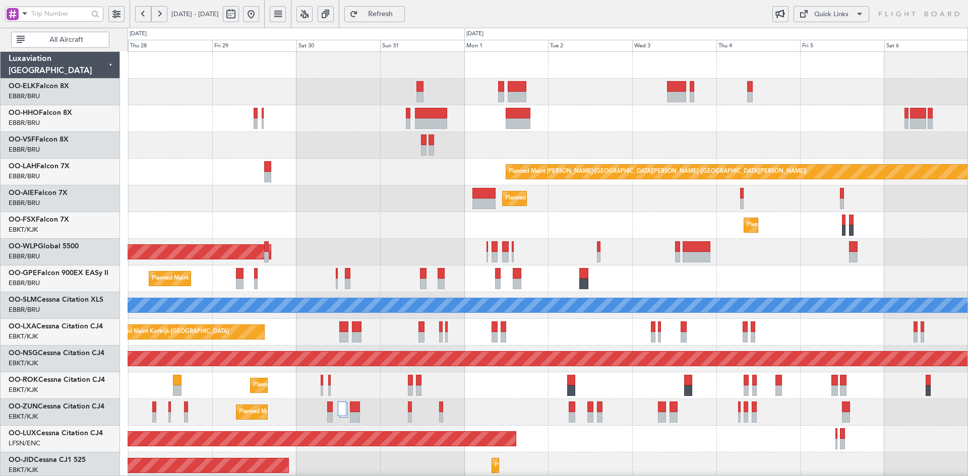
click at [638, 185] on div "Planned Maint [GEOGRAPHIC_DATA] ([GEOGRAPHIC_DATA])" at bounding box center [548, 198] width 840 height 27
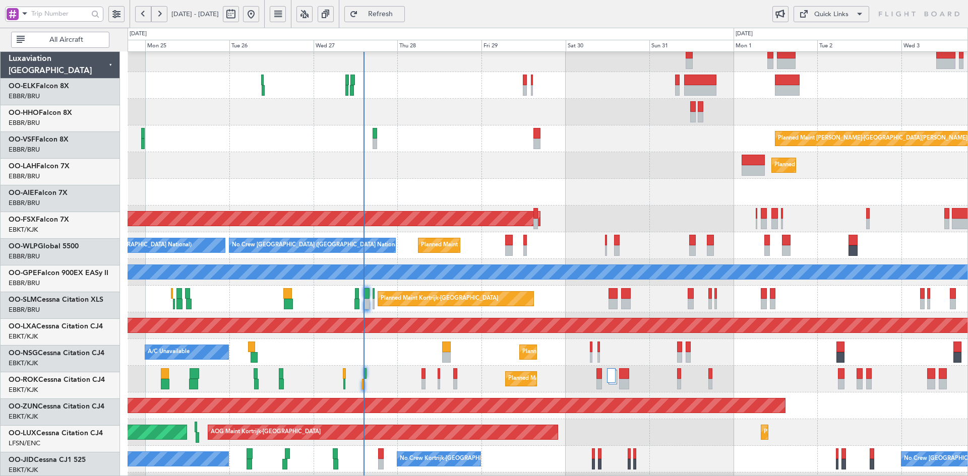
scroll to position [33, 0]
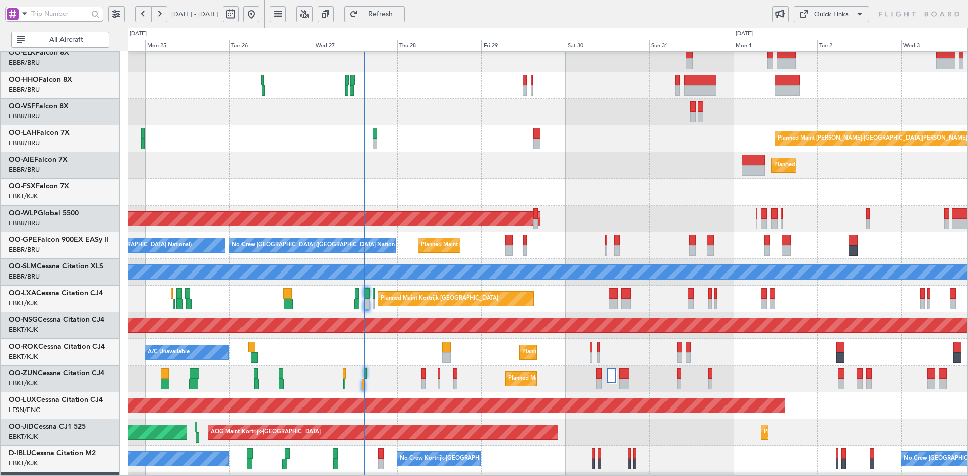
click at [570, 152] on div "Planned Maint [PERSON_NAME]-[GEOGRAPHIC_DATA][PERSON_NAME] ([GEOGRAPHIC_DATA][P…" at bounding box center [548, 139] width 840 height 27
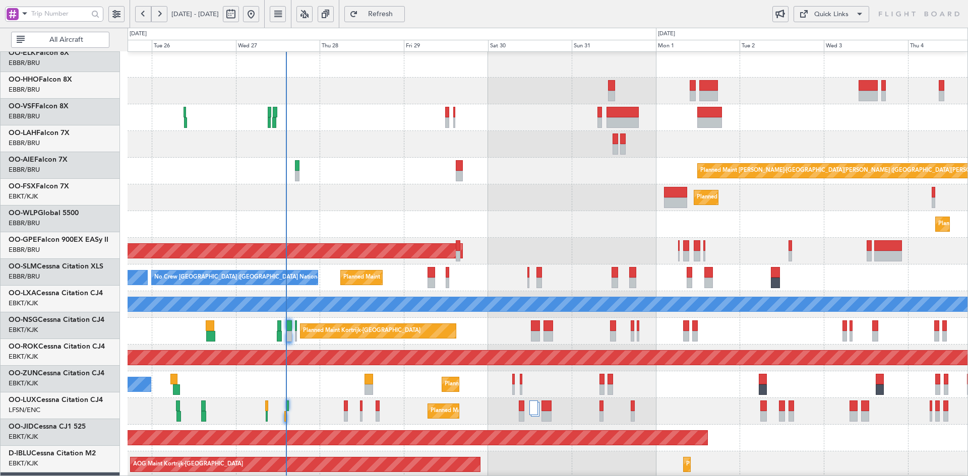
scroll to position [1, 0]
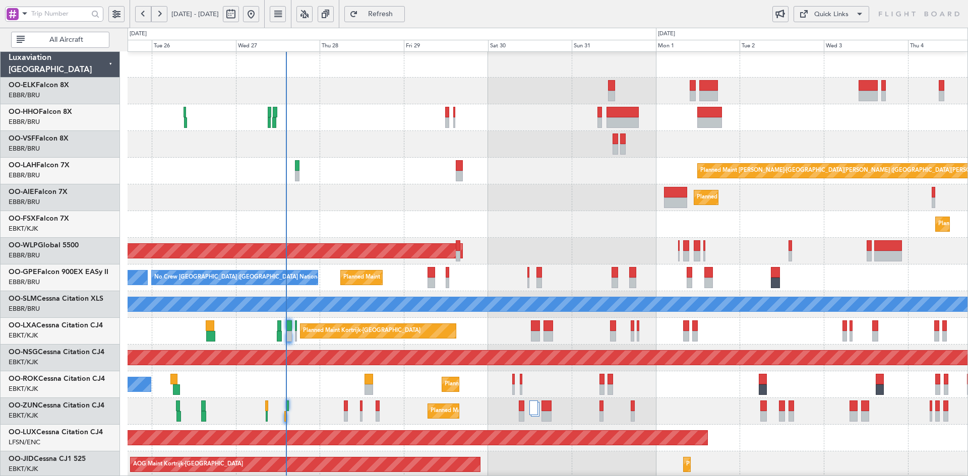
click at [505, 184] on div "Planned Maint [GEOGRAPHIC_DATA] ([GEOGRAPHIC_DATA])" at bounding box center [548, 197] width 840 height 27
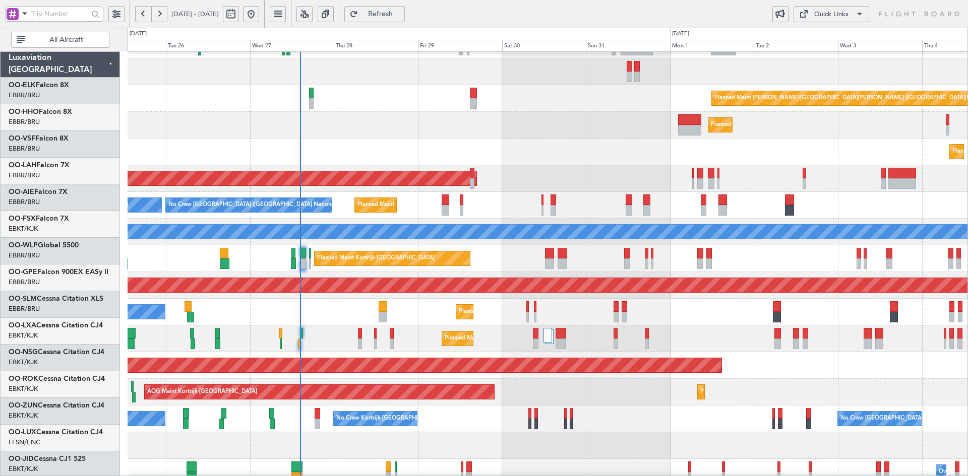
scroll to position [74, 0]
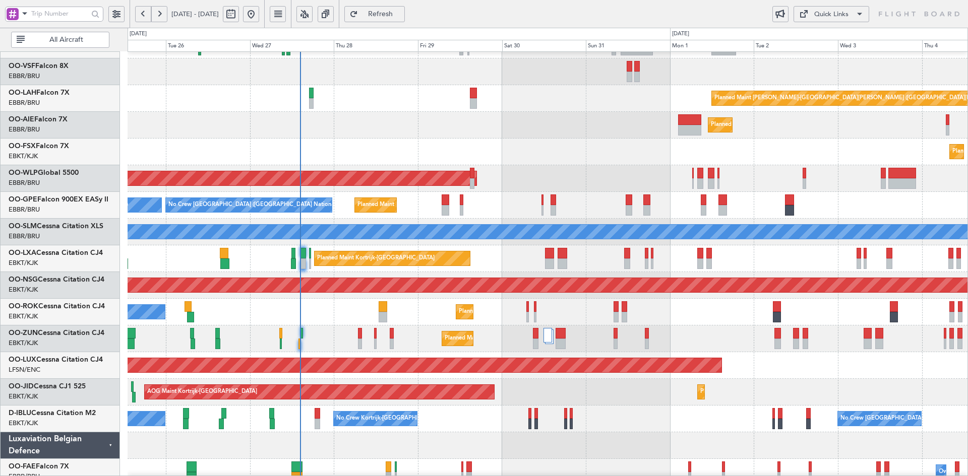
click at [510, 200] on div "Planned Maint [PERSON_NAME]-[GEOGRAPHIC_DATA][PERSON_NAME] ([GEOGRAPHIC_DATA][P…" at bounding box center [548, 245] width 840 height 534
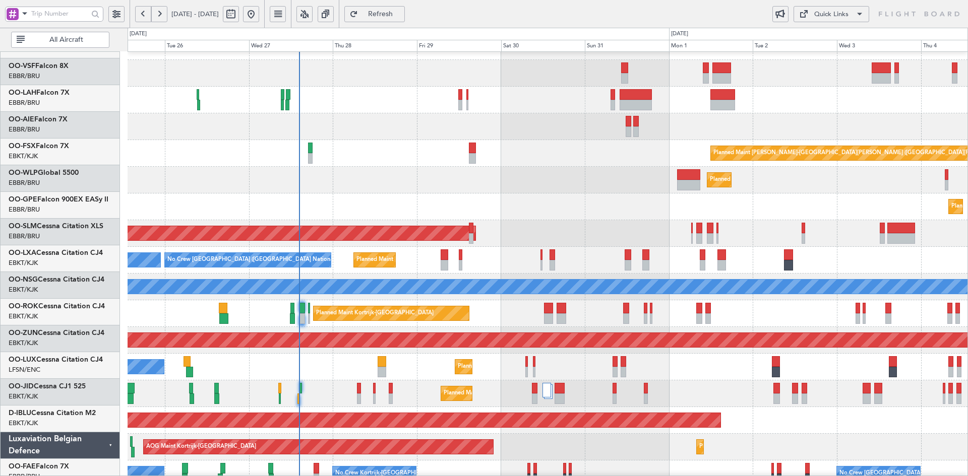
scroll to position [19, 0]
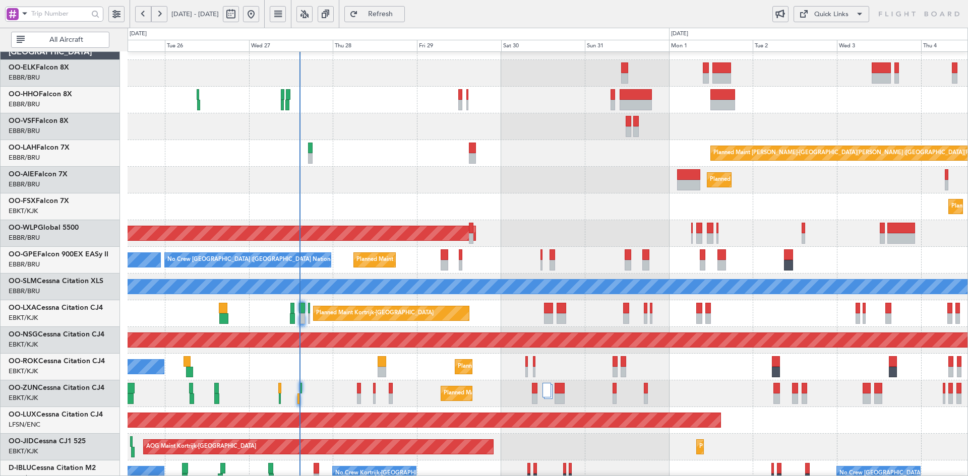
click at [333, 132] on div at bounding box center [548, 126] width 840 height 27
click at [521, 92] on div "Planned Maint [PERSON_NAME]-[GEOGRAPHIC_DATA][PERSON_NAME] ([GEOGRAPHIC_DATA][P…" at bounding box center [548, 300] width 840 height 534
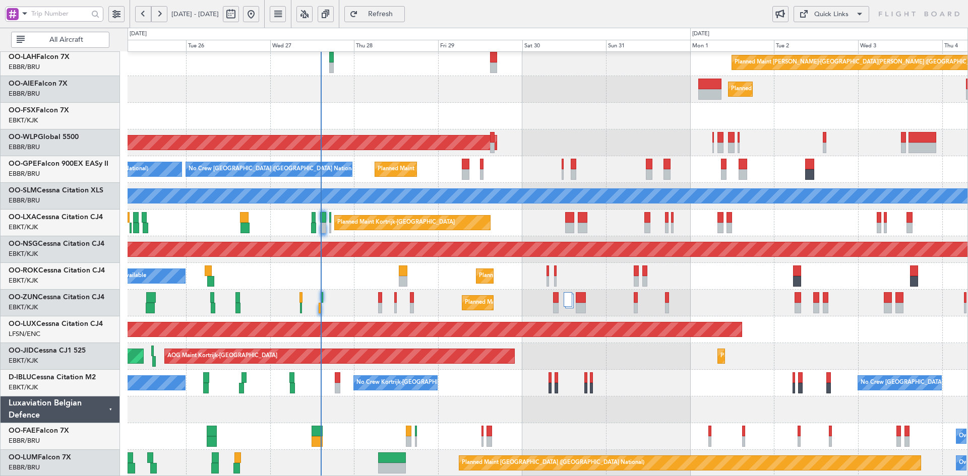
click at [533, 175] on div "Planned Maint [PERSON_NAME]-[GEOGRAPHIC_DATA][PERSON_NAME] ([GEOGRAPHIC_DATA][P…" at bounding box center [548, 210] width 840 height 534
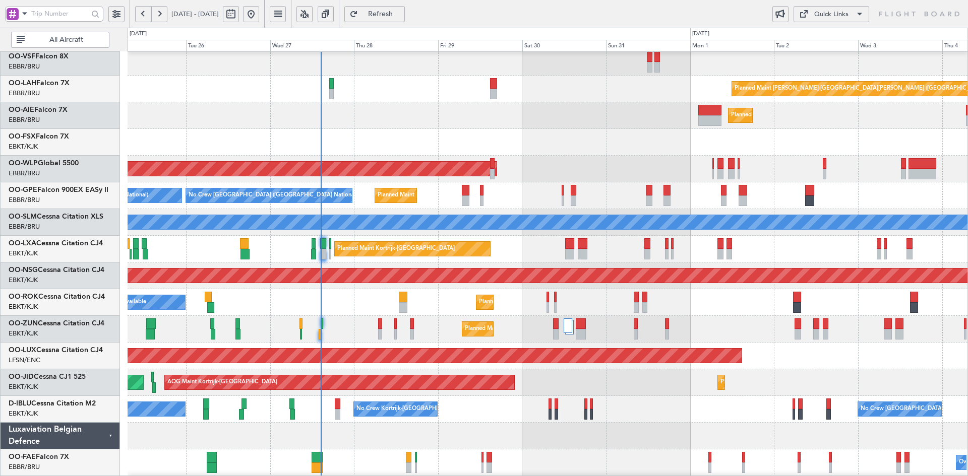
click at [535, 182] on div "No Crew [GEOGRAPHIC_DATA] ([GEOGRAPHIC_DATA] National) Planned Maint [GEOGRAPHI…" at bounding box center [548, 195] width 840 height 27
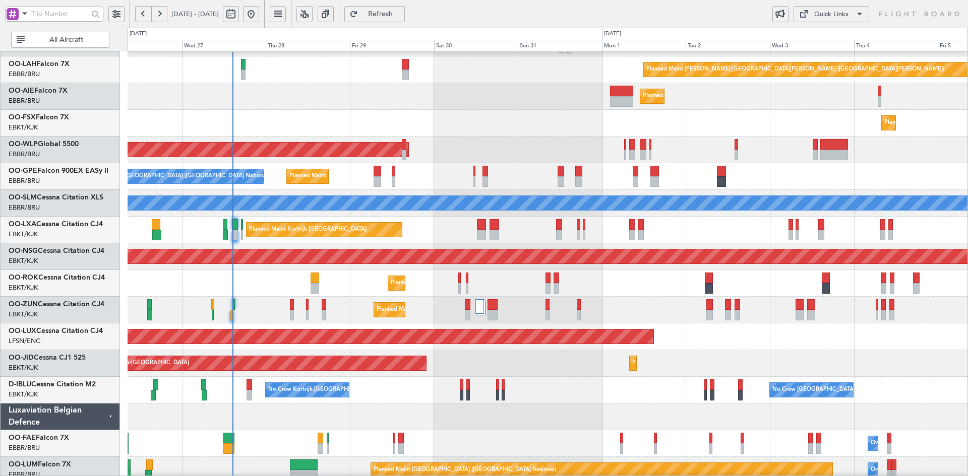
click at [733, 179] on div "Planned Maint [GEOGRAPHIC_DATA] ([GEOGRAPHIC_DATA] National) No Crew [GEOGRAPHI…" at bounding box center [548, 176] width 840 height 27
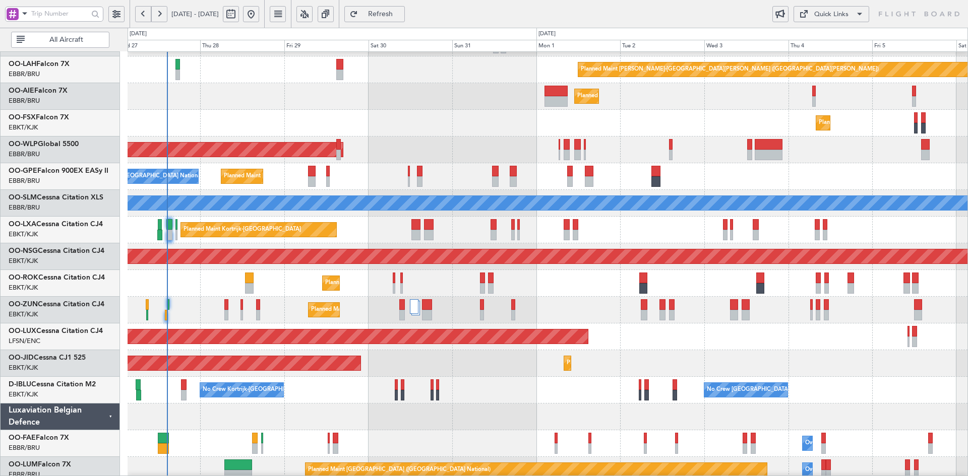
click at [616, 190] on div "Planned Maint [GEOGRAPHIC_DATA] ([GEOGRAPHIC_DATA] National) No Crew [GEOGRAPHI…" at bounding box center [548, 176] width 840 height 27
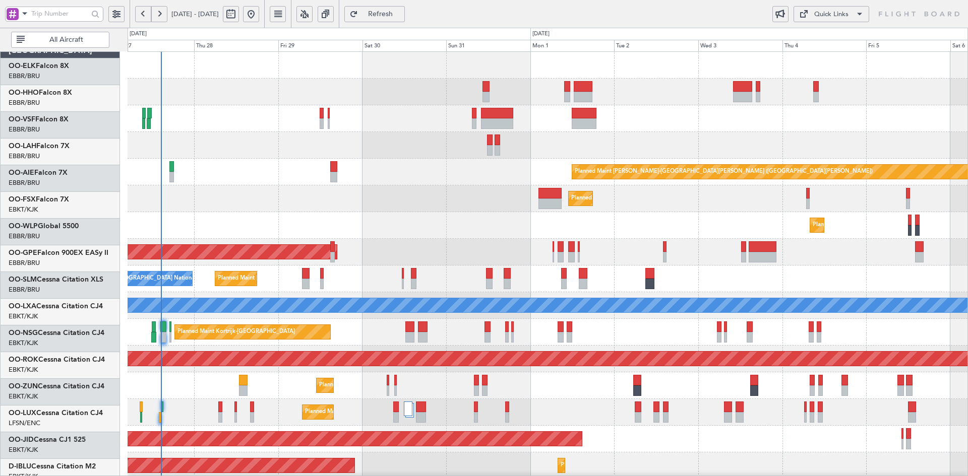
click at [454, 245] on div "Planned Maint Kortrijk-[GEOGRAPHIC_DATA] Planned [GEOGRAPHIC_DATA][PERSON_NAME]…" at bounding box center [548, 319] width 840 height 534
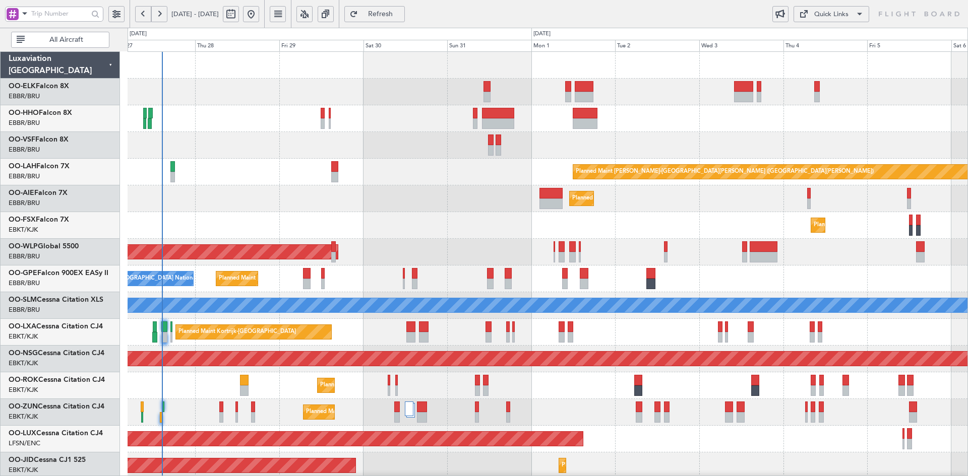
click at [716, 129] on div at bounding box center [548, 118] width 840 height 27
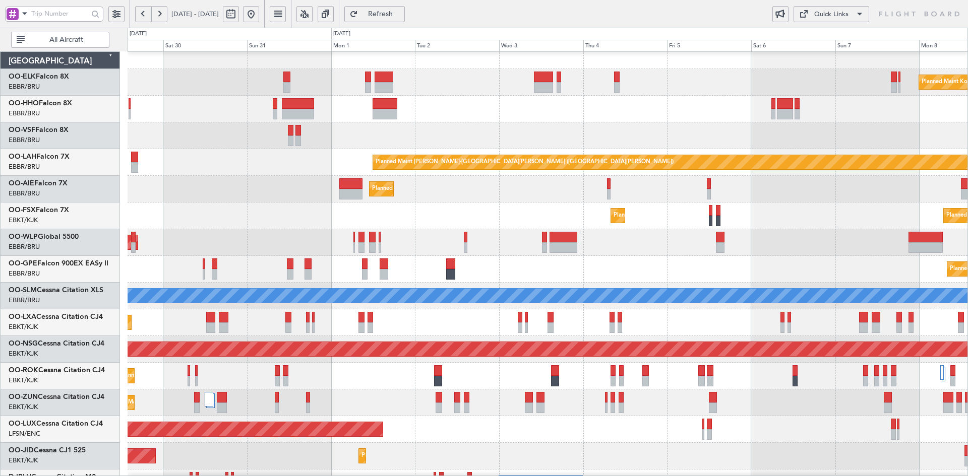
click at [776, 211] on div "Planned Maint Kortrijk-[GEOGRAPHIC_DATA] Planned Maint [GEOGRAPHIC_DATA]-[GEOGR…" at bounding box center [548, 216] width 840 height 27
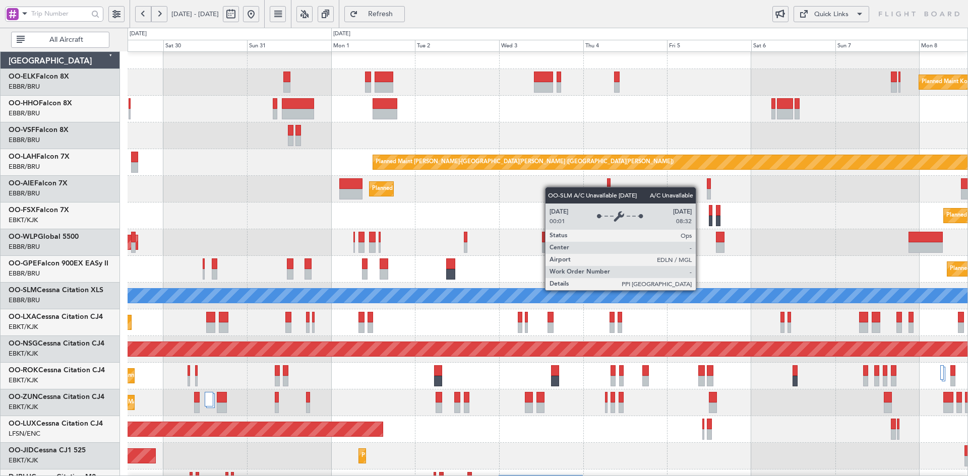
click at [670, 283] on div "A/C Unavailable [GEOGRAPHIC_DATA]" at bounding box center [548, 296] width 840 height 27
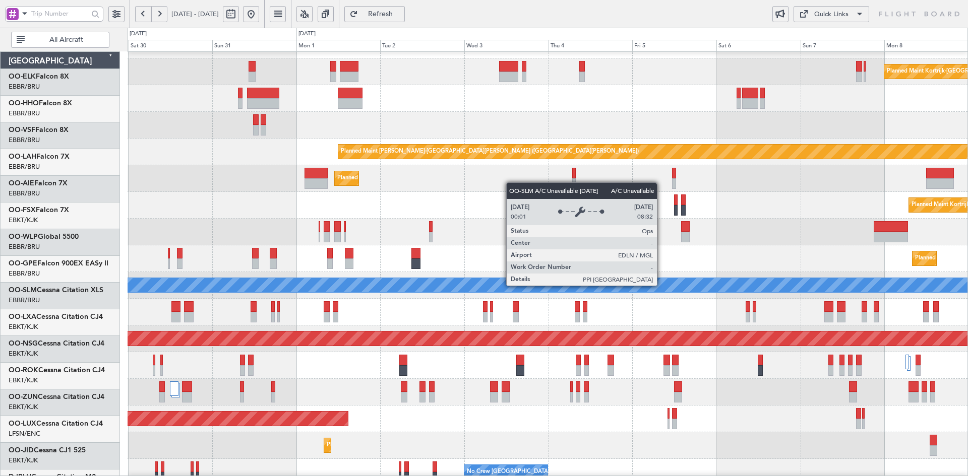
scroll to position [20, 0]
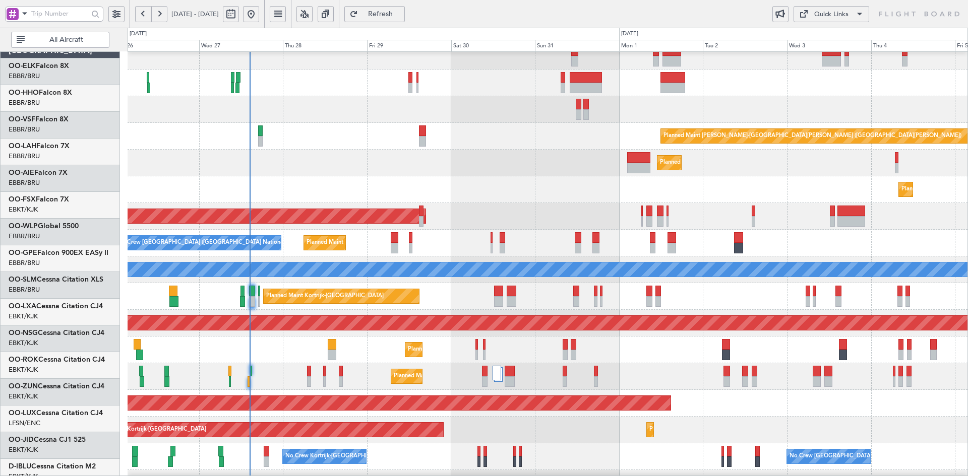
click at [557, 197] on div "Planned Maint Kortrijk-[GEOGRAPHIC_DATA]" at bounding box center [548, 189] width 840 height 27
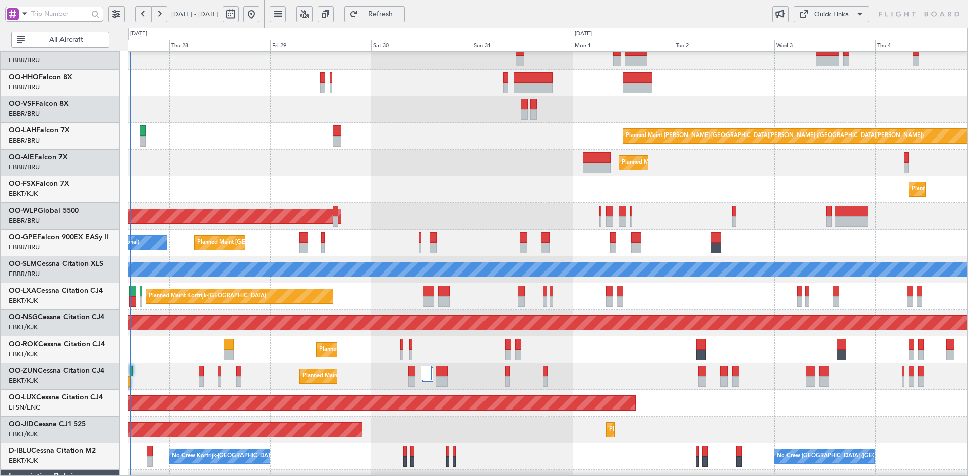
click at [511, 22] on fb-flight-board "[DATE] - [DATE] Refresh Quick Links All Aircraft Planned [GEOGRAPHIC_DATA][PERS…" at bounding box center [484, 245] width 968 height 464
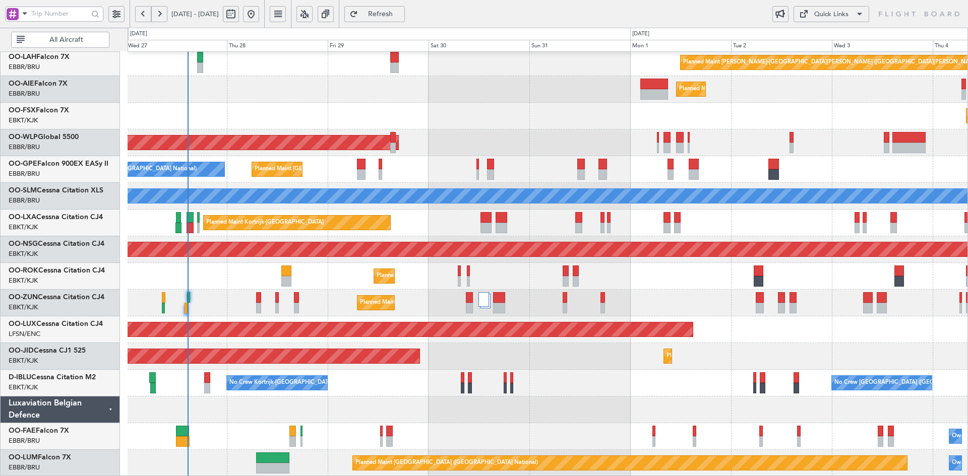
click at [486, 156] on div "Planned Maint [GEOGRAPHIC_DATA] ([GEOGRAPHIC_DATA])" at bounding box center [548, 143] width 840 height 27
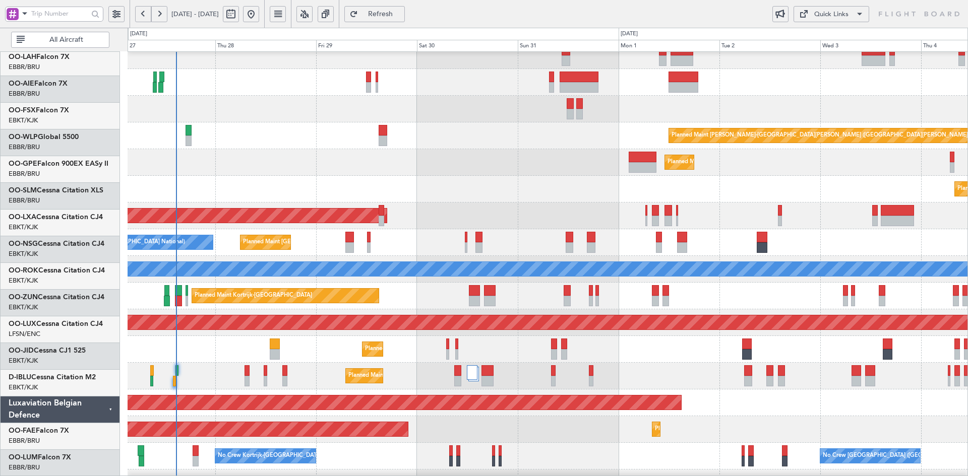
scroll to position [36, 0]
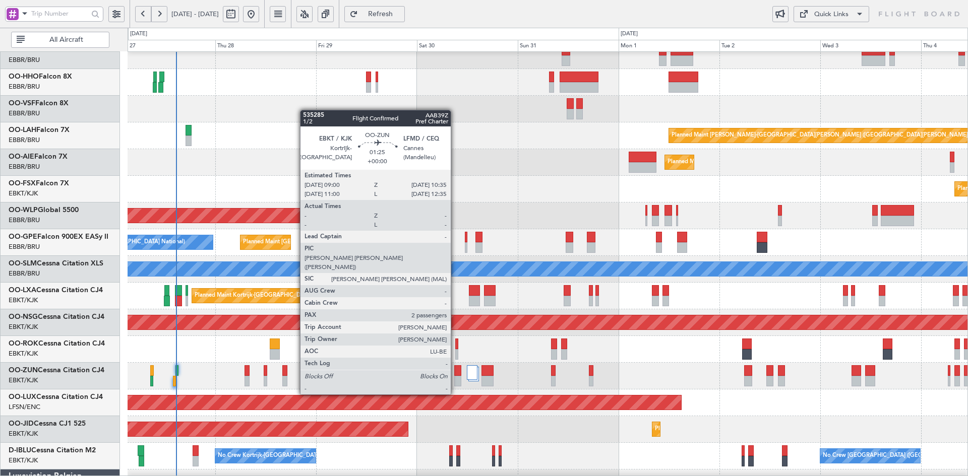
click at [455, 375] on div at bounding box center [457, 370] width 7 height 11
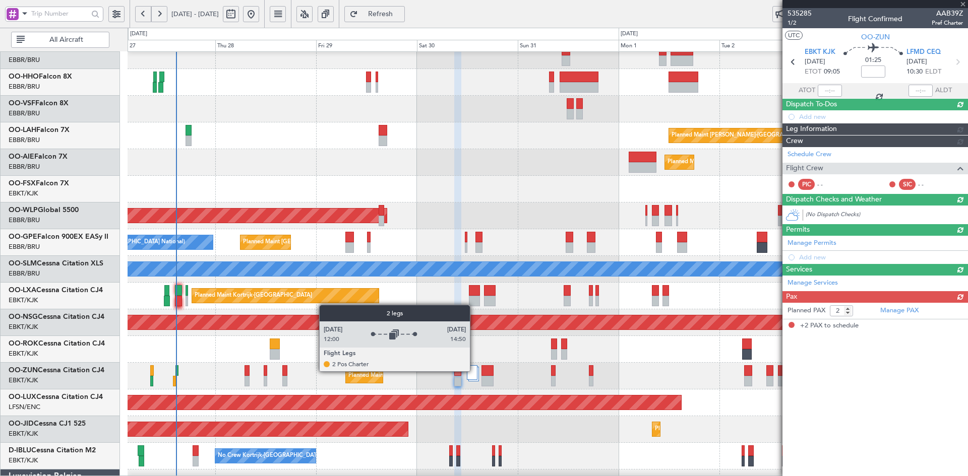
click at [474, 371] on div at bounding box center [472, 372] width 11 height 15
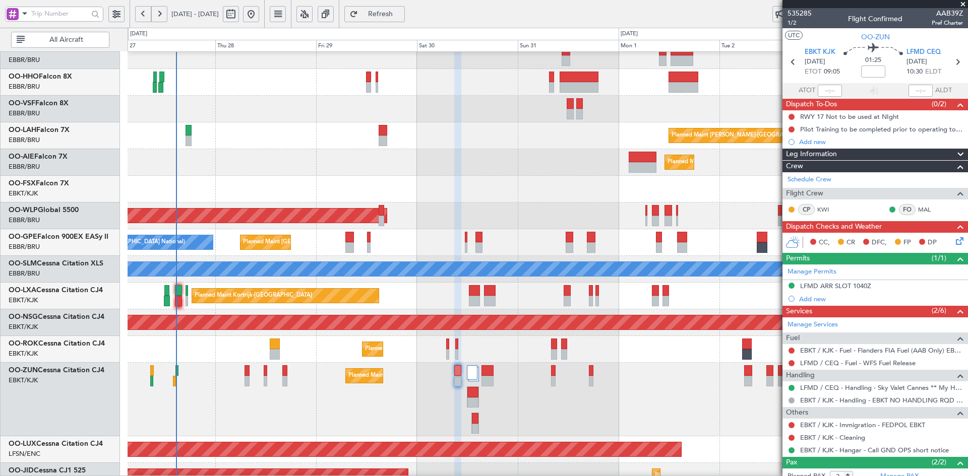
click at [962, 2] on span at bounding box center [963, 4] width 10 height 9
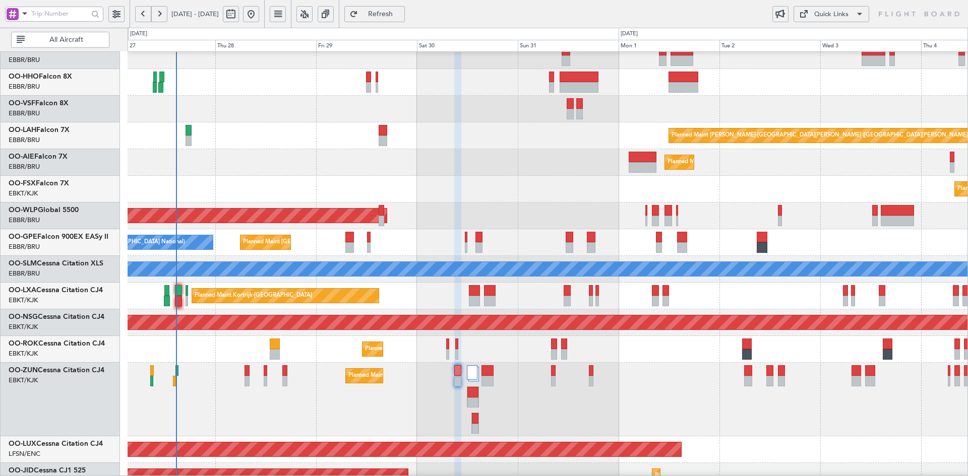
type input "0"
click at [595, 87] on div "Planned Maint [PERSON_NAME]-[GEOGRAPHIC_DATA][PERSON_NAME] ([GEOGRAPHIC_DATA][P…" at bounding box center [548, 306] width 840 height 581
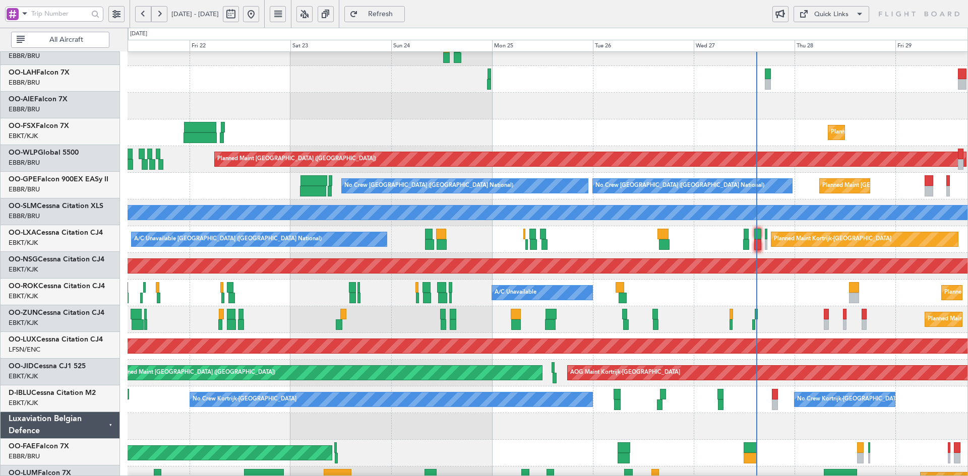
scroll to position [93, 0]
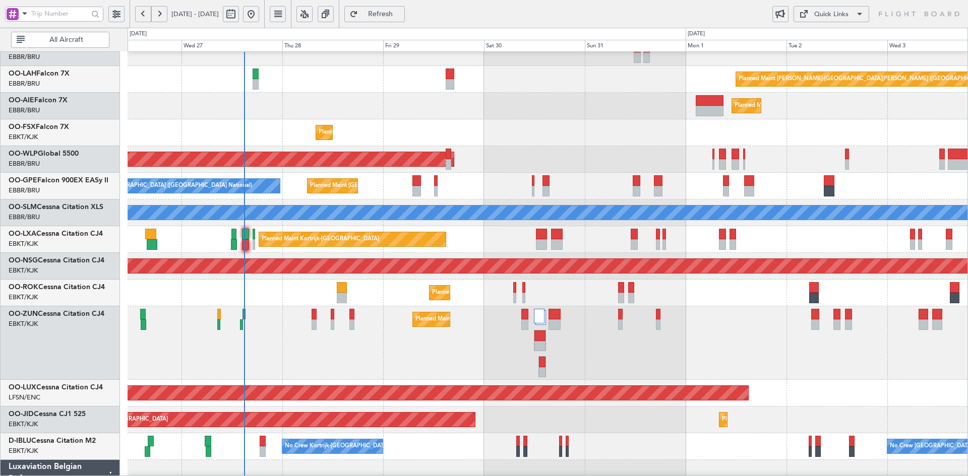
click at [275, 305] on div "Planned Maint Kortrijk-[GEOGRAPHIC_DATA] A/C Unavailable" at bounding box center [548, 293] width 840 height 27
click at [624, 308] on div "Planned Maint Kortrijk-[GEOGRAPHIC_DATA]" at bounding box center [548, 343] width 840 height 74
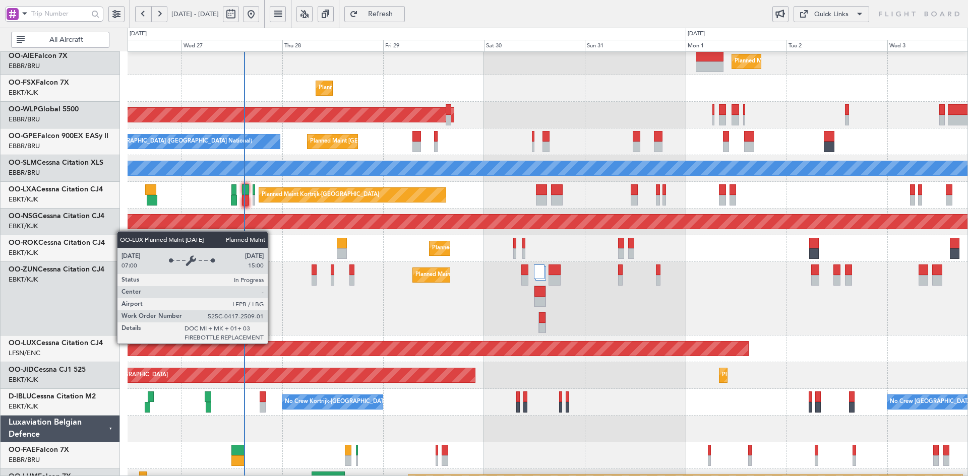
click at [541, 299] on div "Planned Maint Kortrijk-[GEOGRAPHIC_DATA]" at bounding box center [548, 299] width 840 height 74
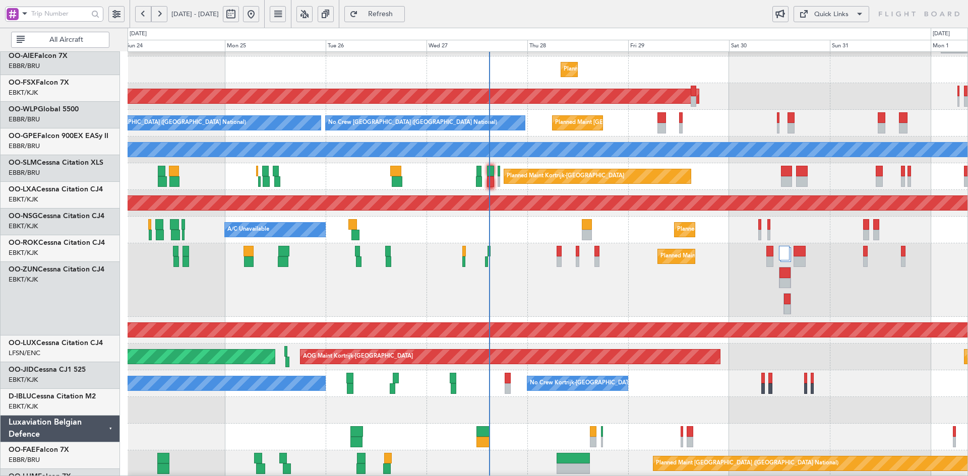
scroll to position [156, 0]
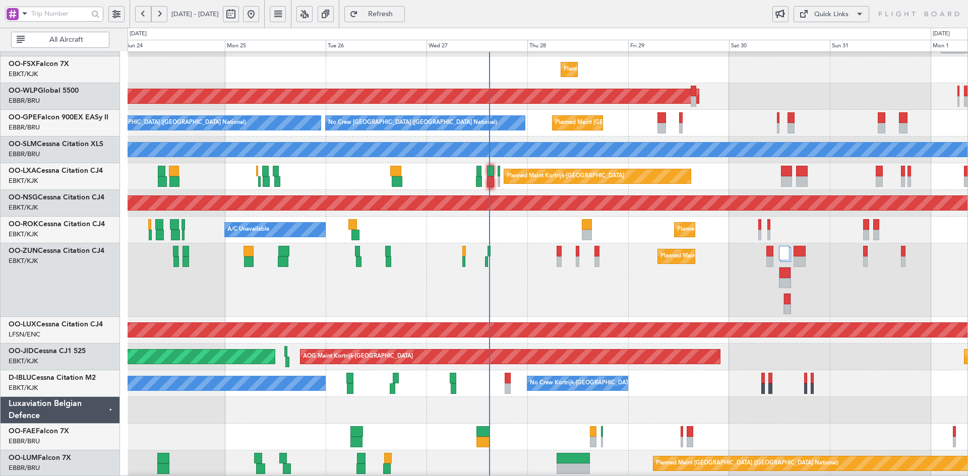
click at [402, 291] on div "Planned Maint Kortrijk-[GEOGRAPHIC_DATA]" at bounding box center [548, 280] width 840 height 74
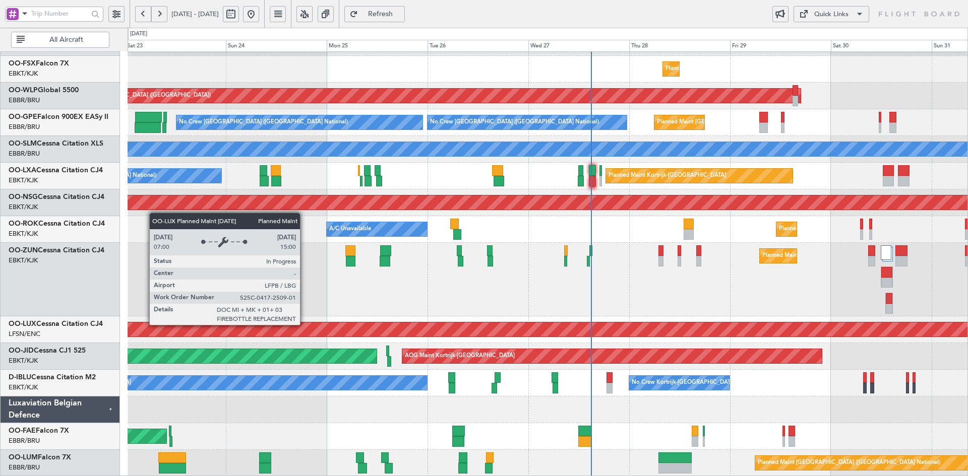
click at [458, 293] on div "Planned Maint Kortrijk-[GEOGRAPHIC_DATA]" at bounding box center [548, 280] width 840 height 74
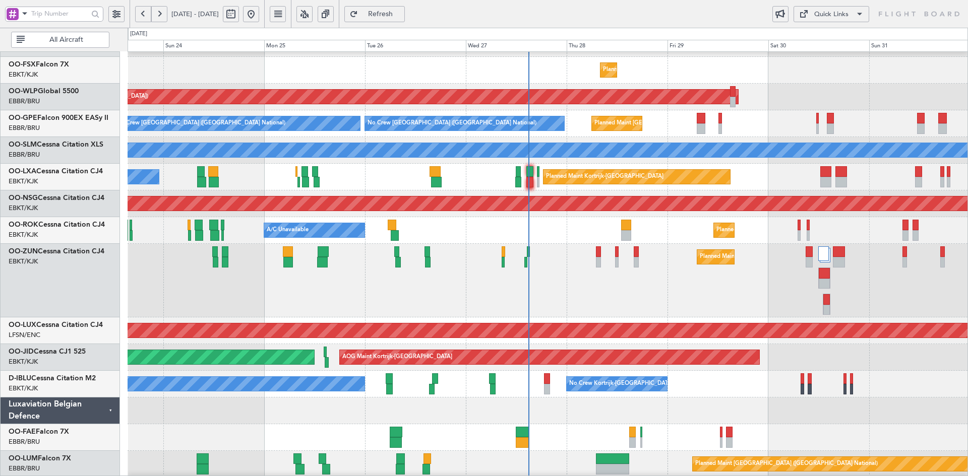
click at [394, 292] on div "Planned Maint Kortrijk-[GEOGRAPHIC_DATA]" at bounding box center [548, 281] width 840 height 74
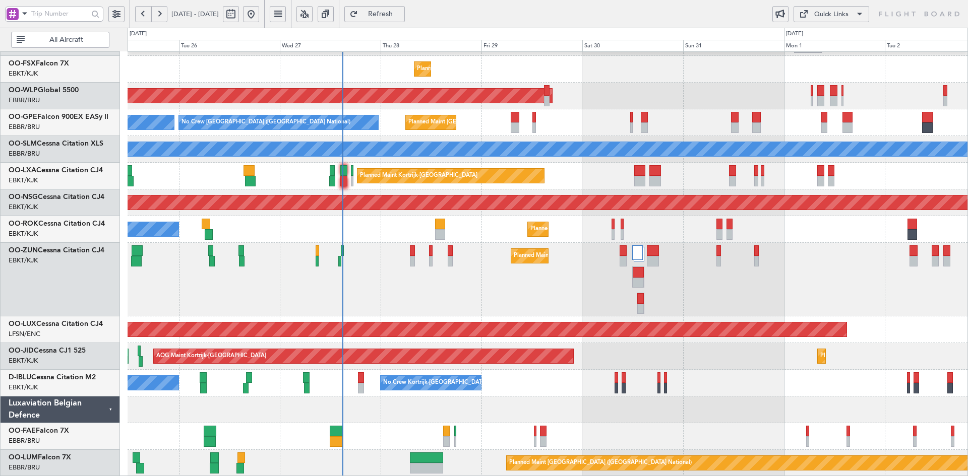
click at [577, 261] on div "Planned Maint Kortrijk-[GEOGRAPHIC_DATA]" at bounding box center [548, 280] width 840 height 74
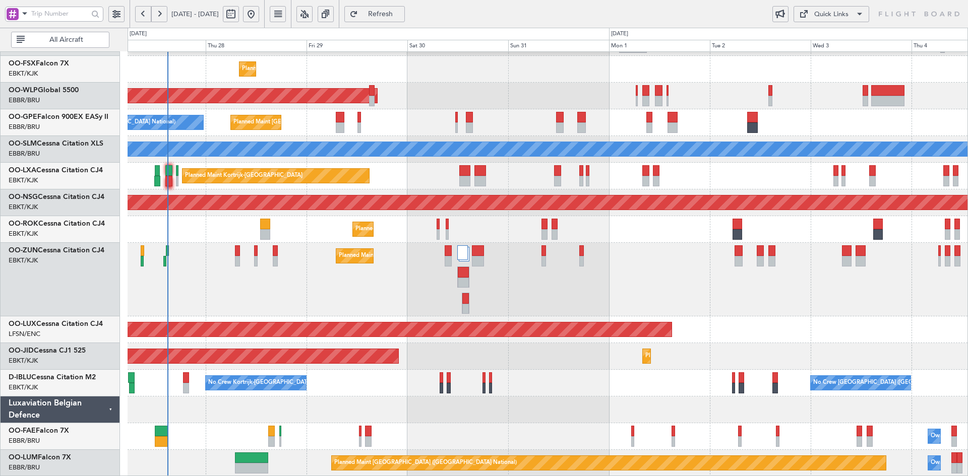
click at [575, 284] on div "Planned Maint Kortrijk-[GEOGRAPHIC_DATA]" at bounding box center [548, 280] width 840 height 74
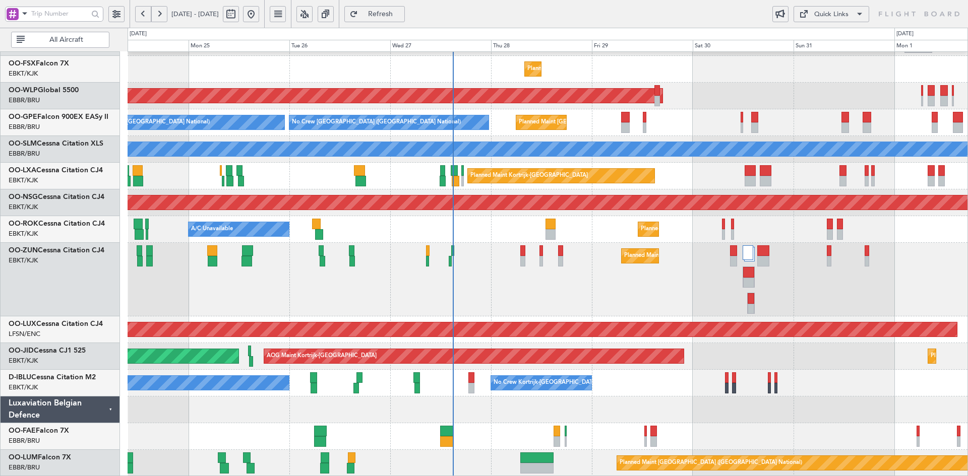
click at [658, 289] on div "Planned Maint Kortrijk-[GEOGRAPHIC_DATA]" at bounding box center [548, 280] width 840 height 74
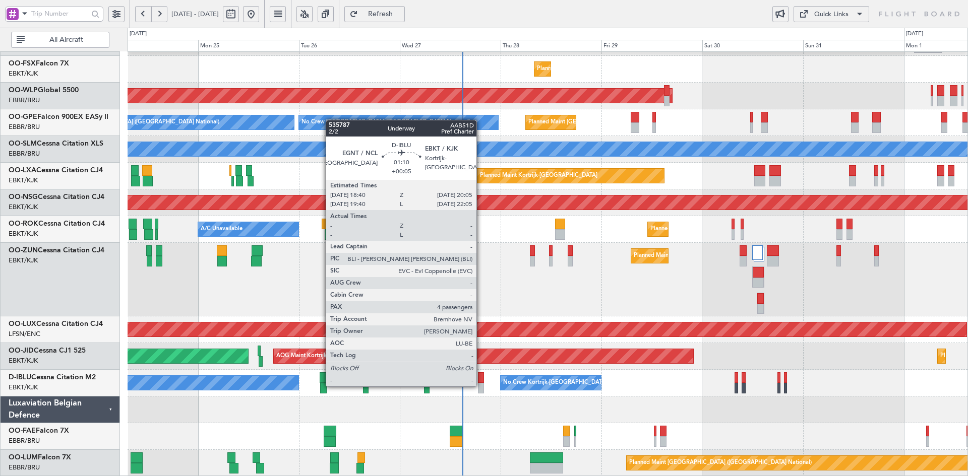
click at [481, 386] on div at bounding box center [481, 388] width 6 height 11
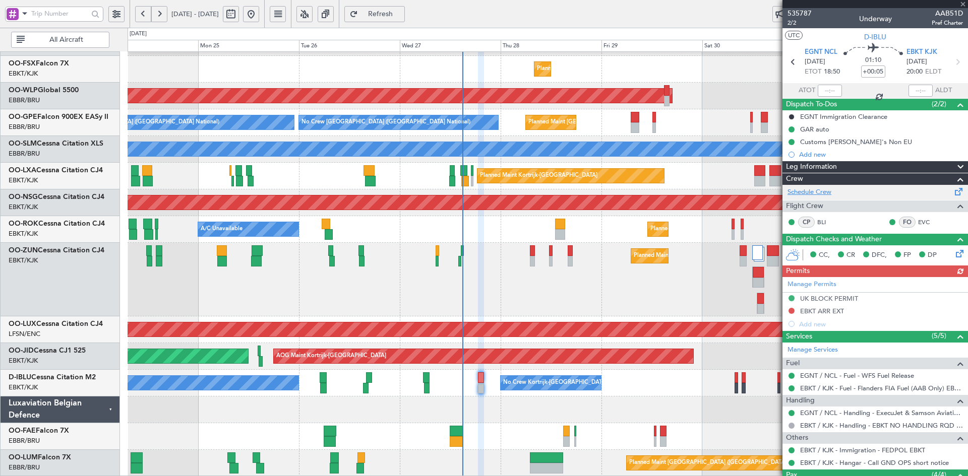
click at [813, 193] on link "Schedule Crew" at bounding box center [809, 192] width 44 height 10
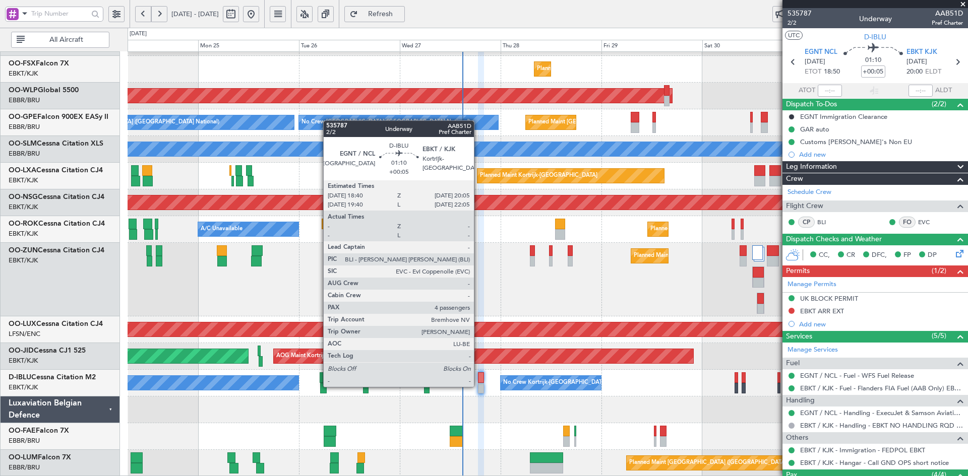
click at [478, 386] on div at bounding box center [481, 388] width 6 height 11
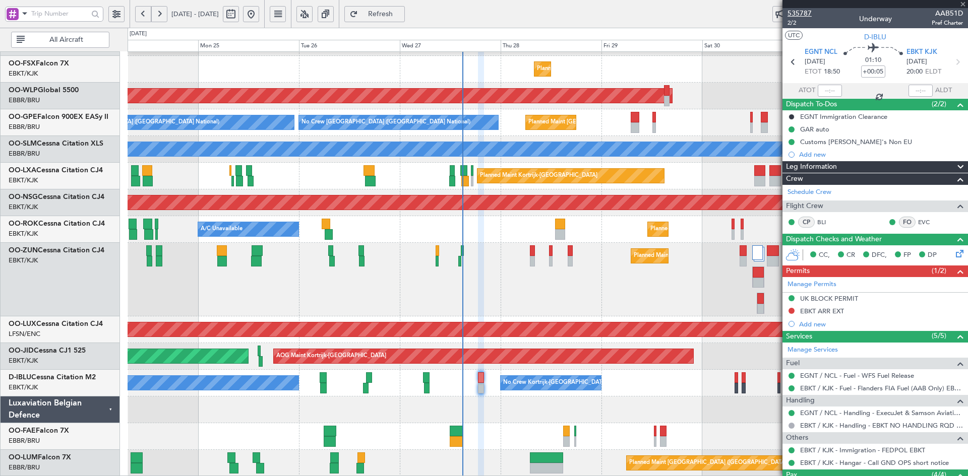
click at [798, 18] on span "535787" at bounding box center [799, 13] width 24 height 11
click at [789, 23] on span "2/2" at bounding box center [799, 23] width 24 height 9
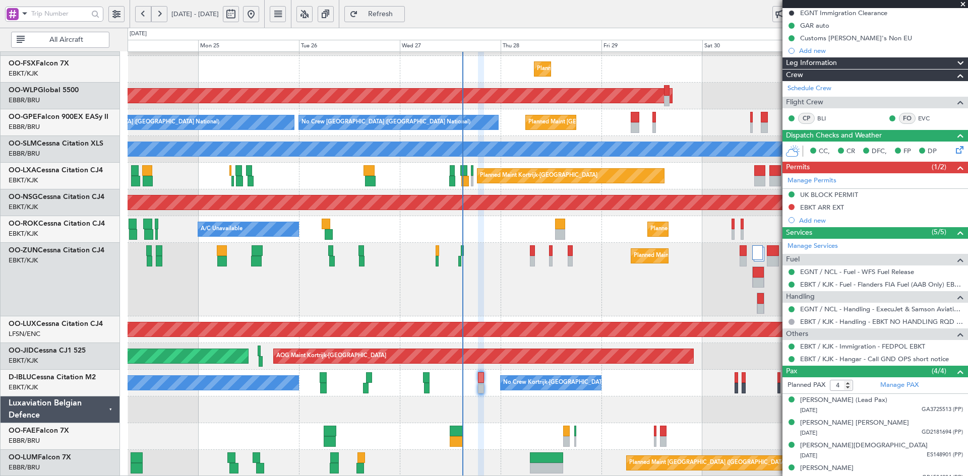
scroll to position [112, 0]
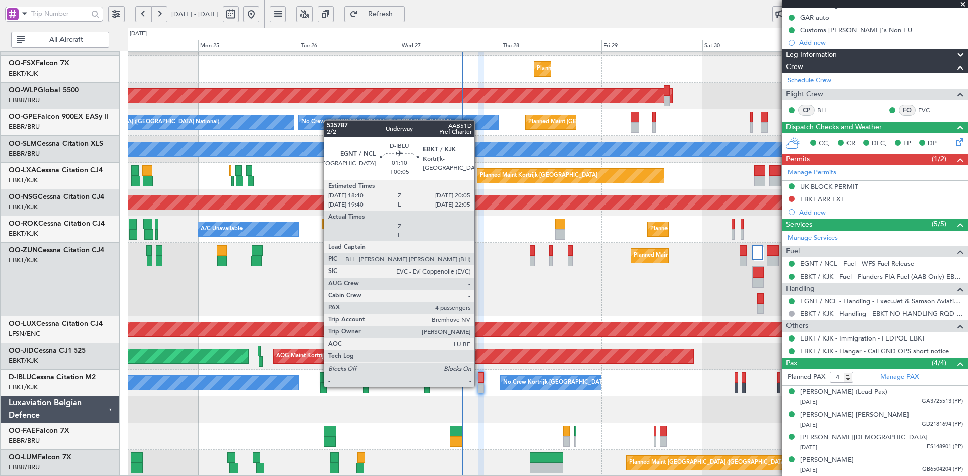
click at [479, 386] on div at bounding box center [481, 388] width 6 height 11
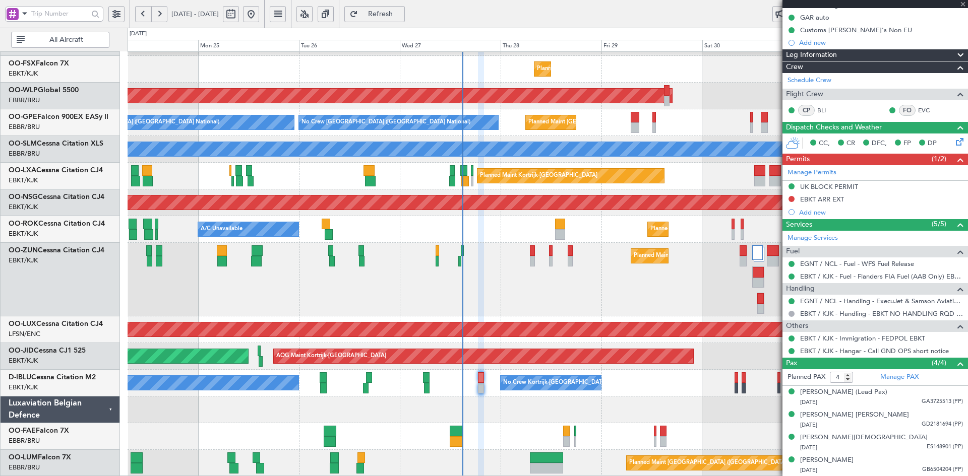
scroll to position [0, 0]
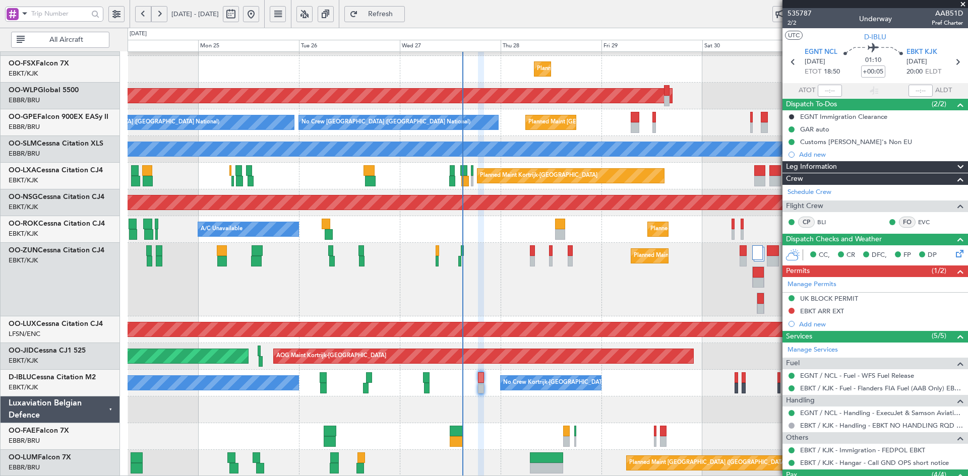
click at [600, 289] on div "Planned Maint Kortrijk-[GEOGRAPHIC_DATA]" at bounding box center [548, 280] width 840 height 74
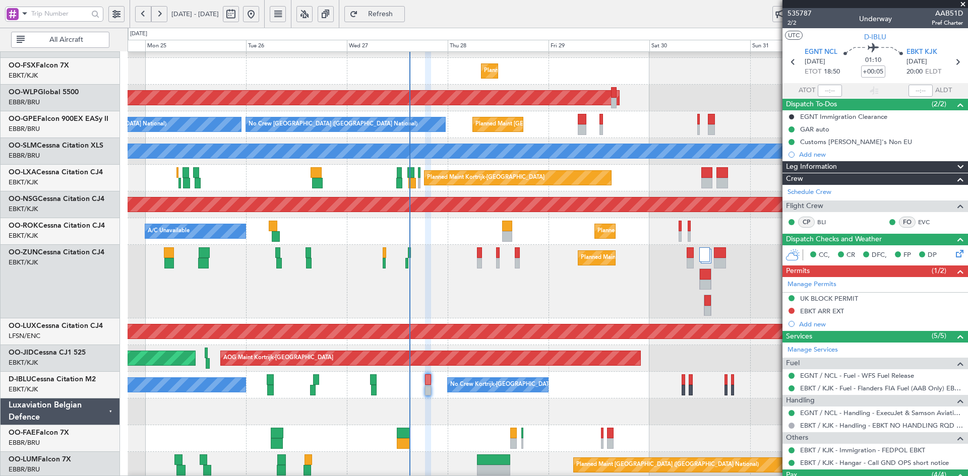
click at [961, 6] on span at bounding box center [963, 4] width 10 height 9
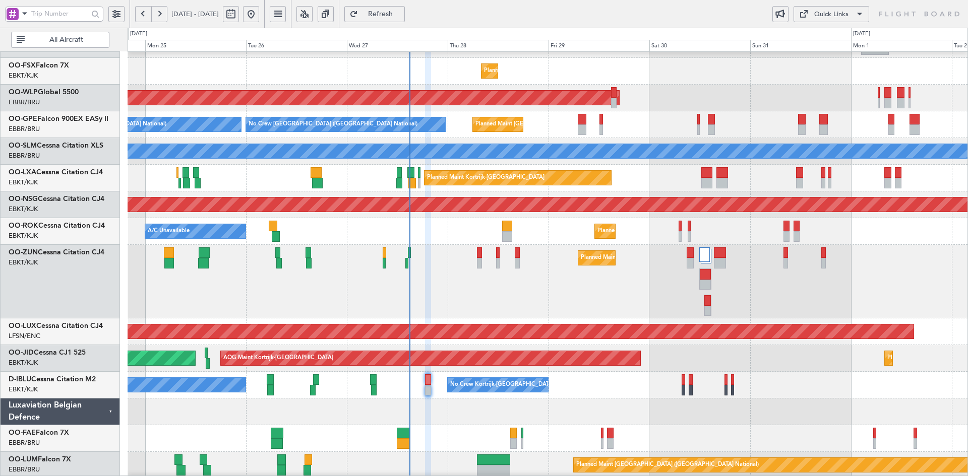
type input "0"
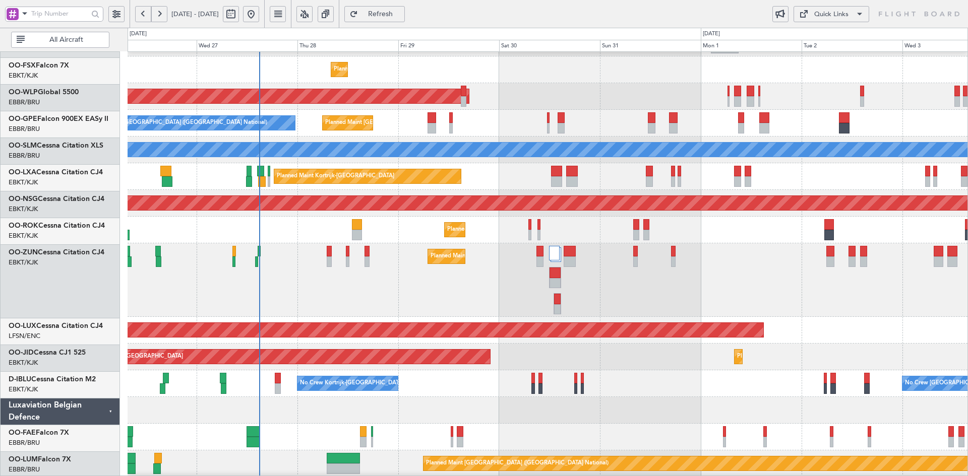
scroll to position [156, 0]
click at [771, 295] on div "Planned Maint Kortrijk-[GEOGRAPHIC_DATA]" at bounding box center [548, 280] width 840 height 74
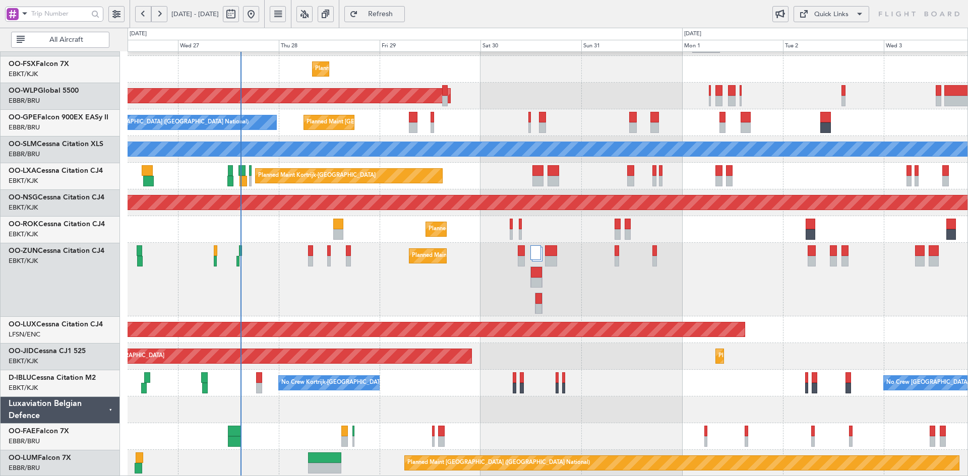
scroll to position [156, 0]
click at [767, 305] on div "Planned Maint Kortrijk-[GEOGRAPHIC_DATA]" at bounding box center [548, 280] width 840 height 74
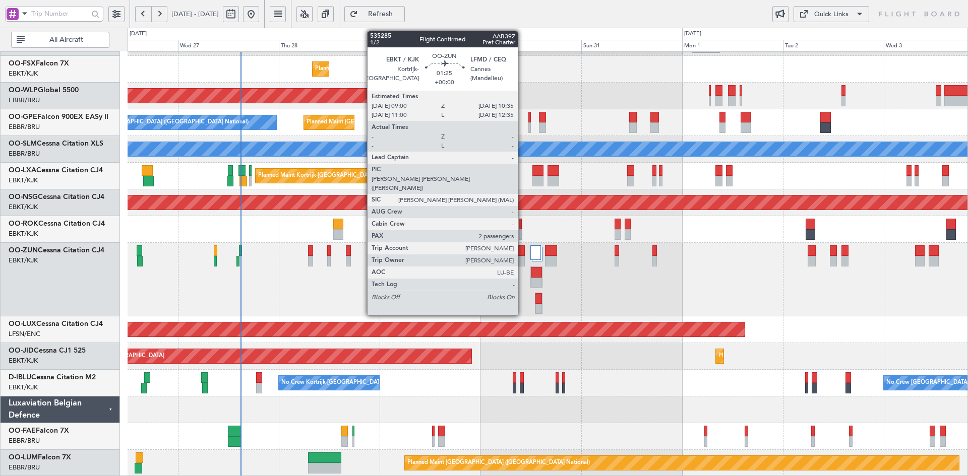
click at [521, 260] on div at bounding box center [521, 261] width 7 height 11
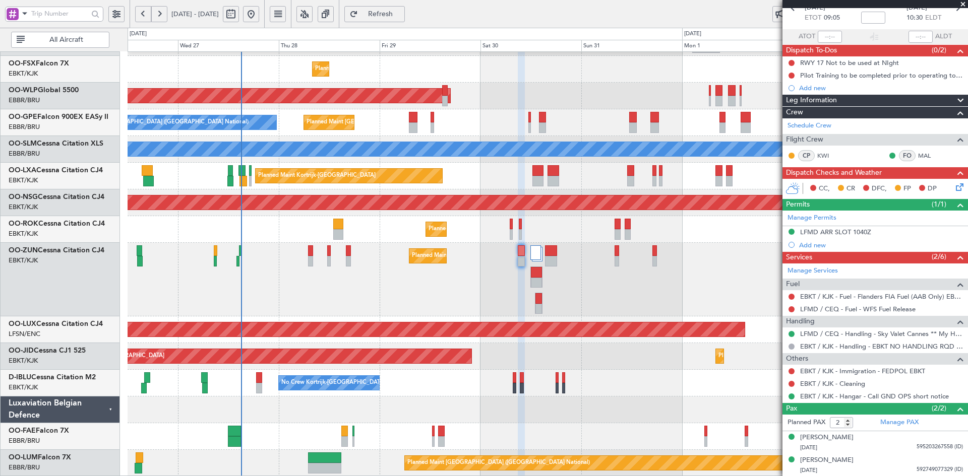
scroll to position [0, 0]
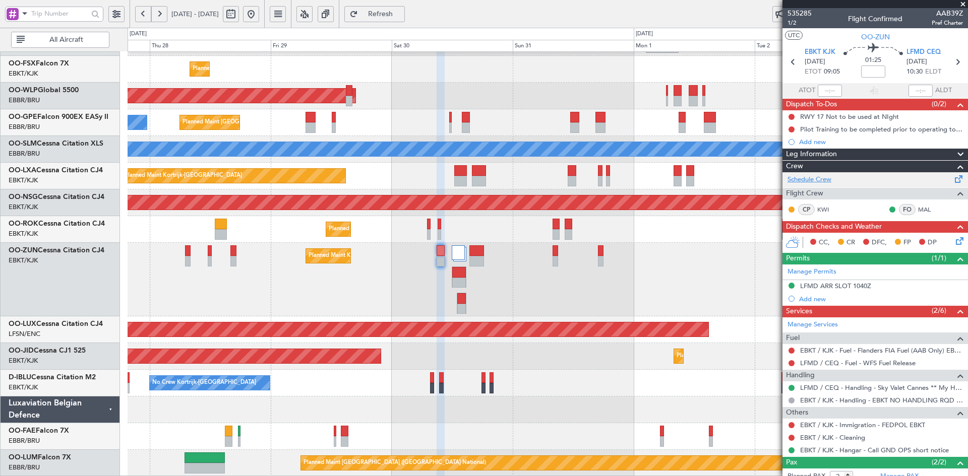
click at [825, 182] on link "Schedule Crew" at bounding box center [809, 180] width 44 height 10
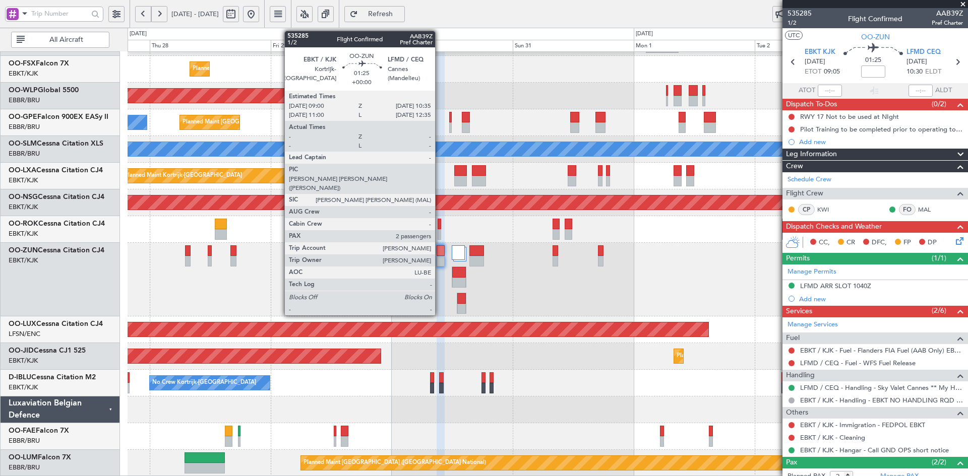
click at [440, 261] on div at bounding box center [440, 261] width 8 height 11
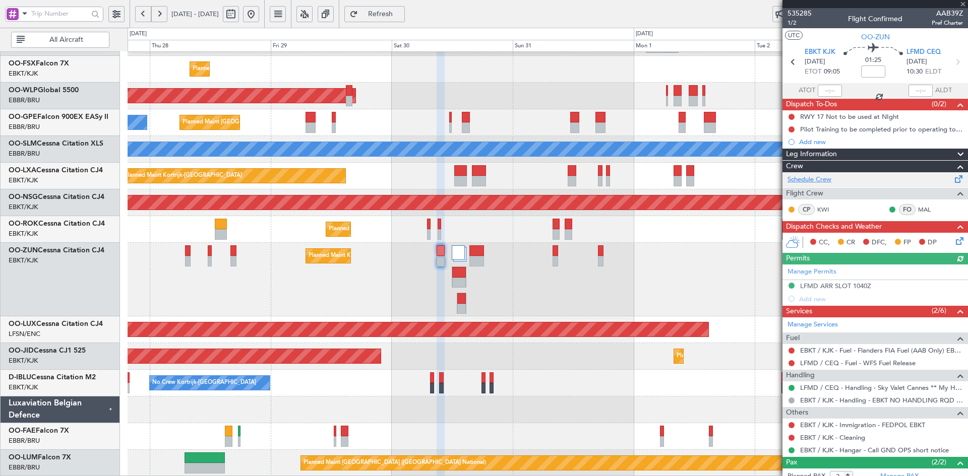
click at [819, 179] on link "Schedule Crew" at bounding box center [809, 180] width 44 height 10
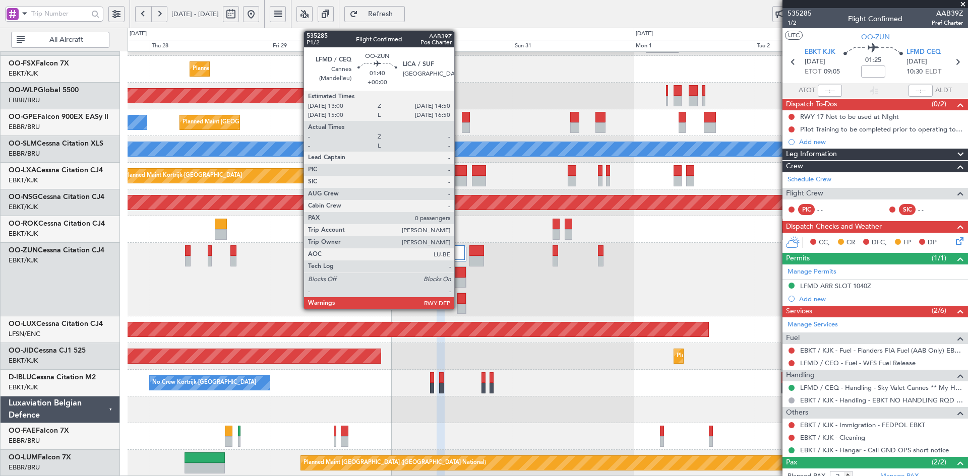
click at [459, 306] on div at bounding box center [461, 309] width 9 height 11
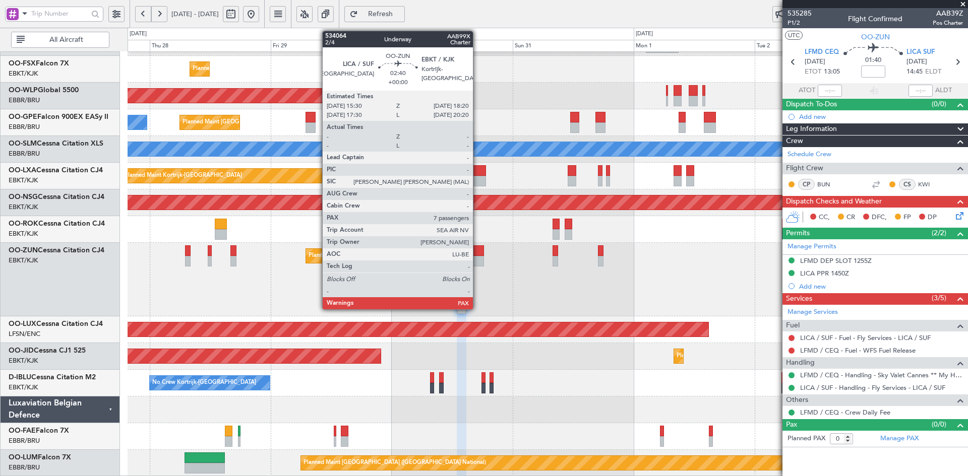
click at [477, 248] on div at bounding box center [476, 250] width 15 height 11
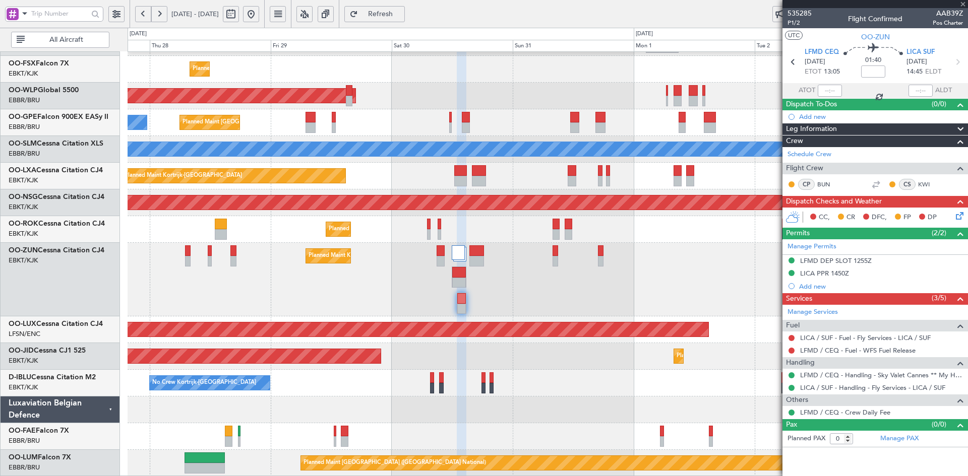
type input "7"
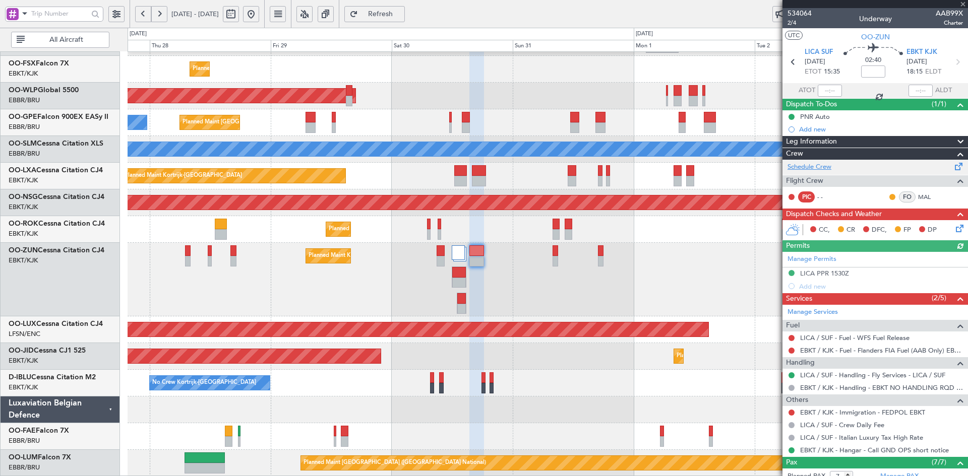
click at [820, 167] on link "Schedule Crew" at bounding box center [809, 167] width 44 height 10
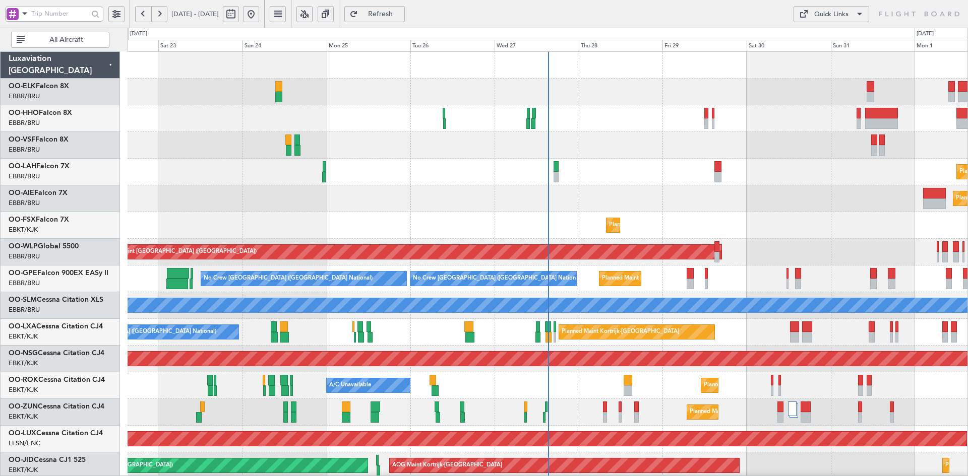
click at [711, 49] on div "Planned Maint [PERSON_NAME]-[GEOGRAPHIC_DATA][PERSON_NAME] ([GEOGRAPHIC_DATA][P…" at bounding box center [484, 252] width 968 height 449
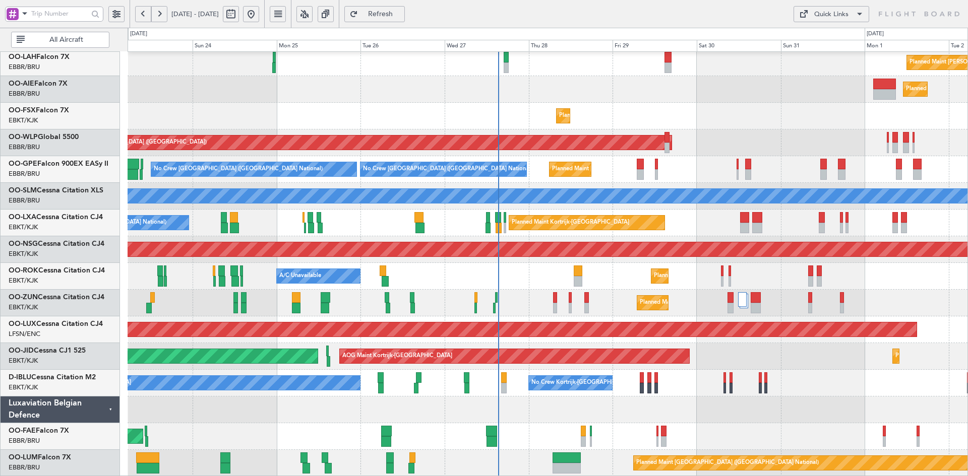
click at [653, 388] on div "No Crew Kortrijk-[GEOGRAPHIC_DATA] No Crew Kortrijk-[GEOGRAPHIC_DATA] No Crew […" at bounding box center [548, 383] width 840 height 27
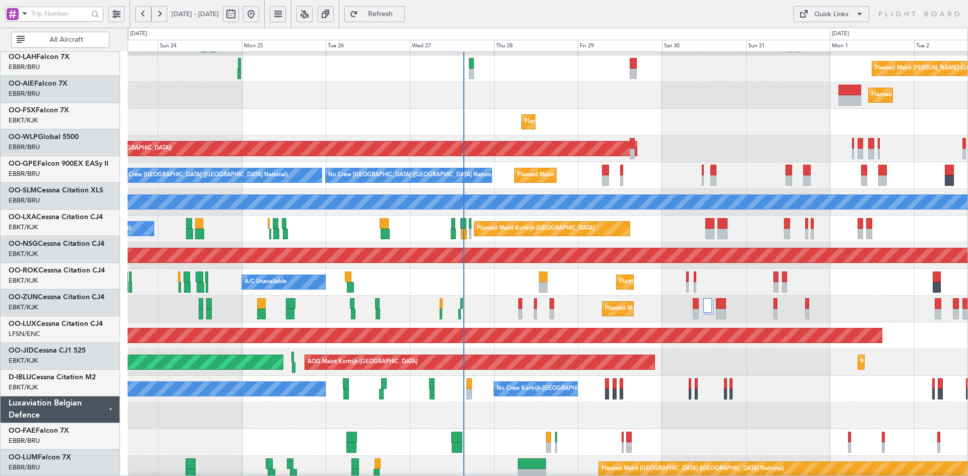
scroll to position [103, 0]
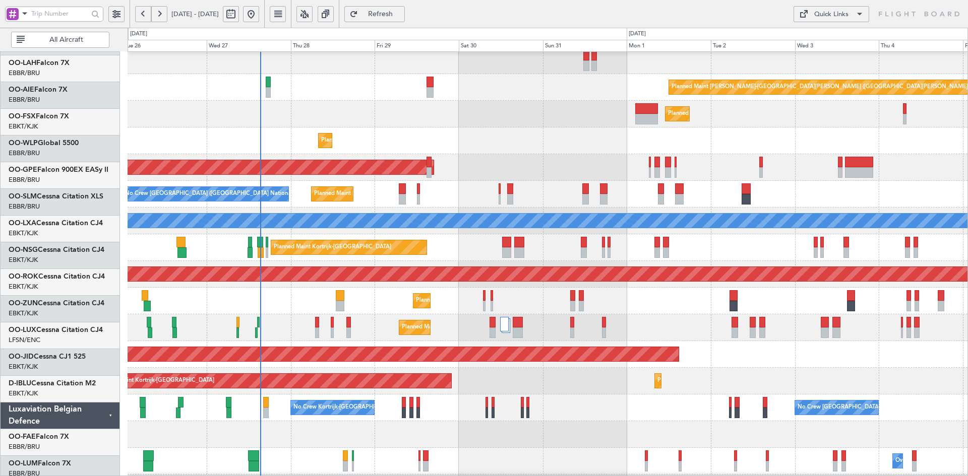
click at [545, 398] on div "Planned Maint [PERSON_NAME]-[GEOGRAPHIC_DATA][PERSON_NAME] ([GEOGRAPHIC_DATA][P…" at bounding box center [548, 234] width 840 height 534
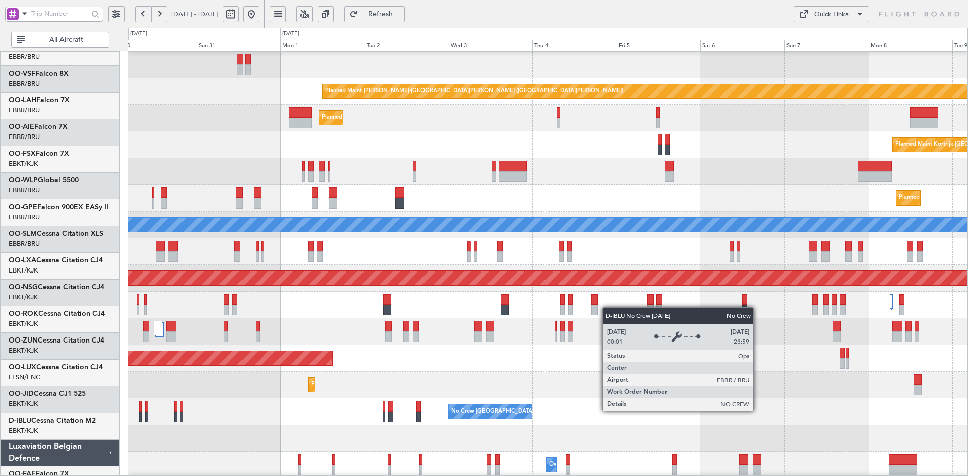
scroll to position [109, 0]
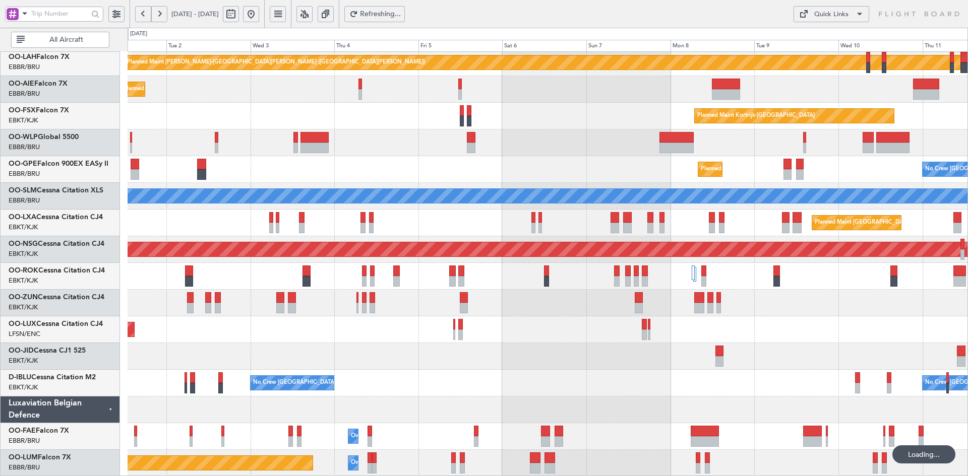
click at [799, 336] on div "Planned Maint [GEOGRAPHIC_DATA] ([GEOGRAPHIC_DATA])" at bounding box center [548, 330] width 840 height 27
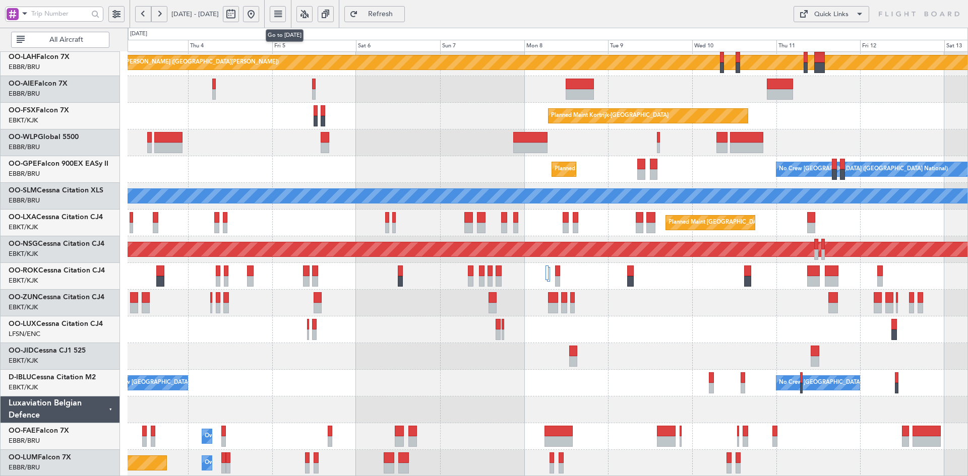
click at [259, 13] on button at bounding box center [251, 14] width 16 height 16
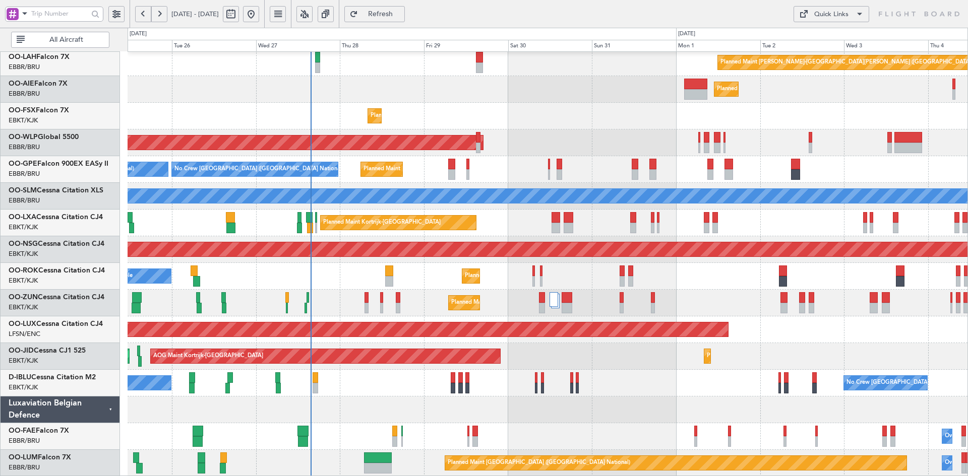
click at [595, 389] on div "Planned Maint [PERSON_NAME]-[GEOGRAPHIC_DATA][PERSON_NAME] ([GEOGRAPHIC_DATA][P…" at bounding box center [548, 210] width 840 height 534
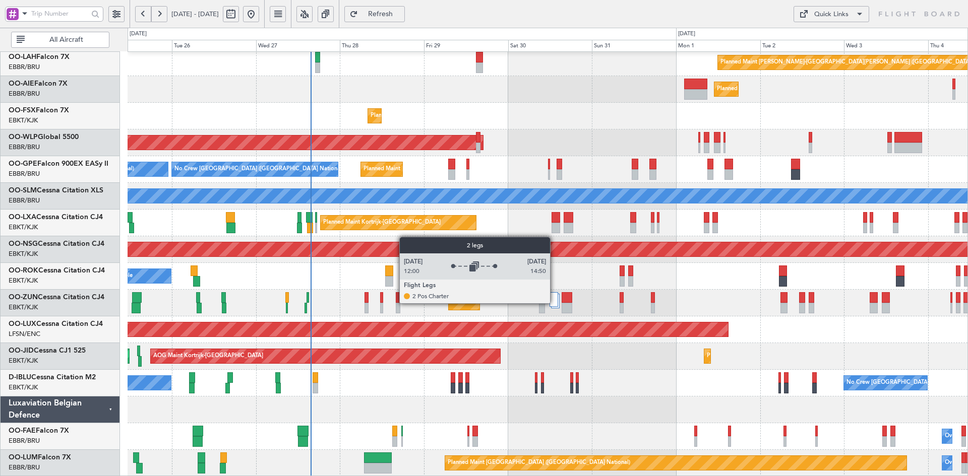
click at [554, 303] on div at bounding box center [553, 299] width 9 height 15
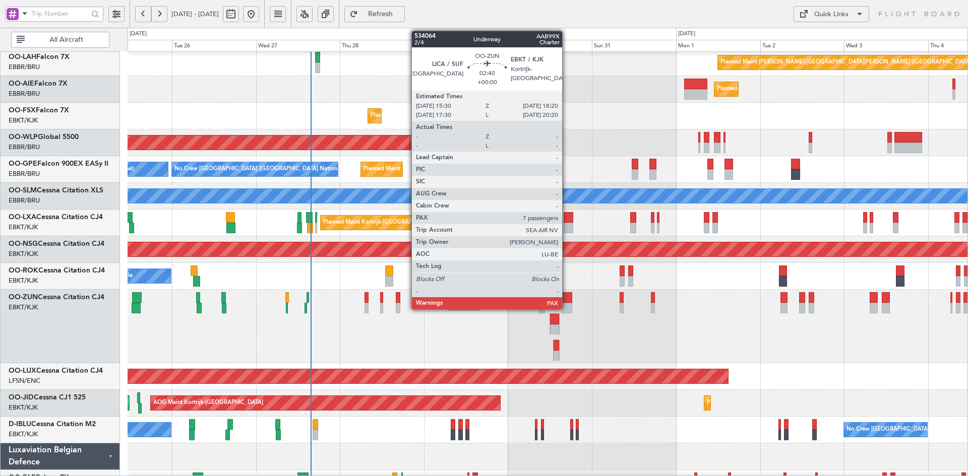
click at [567, 304] on div at bounding box center [566, 308] width 10 height 11
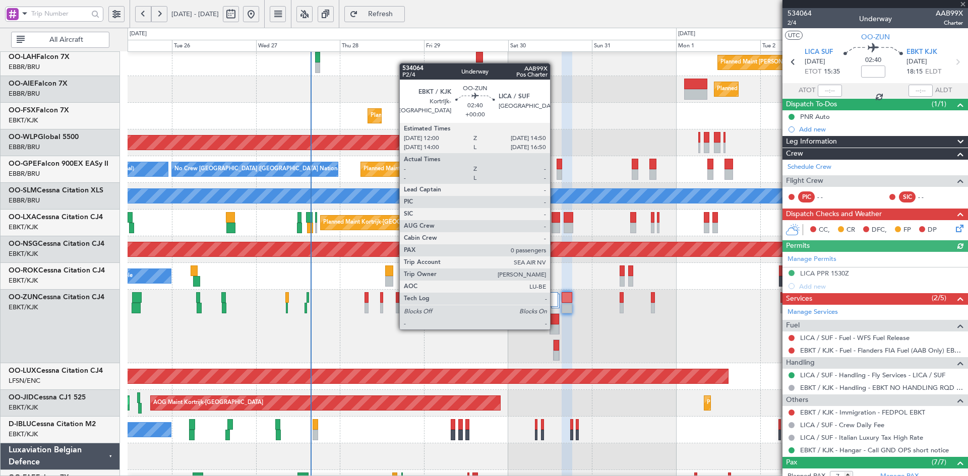
click at [554, 328] on div at bounding box center [554, 330] width 9 height 11
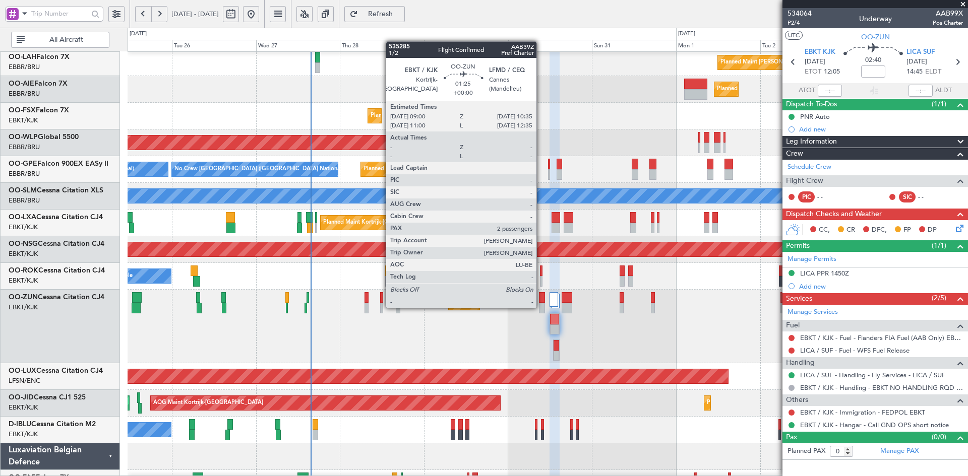
click at [541, 307] on div at bounding box center [542, 308] width 6 height 11
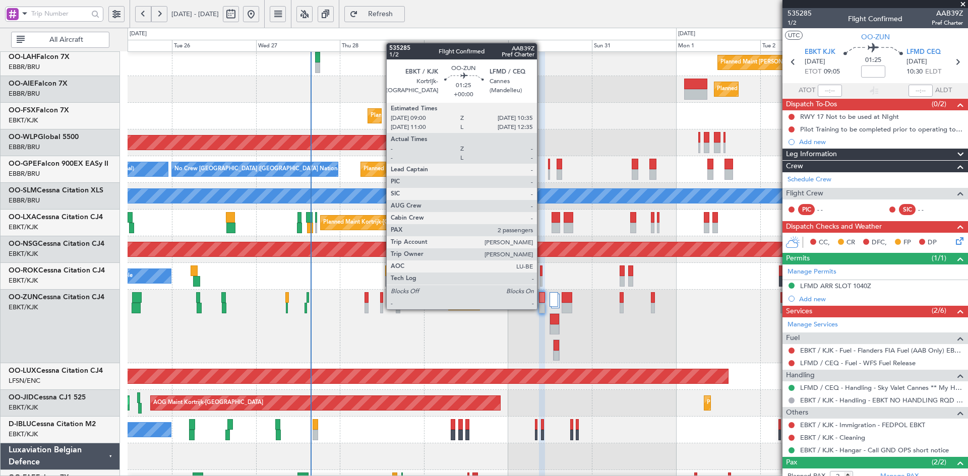
click at [541, 308] on div at bounding box center [542, 308] width 6 height 11
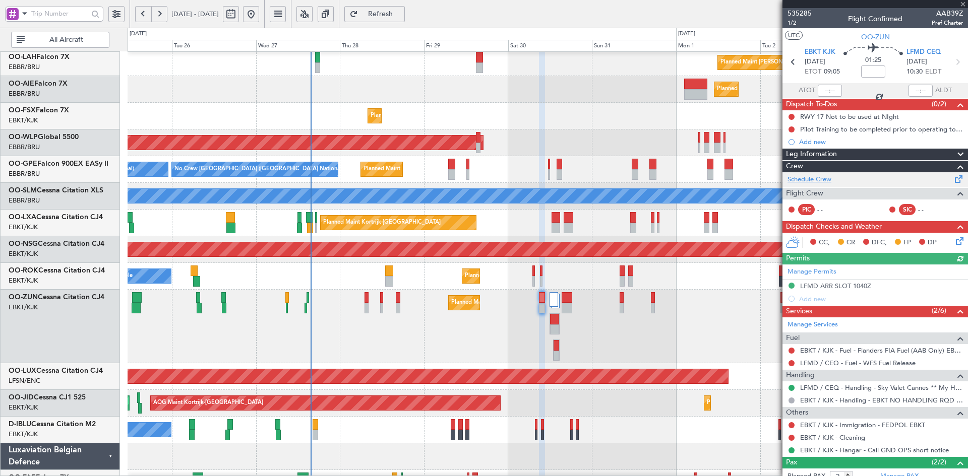
click at [816, 178] on link "Schedule Crew" at bounding box center [809, 180] width 44 height 10
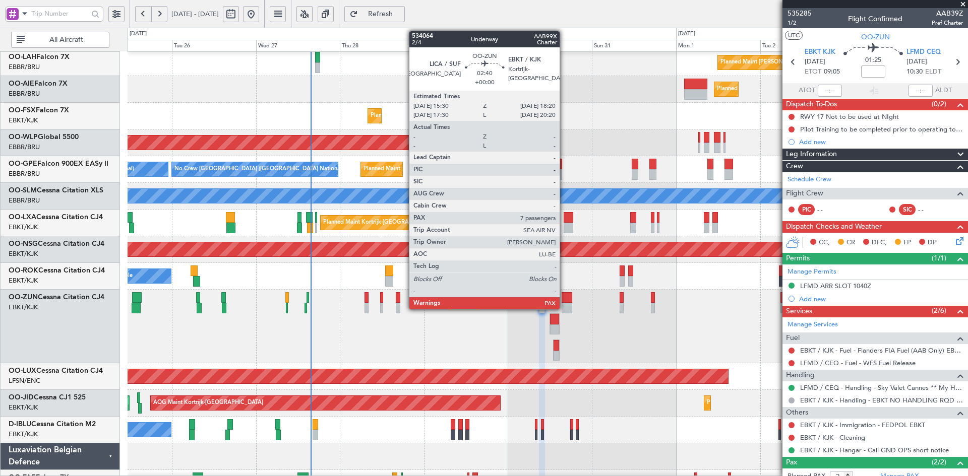
click at [564, 297] on div at bounding box center [566, 297] width 10 height 11
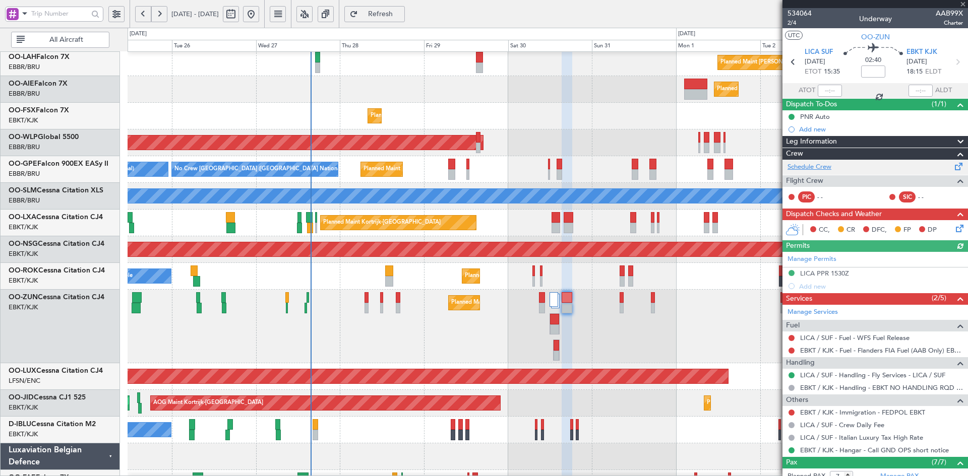
click at [822, 171] on link "Schedule Crew" at bounding box center [809, 167] width 44 height 10
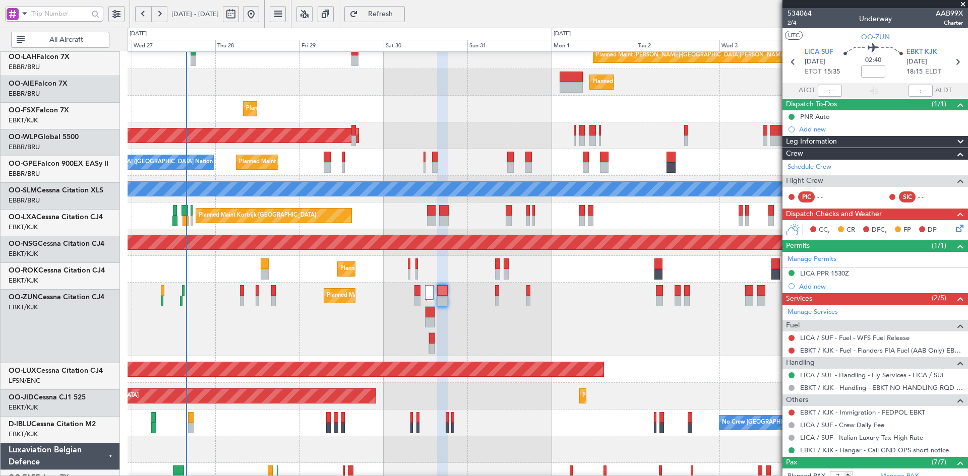
click at [612, 166] on div "Planned Maint [GEOGRAPHIC_DATA] ([GEOGRAPHIC_DATA] National) No Crew [GEOGRAPHI…" at bounding box center [548, 162] width 840 height 27
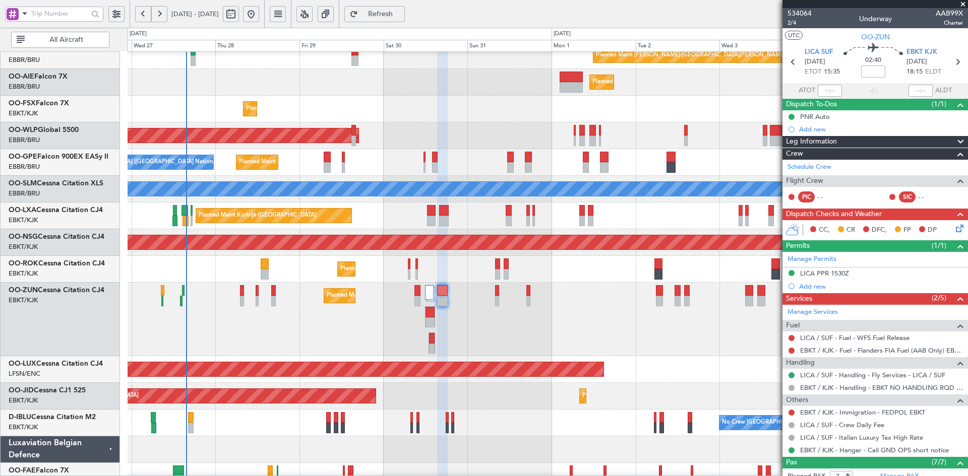
click at [448, 141] on div "Planned Maint [GEOGRAPHIC_DATA] ([GEOGRAPHIC_DATA])" at bounding box center [548, 135] width 840 height 27
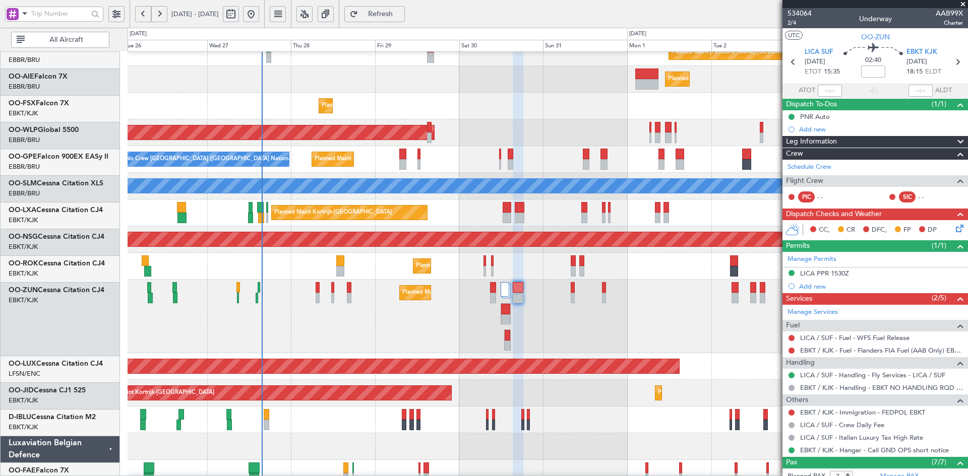
scroll to position [119, 0]
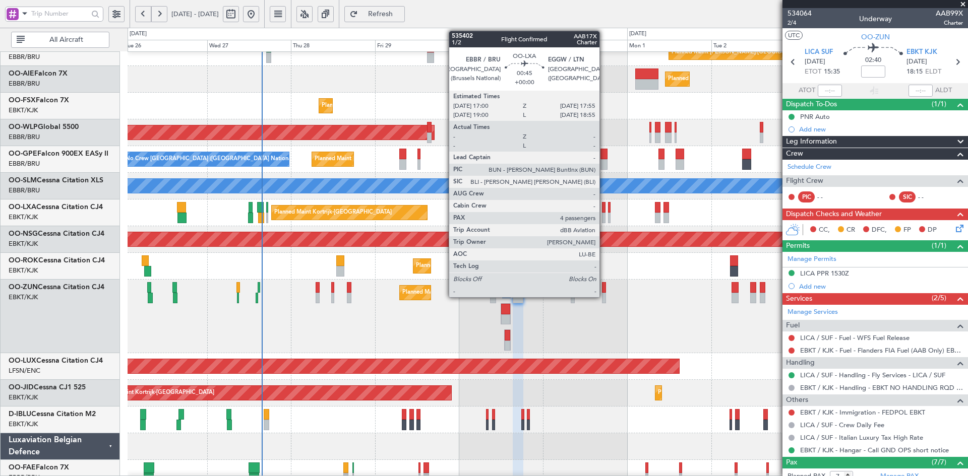
click at [604, 218] on div at bounding box center [604, 218] width 4 height 11
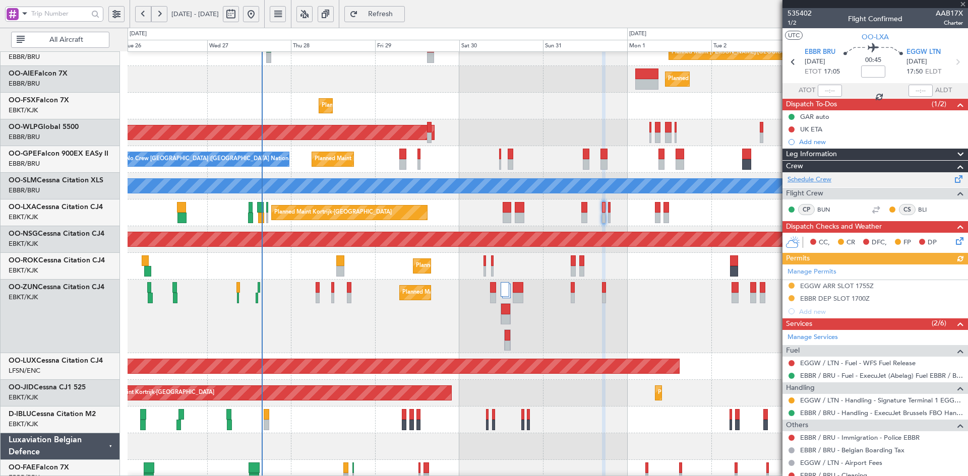
click at [817, 180] on link "Schedule Crew" at bounding box center [809, 180] width 44 height 10
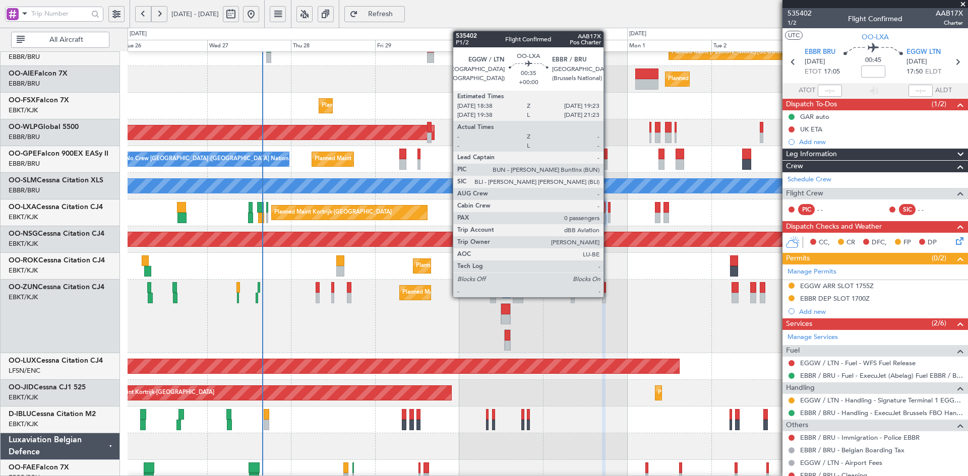
click at [608, 214] on div at bounding box center [609, 218] width 3 height 11
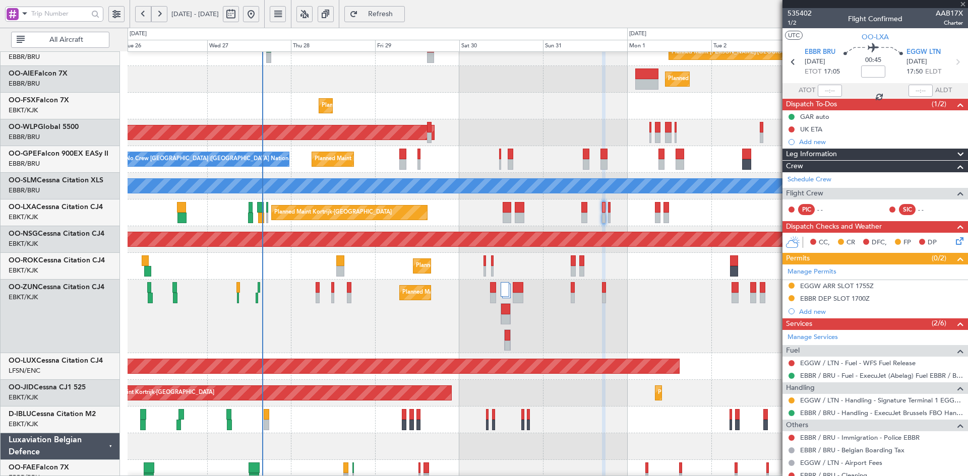
type input "0"
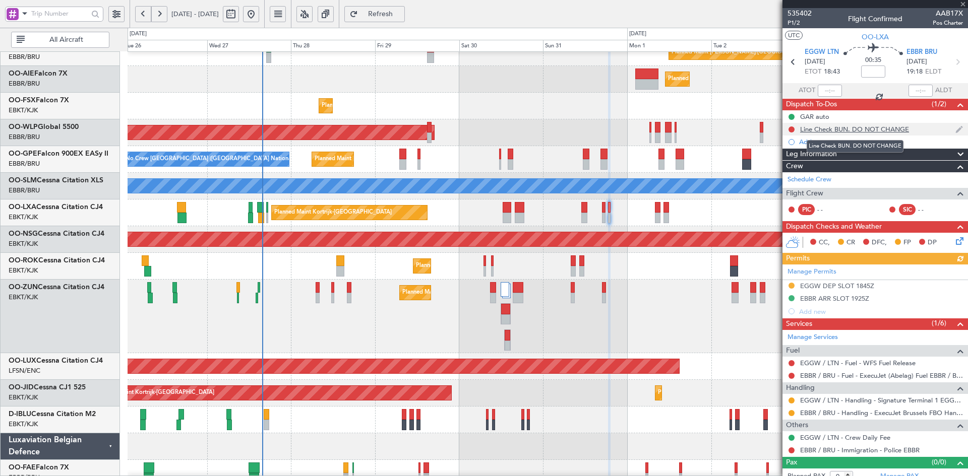
click at [816, 127] on div "Line Check BUN. DO NOT CHANGE" at bounding box center [854, 129] width 109 height 9
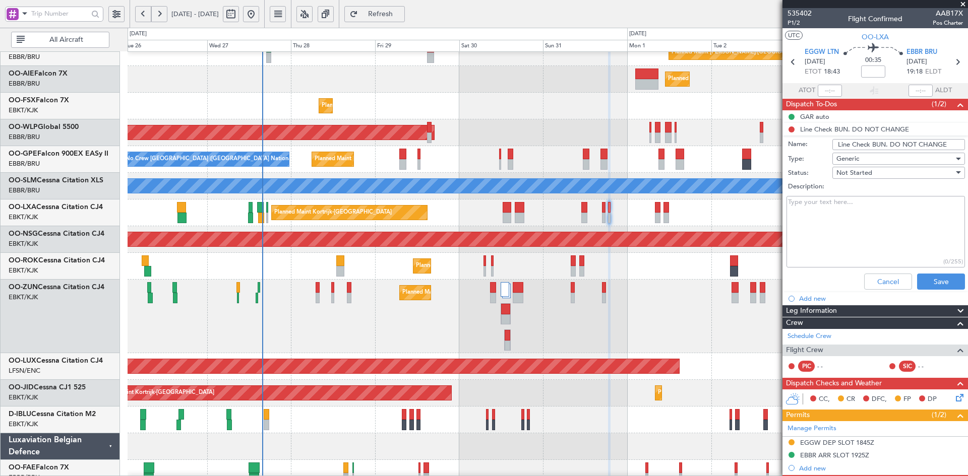
click at [956, 158] on div at bounding box center [958, 159] width 5 height 3
click at [948, 158] on div at bounding box center [484, 238] width 968 height 476
click at [954, 173] on div at bounding box center [957, 173] width 7 height 8
click at [875, 242] on span "Cancelled" at bounding box center [894, 238] width 118 height 15
click at [932, 143] on input "Line Check BUN. DO NOT CHANGE" at bounding box center [898, 144] width 133 height 11
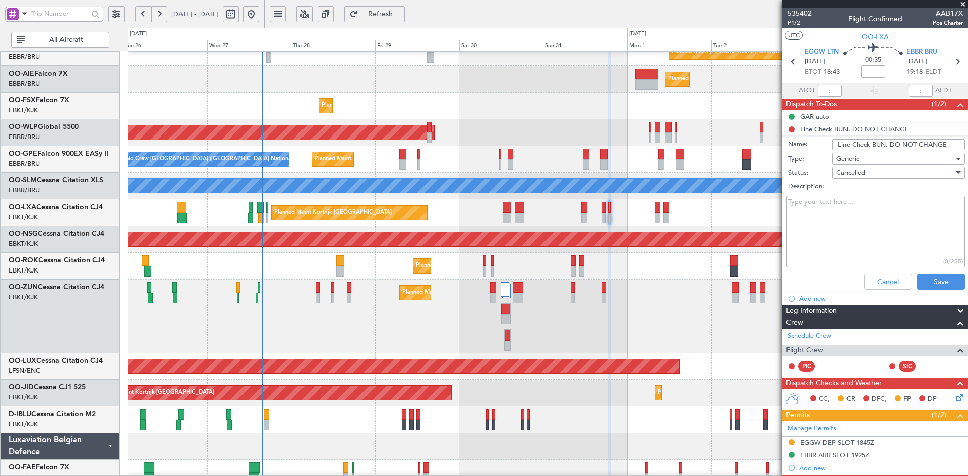
click at [932, 143] on input "Line Check BUN. DO NOT CHANGE" at bounding box center [898, 144] width 133 height 11
click at [882, 219] on textarea "Description:" at bounding box center [875, 232] width 178 height 72
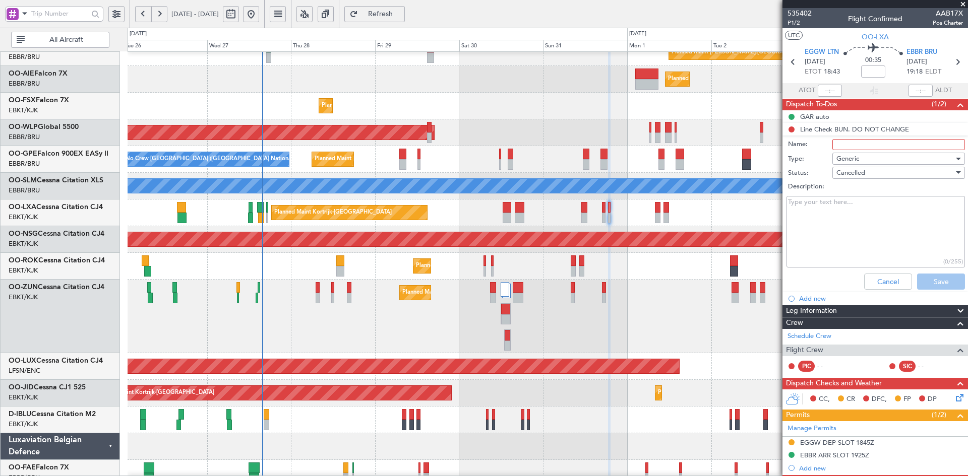
click at [873, 159] on div "Generic" at bounding box center [894, 158] width 117 height 15
click at [875, 236] on div at bounding box center [484, 238] width 968 height 476
click at [923, 279] on div "Cancel Save" at bounding box center [872, 282] width 190 height 24
click at [882, 172] on div "Cancelled" at bounding box center [894, 172] width 117 height 15
click at [884, 198] on span "Not Started" at bounding box center [894, 192] width 118 height 15
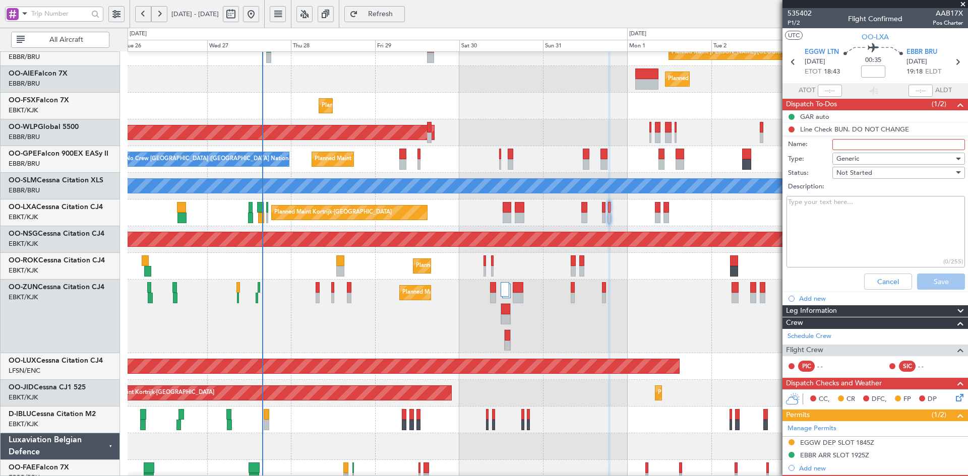
click at [929, 270] on div "Cancel Save" at bounding box center [872, 282] width 190 height 24
click at [961, 0] on span at bounding box center [963, 4] width 10 height 9
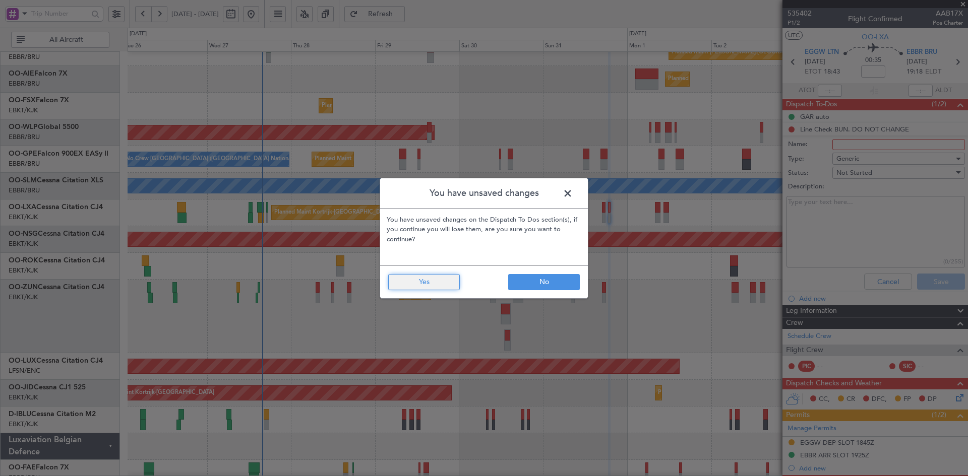
click at [439, 283] on button "Yes" at bounding box center [424, 282] width 72 height 16
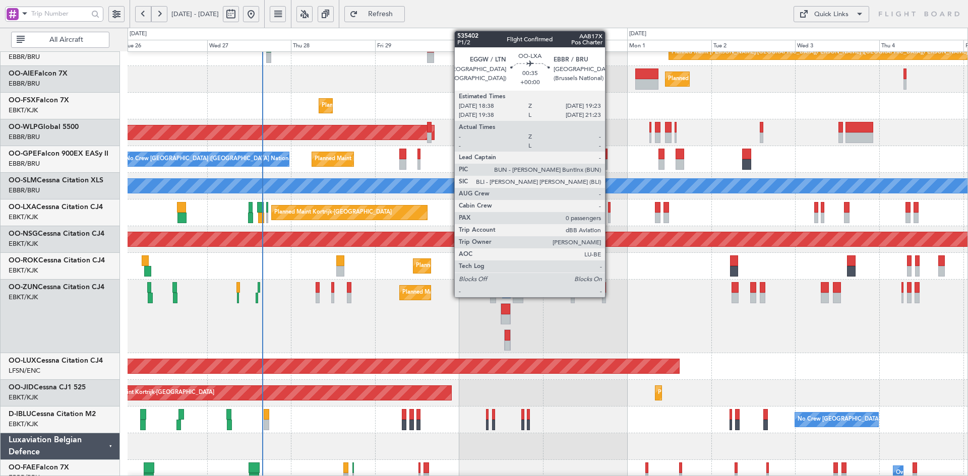
click at [609, 219] on div at bounding box center [609, 218] width 3 height 11
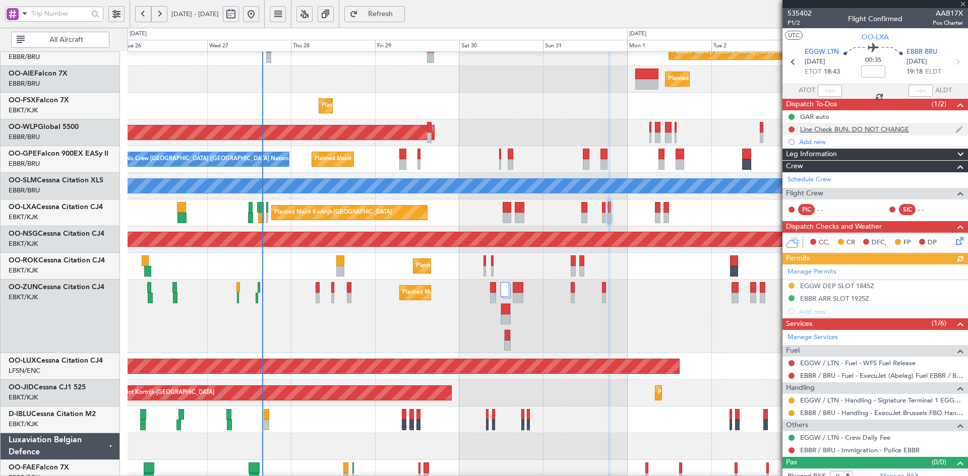
click at [817, 127] on div "Line Check BUN. DO NOT CHANGE" at bounding box center [854, 129] width 109 height 9
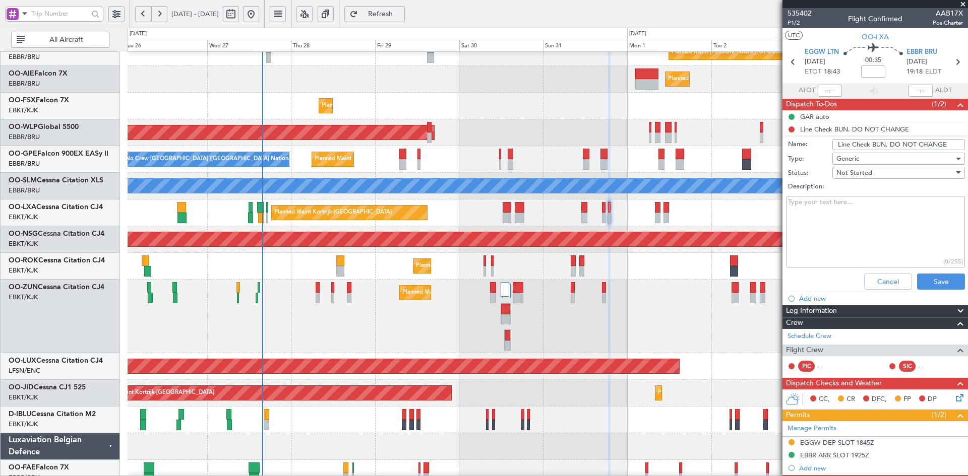
click at [954, 172] on div at bounding box center [957, 173] width 7 height 8
click at [872, 238] on span "Cancelled" at bounding box center [894, 238] width 118 height 15
click at [923, 279] on button "Save" at bounding box center [941, 282] width 48 height 16
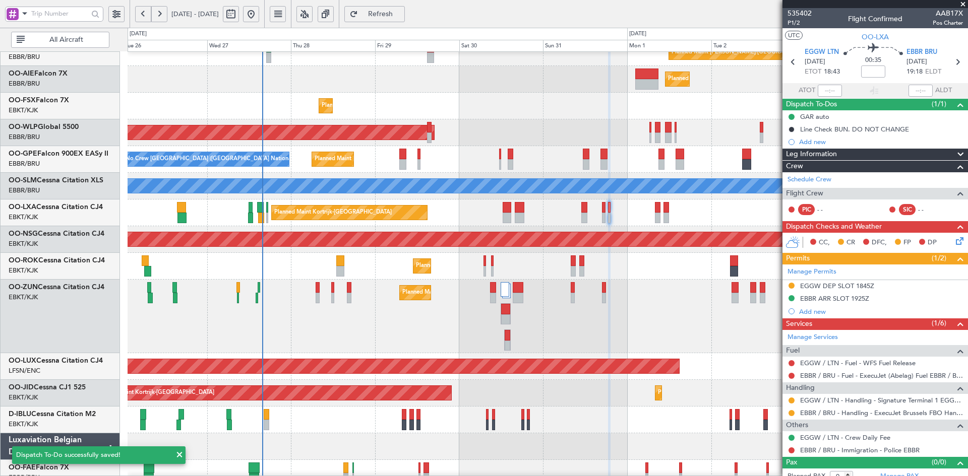
click at [962, 5] on span at bounding box center [963, 4] width 10 height 9
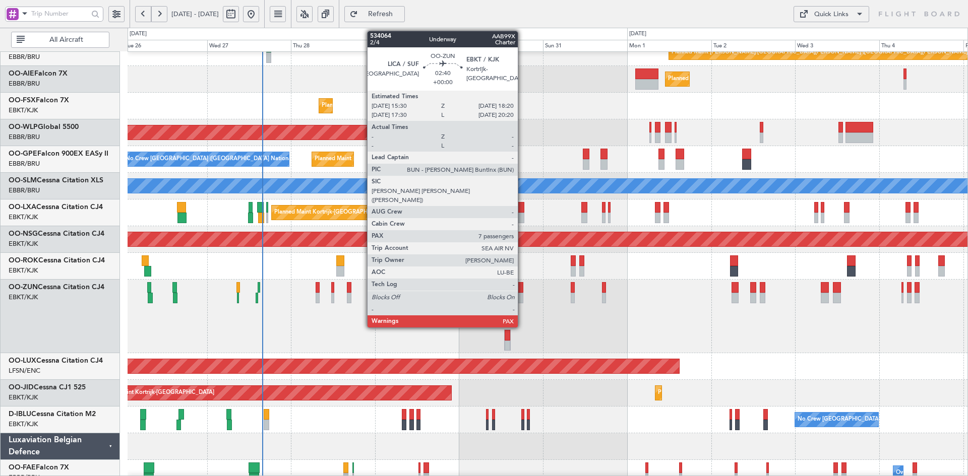
click at [522, 298] on div at bounding box center [518, 298] width 10 height 11
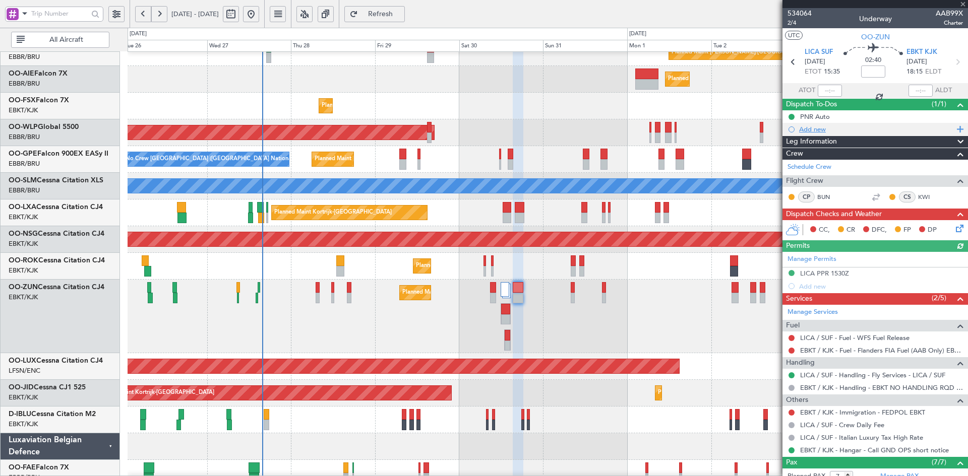
click at [809, 129] on div "Add new" at bounding box center [876, 129] width 155 height 9
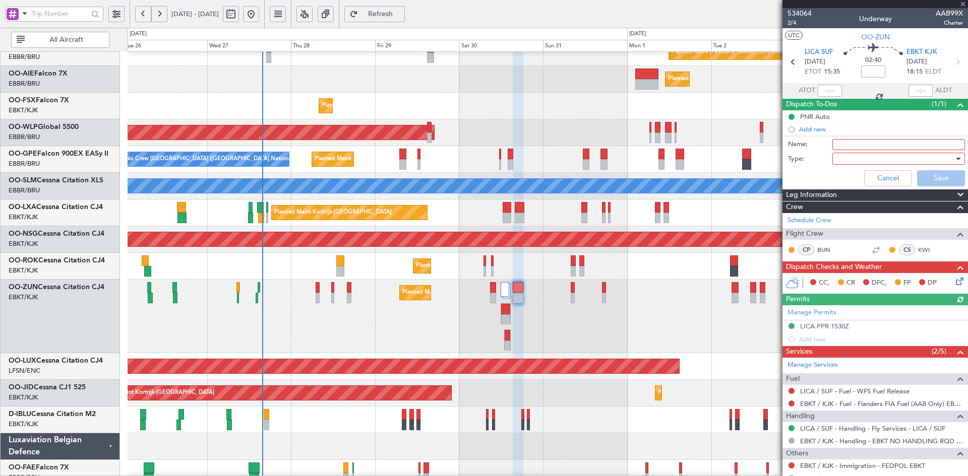
click at [868, 145] on input "Name:" at bounding box center [898, 144] width 133 height 11
type input "Line Check BUN"
click at [879, 156] on div at bounding box center [894, 158] width 117 height 15
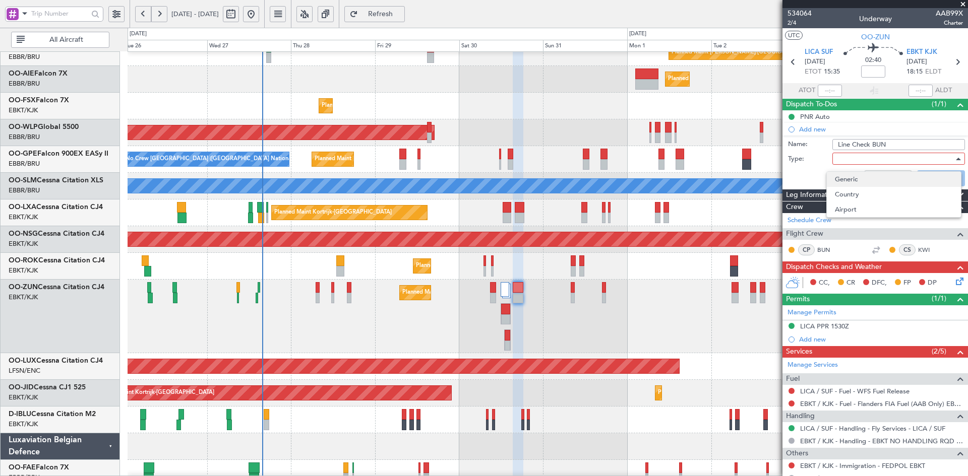
click at [871, 179] on span "Generic" at bounding box center [894, 179] width 118 height 15
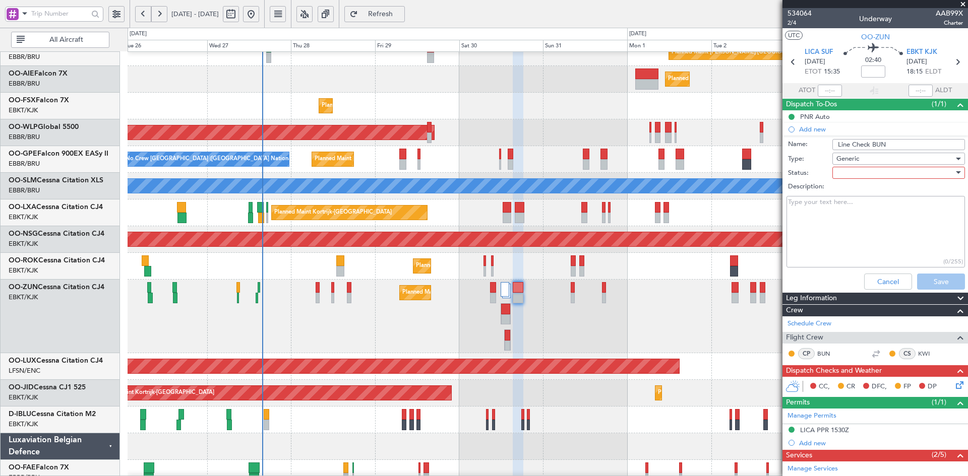
click at [869, 173] on div at bounding box center [894, 172] width 117 height 15
click at [867, 187] on span "Not Started" at bounding box center [894, 192] width 118 height 15
click at [929, 280] on button "Save" at bounding box center [941, 282] width 48 height 16
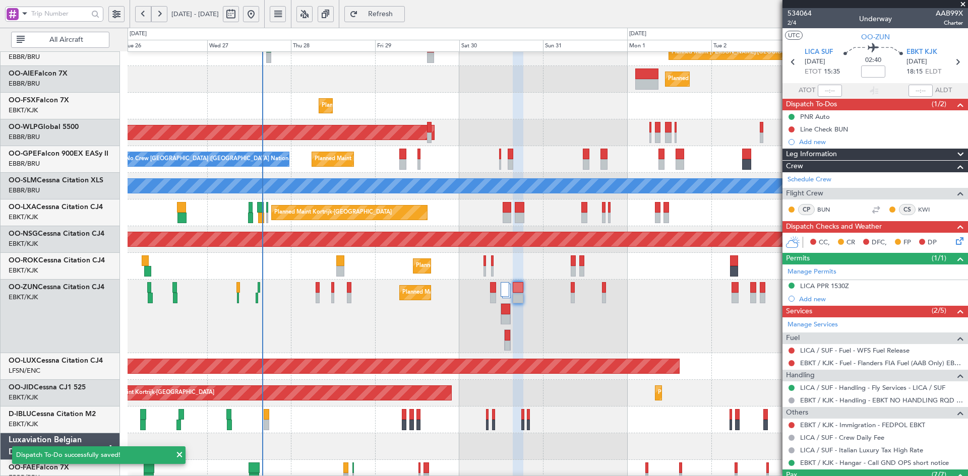
click at [960, 2] on span at bounding box center [963, 4] width 10 height 9
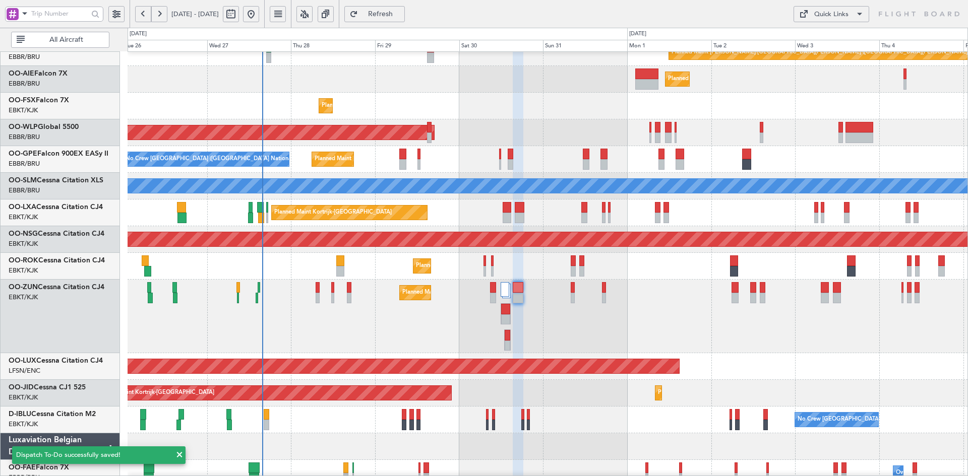
type input "0"
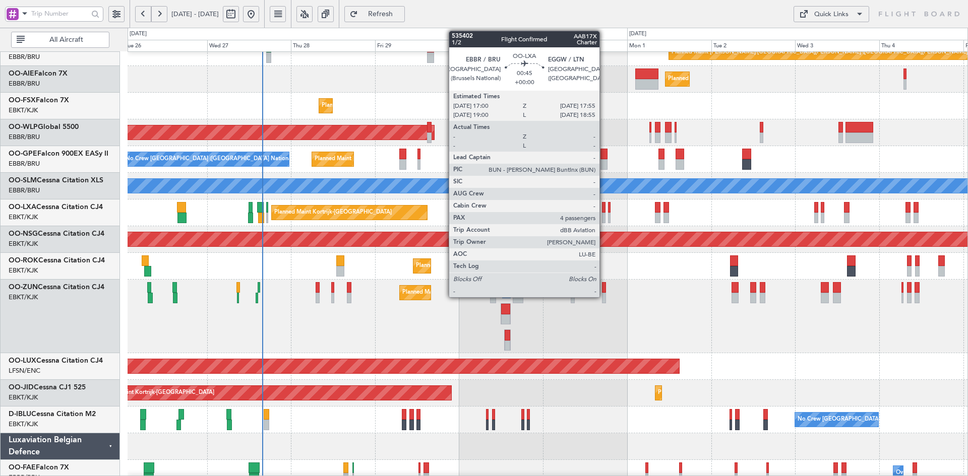
click at [604, 216] on div at bounding box center [604, 218] width 4 height 11
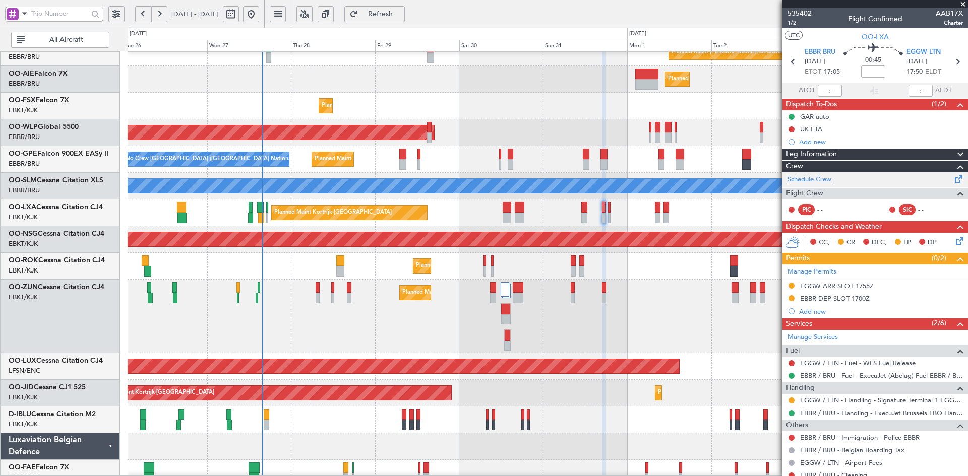
click at [828, 173] on div "Schedule Crew" at bounding box center [874, 179] width 185 height 15
click at [680, 237] on div "Planned Maint Alton-st Louis (St Louis Regl) Planned Maint London (Farnborough)…" at bounding box center [548, 222] width 840 height 581
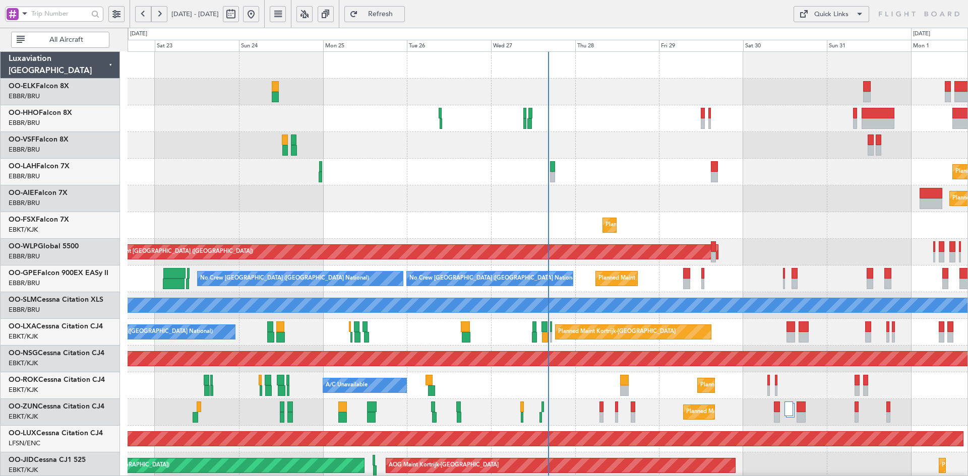
scroll to position [109, 0]
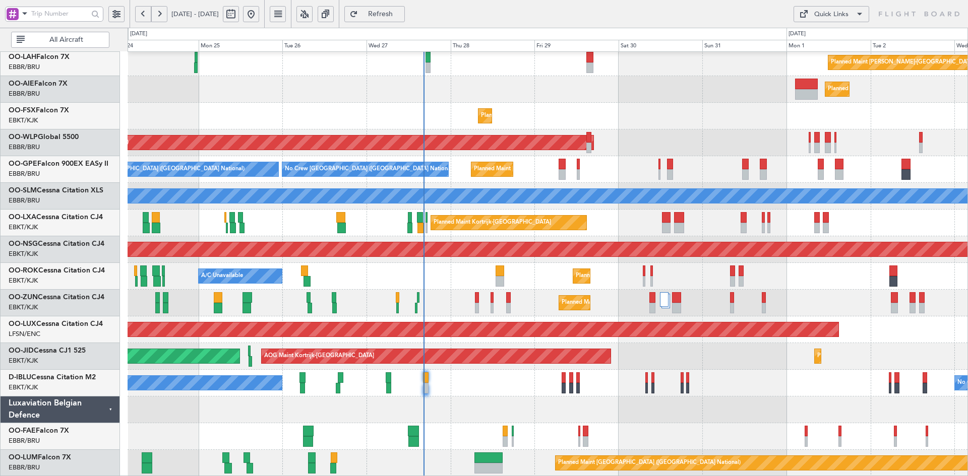
click at [622, 43] on div "Planned Maint [PERSON_NAME]-[GEOGRAPHIC_DATA][PERSON_NAME] ([GEOGRAPHIC_DATA][P…" at bounding box center [484, 252] width 968 height 449
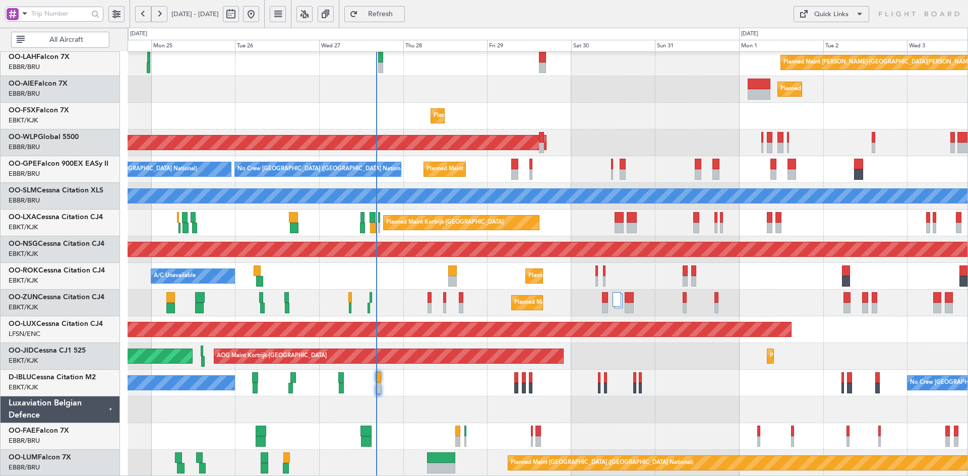
click at [677, 365] on div "Planned Maint Alton-st Louis (St Louis Regl) Planned Maint London (Farnborough)…" at bounding box center [548, 210] width 840 height 534
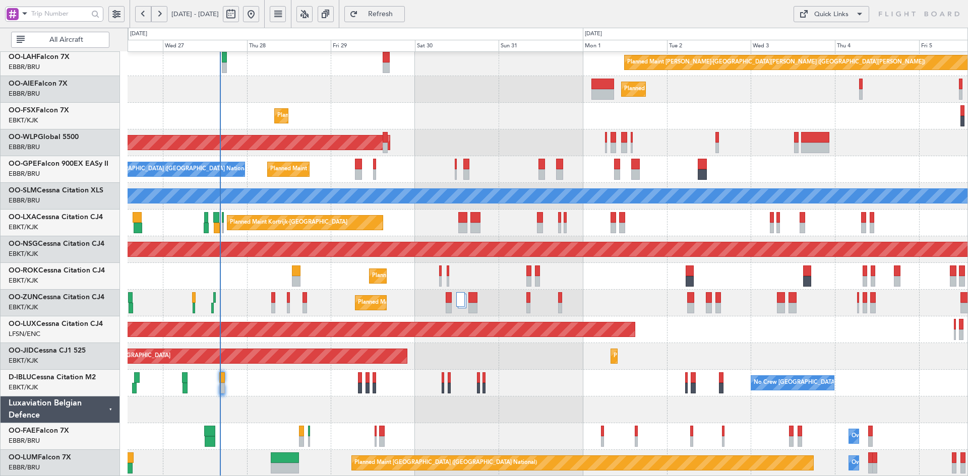
click at [596, 266] on div "Planned Maint Kortrijk-Wevelgem A/C Unavailable" at bounding box center [548, 276] width 840 height 27
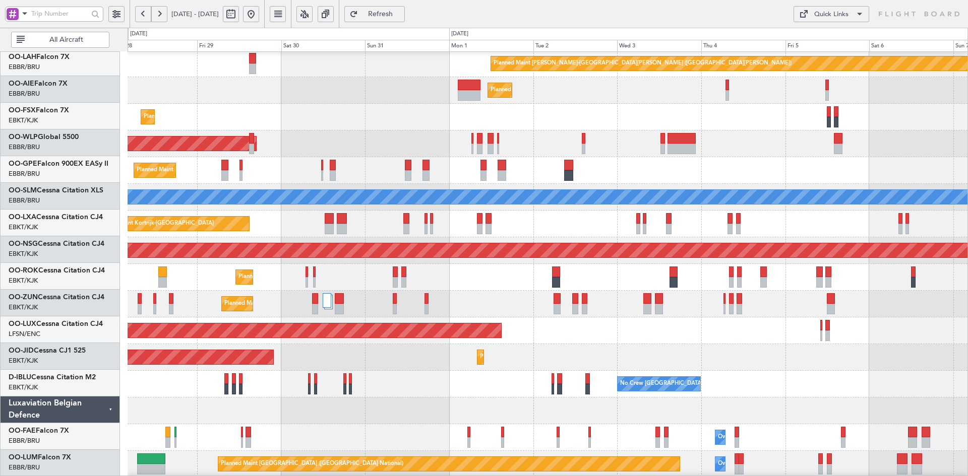
scroll to position [108, 0]
click at [707, 156] on div "Planned Maint [GEOGRAPHIC_DATA] ([GEOGRAPHIC_DATA])" at bounding box center [548, 144] width 840 height 27
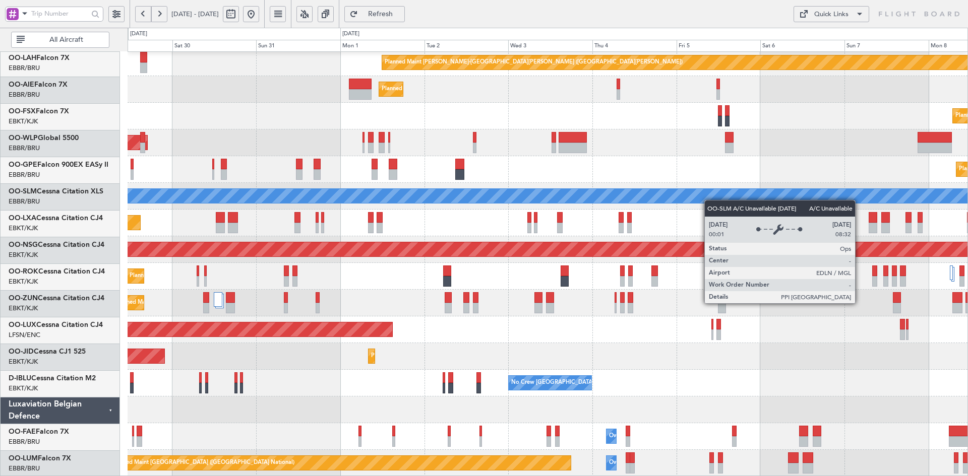
scroll to position [109, 0]
click at [697, 200] on div "A/C Unavailable [GEOGRAPHIC_DATA]" at bounding box center [548, 196] width 840 height 27
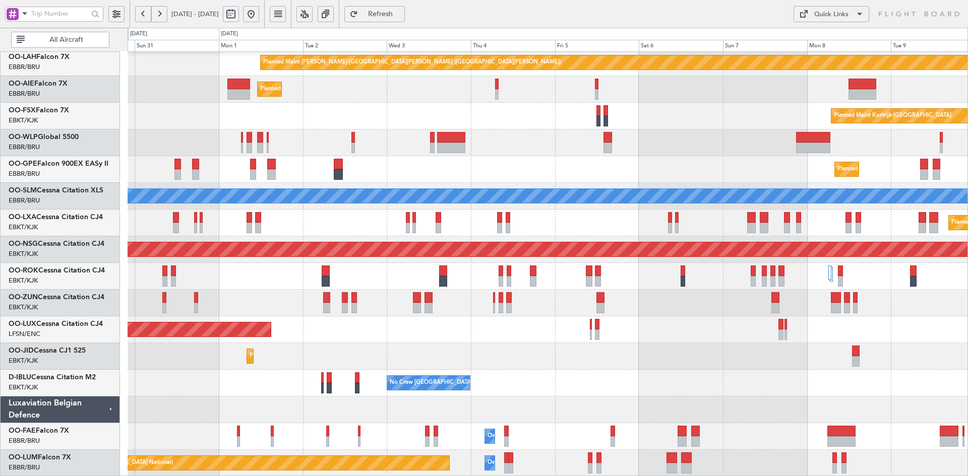
click at [608, 222] on div "Planned Maint Alton-st Louis (St Louis Regl) Planned Maint London (Farnborough)…" at bounding box center [548, 210] width 840 height 534
click at [259, 12] on button at bounding box center [251, 14] width 16 height 16
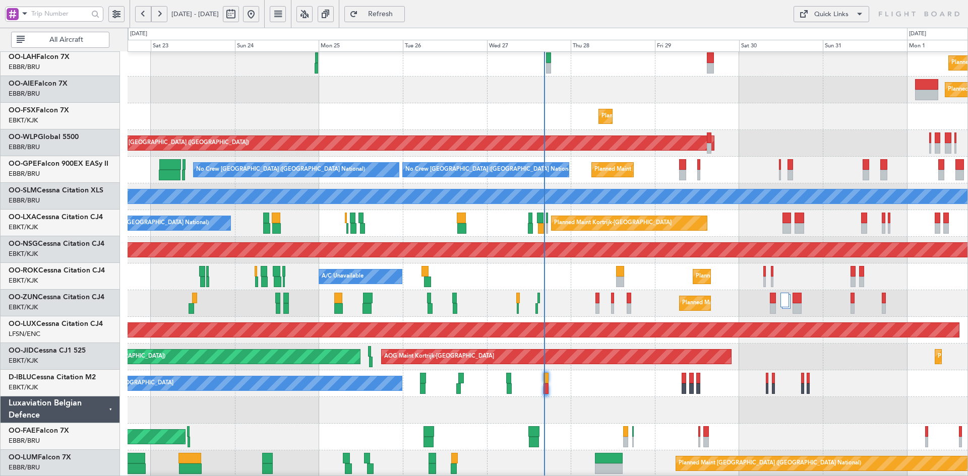
scroll to position [109, 0]
click at [802, 135] on div "Planned Maint [GEOGRAPHIC_DATA] ([GEOGRAPHIC_DATA])" at bounding box center [548, 143] width 840 height 27
click at [766, 108] on div "Planned Maint Kortrijk-Wevelgem Planned Maint Kortrijk-Wevelgem" at bounding box center [548, 116] width 840 height 27
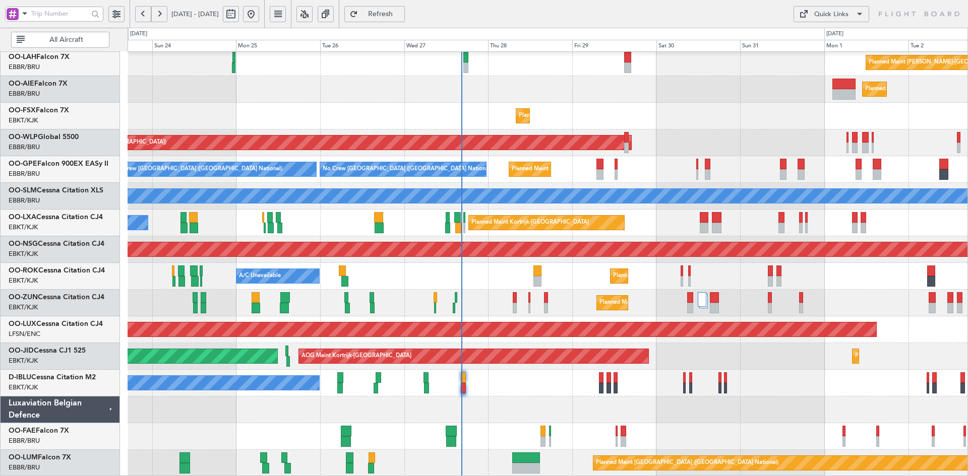
click at [611, 130] on div "Planned Maint Kortrijk-[GEOGRAPHIC_DATA]" at bounding box center [548, 116] width 840 height 27
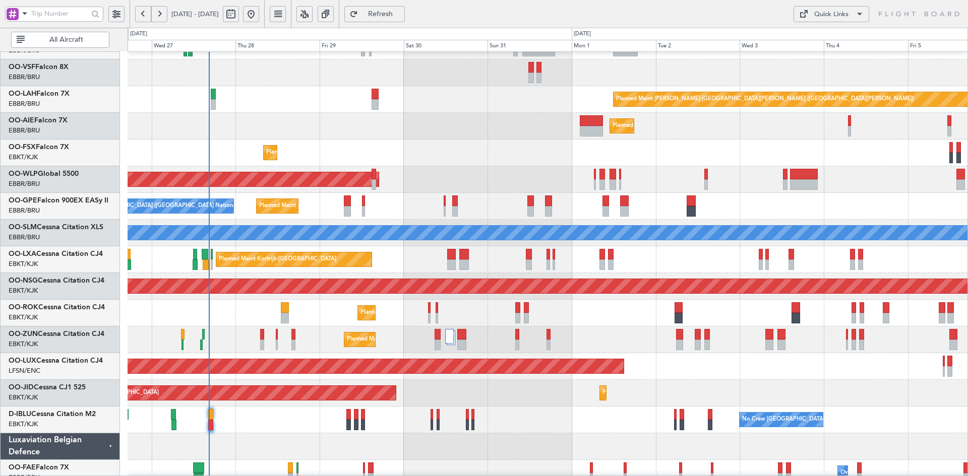
click at [540, 152] on div "Planned Maint Kortrijk-[GEOGRAPHIC_DATA]" at bounding box center [548, 153] width 840 height 27
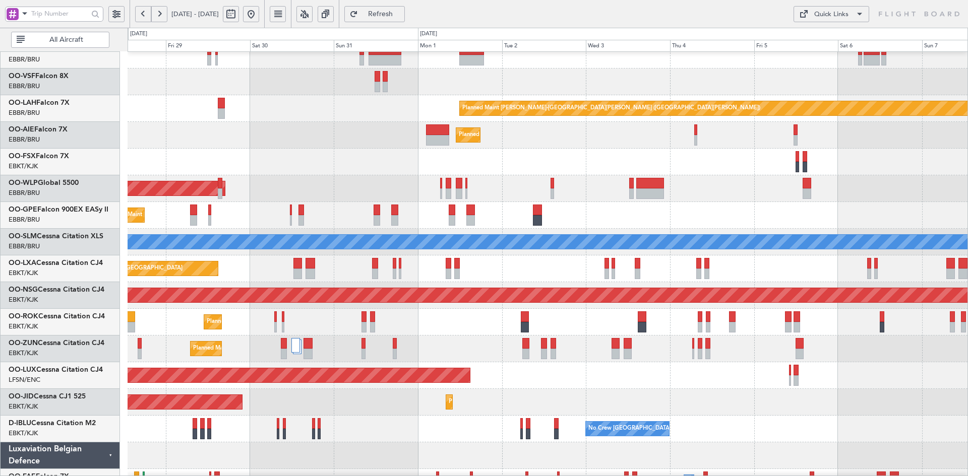
click at [585, 174] on div "Planned Maint Kortrijk-Wevelgem Planned Maint Kortrijk-Wevelgem" at bounding box center [548, 162] width 840 height 27
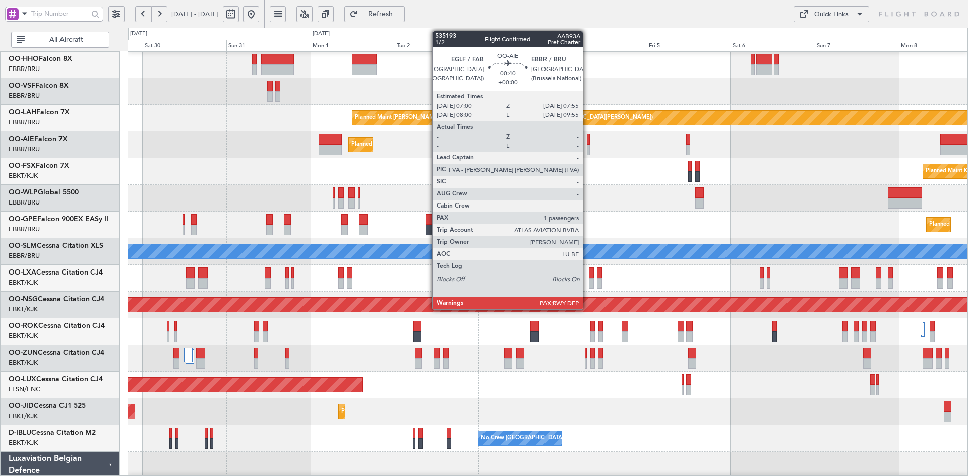
click at [587, 151] on div at bounding box center [589, 150] width 4 height 11
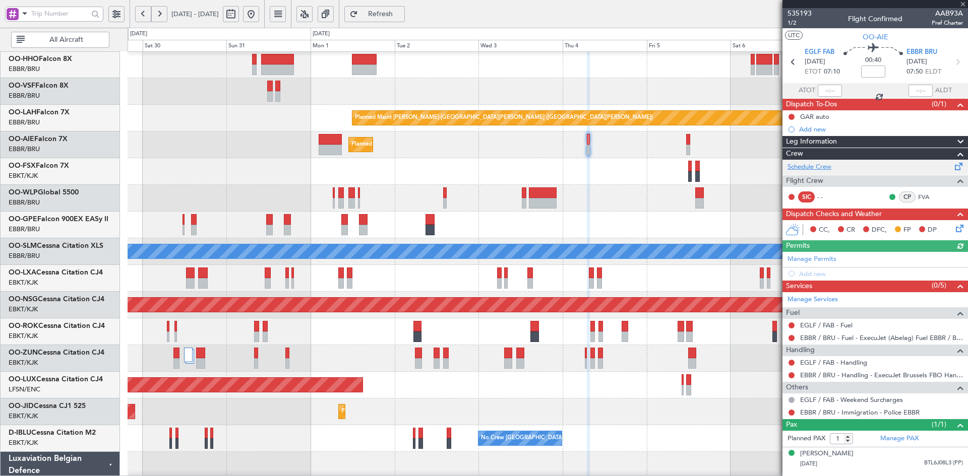
click at [819, 171] on link "Schedule Crew" at bounding box center [809, 167] width 44 height 10
click at [963, 2] on span at bounding box center [963, 4] width 10 height 9
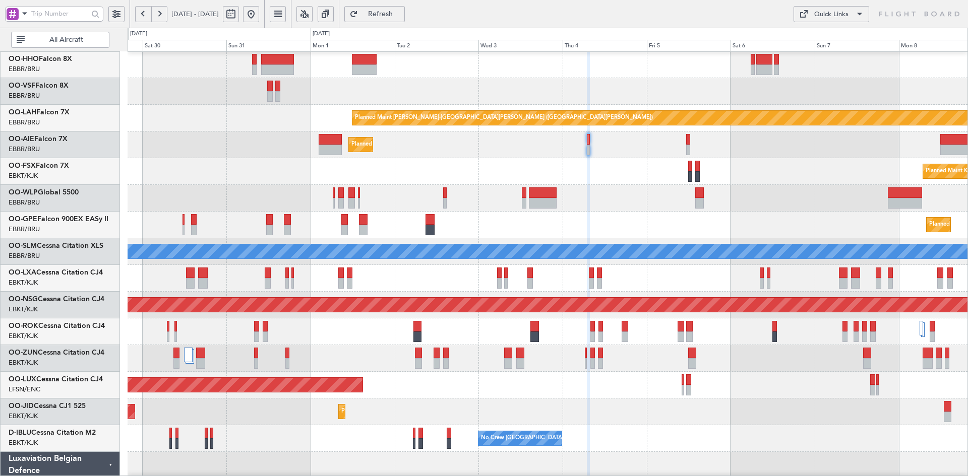
type input "0"
click at [259, 11] on button at bounding box center [251, 14] width 16 height 16
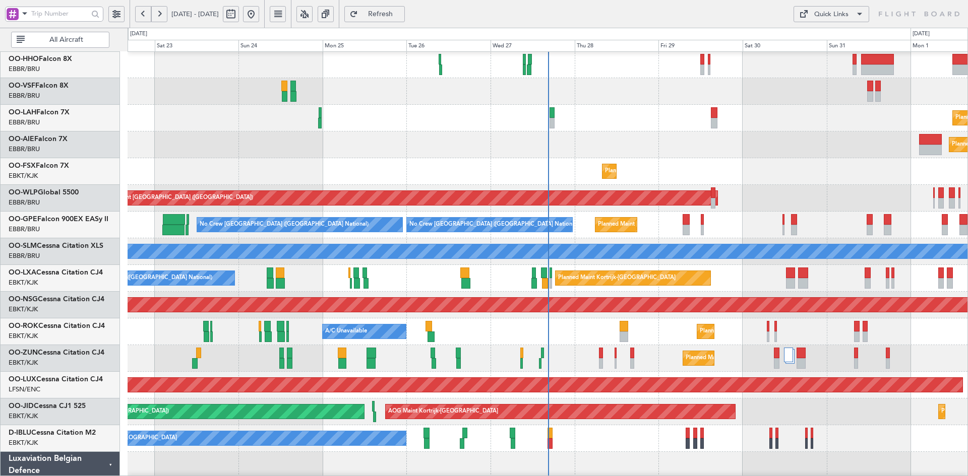
click at [899, 404] on div "Planned Maint Kortrijk-Wevelgem AOG Maint Kortrijk-Wevelgem Planned Maint Paris…" at bounding box center [548, 412] width 840 height 27
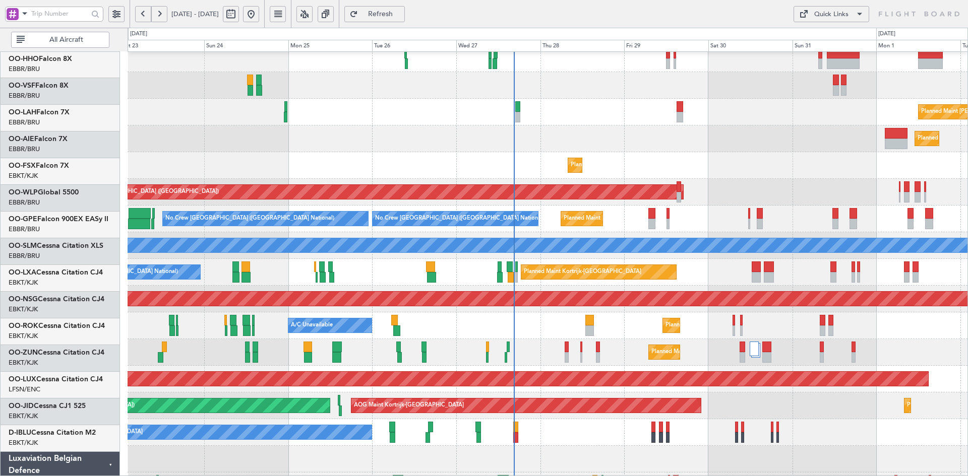
scroll to position [60, 0]
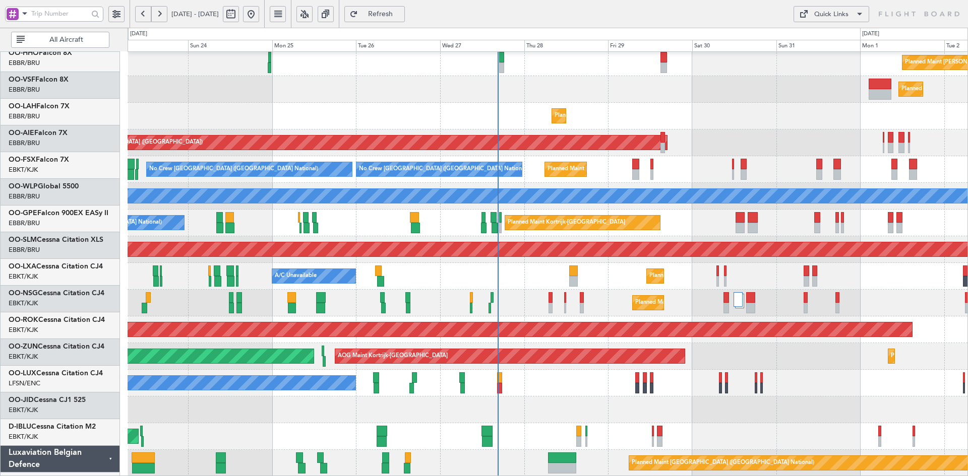
click at [691, 291] on div "Planned Maint Kortrijk-[GEOGRAPHIC_DATA]" at bounding box center [548, 303] width 840 height 27
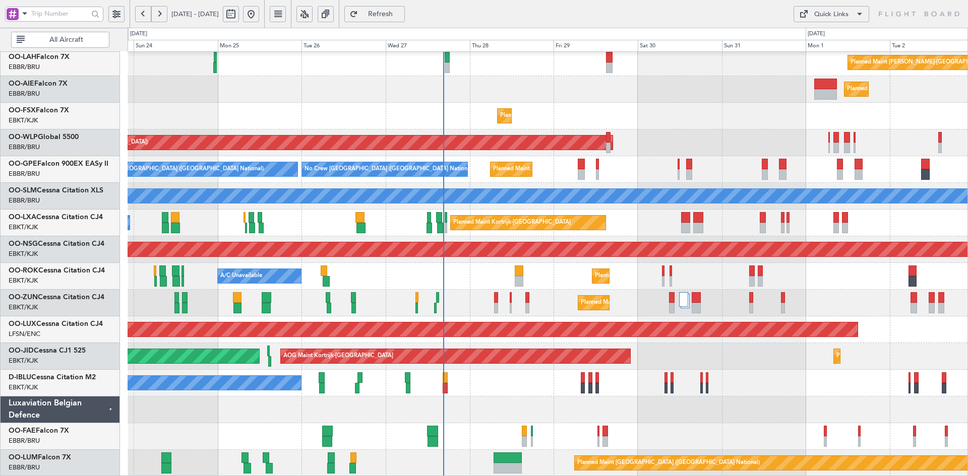
click at [798, 309] on div "Planned Maint Kortrijk-[GEOGRAPHIC_DATA]" at bounding box center [548, 303] width 840 height 27
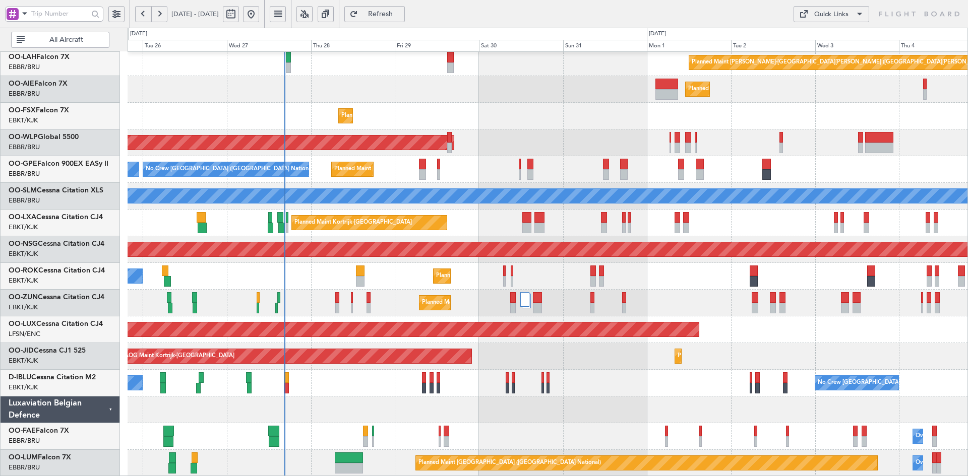
click at [727, 170] on div "Planned Maint Brussels (Brussels National) No Crew Brussels (Brussels National)…" at bounding box center [548, 169] width 840 height 27
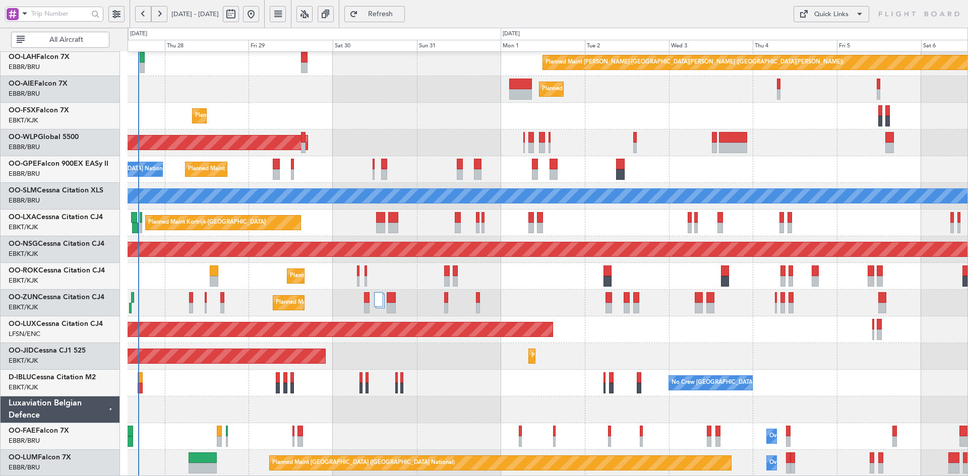
click at [711, 370] on div "No Crew Brussels (Brussels National) No Crew Kortrijk-Wevelgem" at bounding box center [548, 383] width 840 height 27
click at [743, 360] on div "AOG Maint Kortrijk-Wevelgem Planned Maint Kortrijk-Wevelgem Planned Maint Paris…" at bounding box center [548, 356] width 840 height 27
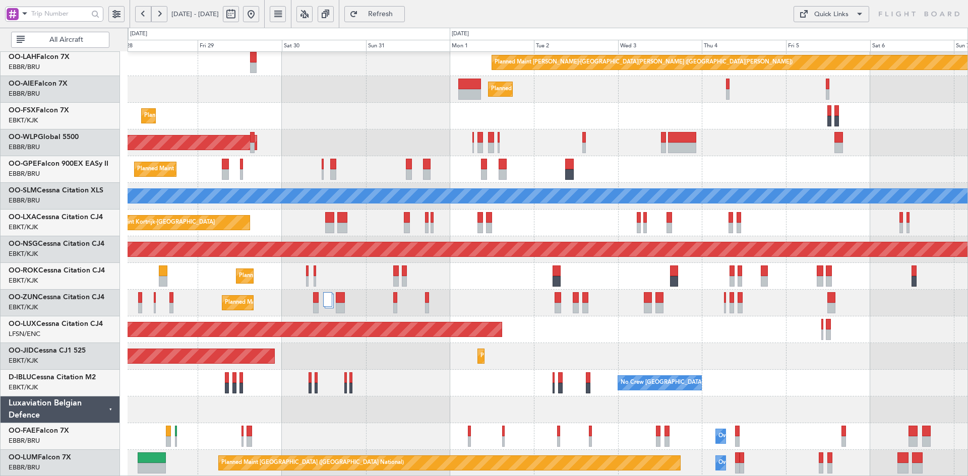
click at [604, 183] on div "Planned Maint Brussels (Brussels National) No Crew Brussels (Brussels National)…" at bounding box center [548, 169] width 840 height 27
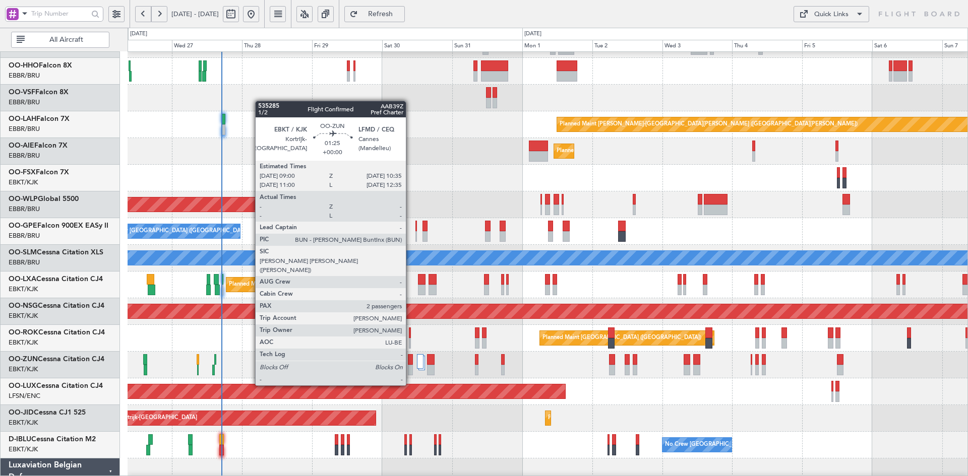
click at [410, 366] on div at bounding box center [410, 370] width 5 height 11
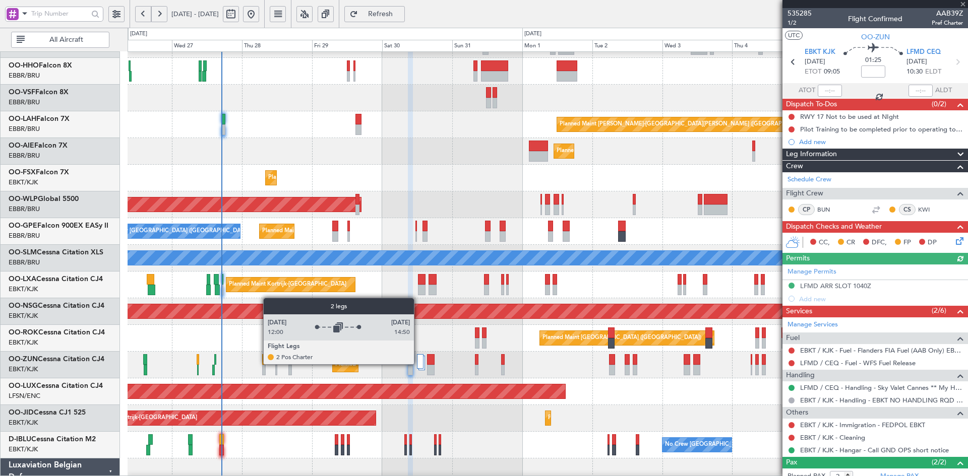
click at [418, 364] on div at bounding box center [420, 361] width 7 height 15
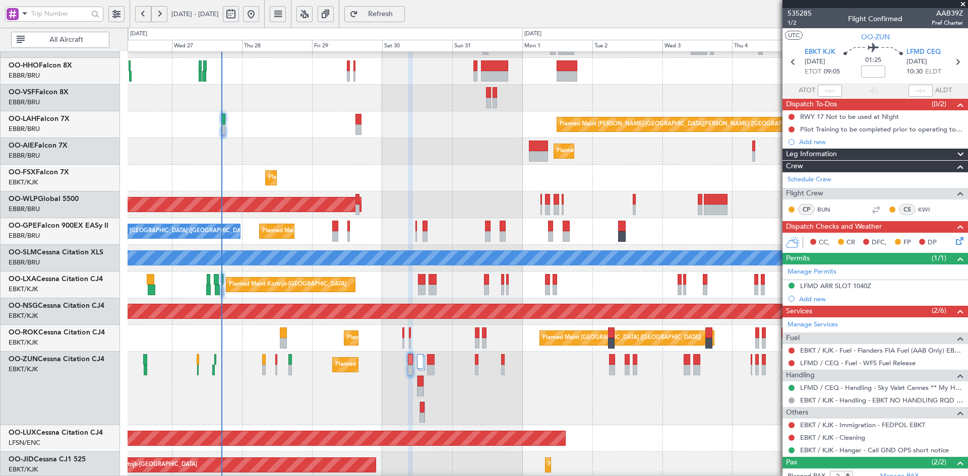
click at [462, 142] on div "Planned Maint [GEOGRAPHIC_DATA] ([GEOGRAPHIC_DATA])" at bounding box center [548, 151] width 840 height 27
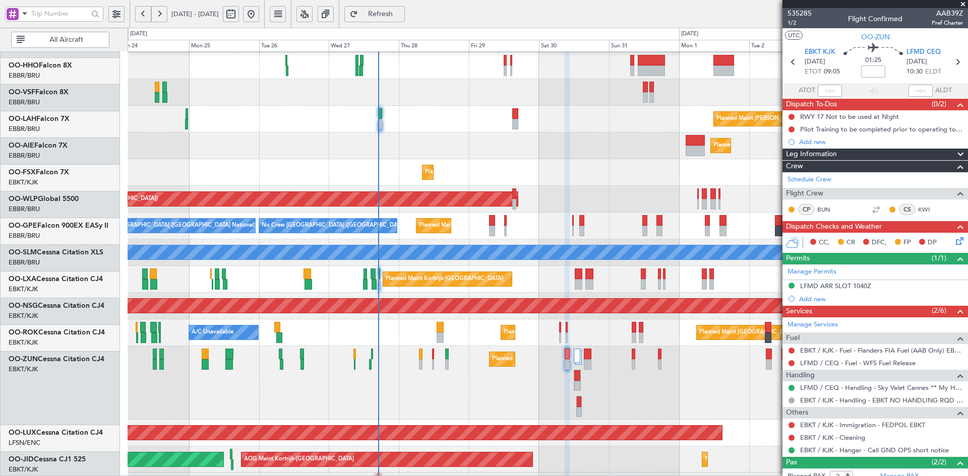
scroll to position [53, 0]
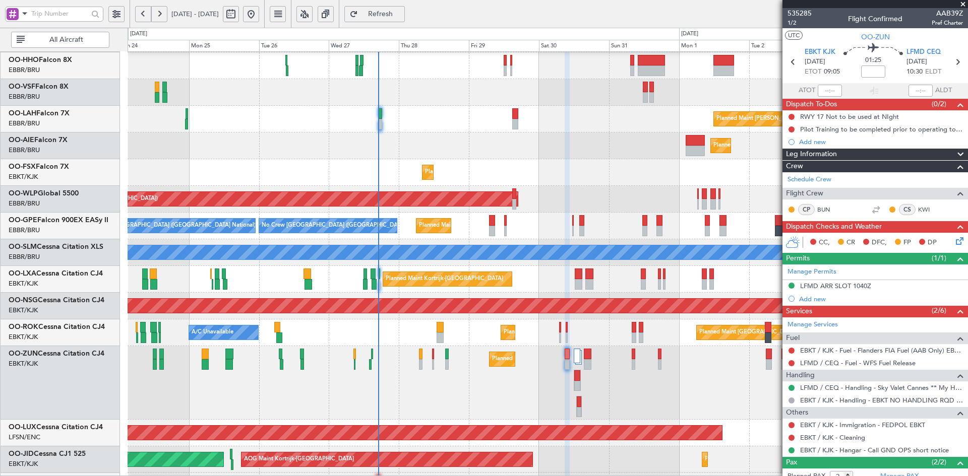
click at [395, 170] on div "Planned Maint Kortrijk-[GEOGRAPHIC_DATA]" at bounding box center [548, 172] width 840 height 27
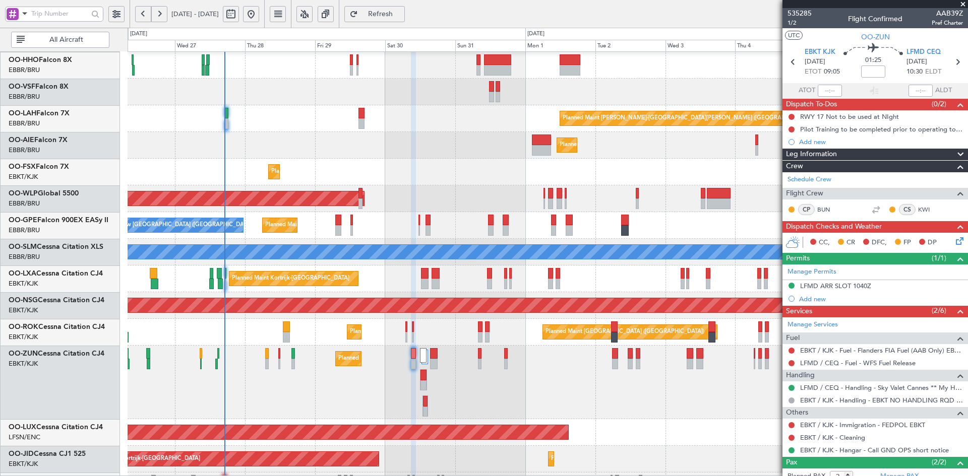
scroll to position [53, 0]
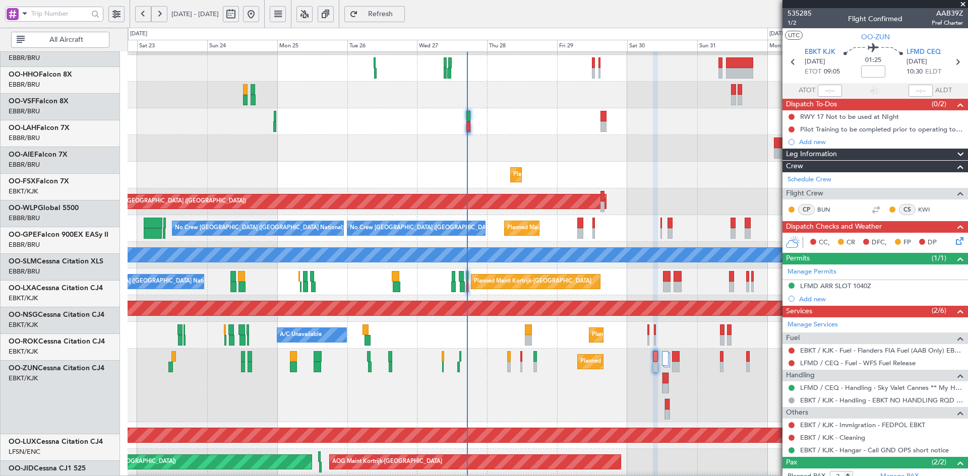
click at [592, 158] on div "Planned Maint [GEOGRAPHIC_DATA] ([GEOGRAPHIC_DATA])" at bounding box center [548, 148] width 840 height 27
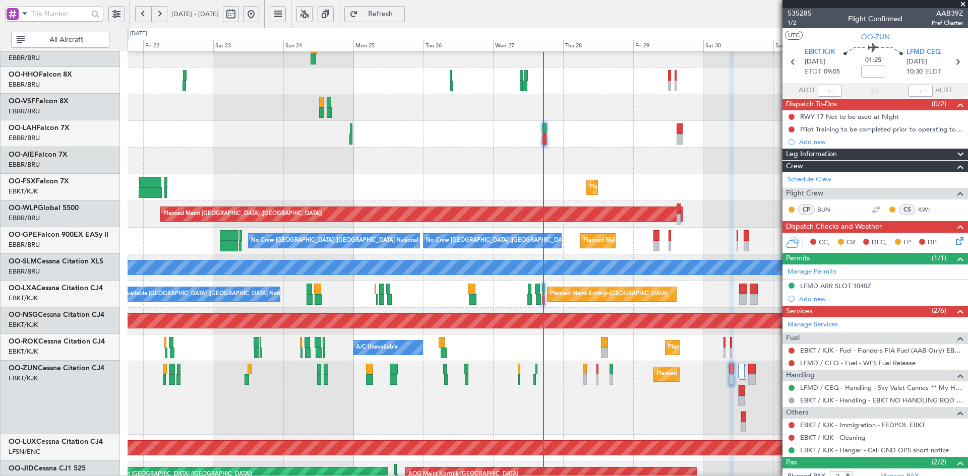
scroll to position [38, 0]
click at [670, 152] on div "Planned Maint [GEOGRAPHIC_DATA] ([GEOGRAPHIC_DATA])" at bounding box center [548, 161] width 840 height 27
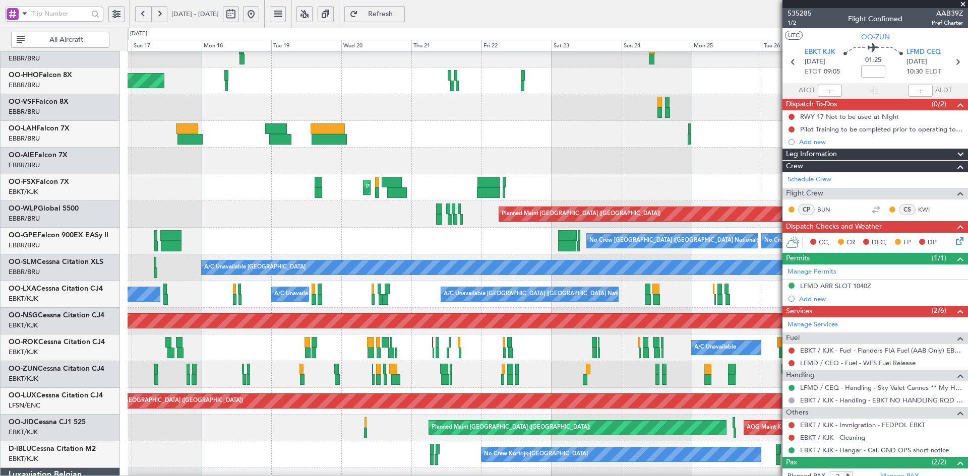
scroll to position [32, 0]
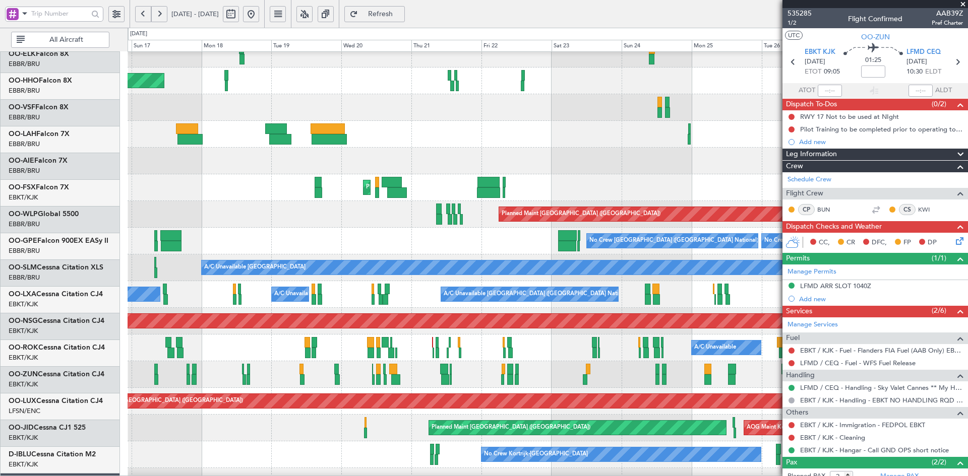
click at [356, 135] on div at bounding box center [548, 134] width 840 height 27
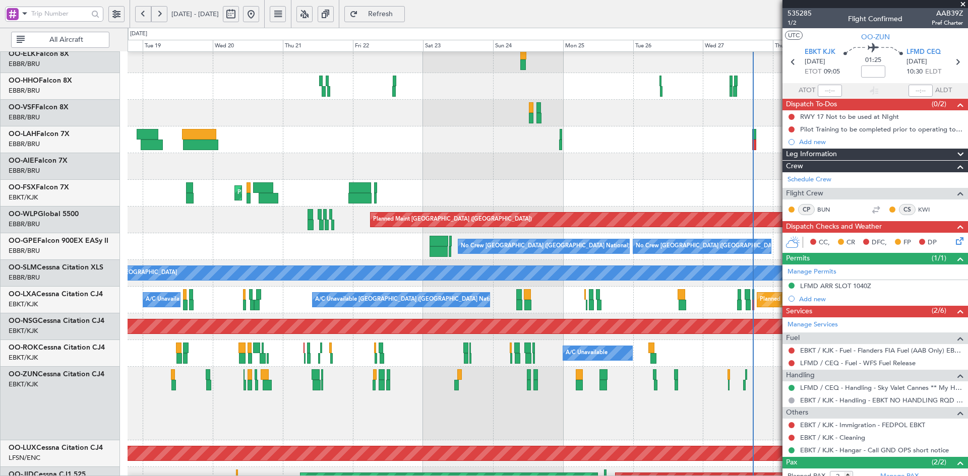
scroll to position [15, 0]
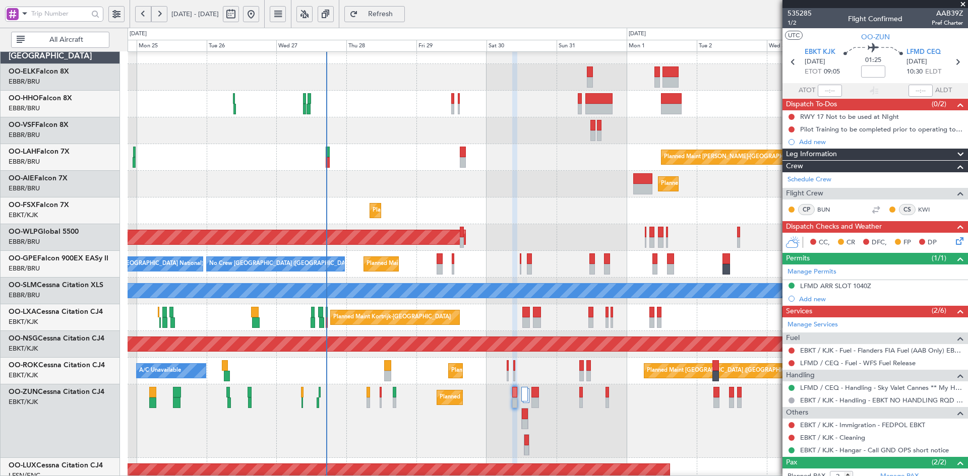
click at [273, 127] on div at bounding box center [548, 130] width 840 height 27
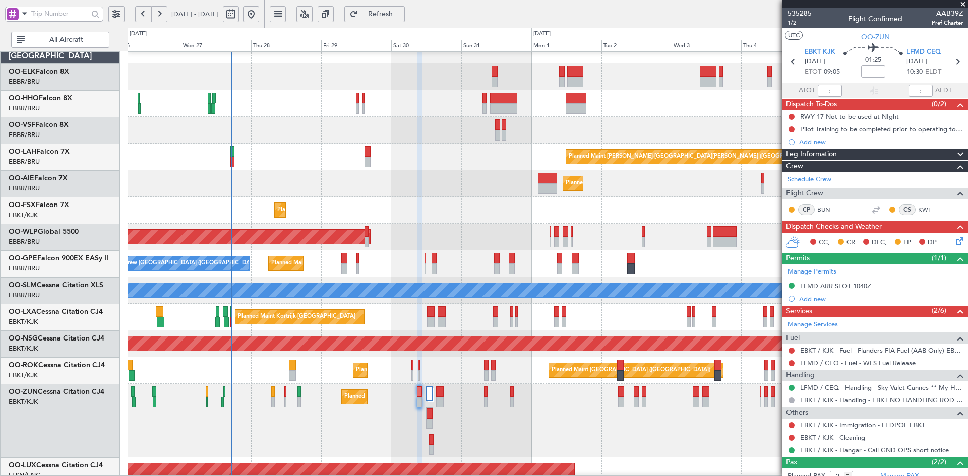
click at [646, 109] on div at bounding box center [548, 103] width 840 height 27
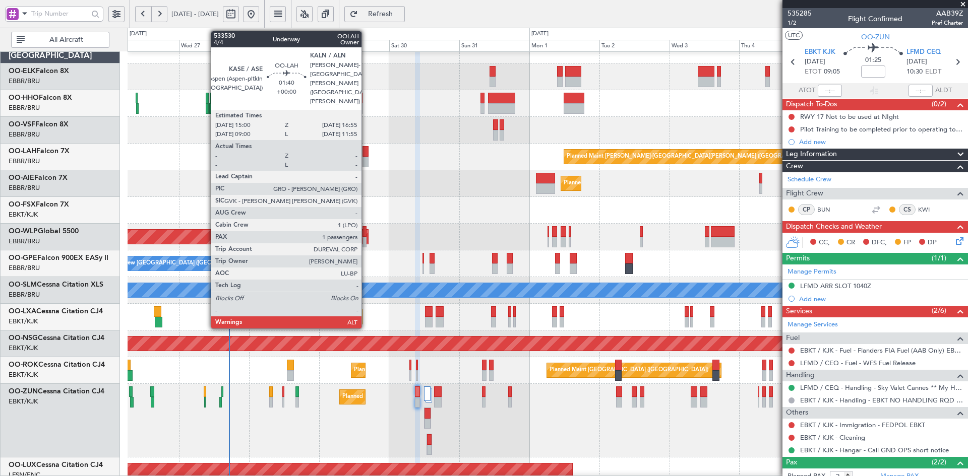
click at [366, 160] on div at bounding box center [365, 162] width 6 height 11
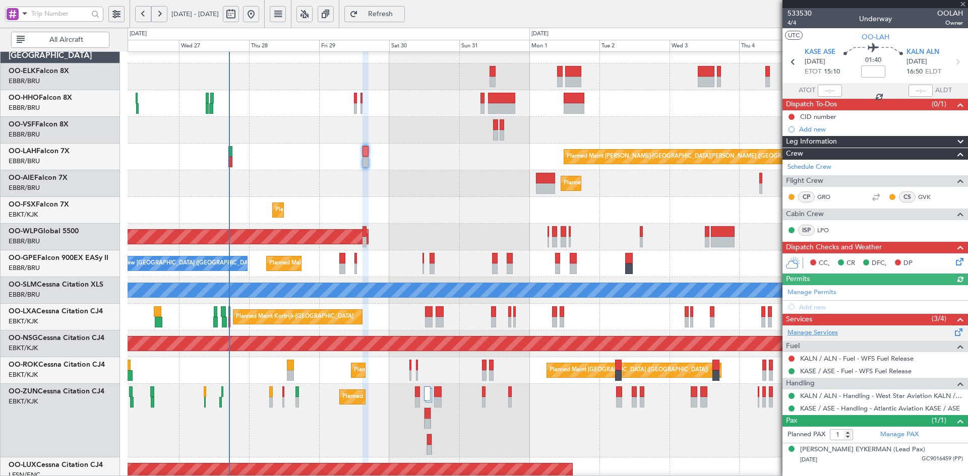
click at [829, 328] on link "Manage Services" at bounding box center [812, 333] width 50 height 10
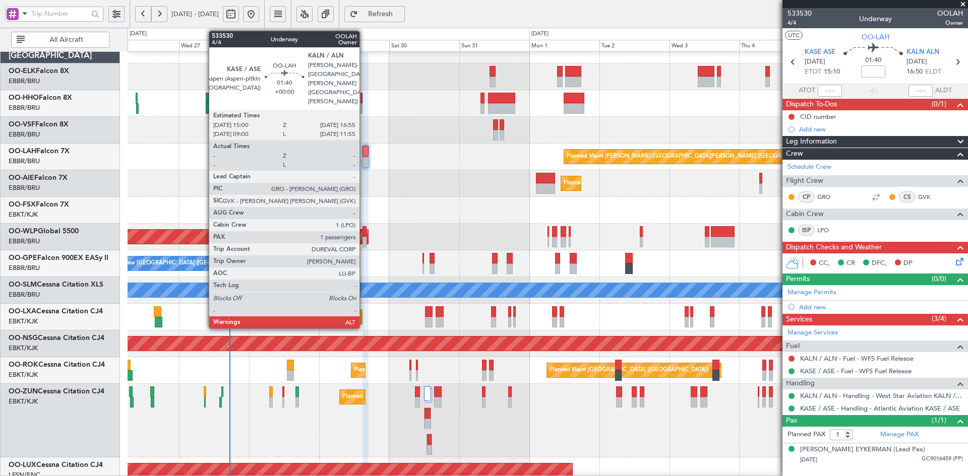
click at [364, 163] on div at bounding box center [365, 162] width 6 height 11
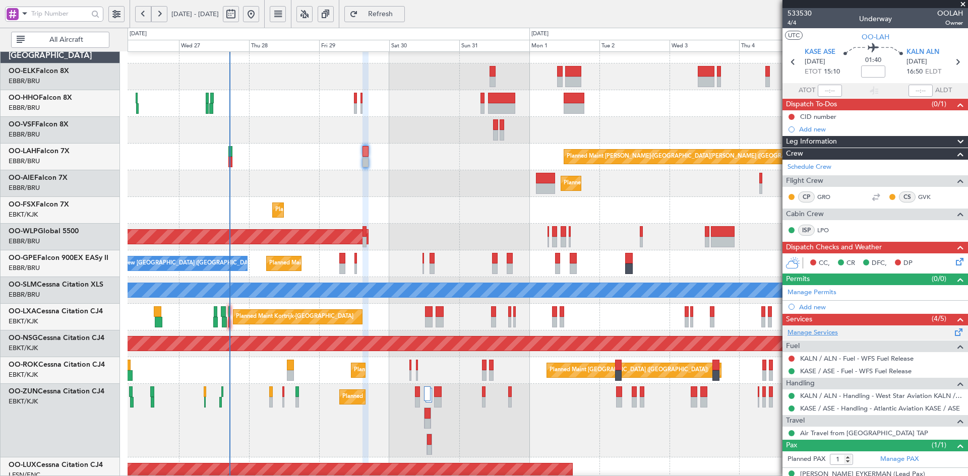
click at [824, 334] on link "Manage Services" at bounding box center [812, 333] width 50 height 10
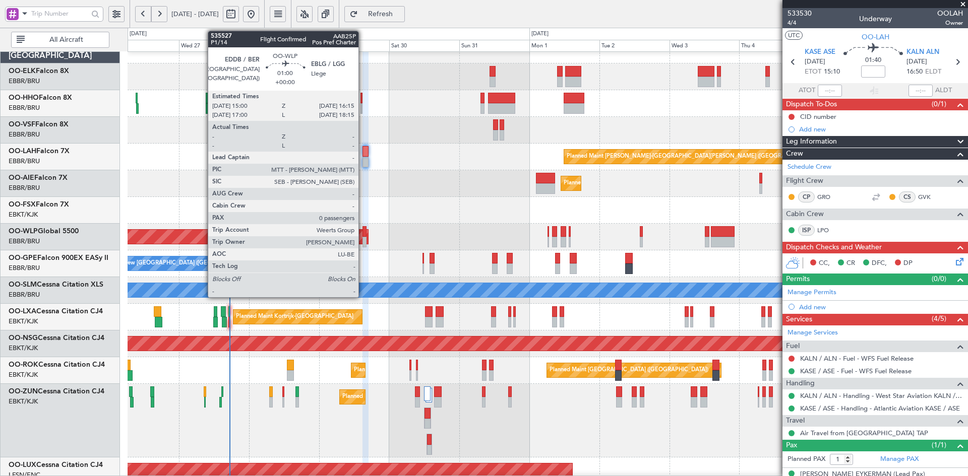
click at [364, 243] on div at bounding box center [364, 242] width 4 height 11
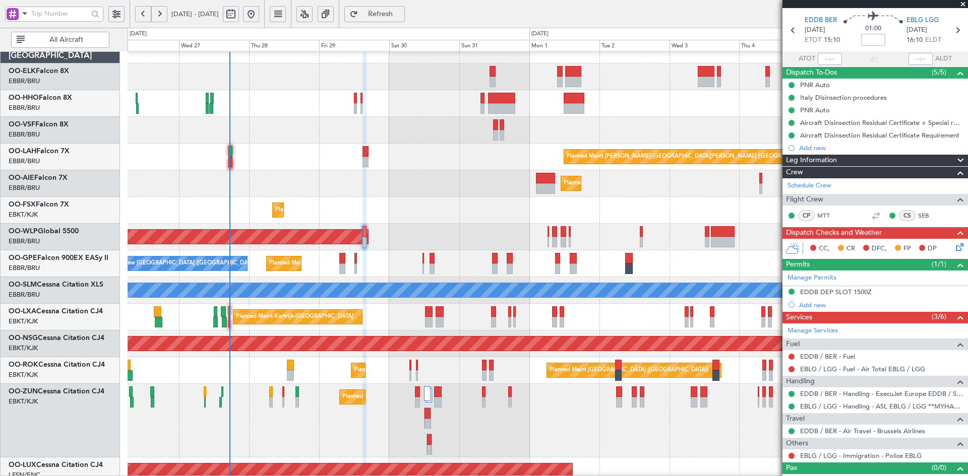
scroll to position [46, 0]
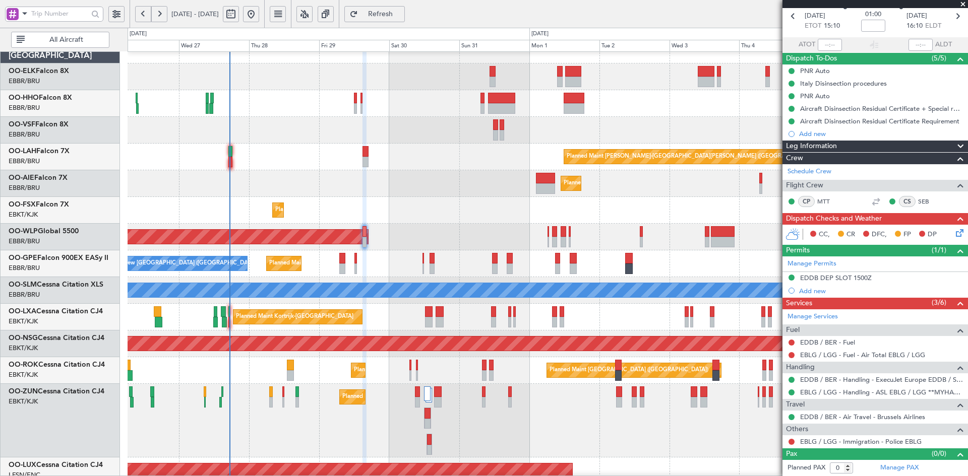
click at [408, 234] on div "Planned Maint [GEOGRAPHIC_DATA] ([GEOGRAPHIC_DATA])" at bounding box center [548, 237] width 840 height 27
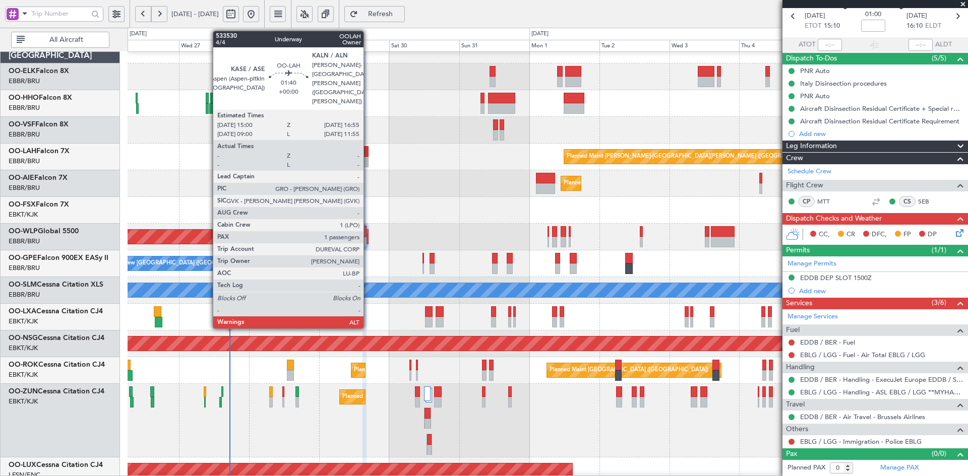
click at [368, 161] on div at bounding box center [365, 162] width 6 height 11
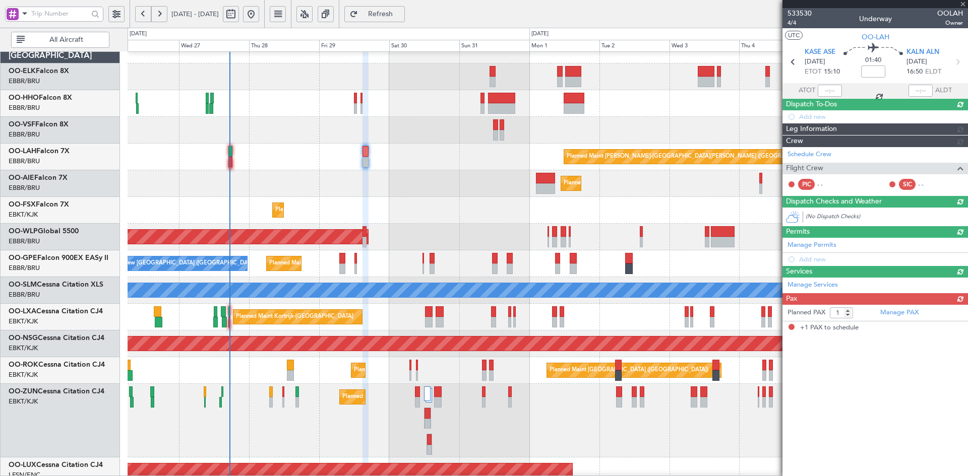
scroll to position [0, 0]
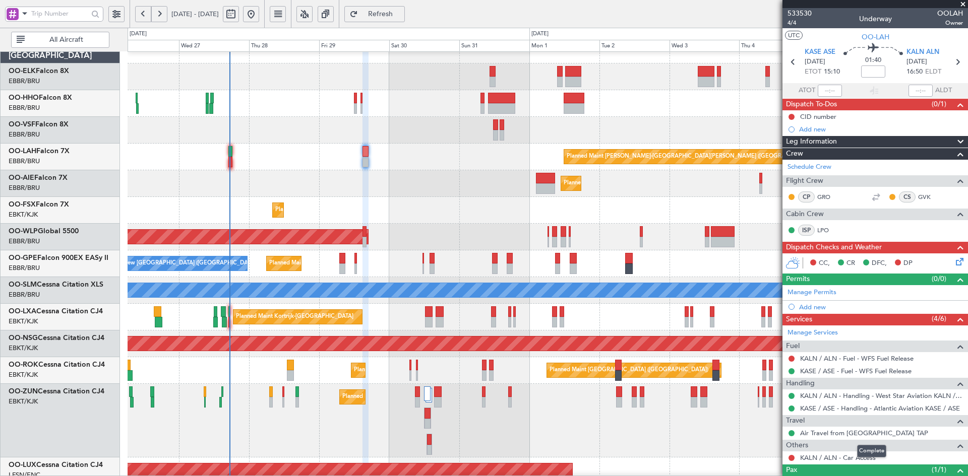
click at [861, 458] on mat-tooltip-component "Complete" at bounding box center [871, 451] width 43 height 27
click at [830, 456] on link "KALN / ALN - Car Access" at bounding box center [838, 458] width 76 height 9
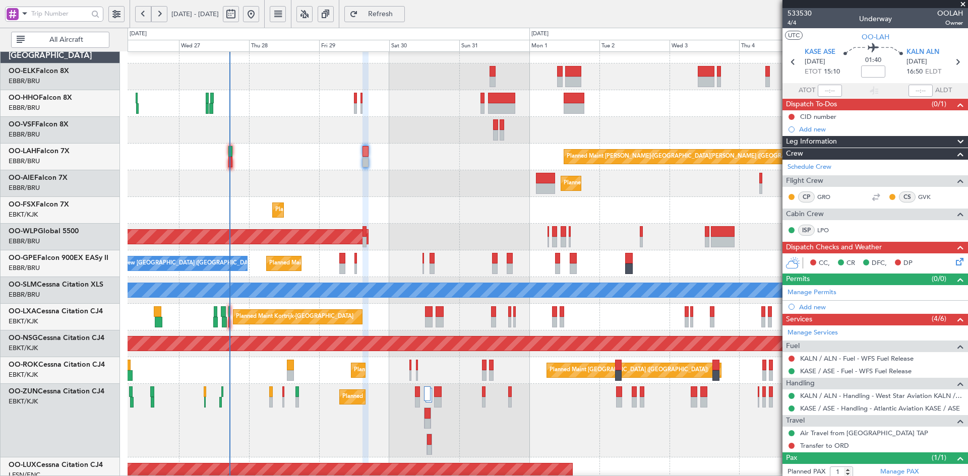
click at [448, 224] on div "Planned Maint [GEOGRAPHIC_DATA] ([GEOGRAPHIC_DATA])" at bounding box center [548, 237] width 840 height 27
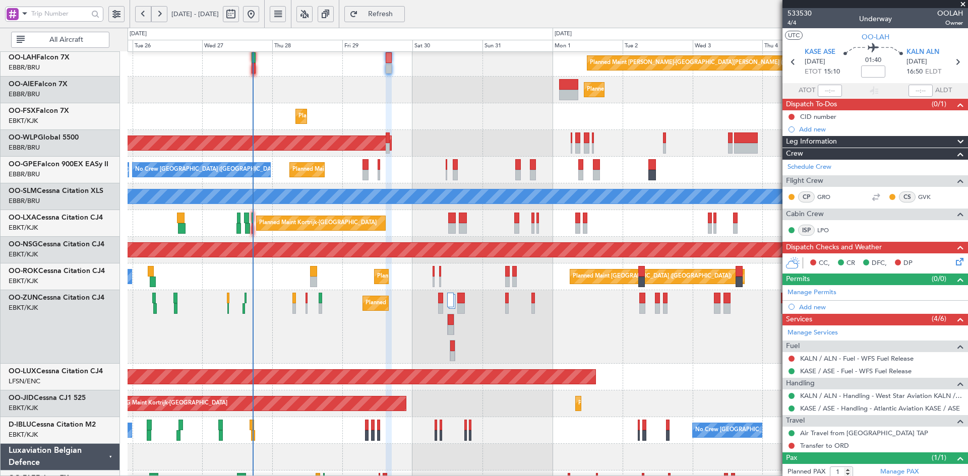
click at [310, 240] on div "Planned Maint Alton-st Louis (St Louis Regl) Planned Maint London (Farnborough)…" at bounding box center [548, 233] width 840 height 581
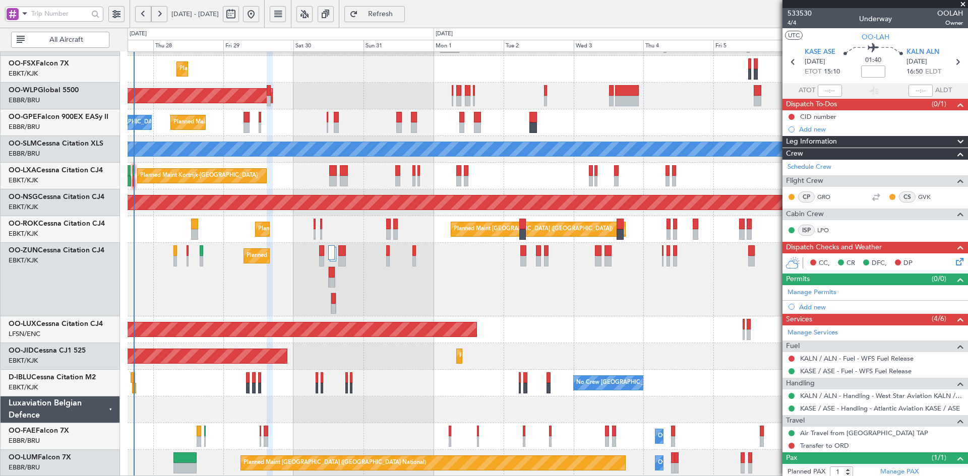
click at [561, 423] on div "Owner Melsbroek Air Base" at bounding box center [548, 436] width 840 height 27
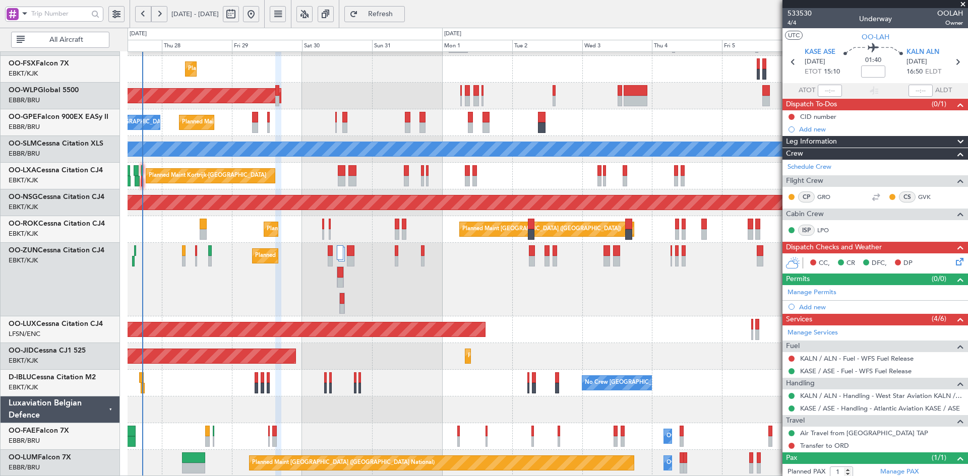
click at [687, 301] on div "Planned Maint London (Farnborough) Planned Maint Kortrijk-Wevelgem Planned Main…" at bounding box center [548, 186] width 840 height 581
click at [967, 1] on span at bounding box center [963, 4] width 10 height 9
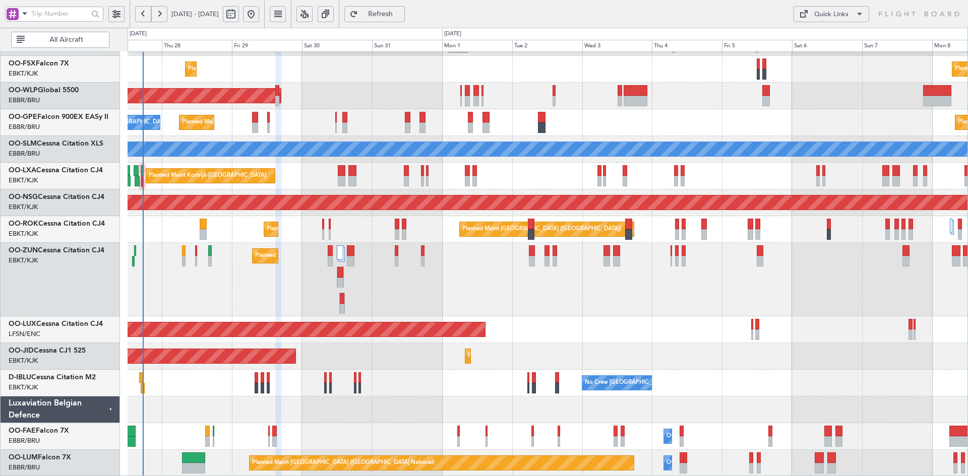
type input "0"
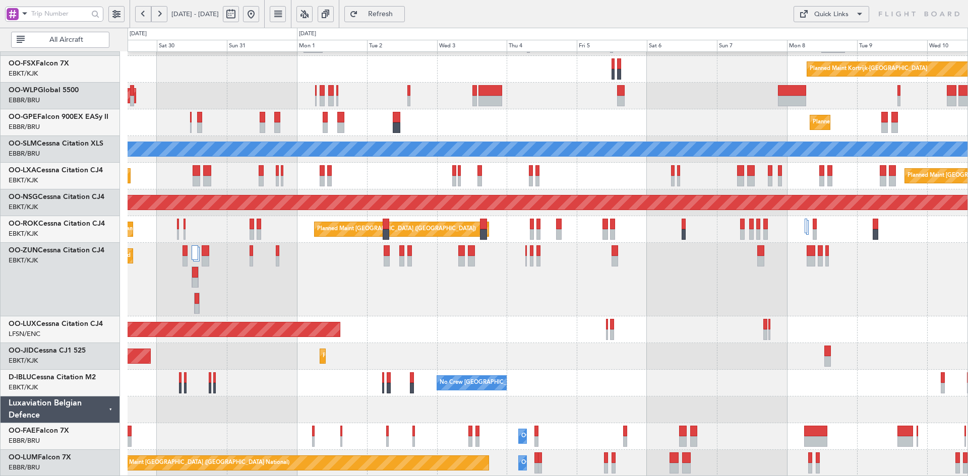
click at [652, 290] on div "Planned Maint Kortrijk-[GEOGRAPHIC_DATA]" at bounding box center [548, 280] width 840 height 74
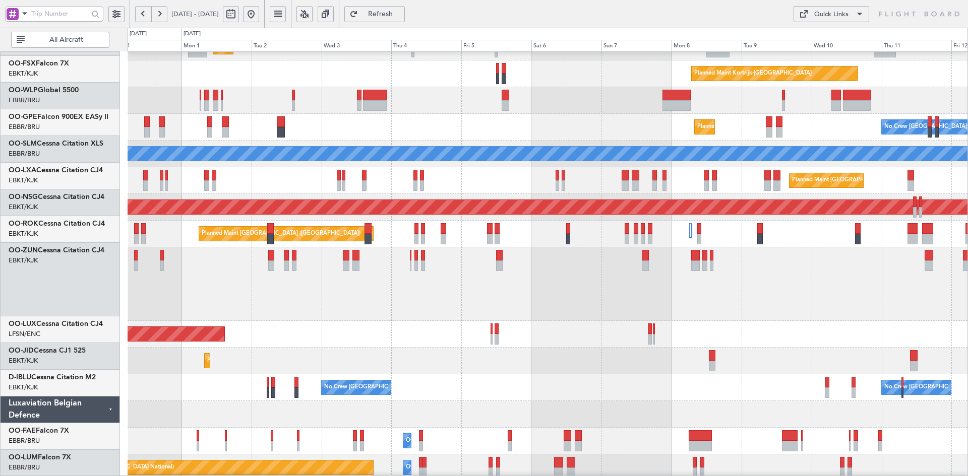
scroll to position [152, 0]
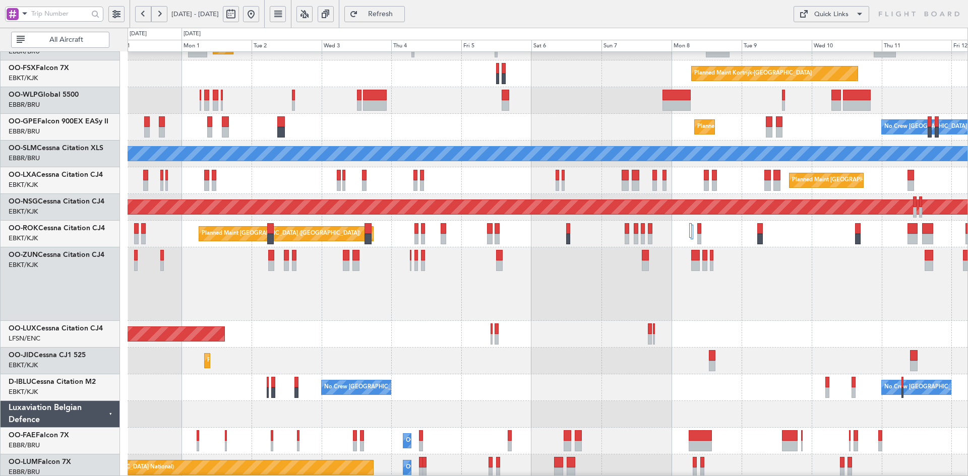
click at [764, 283] on div "Planned Maint Kortrijk-[GEOGRAPHIC_DATA]" at bounding box center [548, 284] width 840 height 74
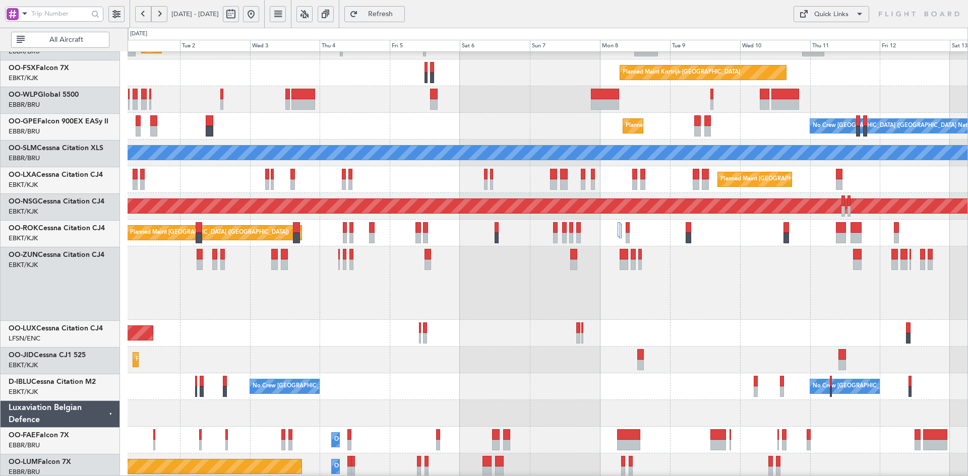
click at [734, 344] on div "Planned Maint [GEOGRAPHIC_DATA] ([GEOGRAPHIC_DATA])" at bounding box center [548, 333] width 840 height 27
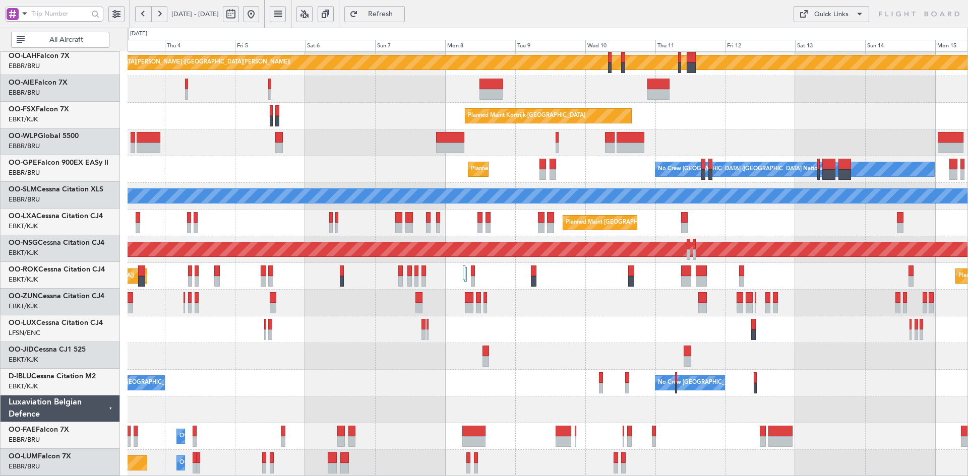
scroll to position [109, 0]
click at [691, 287] on div "Planned Maint Alton-st Louis (St Louis Regl) Planned Maint London (Farnborough)…" at bounding box center [548, 210] width 840 height 534
click at [810, 156] on div at bounding box center [548, 143] width 840 height 27
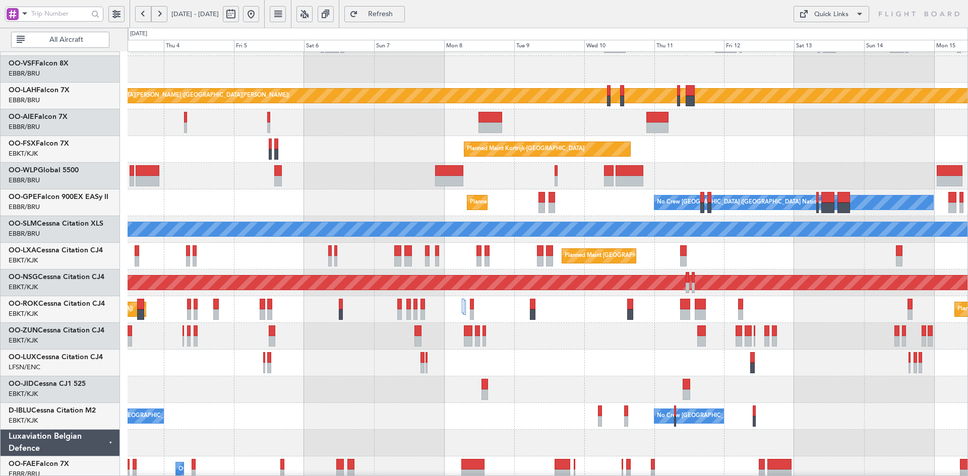
click at [754, 159] on div "Planned Maint Kortrijk-[GEOGRAPHIC_DATA]" at bounding box center [548, 149] width 840 height 27
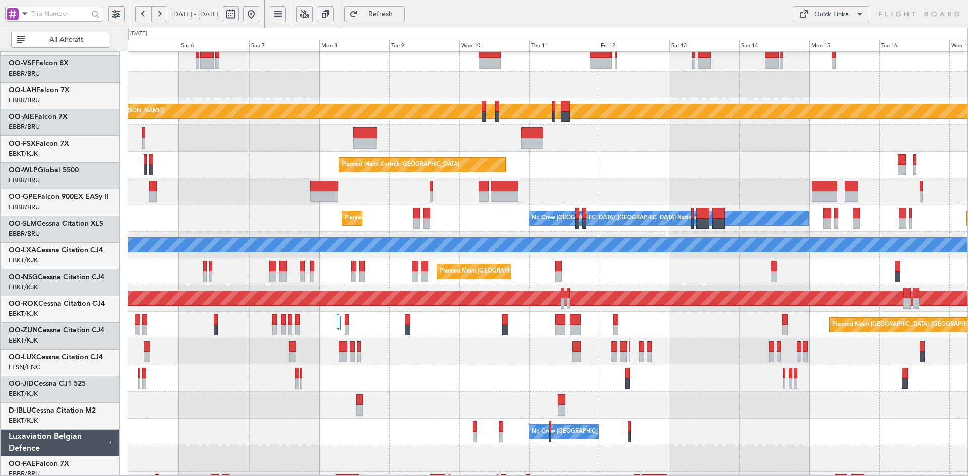
scroll to position [60, 0]
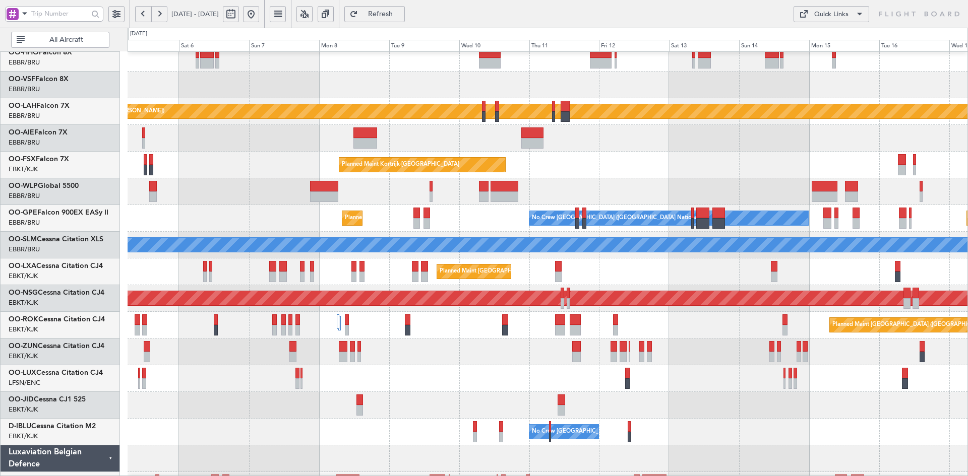
click at [404, 181] on div "Planned Maint Alton-st Louis (St Louis Regl) Planned Maint Kortrijk-Wevelgem Pl…" at bounding box center [548, 258] width 840 height 534
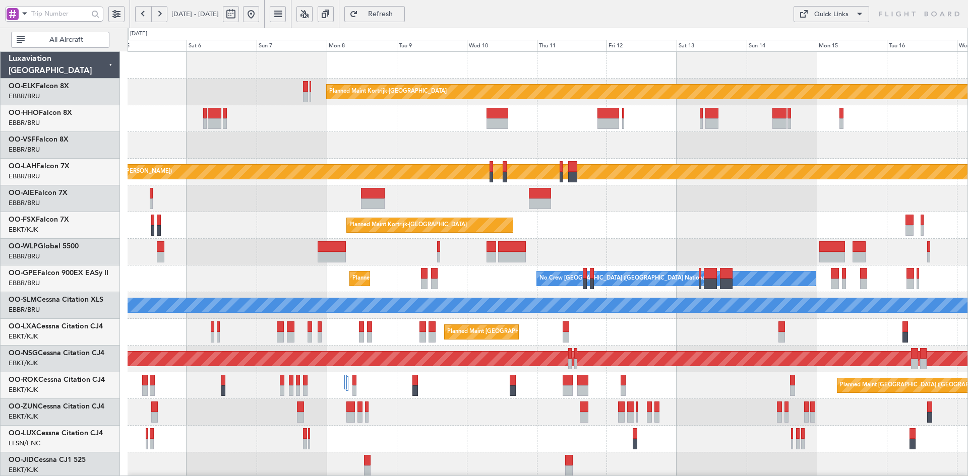
click at [265, 12] on fb-range-datepicker "05 Sep 2025 - 17 Sep 2025" at bounding box center [197, 14] width 135 height 28
click at [259, 11] on button at bounding box center [251, 14] width 16 height 16
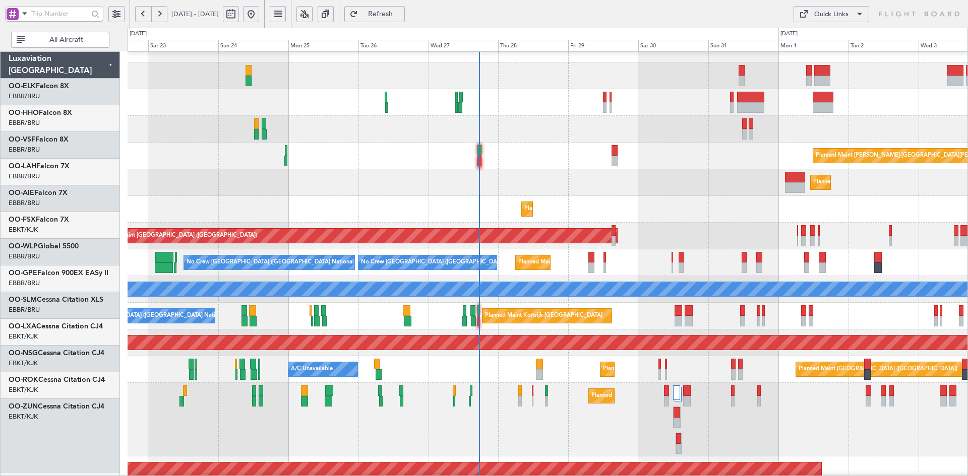
scroll to position [16, 0]
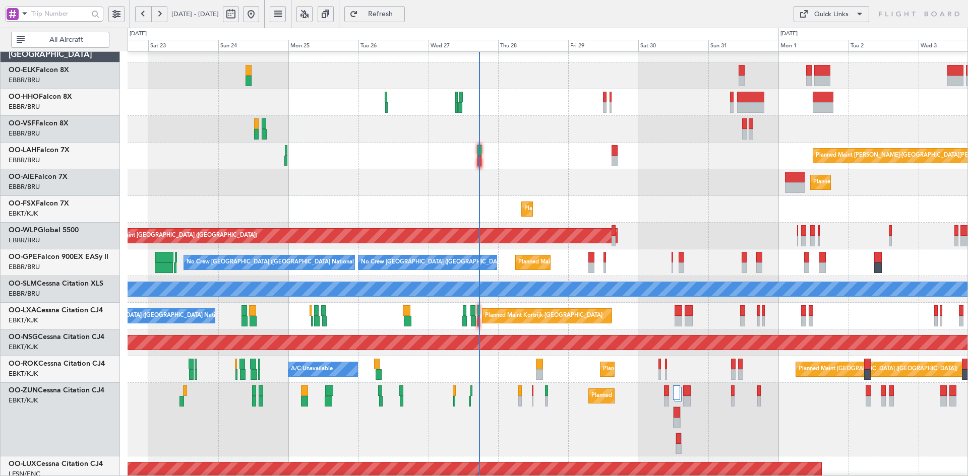
click at [664, 179] on div "Planned Maint [GEOGRAPHIC_DATA] ([GEOGRAPHIC_DATA])" at bounding box center [548, 182] width 840 height 27
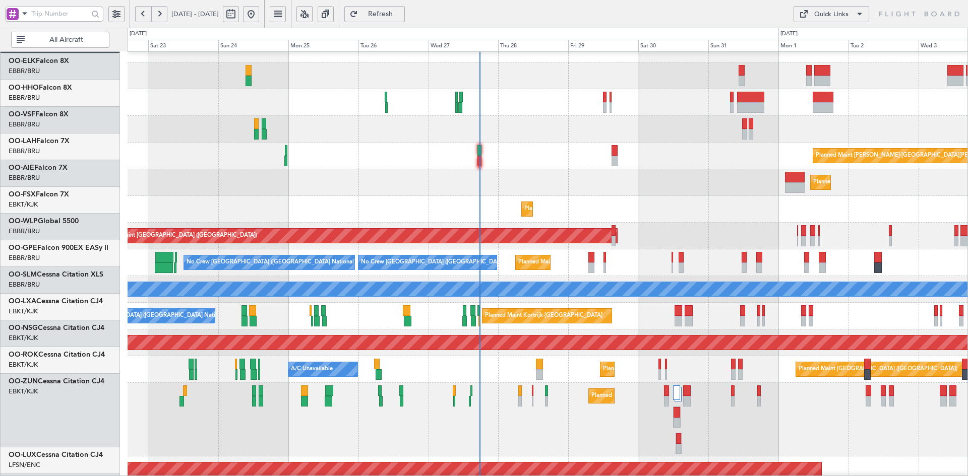
click at [643, 154] on div "Planned Maint [PERSON_NAME]-[GEOGRAPHIC_DATA][PERSON_NAME] ([GEOGRAPHIC_DATA][P…" at bounding box center [548, 156] width 840 height 27
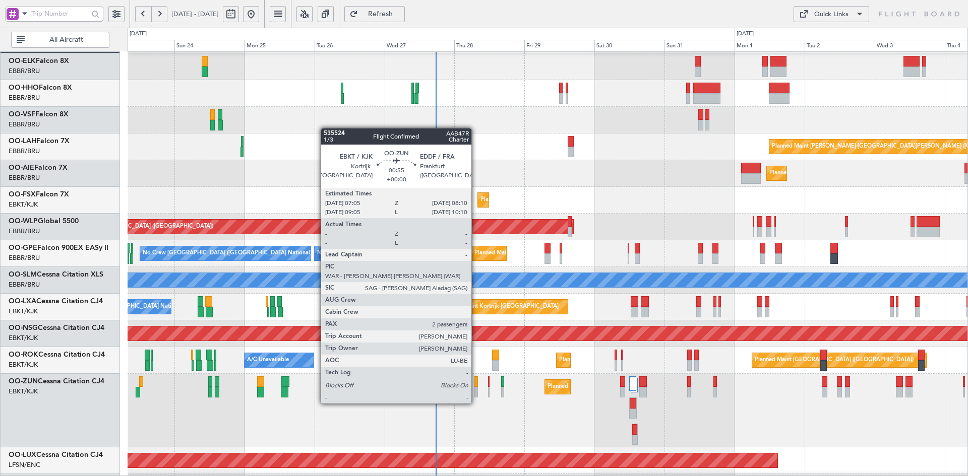
click at [476, 394] on div at bounding box center [476, 392] width 4 height 11
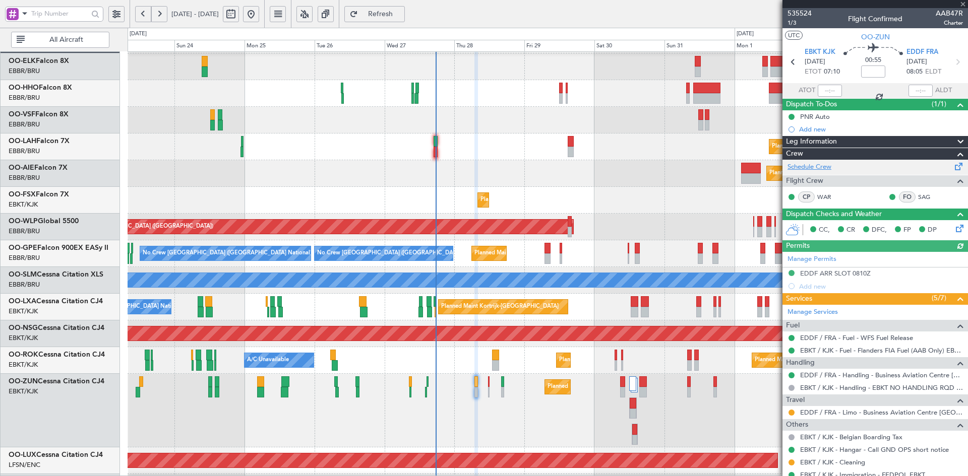
click at [809, 168] on link "Schedule Crew" at bounding box center [809, 167] width 44 height 10
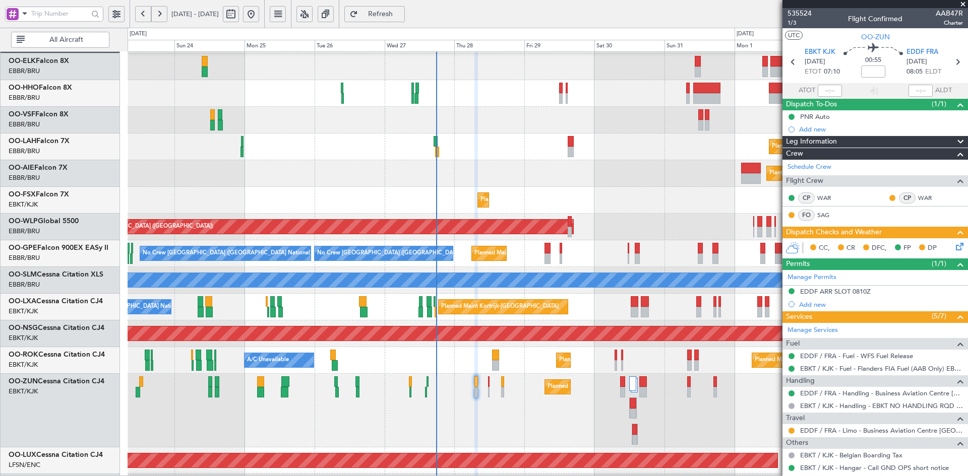
click at [606, 374] on div "Planned Maint Kortrijk-[GEOGRAPHIC_DATA]" at bounding box center [548, 411] width 840 height 74
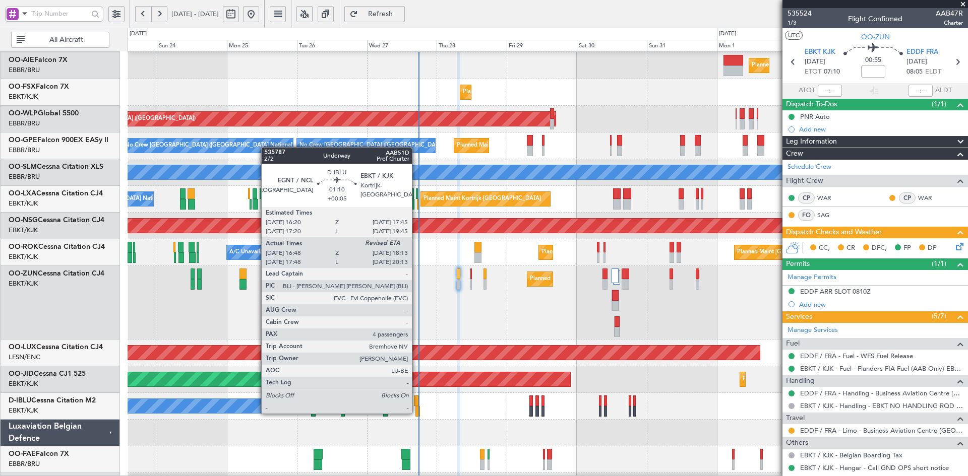
click at [416, 412] on div at bounding box center [417, 411] width 5 height 11
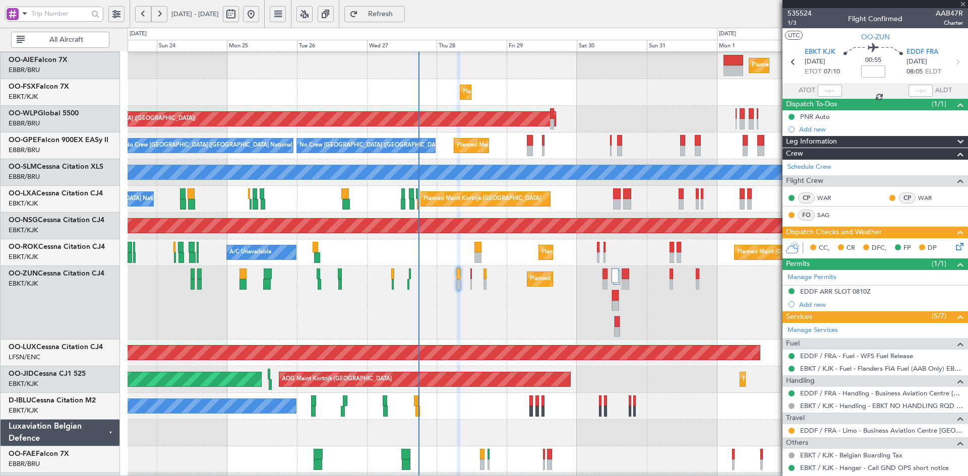
type input "+00:05"
type input "16:58"
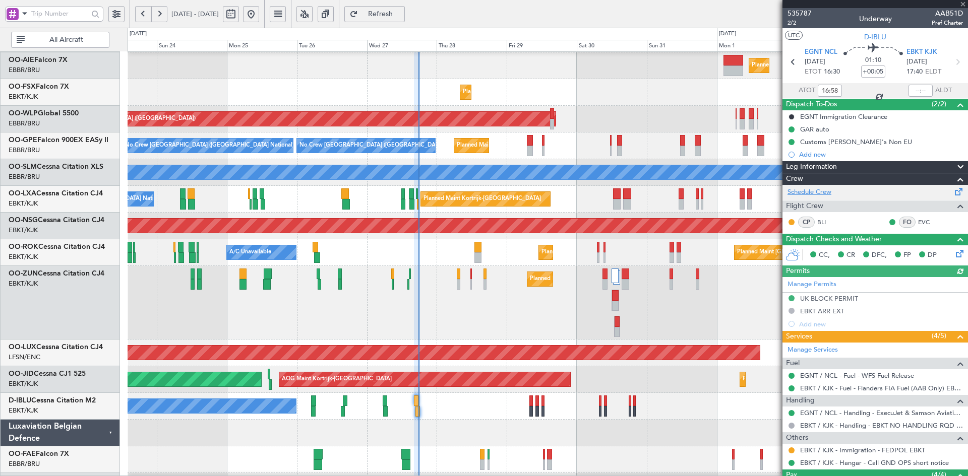
click at [829, 192] on link "Schedule Crew" at bounding box center [809, 192] width 44 height 10
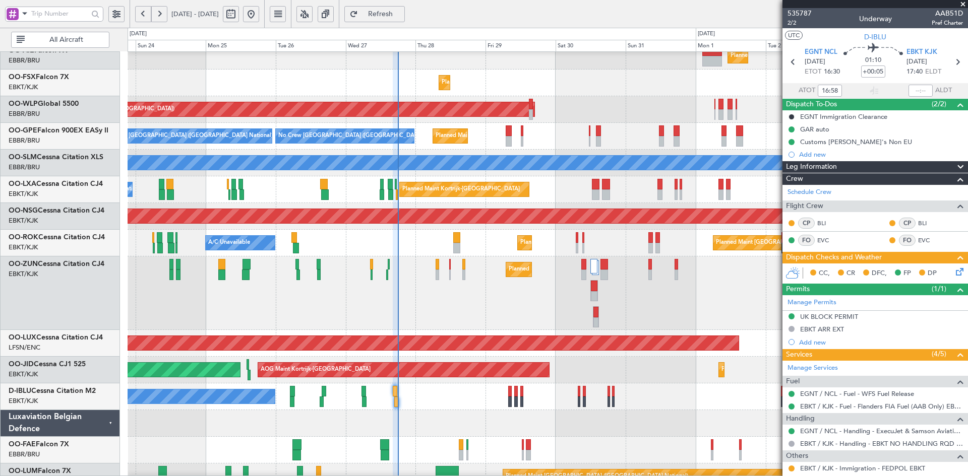
click at [679, 273] on div "Planned Maint Kortrijk-[GEOGRAPHIC_DATA]" at bounding box center [548, 294] width 840 height 74
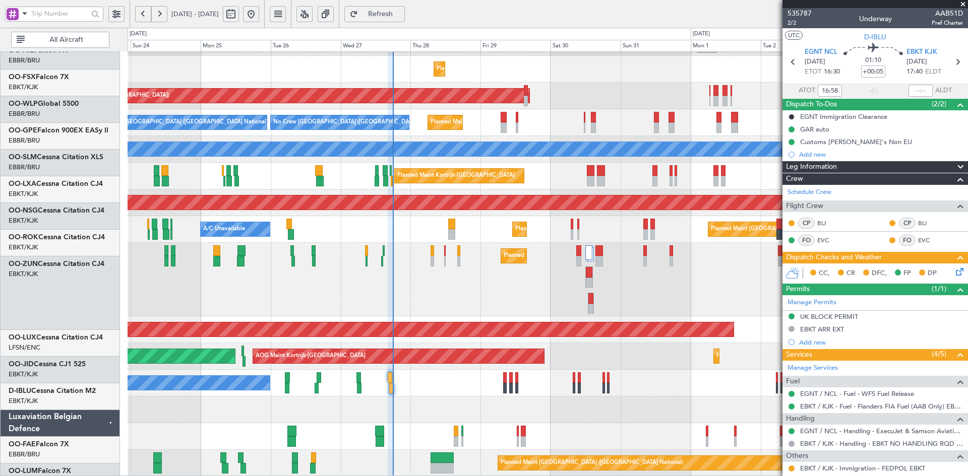
scroll to position [156, 0]
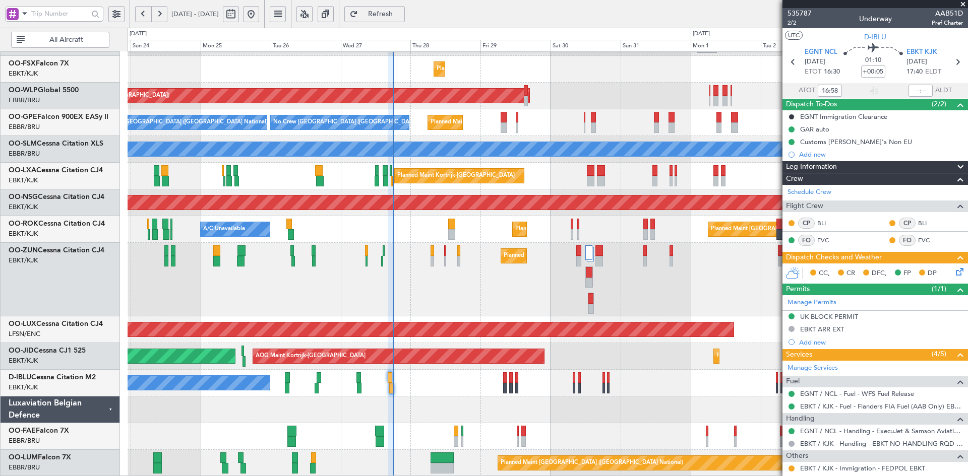
click at [439, 380] on div "No Crew Kortrijk-[GEOGRAPHIC_DATA] No Crew [GEOGRAPHIC_DATA] (Brussels National)" at bounding box center [548, 383] width 840 height 27
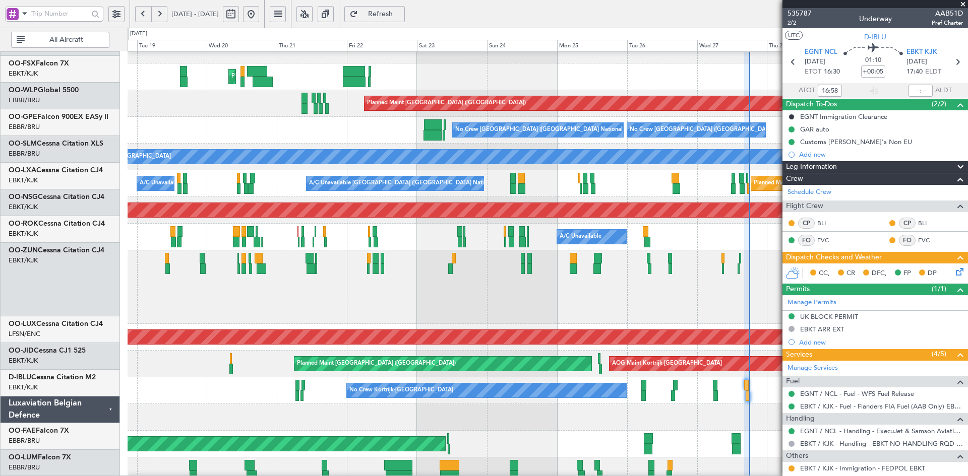
scroll to position [149, 0]
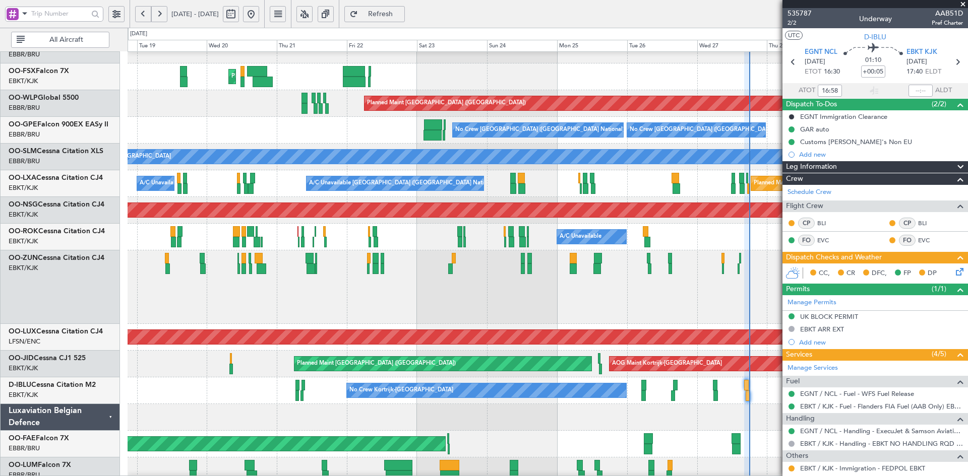
click at [746, 301] on div "Planned Maint Kortrijk-[GEOGRAPHIC_DATA]" at bounding box center [548, 288] width 840 height 74
click at [578, 279] on div "Planned Maint Kortrijk-[GEOGRAPHIC_DATA]" at bounding box center [548, 288] width 840 height 74
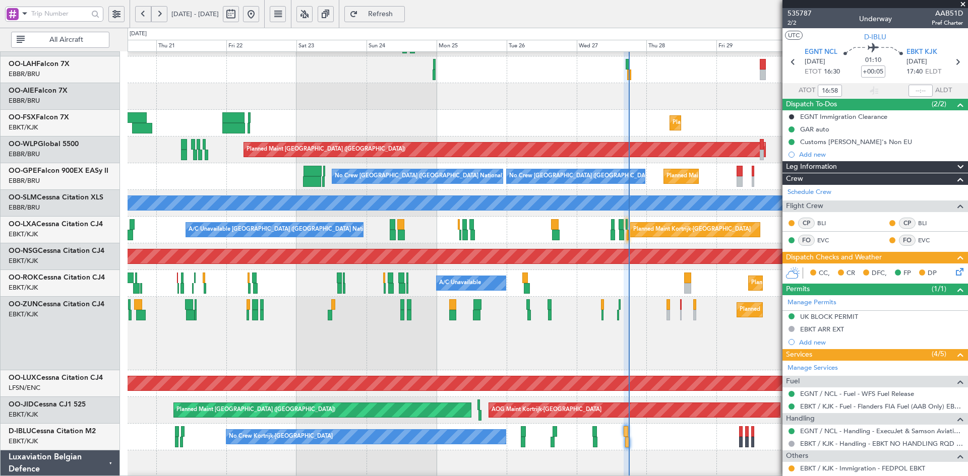
scroll to position [104, 0]
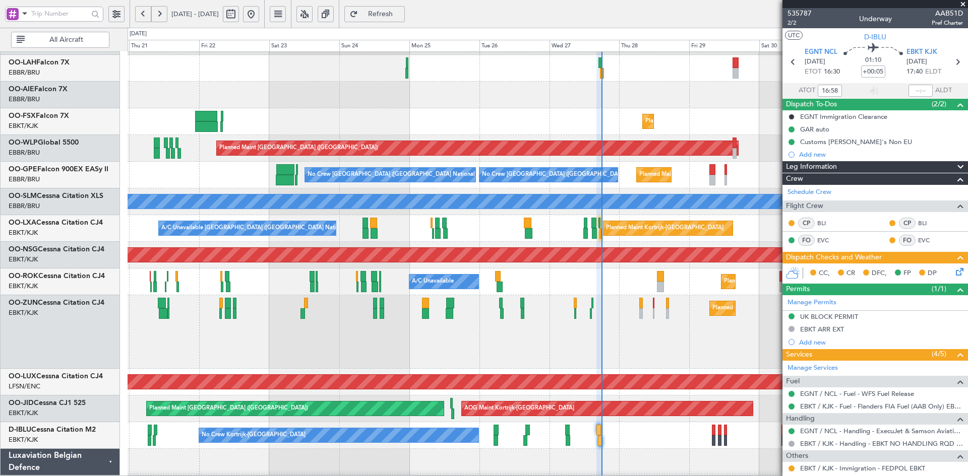
click at [426, 359] on div "Planned Maint Kortrijk-[GEOGRAPHIC_DATA]" at bounding box center [548, 332] width 840 height 74
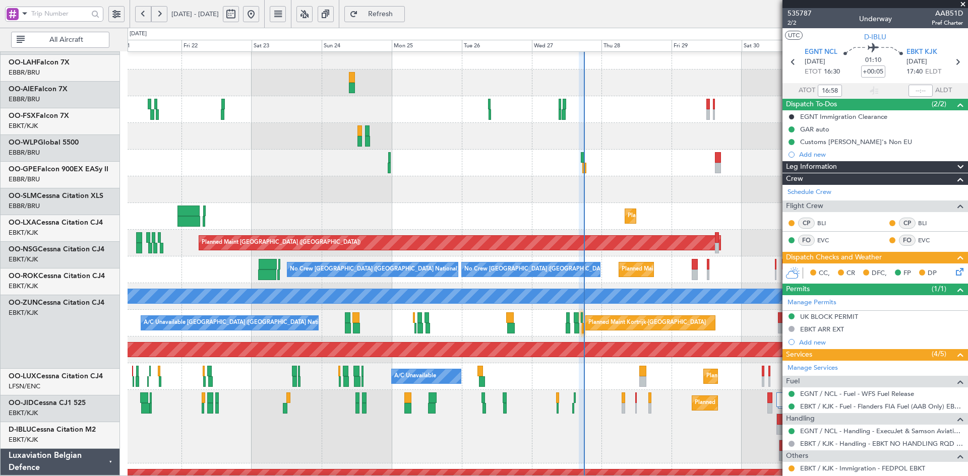
scroll to position [9, 0]
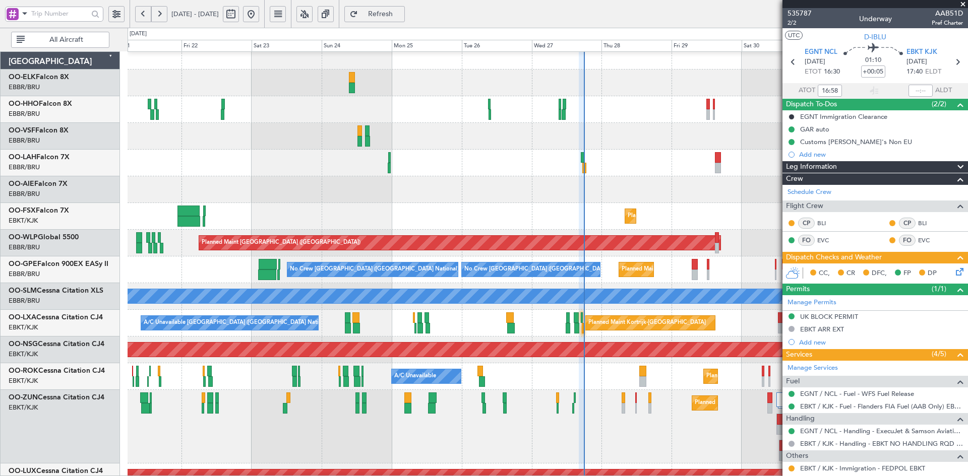
click at [417, 191] on div "Planned Maint [GEOGRAPHIC_DATA] ([GEOGRAPHIC_DATA])" at bounding box center [548, 189] width 840 height 27
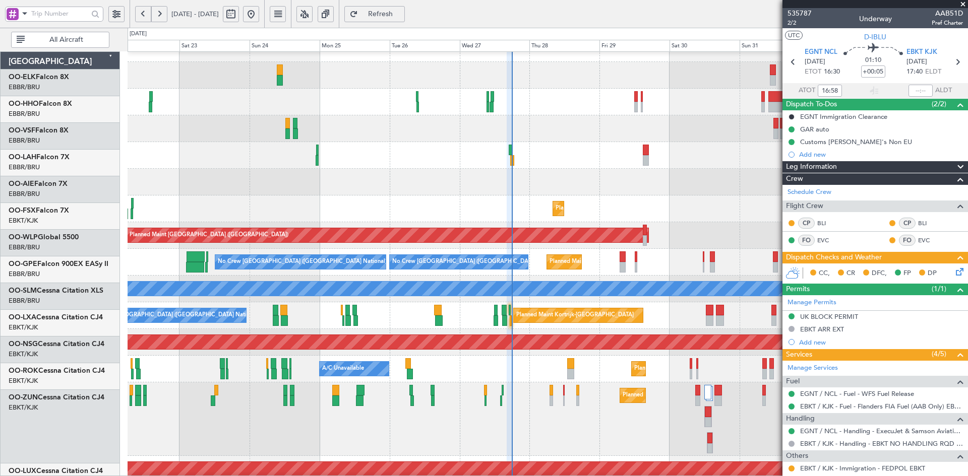
scroll to position [17, 0]
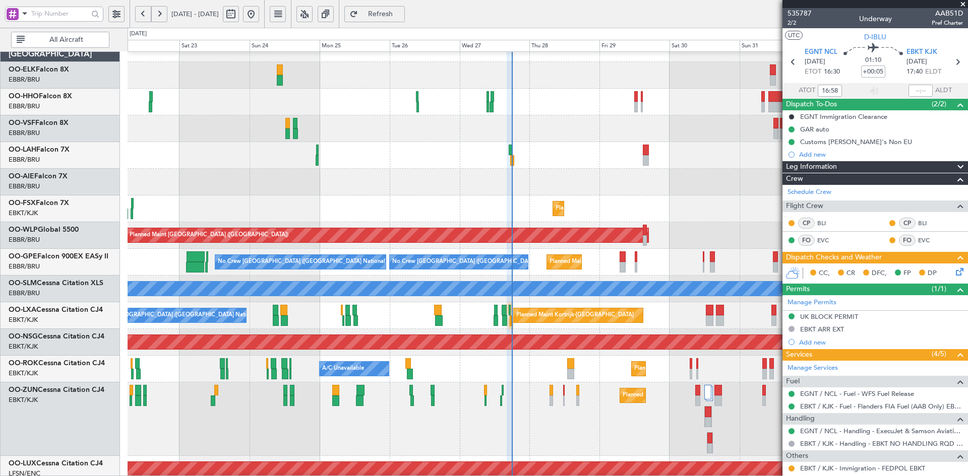
click at [550, 170] on div "Planned Maint [GEOGRAPHIC_DATA] ([GEOGRAPHIC_DATA])" at bounding box center [548, 182] width 840 height 27
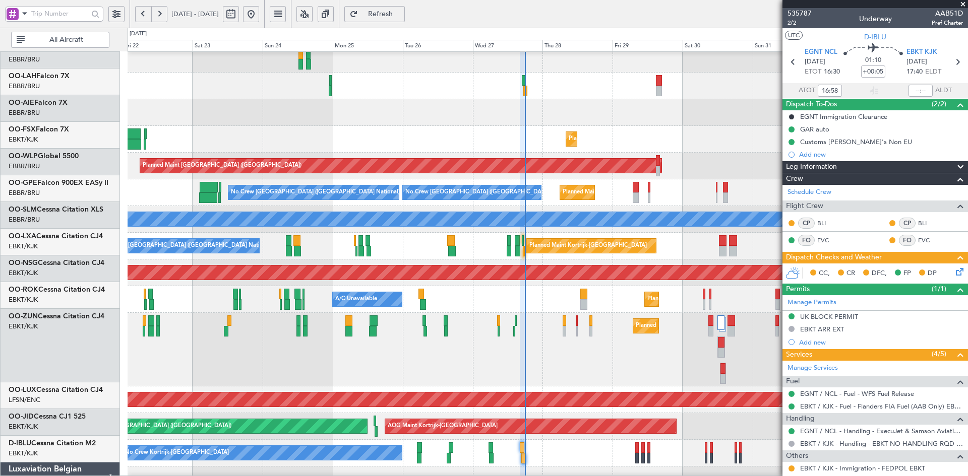
click at [573, 332] on div "Planned Maint Kortrijk-[GEOGRAPHIC_DATA]" at bounding box center [548, 350] width 840 height 74
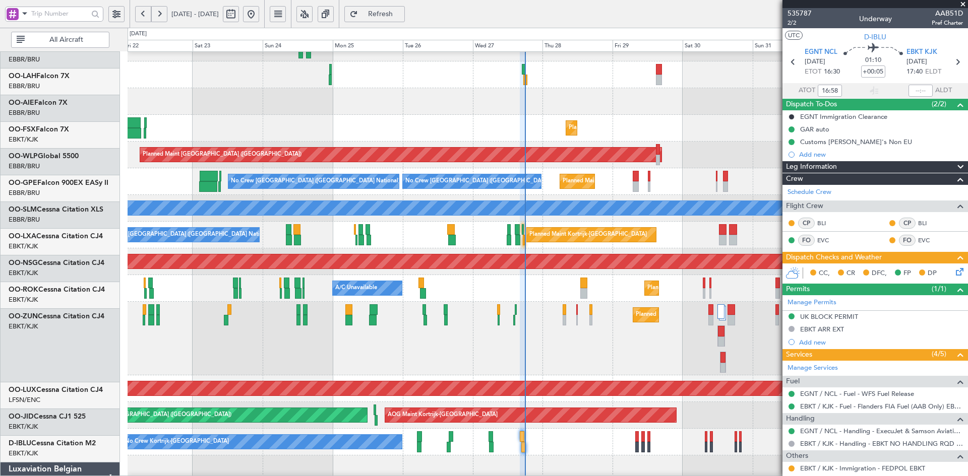
scroll to position [97, 0]
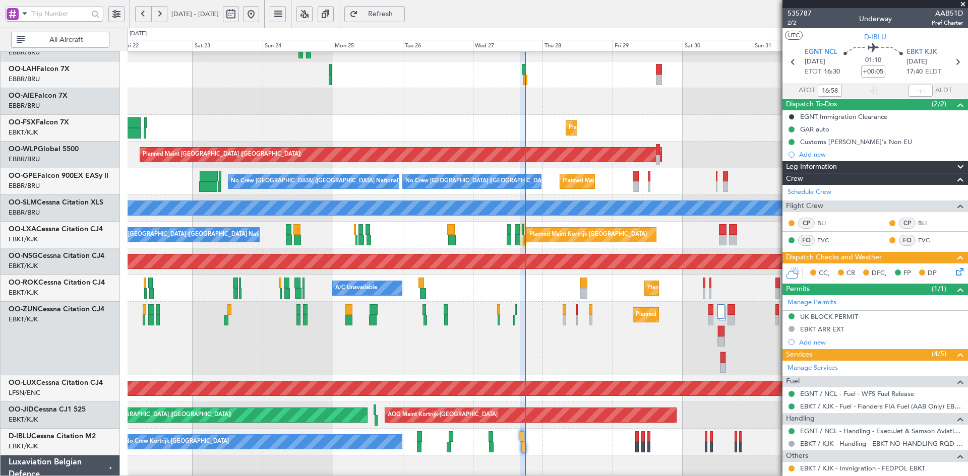
click at [509, 302] on div "Planned Maint Kortrijk-[GEOGRAPHIC_DATA] Planned Maint [GEOGRAPHIC_DATA] ([GEOG…" at bounding box center [548, 288] width 840 height 27
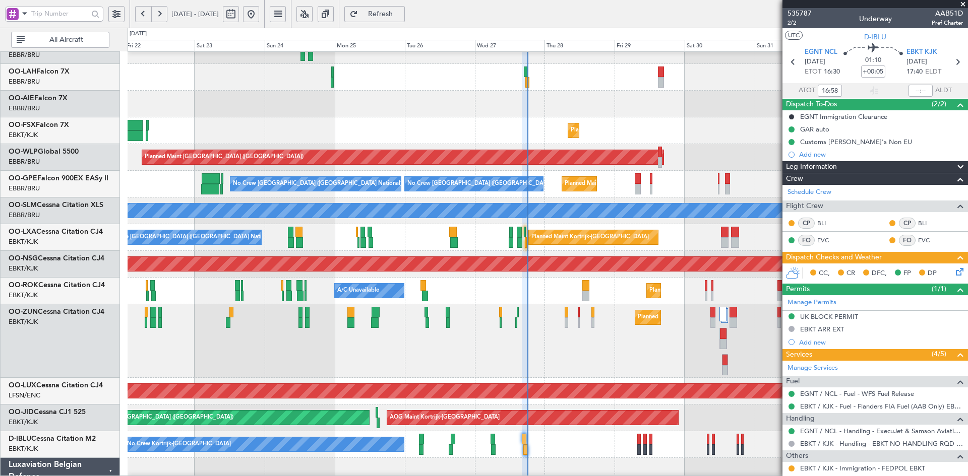
scroll to position [85, 0]
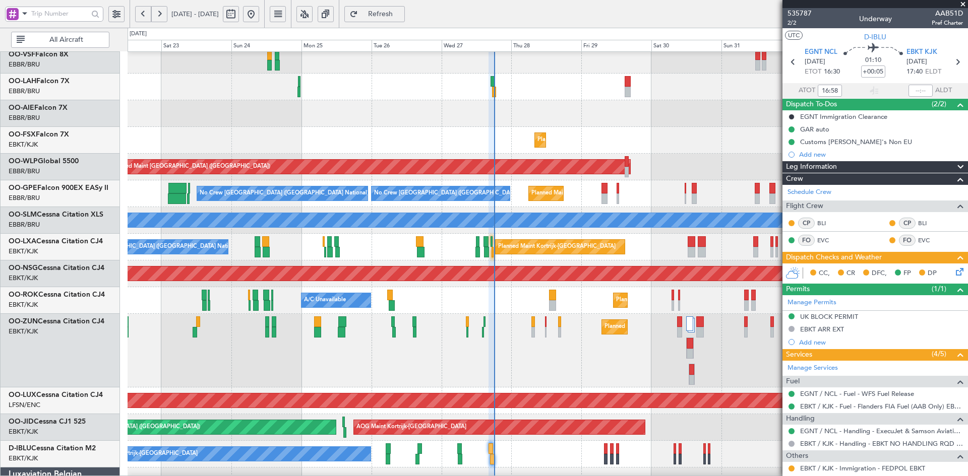
click at [710, 116] on div "Planned Maint [GEOGRAPHIC_DATA] ([GEOGRAPHIC_DATA])" at bounding box center [548, 113] width 840 height 27
click at [965, 2] on span at bounding box center [963, 4] width 10 height 9
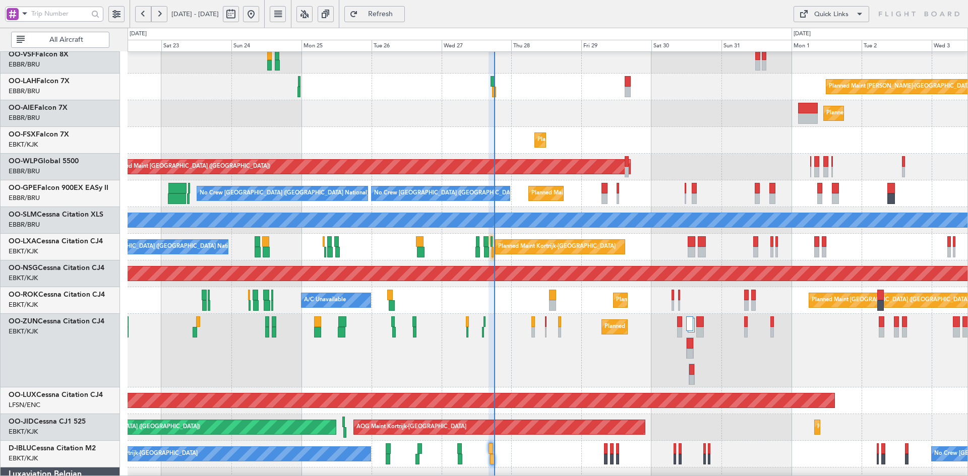
type input "0"
click at [656, 121] on div "Planned Maint [GEOGRAPHIC_DATA] ([GEOGRAPHIC_DATA])" at bounding box center [548, 113] width 840 height 27
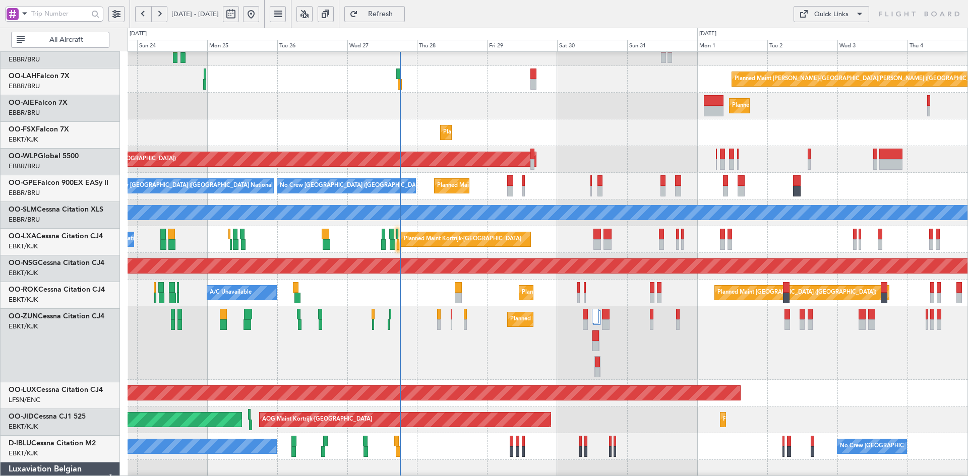
scroll to position [93, 0]
click at [803, 143] on div "Planned Maint Kortrijk-[GEOGRAPHIC_DATA]" at bounding box center [548, 132] width 840 height 27
click at [590, 142] on div "Planned Maint [PERSON_NAME]-[GEOGRAPHIC_DATA][PERSON_NAME] ([GEOGRAPHIC_DATA][P…" at bounding box center [548, 249] width 840 height 581
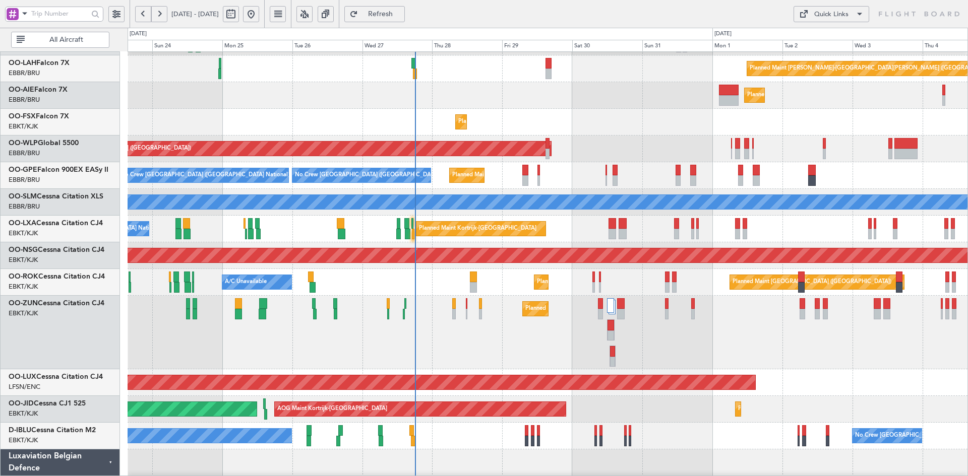
click at [524, 351] on div "Planned Maint Kortrijk-[GEOGRAPHIC_DATA]" at bounding box center [548, 333] width 840 height 74
click at [507, 102] on div "Planned Maint [GEOGRAPHIC_DATA] ([GEOGRAPHIC_DATA])" at bounding box center [548, 95] width 840 height 27
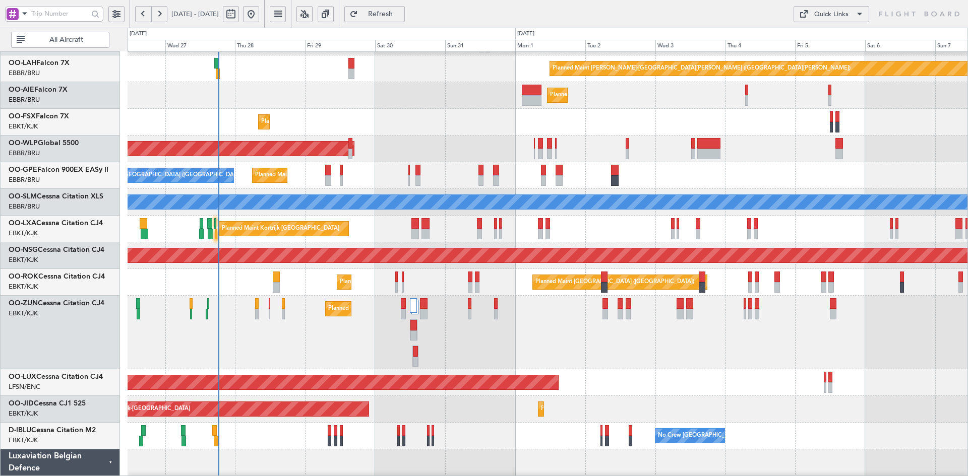
click at [675, 346] on div "Planned Maint Kortrijk-[GEOGRAPHIC_DATA]" at bounding box center [548, 333] width 840 height 74
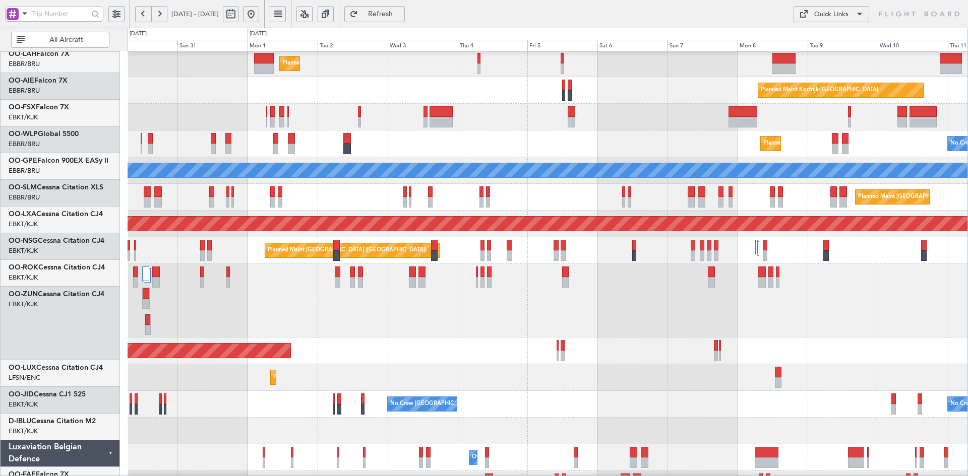
scroll to position [135, 0]
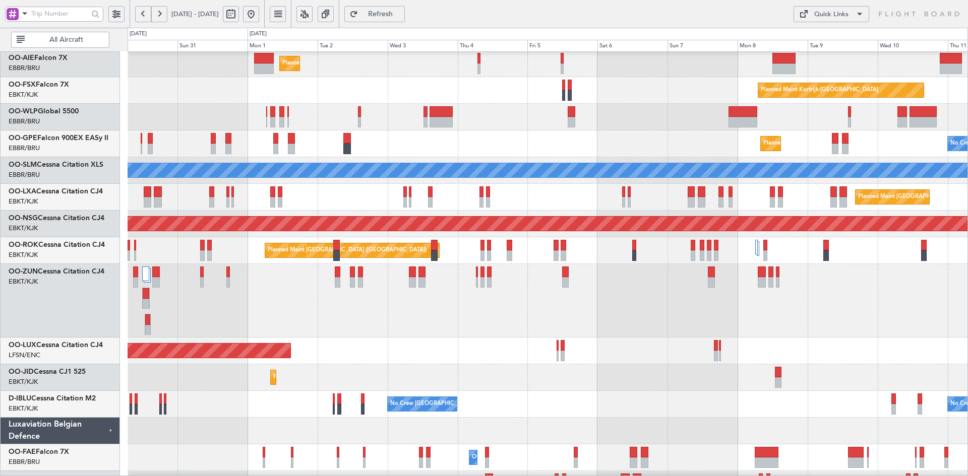
click at [533, 321] on div "Planned Maint Kortrijk-[GEOGRAPHIC_DATA]" at bounding box center [548, 301] width 840 height 74
click at [601, 333] on div "Planned Maint [PERSON_NAME]-[GEOGRAPHIC_DATA][PERSON_NAME] ([GEOGRAPHIC_DATA][P…" at bounding box center [548, 207] width 840 height 581
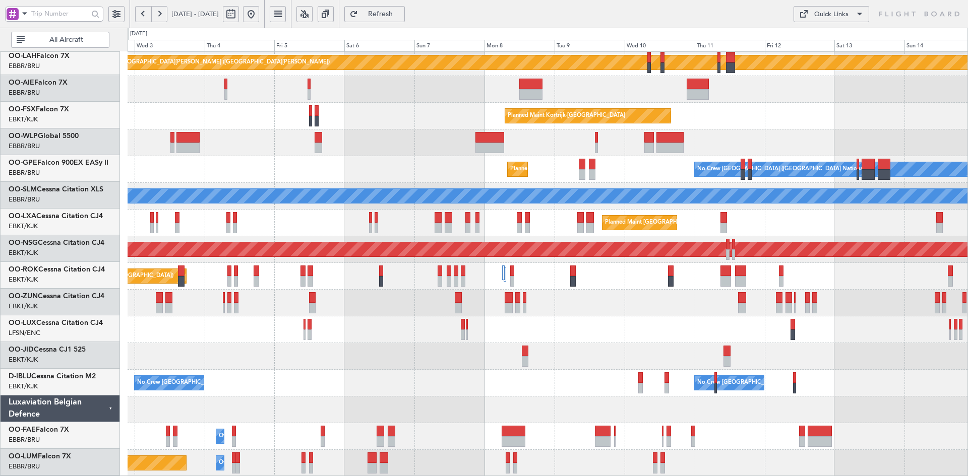
scroll to position [109, 0]
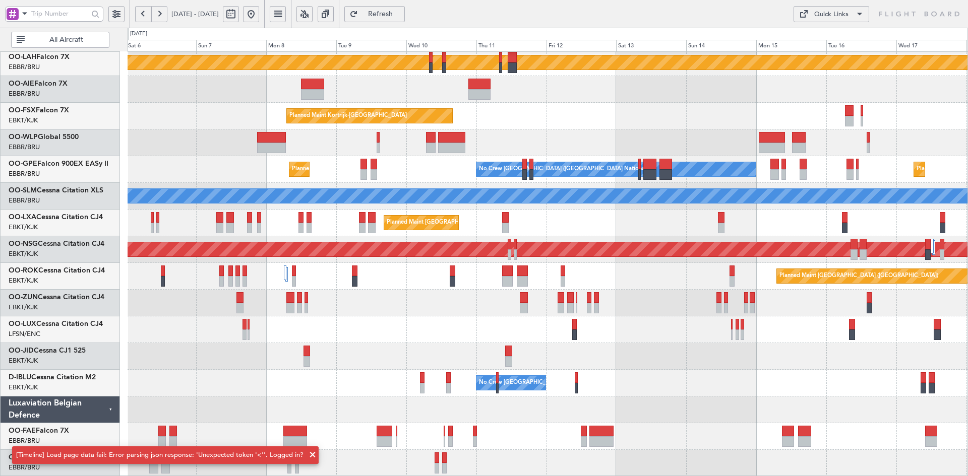
click at [655, 316] on div "Planned Maint [PERSON_NAME]-[GEOGRAPHIC_DATA][PERSON_NAME] ([GEOGRAPHIC_DATA][P…" at bounding box center [548, 210] width 840 height 534
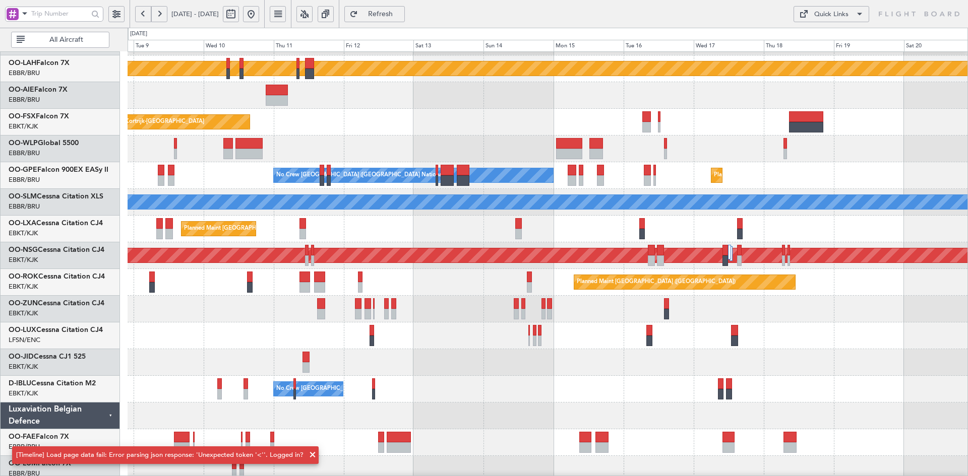
scroll to position [103, 0]
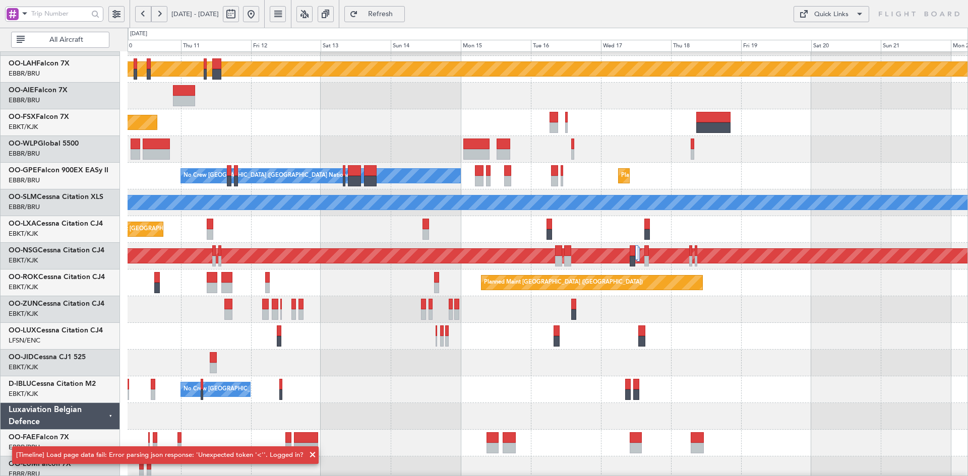
click at [585, 339] on div at bounding box center [548, 336] width 840 height 27
